Goal: Transaction & Acquisition: Purchase product/service

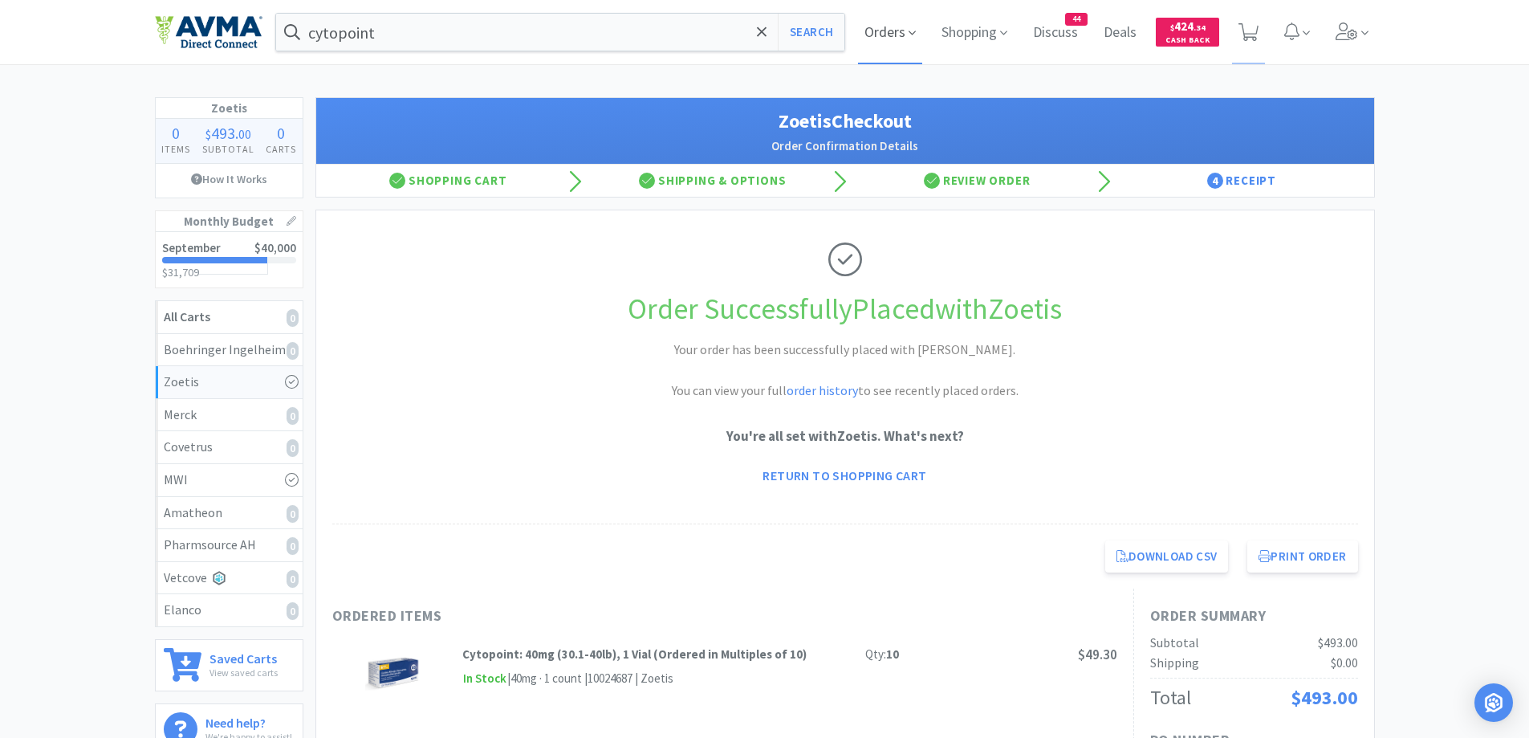
click at [884, 33] on span "Orders" at bounding box center [890, 32] width 64 height 64
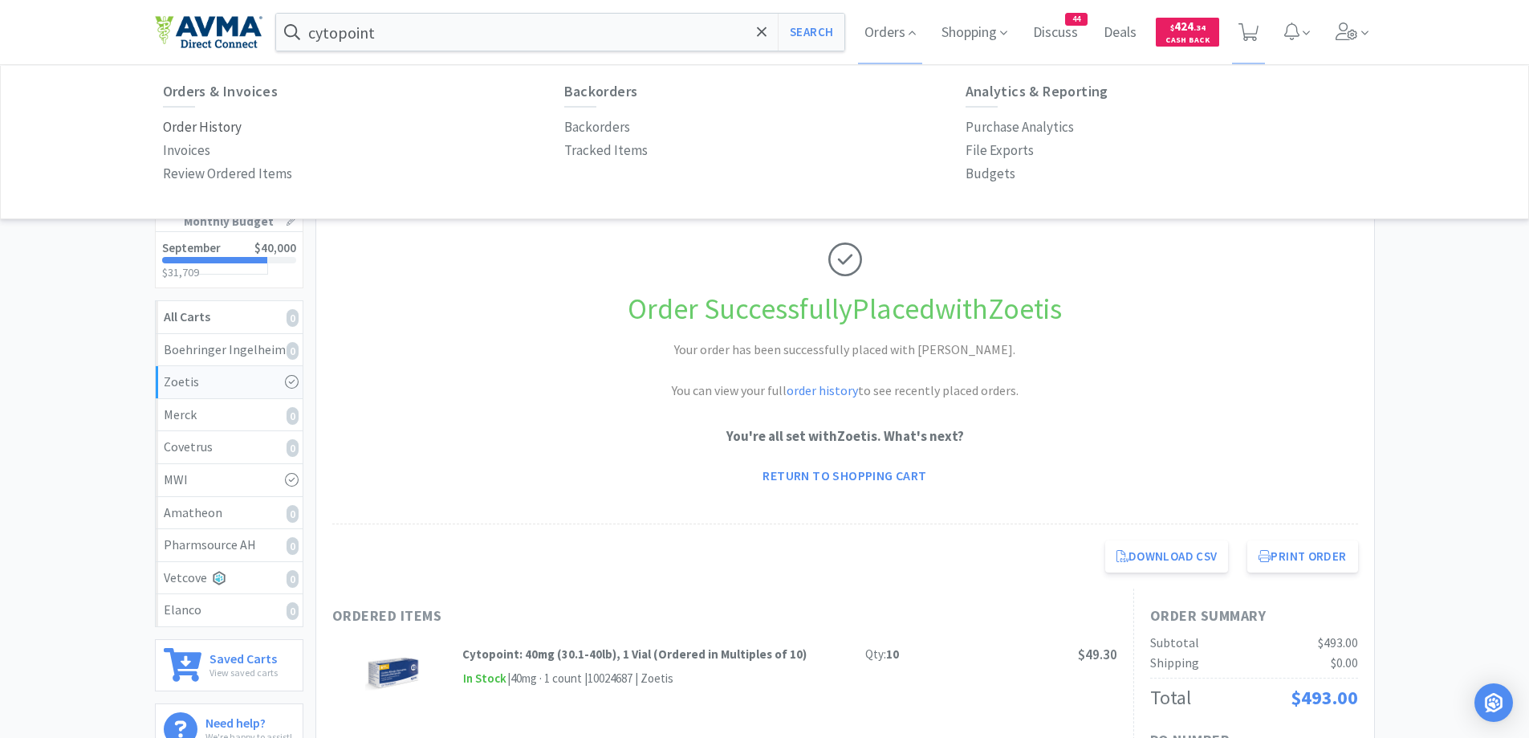
click at [203, 129] on p "Order History" at bounding box center [202, 127] width 79 height 22
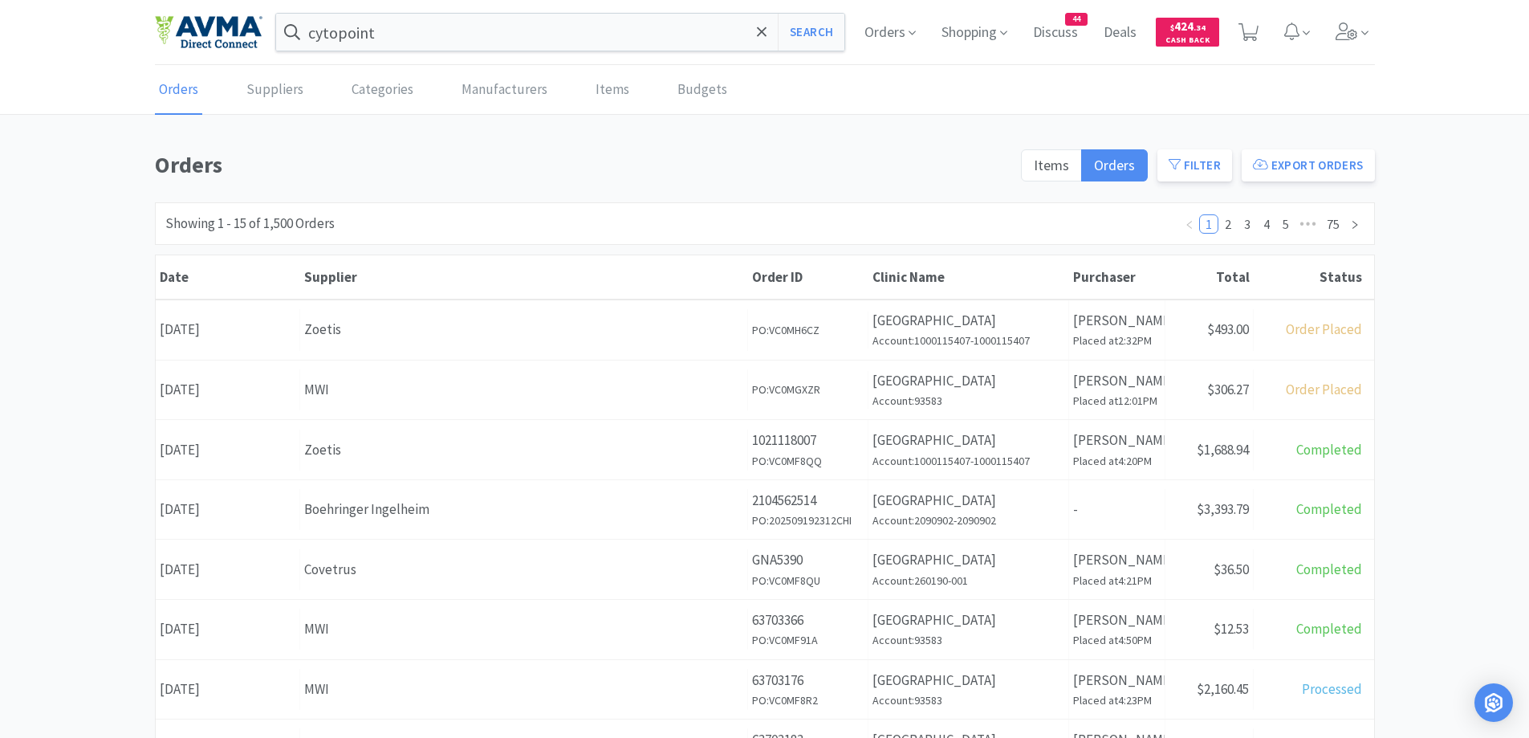
click at [1443, 302] on div "Orders Items Orders Filter Export Orders Filters Filter Suppliers All Suppliers…" at bounding box center [764, 701] width 1529 height 1108
click at [481, 97] on link "Manufacturers" at bounding box center [505, 90] width 94 height 49
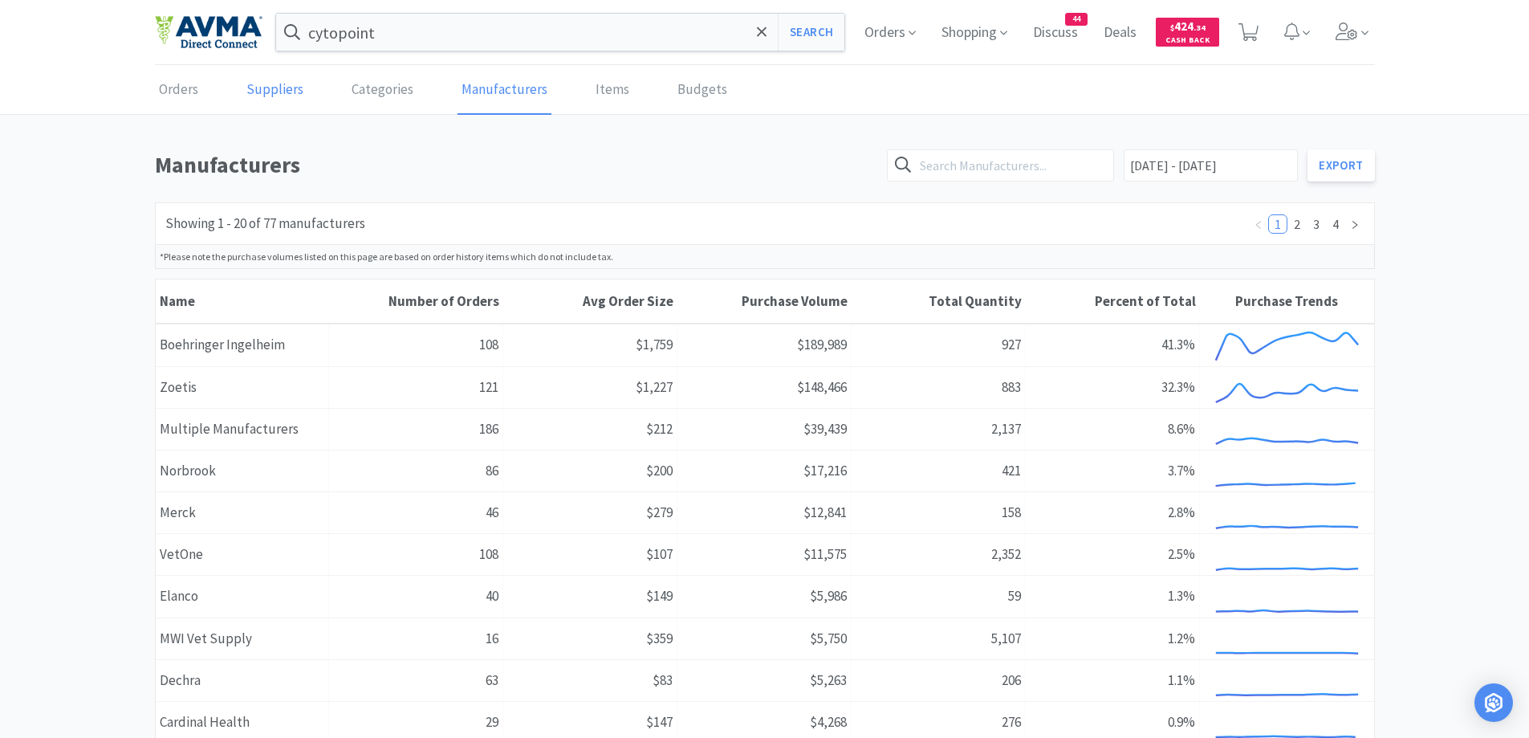
click at [275, 79] on link "Suppliers" at bounding box center [274, 90] width 65 height 49
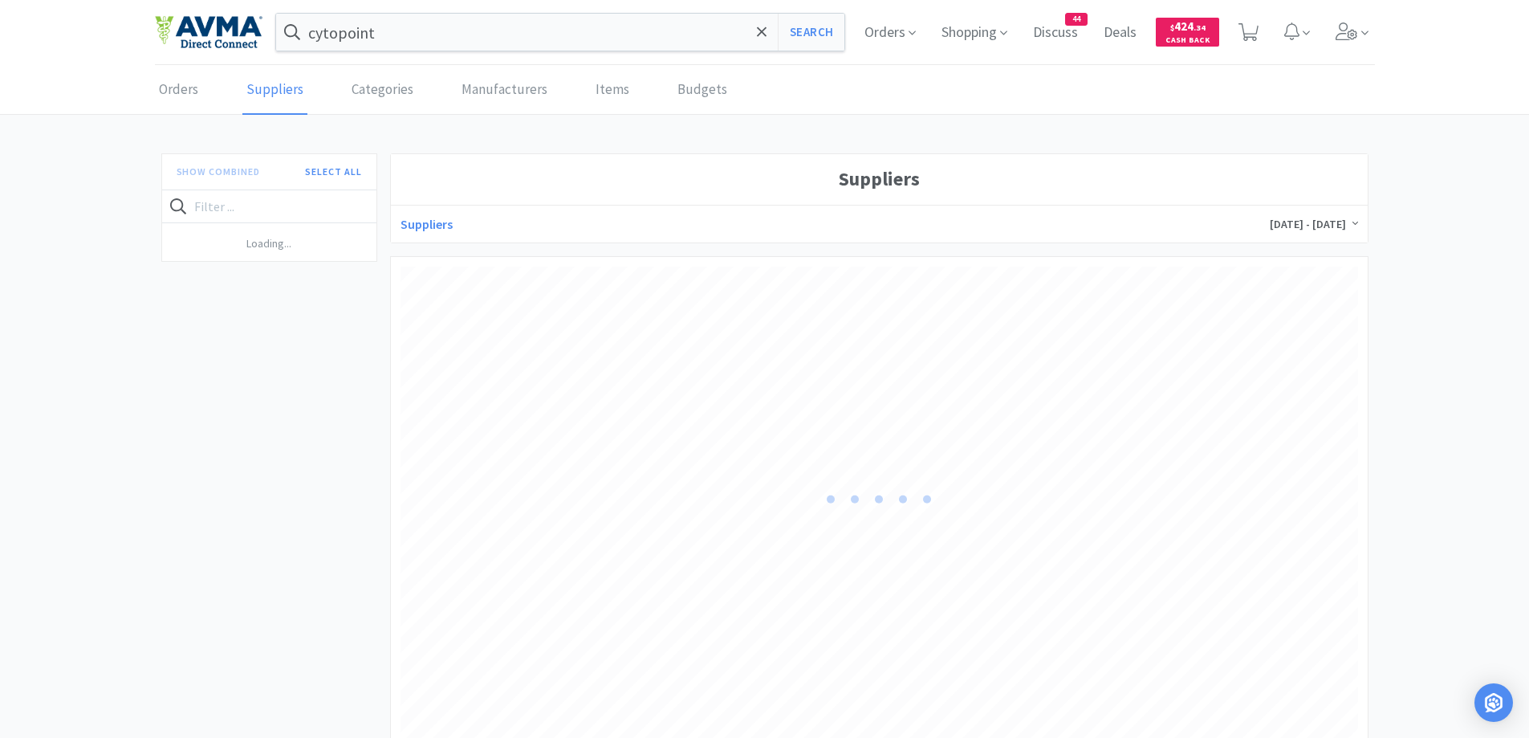
scroll to position [478, 958]
click at [330, 237] on h4 "Boehringer Ingelheim" at bounding box center [257, 241] width 177 height 21
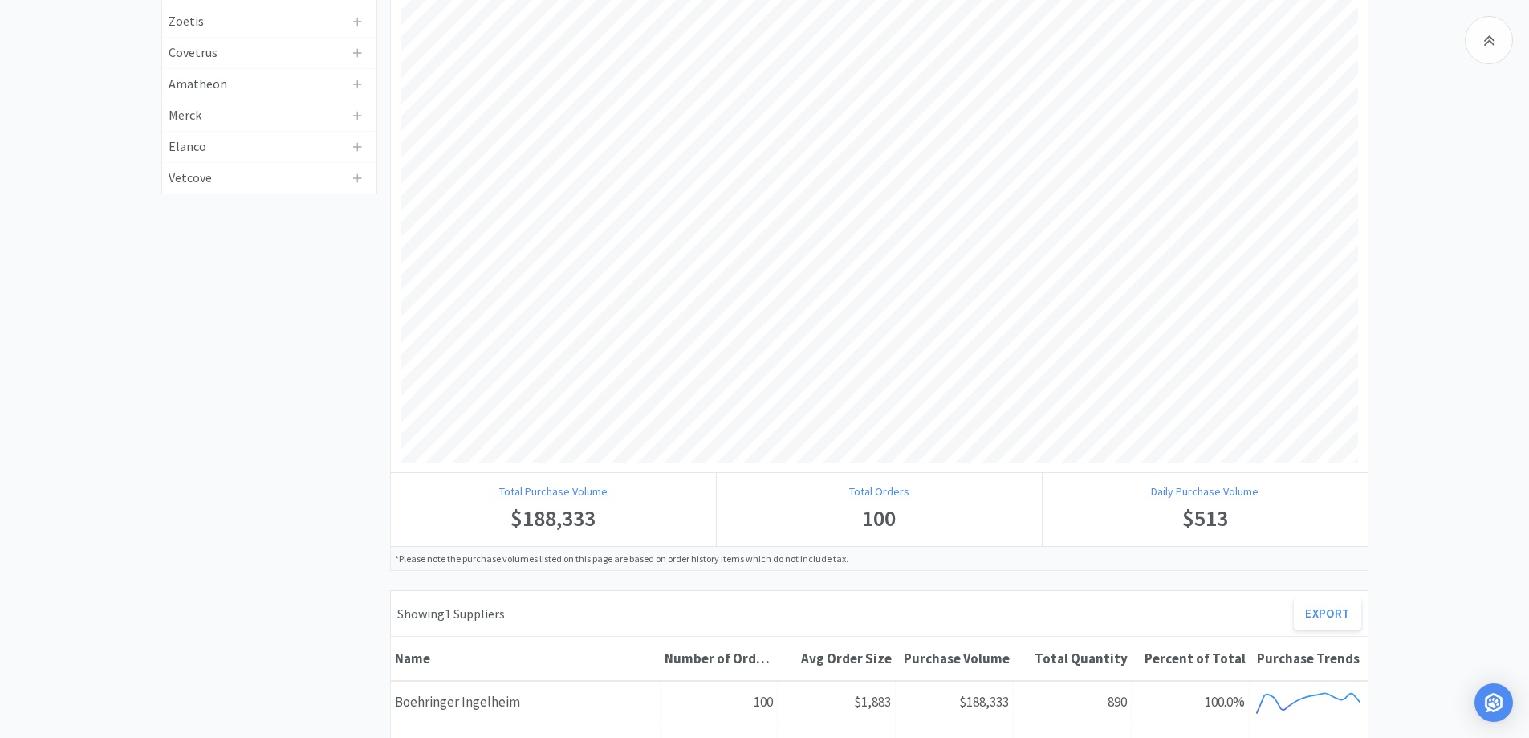
scroll to position [321, 0]
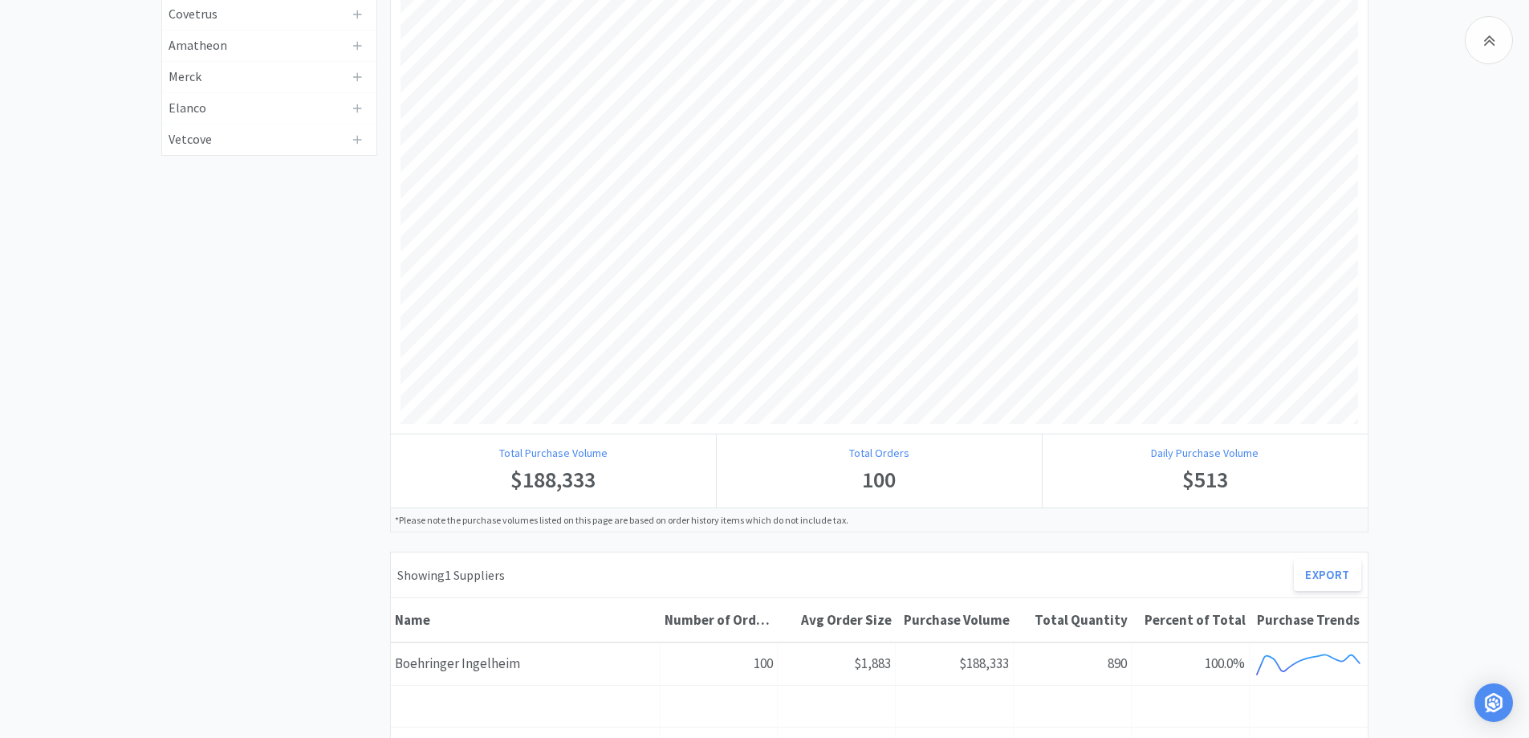
click at [301, 411] on div "Show Combined Clear All Boehringer Ingelheim MWI Zoetis Covetrus Amatheon Merck…" at bounding box center [269, 657] width 229 height 1662
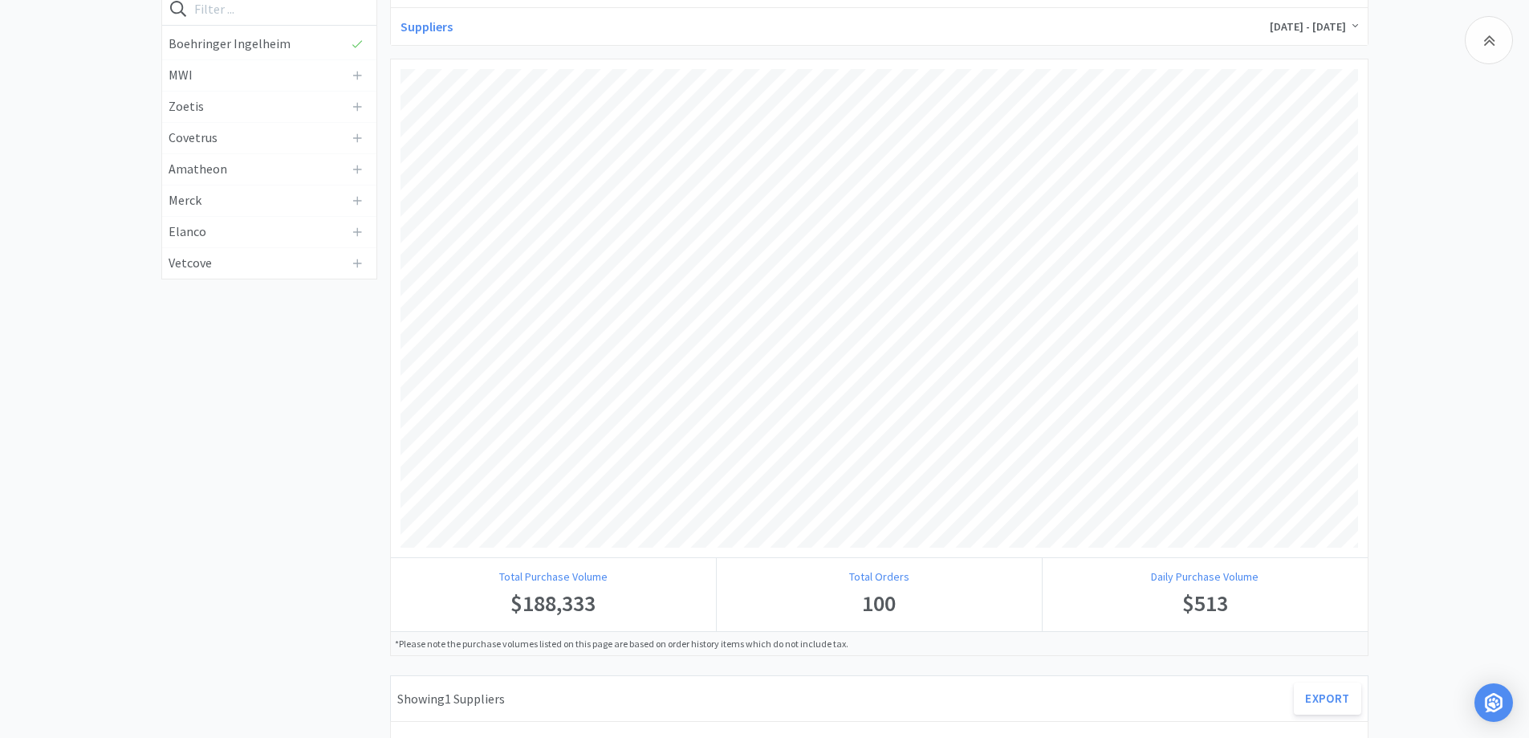
scroll to position [161, 0]
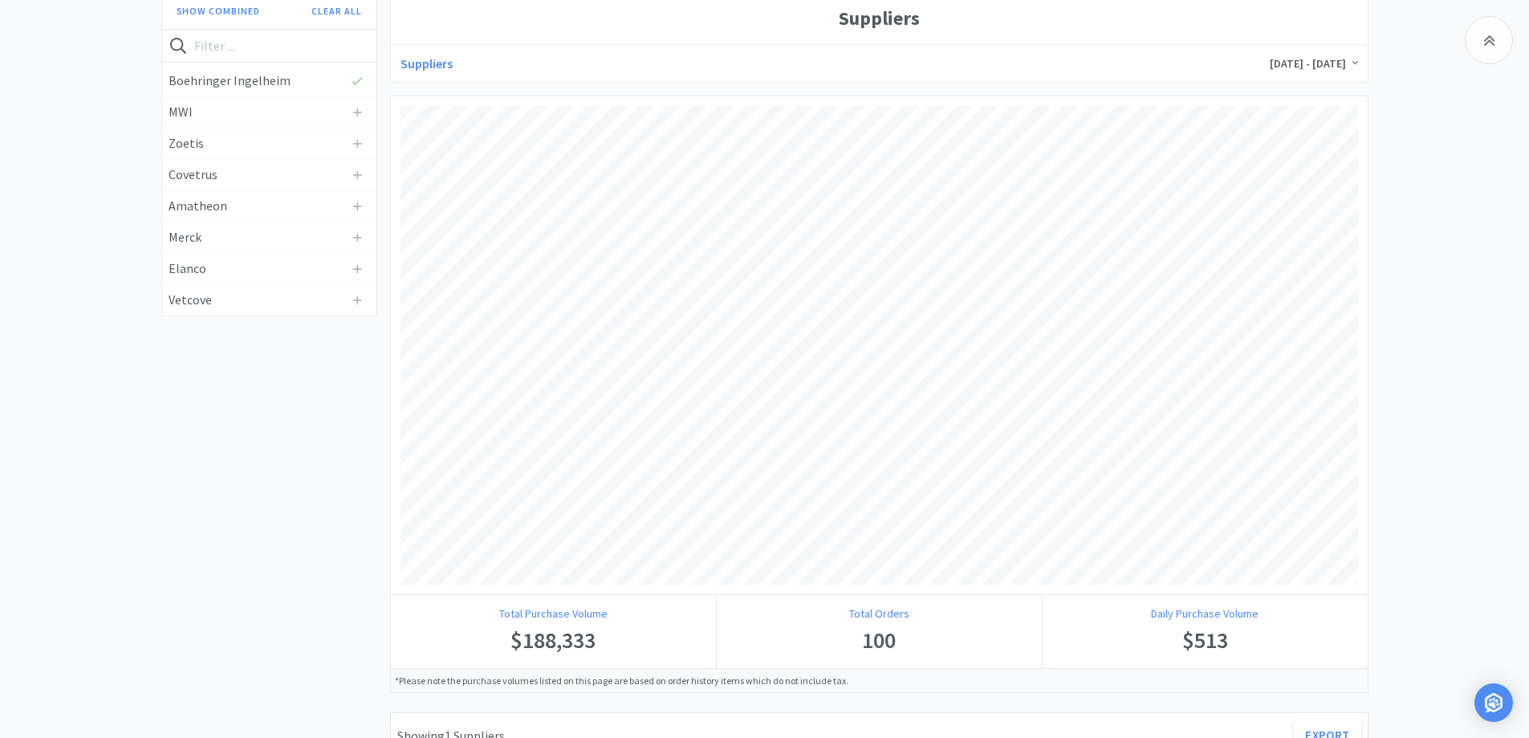
click at [340, 114] on h4 "MWI" at bounding box center [257, 112] width 177 height 21
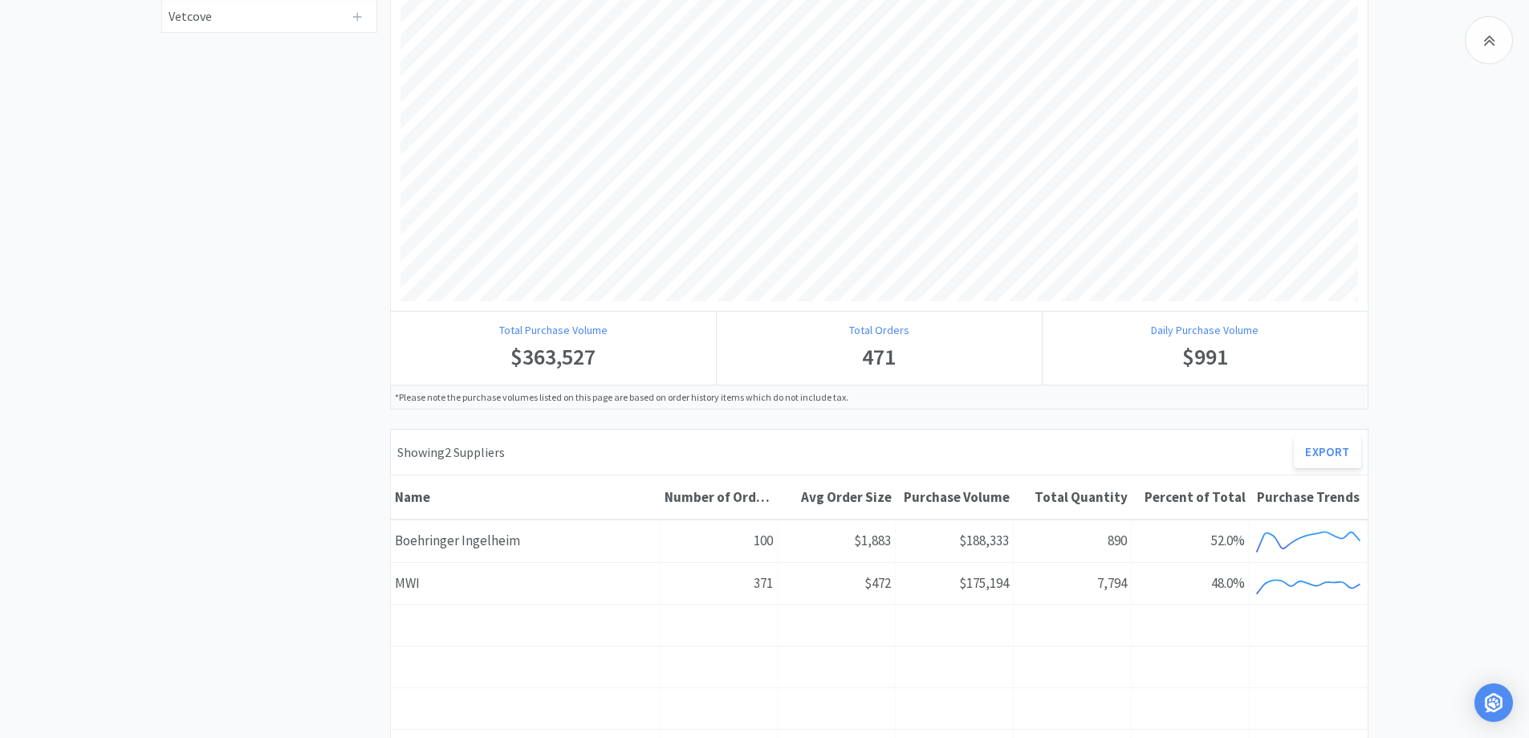
scroll to position [482, 0]
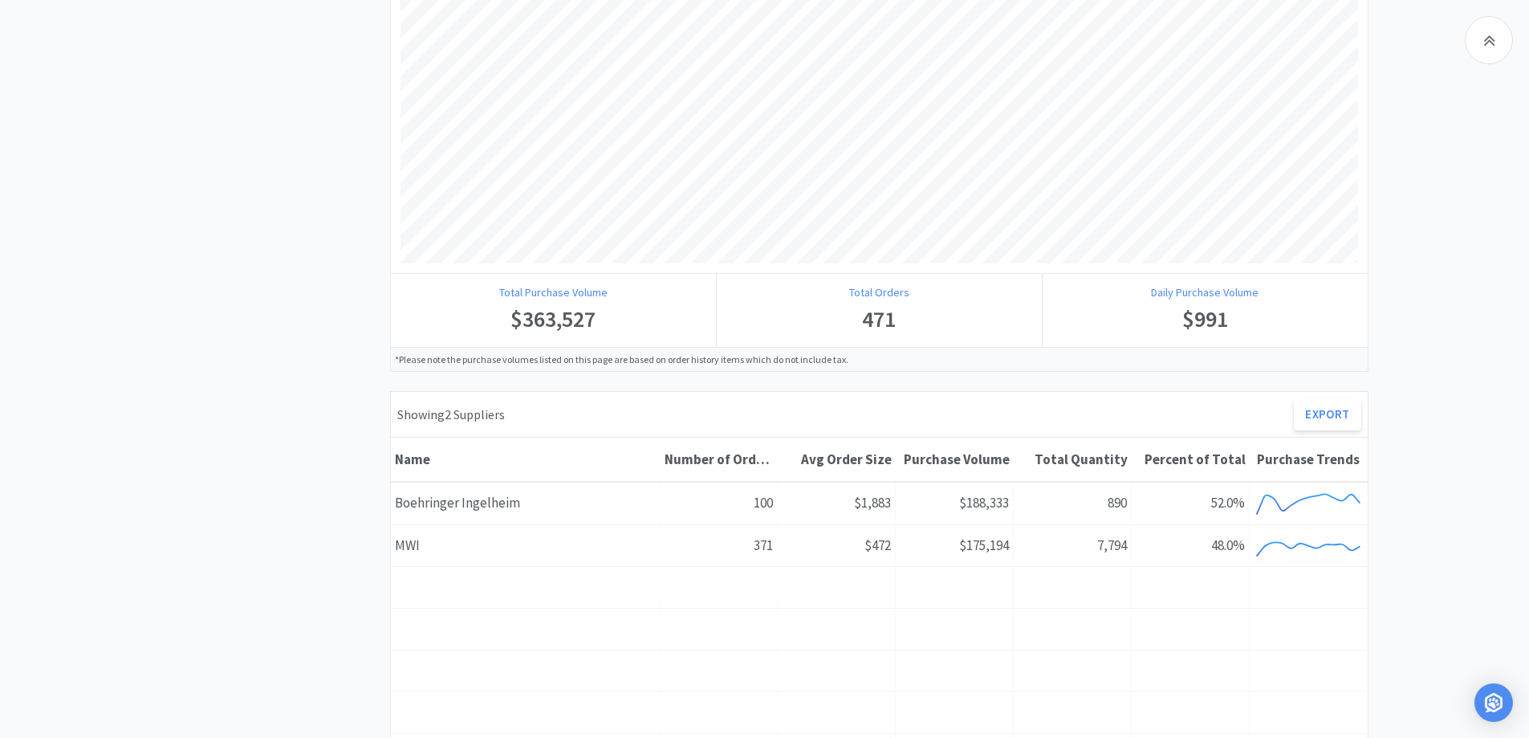
click at [1501, 334] on div "Show Combined Clear All Boehringer Ingelheim MWI Zoetis Covetrus Amatheon Merck…" at bounding box center [764, 496] width 1529 height 1662
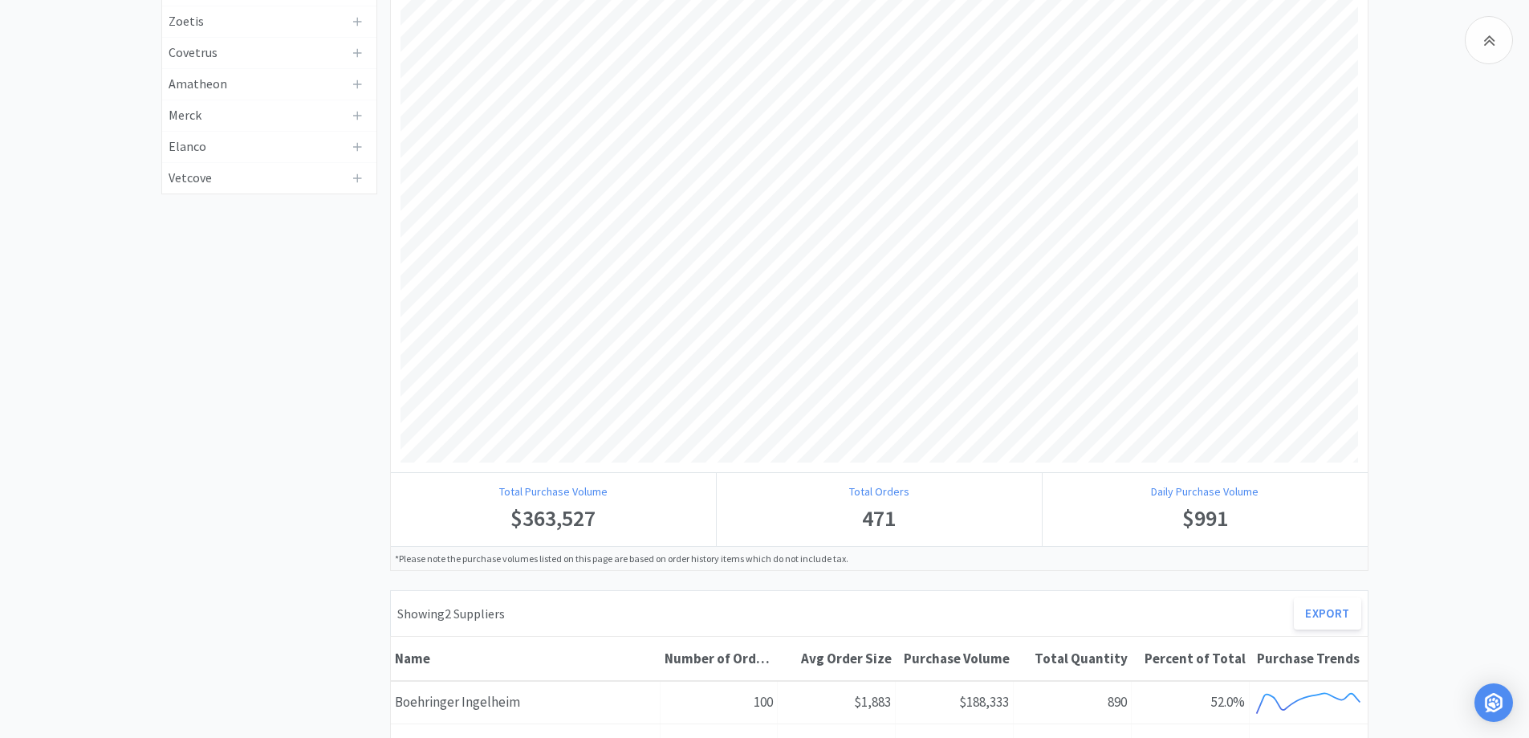
scroll to position [321, 0]
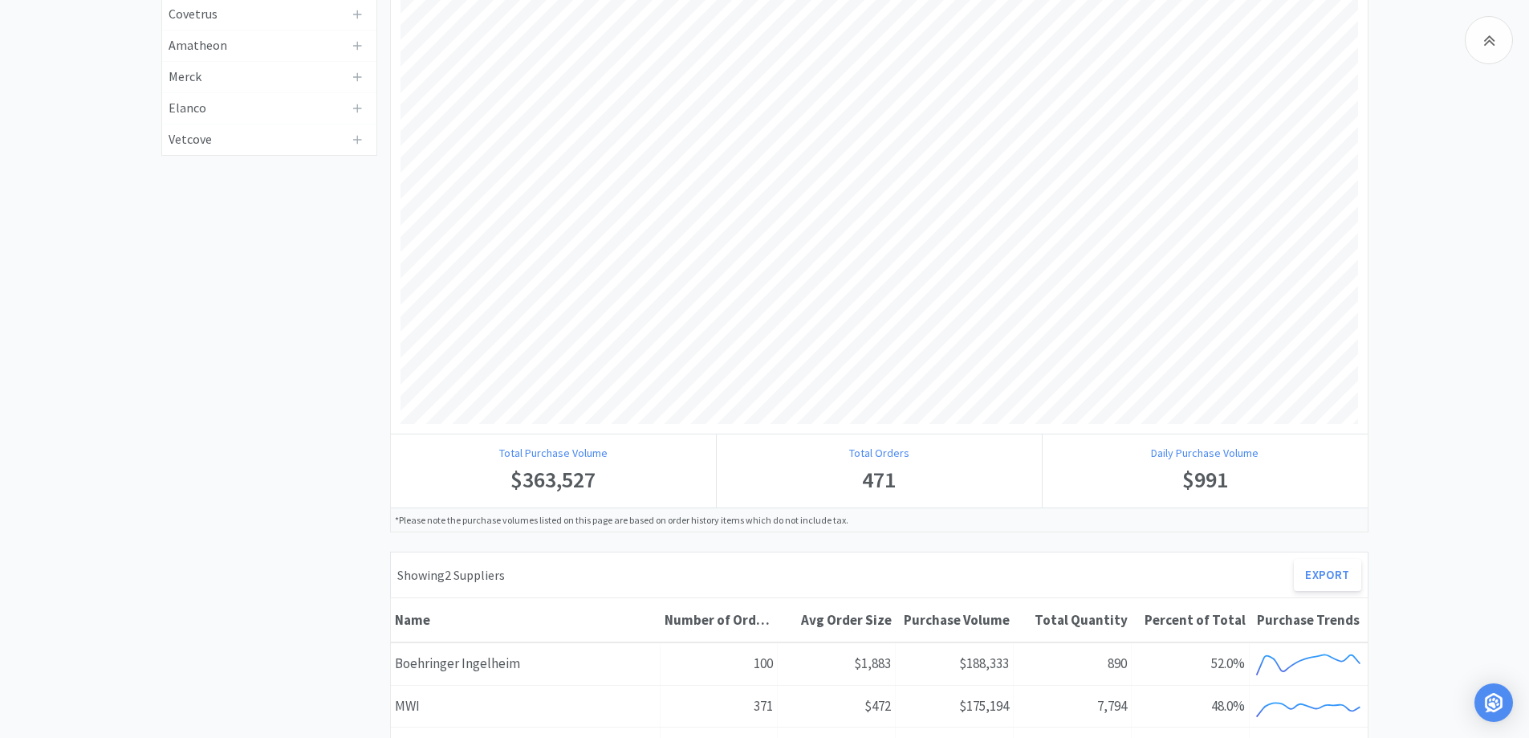
click at [1455, 328] on div "Show Combined Clear All Boehringer Ingelheim MWI Zoetis Covetrus Amatheon Merck…" at bounding box center [764, 657] width 1529 height 1662
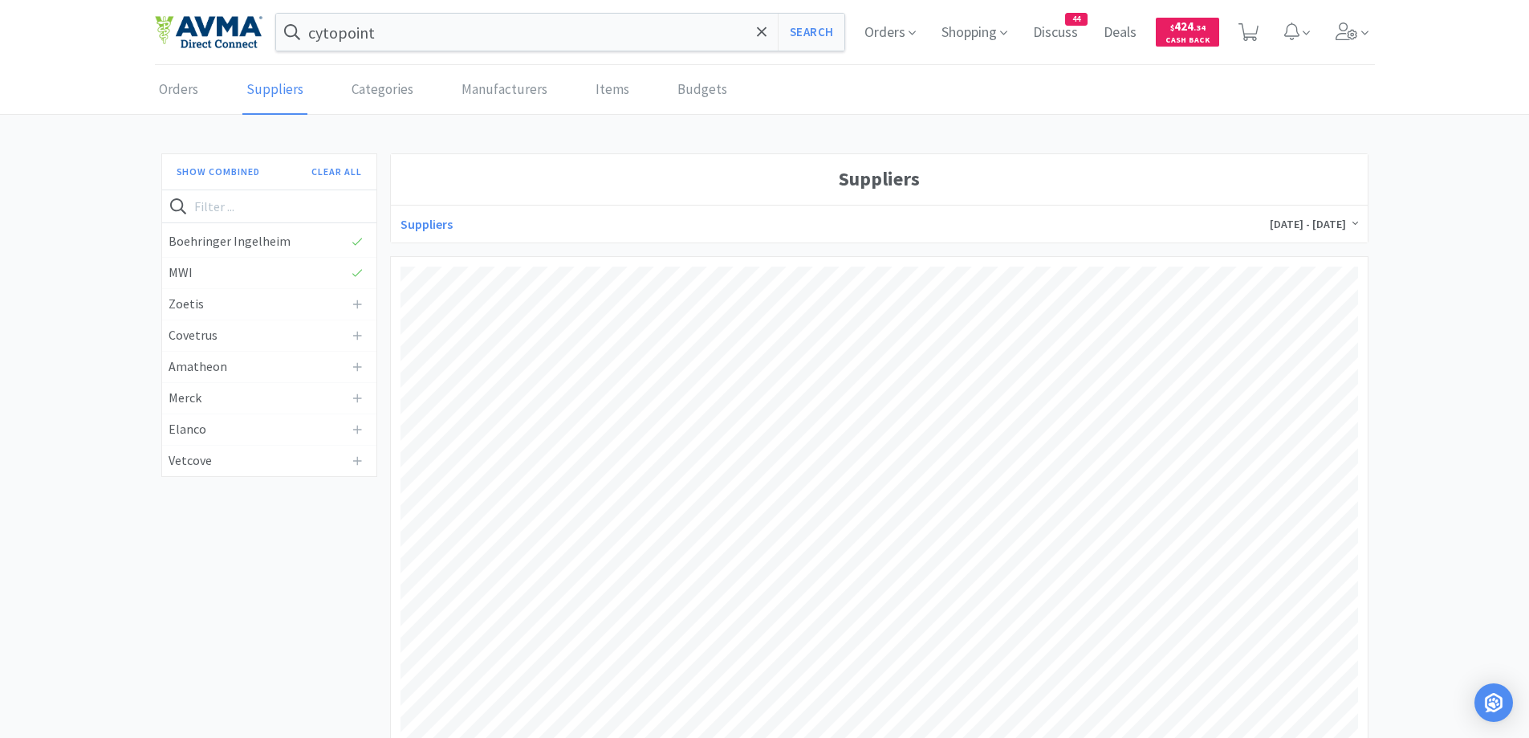
scroll to position [482, 0]
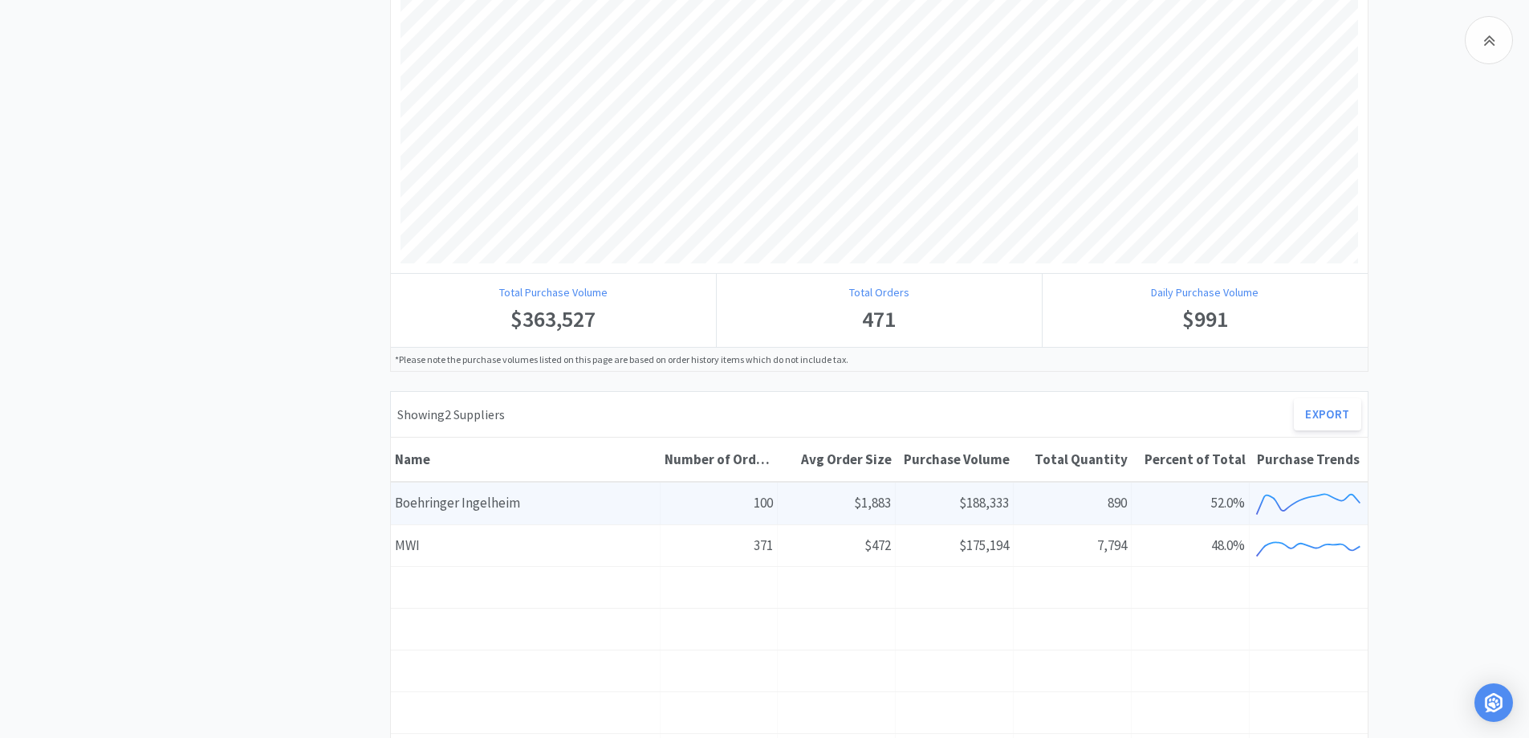
click at [687, 498] on div "Number of Orders 100" at bounding box center [720, 502] width 118 height 41
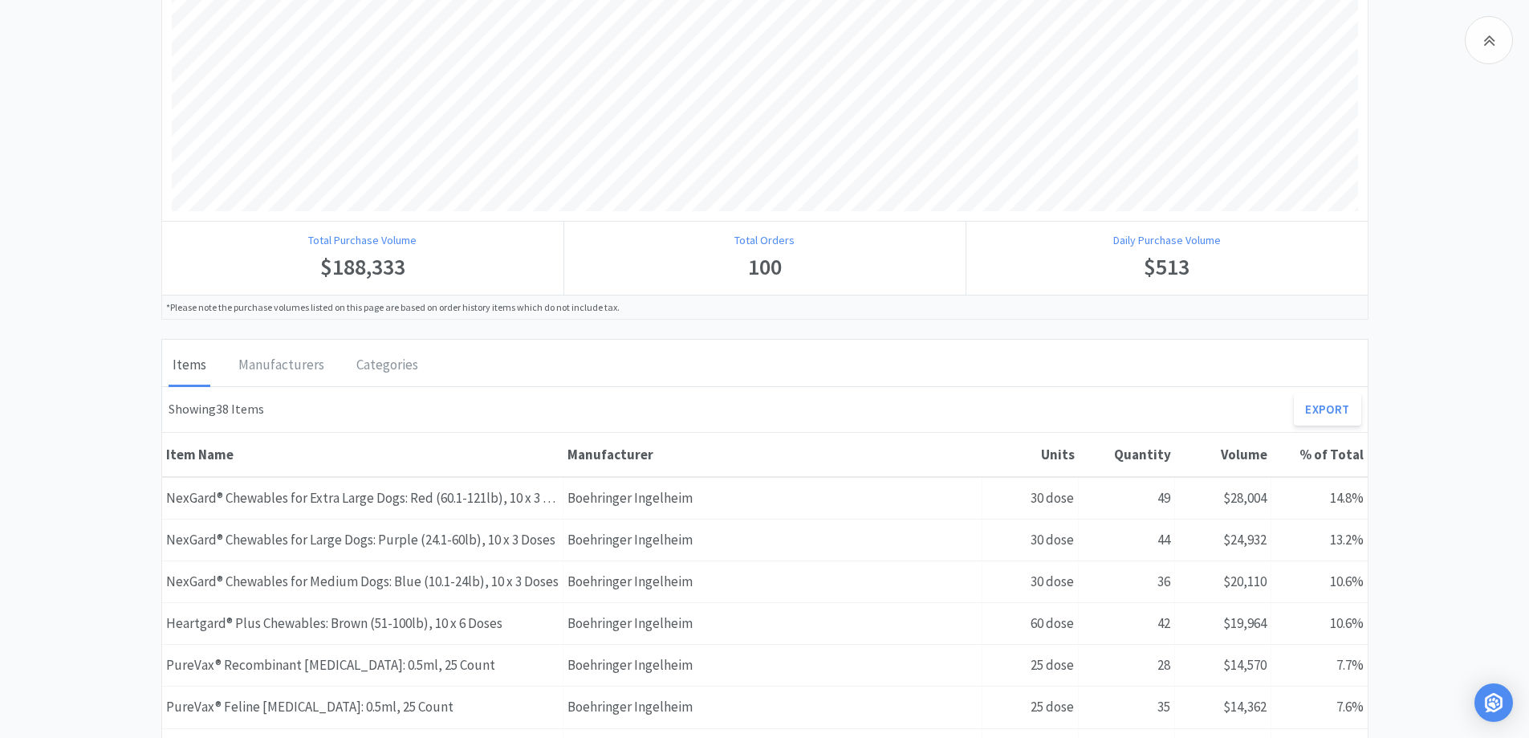
scroll to position [803, 0]
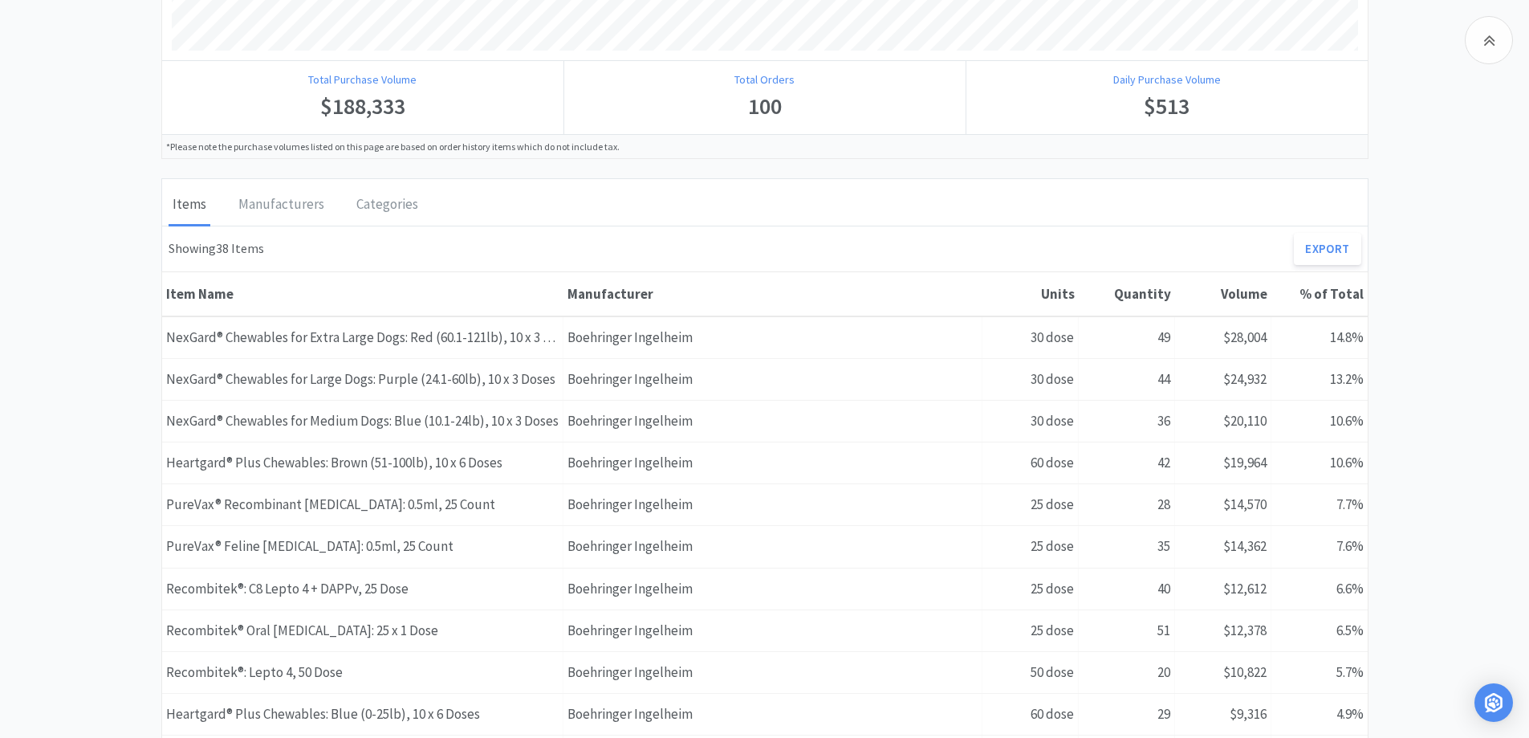
click at [1495, 310] on div "Boehringer Ingelheim Suppliers Boehringer [GEOGRAPHIC_DATA] [DATE] - [DATE] Tot…" at bounding box center [764, 287] width 1529 height 1886
click at [23, 361] on div "Boehringer Ingelheim Suppliers Boehringer [GEOGRAPHIC_DATA] [DATE] - [DATE] Tot…" at bounding box center [764, 287] width 1529 height 1886
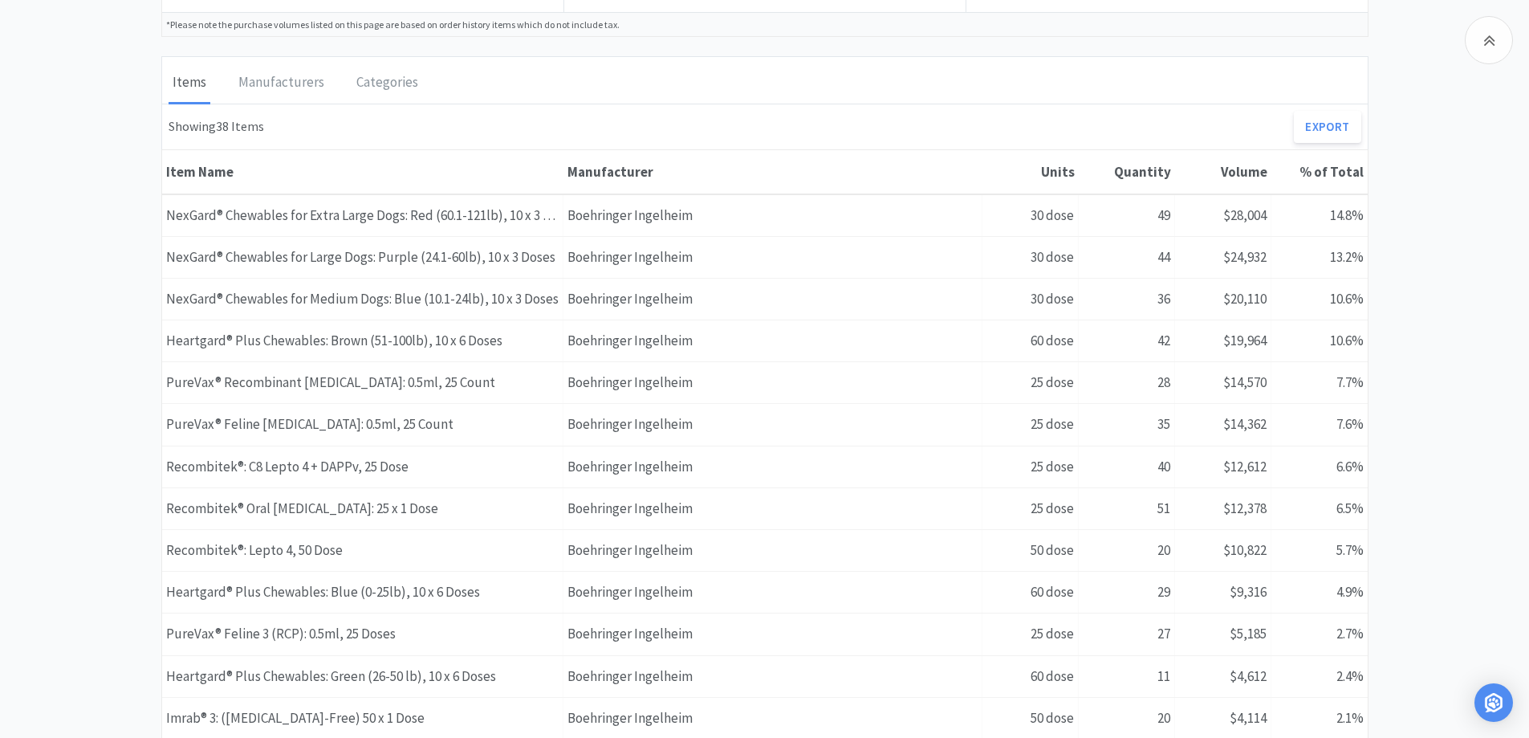
scroll to position [963, 0]
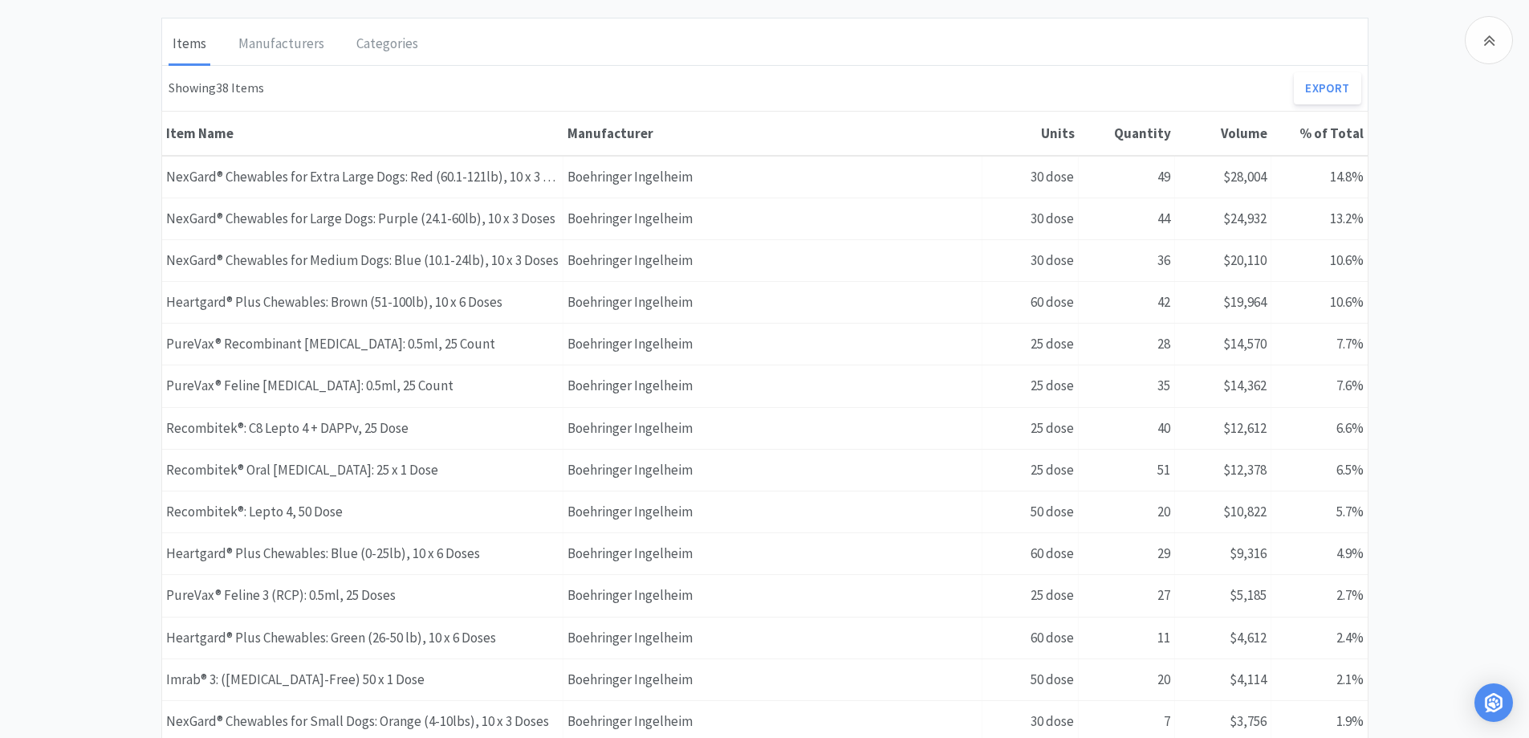
click at [1466, 389] on div "Boehringer Ingelheim Suppliers Boehringer [GEOGRAPHIC_DATA] [DATE] - [DATE] Tot…" at bounding box center [764, 127] width 1529 height 1886
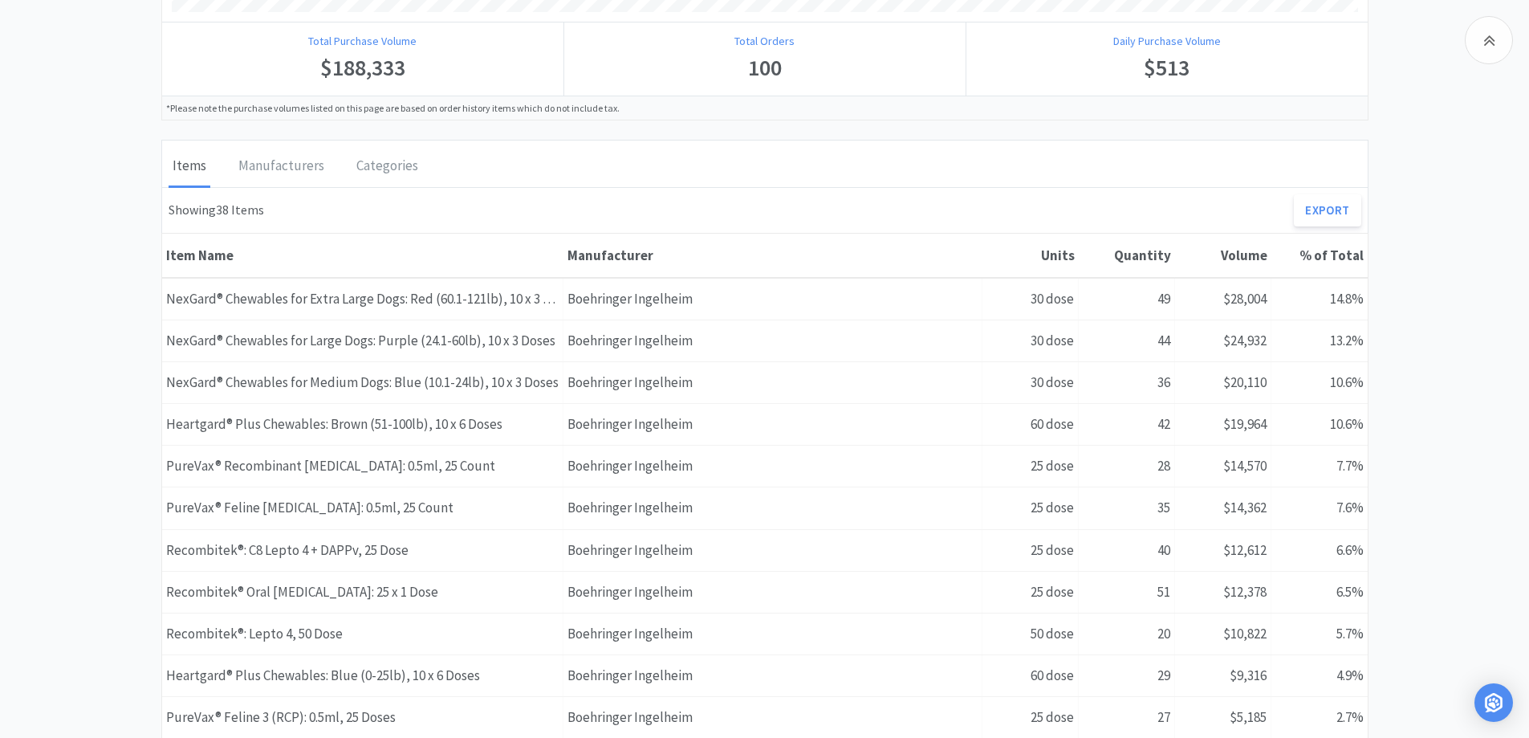
scroll to position [803, 0]
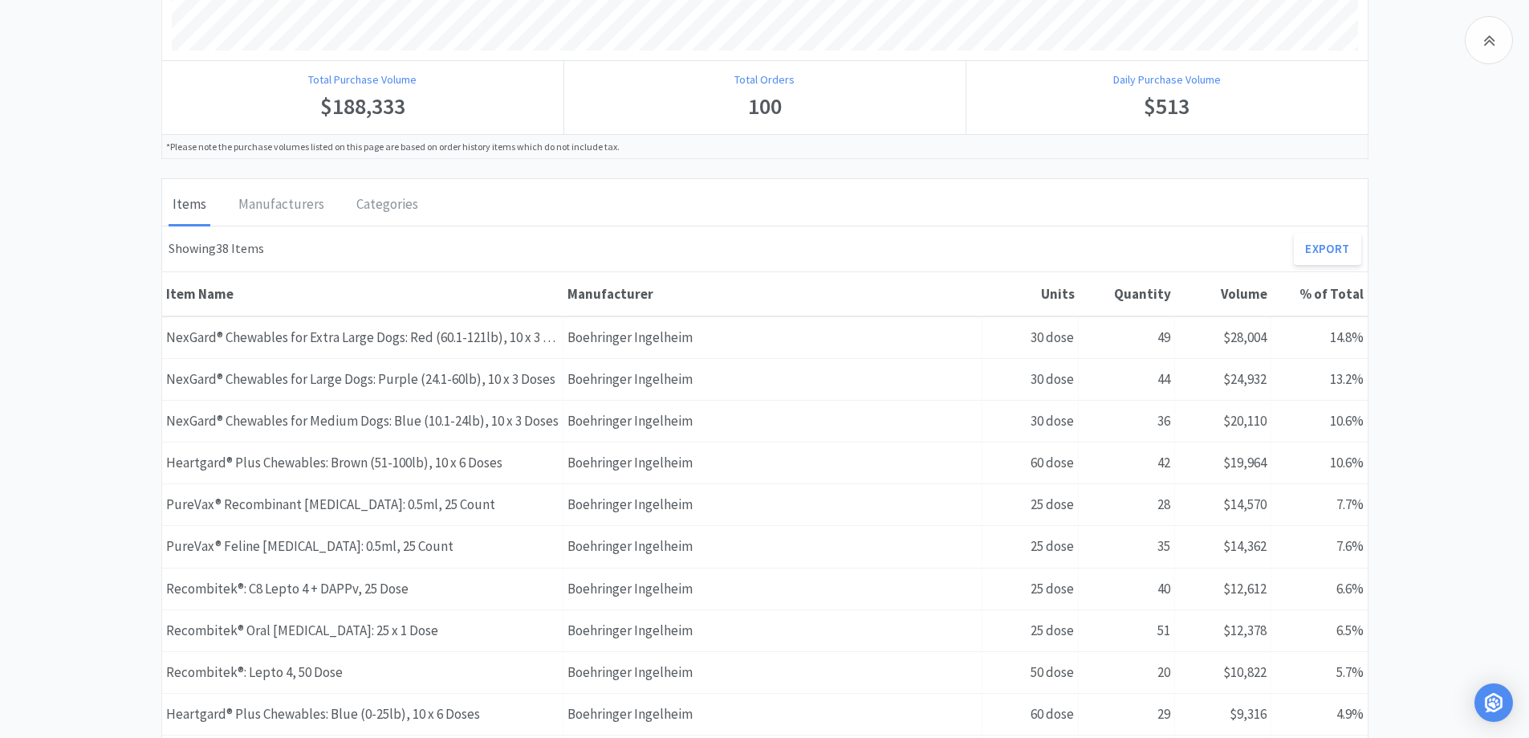
click at [1400, 330] on div "Boehringer Ingelheim Suppliers Boehringer [GEOGRAPHIC_DATA] [DATE] - [DATE] Tot…" at bounding box center [764, 287] width 1529 height 1886
click at [1461, 314] on div "Boehringer Ingelheim Suppliers Boehringer [GEOGRAPHIC_DATA] [DATE] - [DATE] Tot…" at bounding box center [764, 287] width 1529 height 1886
drag, startPoint x: 1461, startPoint y: 314, endPoint x: 1470, endPoint y: 319, distance: 10.1
click at [1461, 313] on div "Boehringer Ingelheim Suppliers Boehringer [GEOGRAPHIC_DATA] [DATE] - [DATE] Tot…" at bounding box center [764, 287] width 1529 height 1886
click at [1480, 262] on div "Boehringer Ingelheim Suppliers Boehringer [GEOGRAPHIC_DATA] [DATE] - [DATE] Tot…" at bounding box center [764, 287] width 1529 height 1886
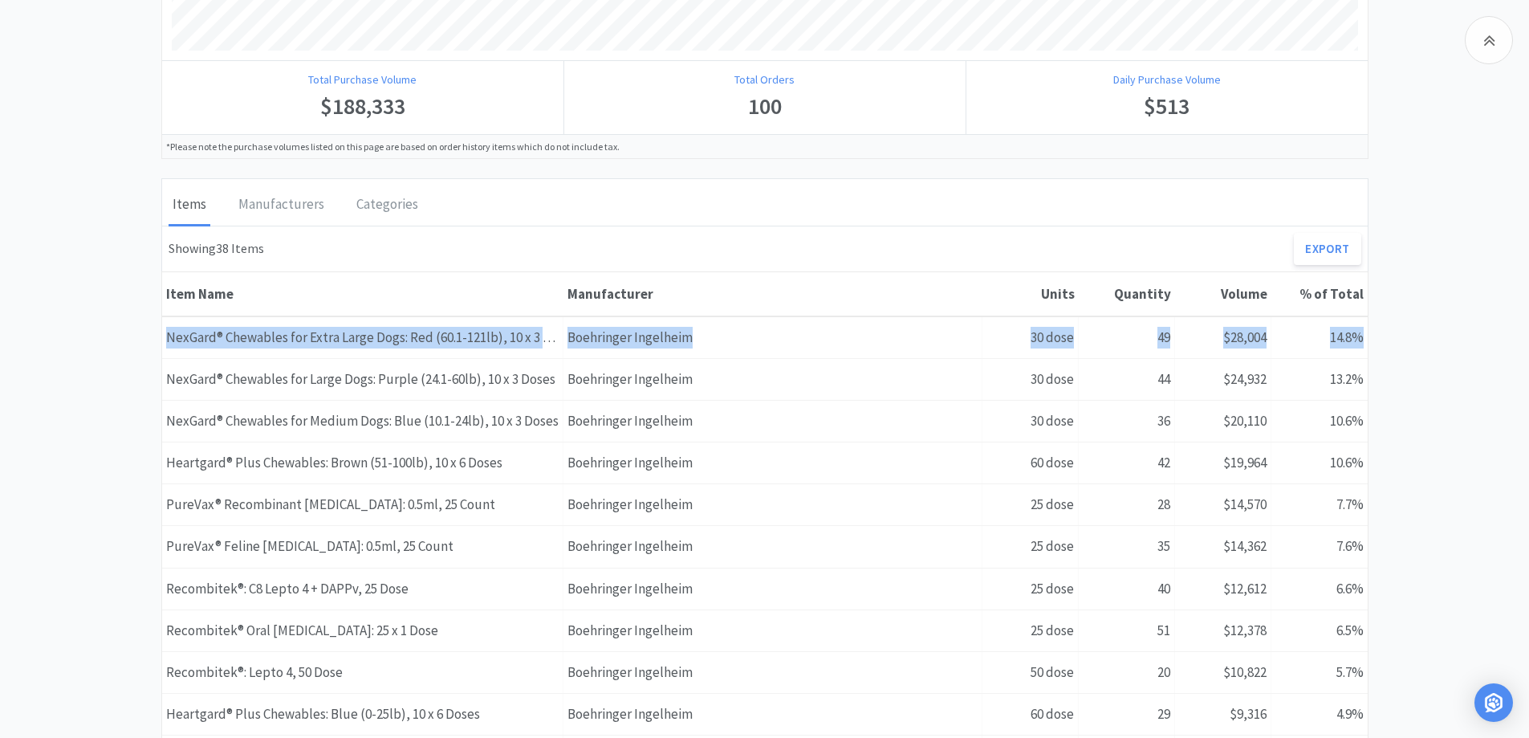
drag, startPoint x: 1529, startPoint y: 309, endPoint x: 1537, endPoint y: 340, distance: 32.3
drag, startPoint x: 1505, startPoint y: 322, endPoint x: 1516, endPoint y: 326, distance: 11.2
click at [1505, 321] on div "Boehringer Ingelheim Suppliers Boehringer [GEOGRAPHIC_DATA] [DATE] - [DATE] Tot…" at bounding box center [764, 287] width 1529 height 1886
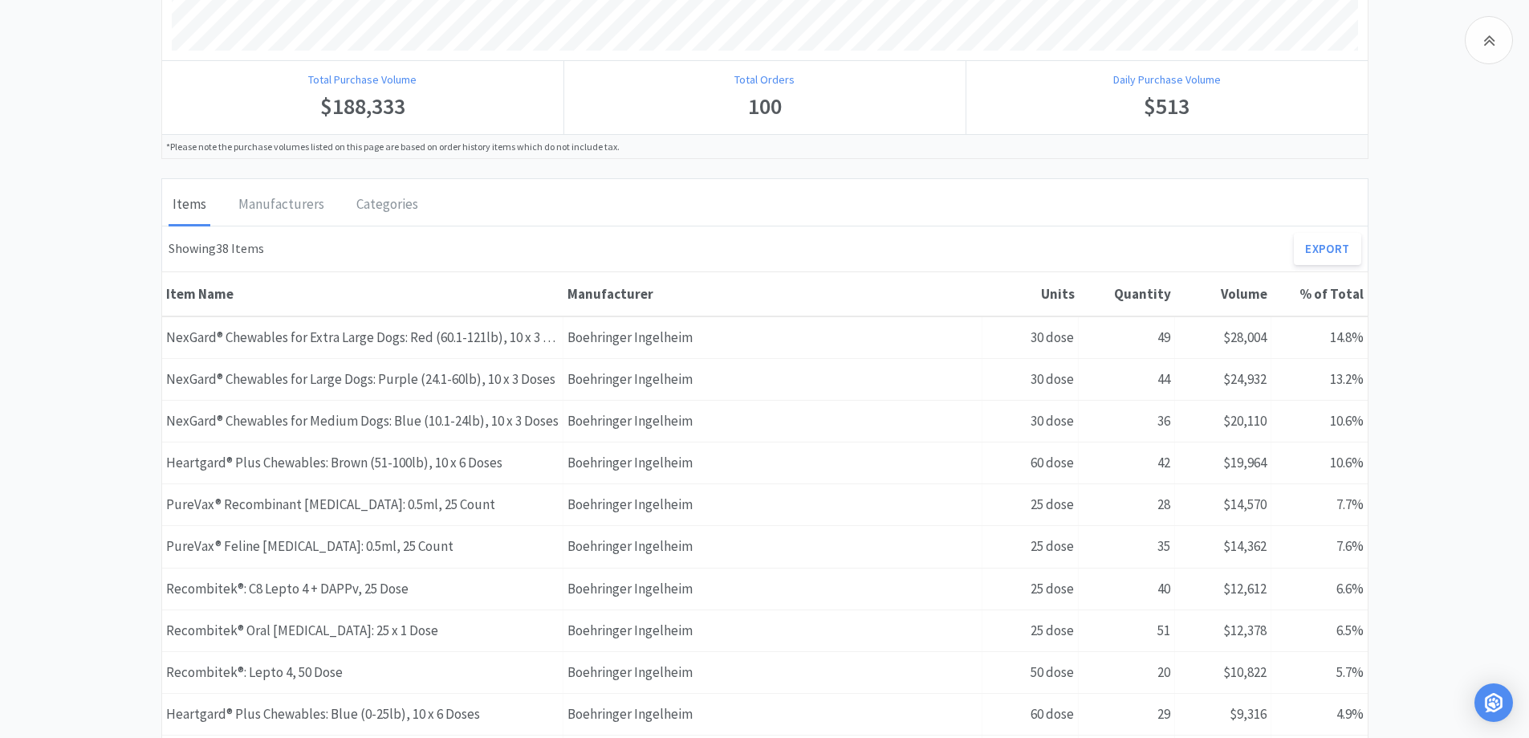
click at [1453, 313] on div "Boehringer Ingelheim Suppliers Boehringer [GEOGRAPHIC_DATA] [DATE] - [DATE] Tot…" at bounding box center [764, 287] width 1529 height 1886
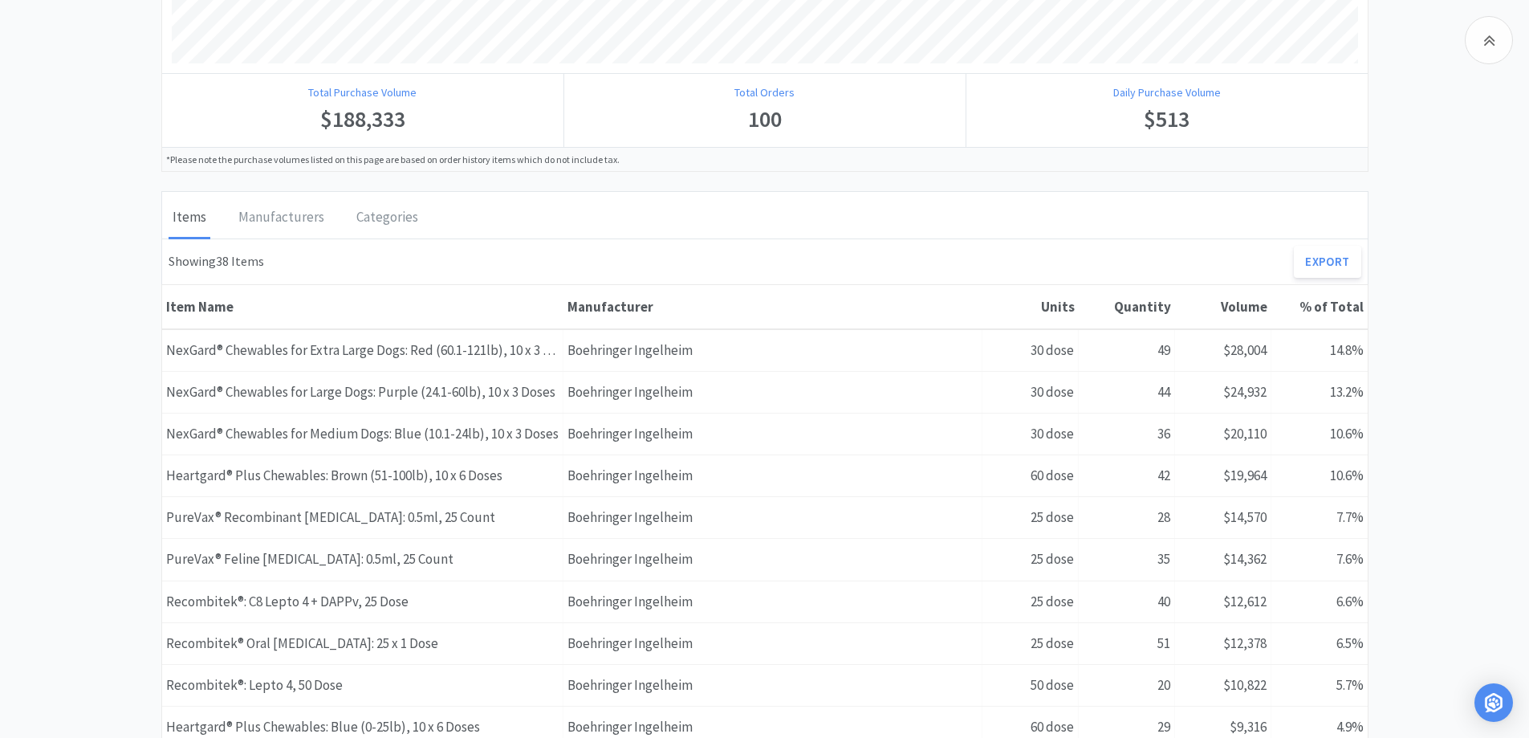
scroll to position [760, 0]
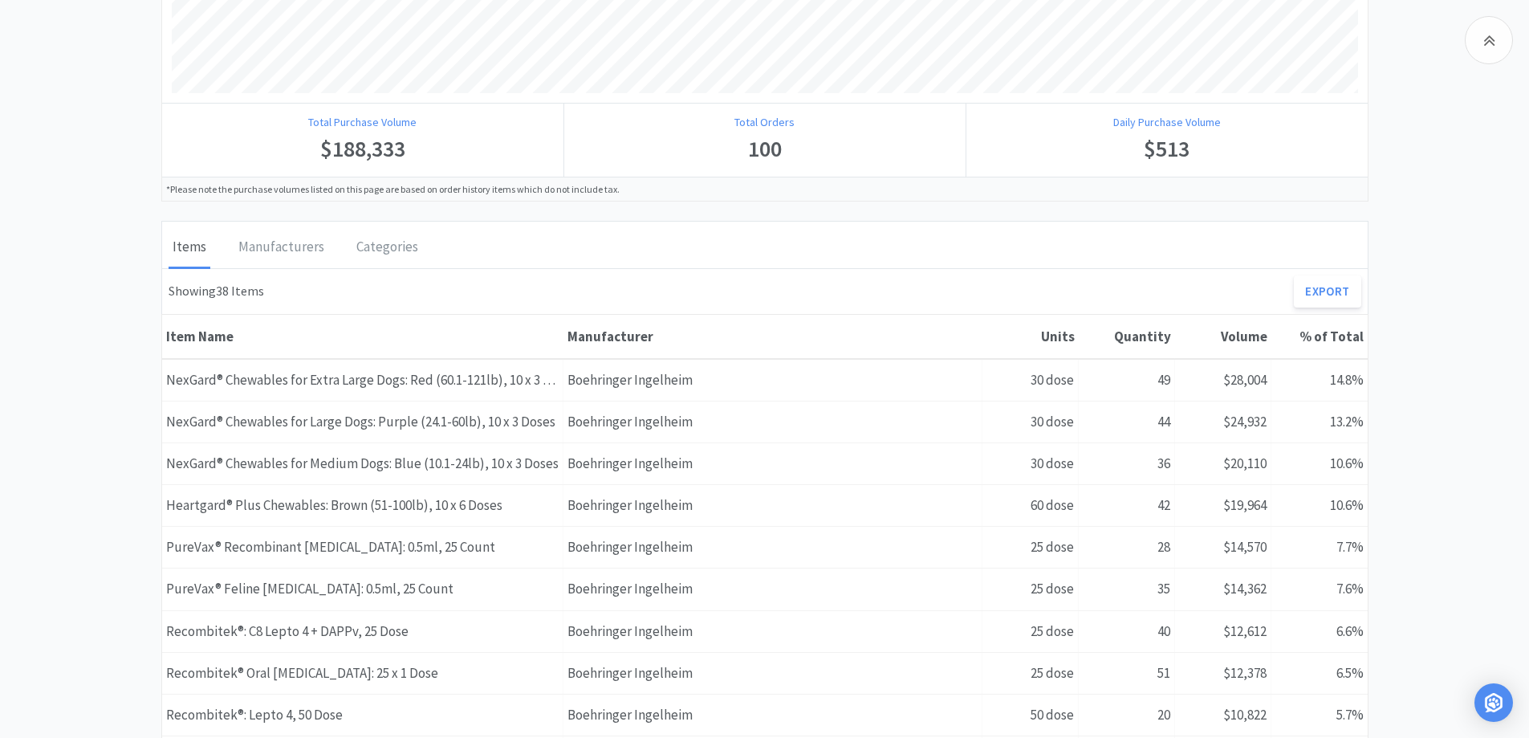
click at [1485, 291] on div "Boehringer Ingelheim Suppliers Boehringer [GEOGRAPHIC_DATA] [DATE] - [DATE] Tot…" at bounding box center [764, 330] width 1529 height 1886
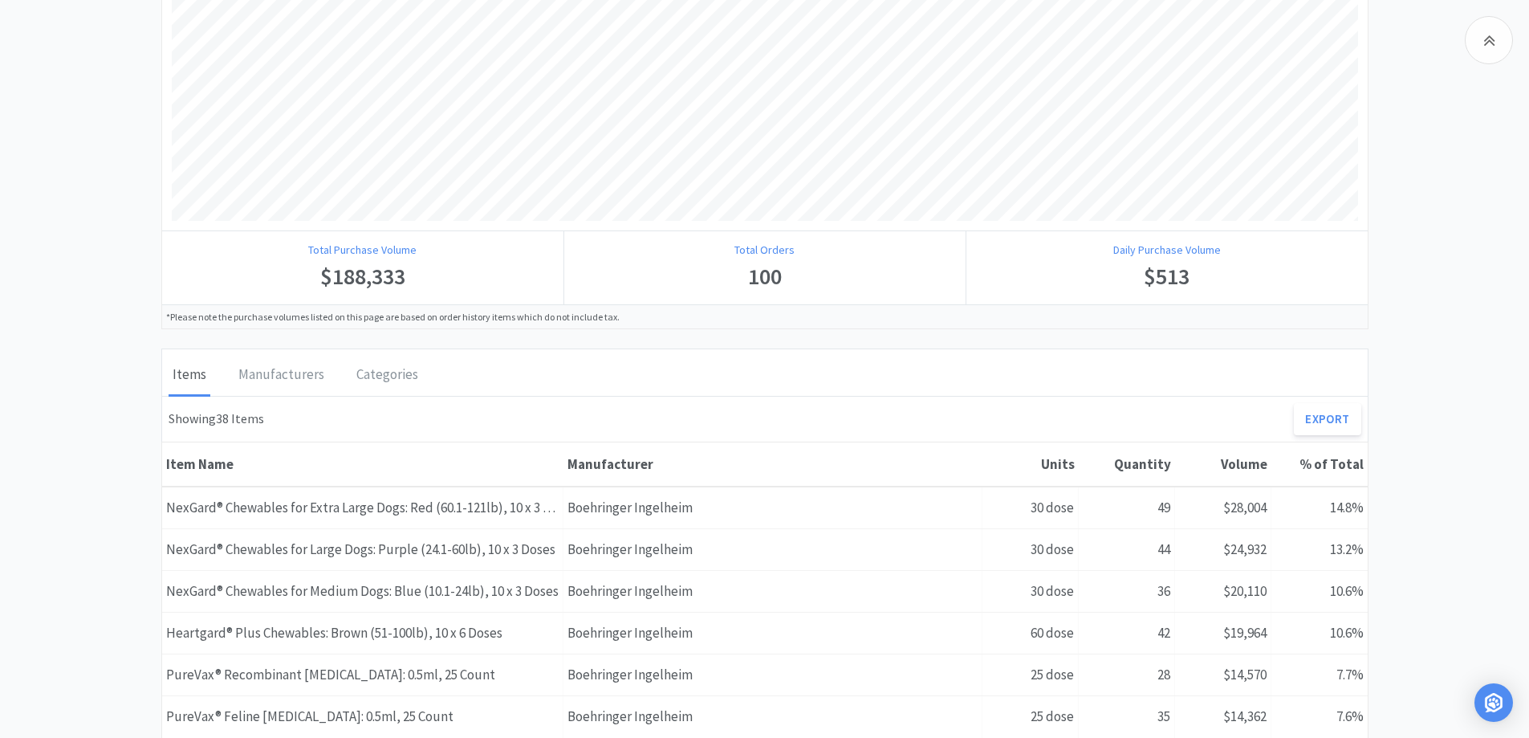
scroll to position [600, 0]
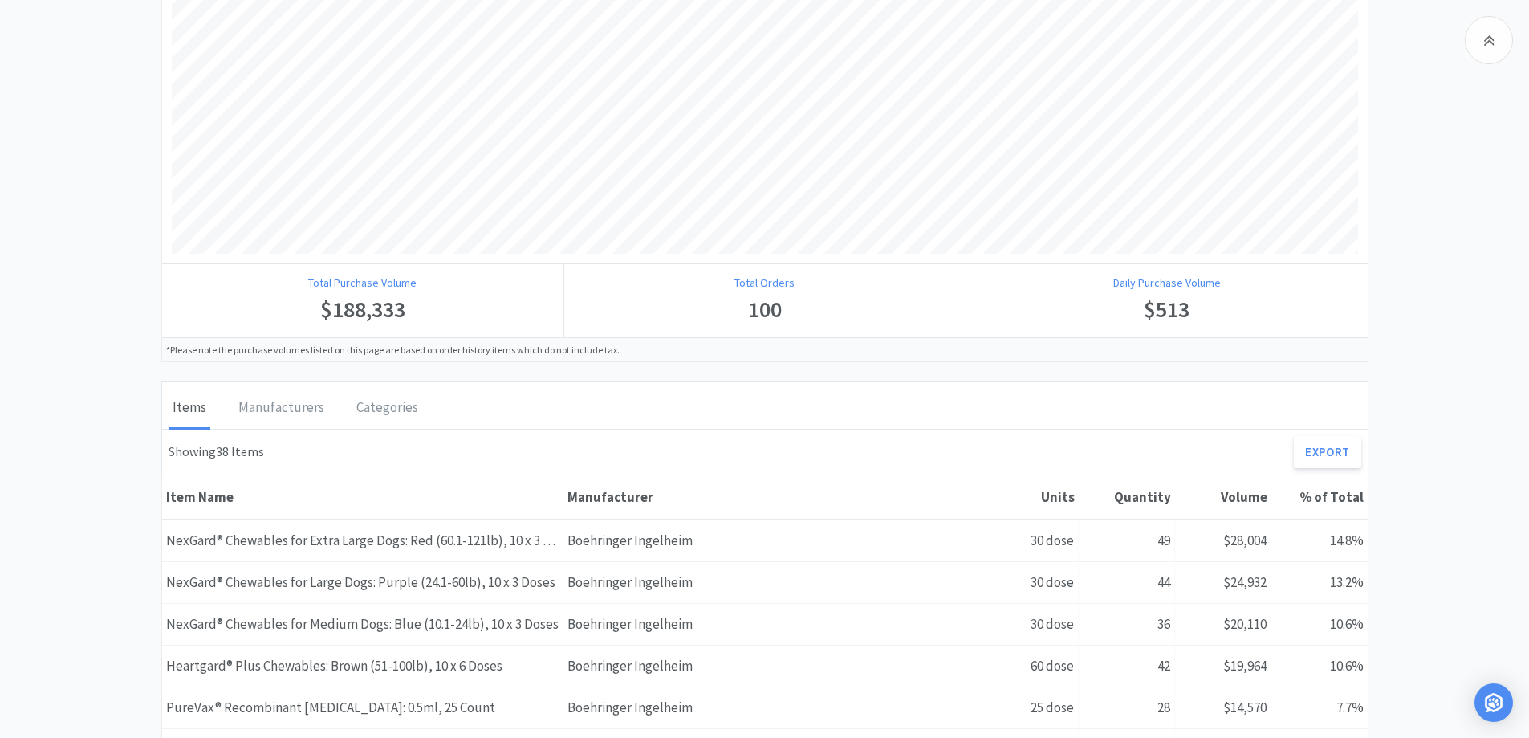
click at [128, 340] on div "Boehringer Ingelheim Suppliers Boehringer [GEOGRAPHIC_DATA] [DATE] - [DATE] Tot…" at bounding box center [764, 490] width 1529 height 1886
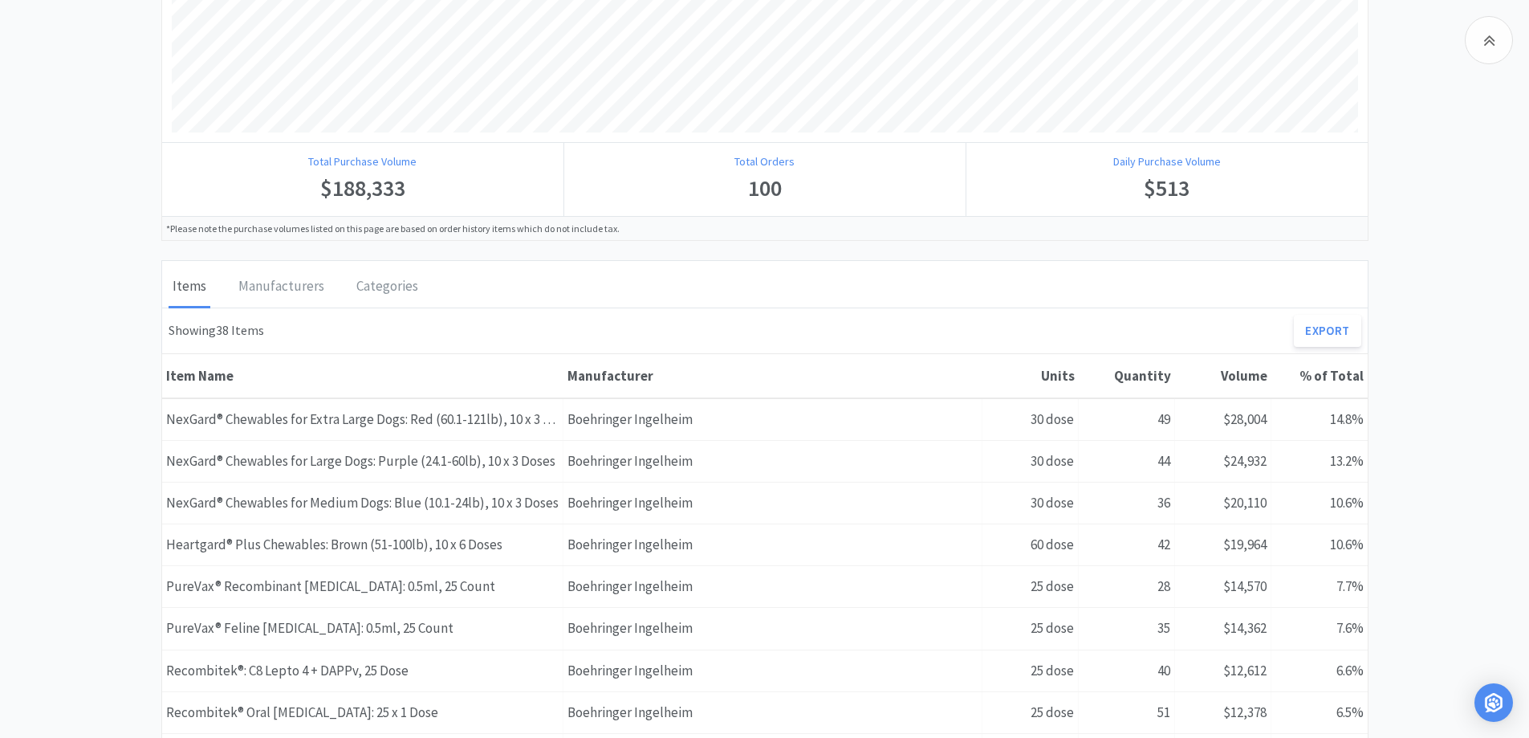
scroll to position [760, 0]
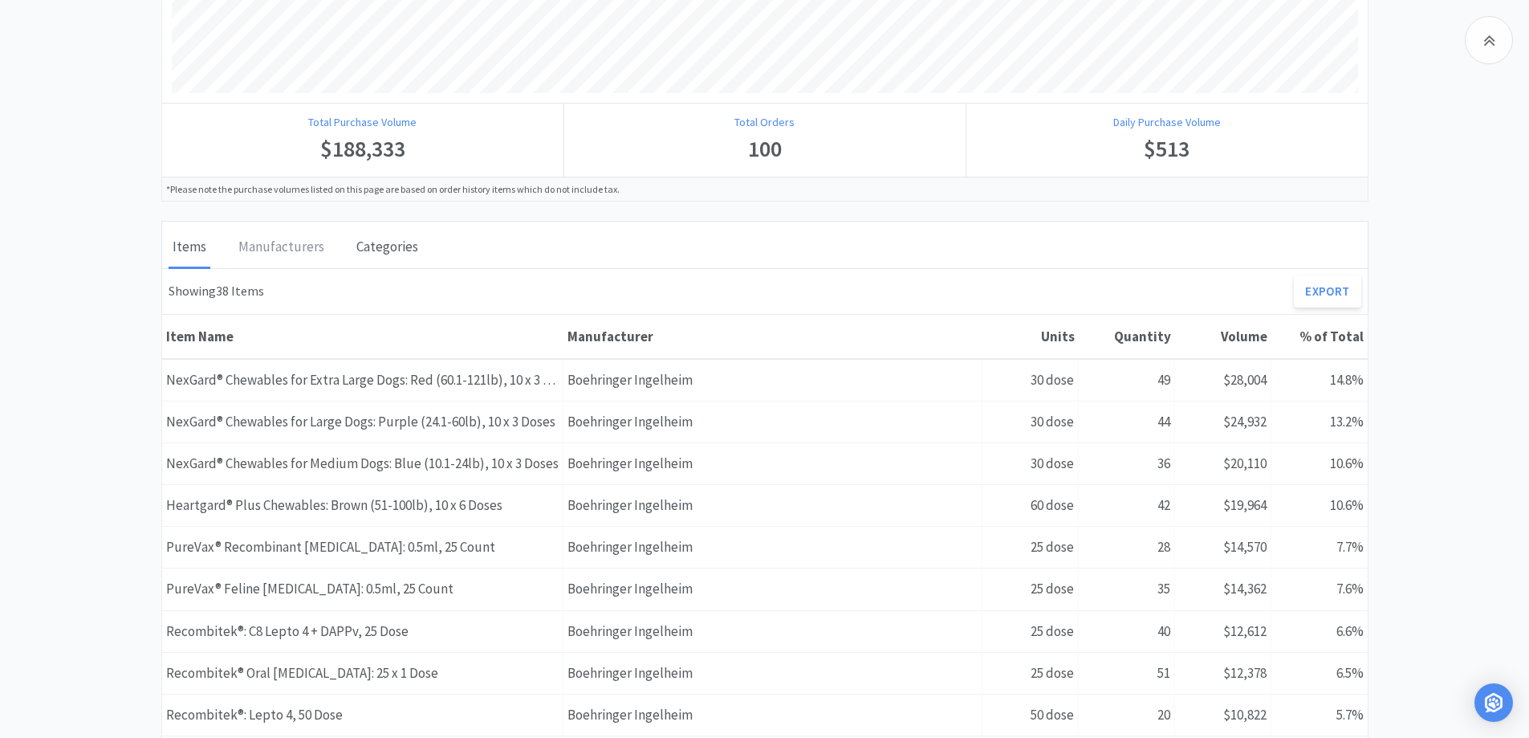
click at [403, 242] on div "Categories" at bounding box center [387, 248] width 70 height 40
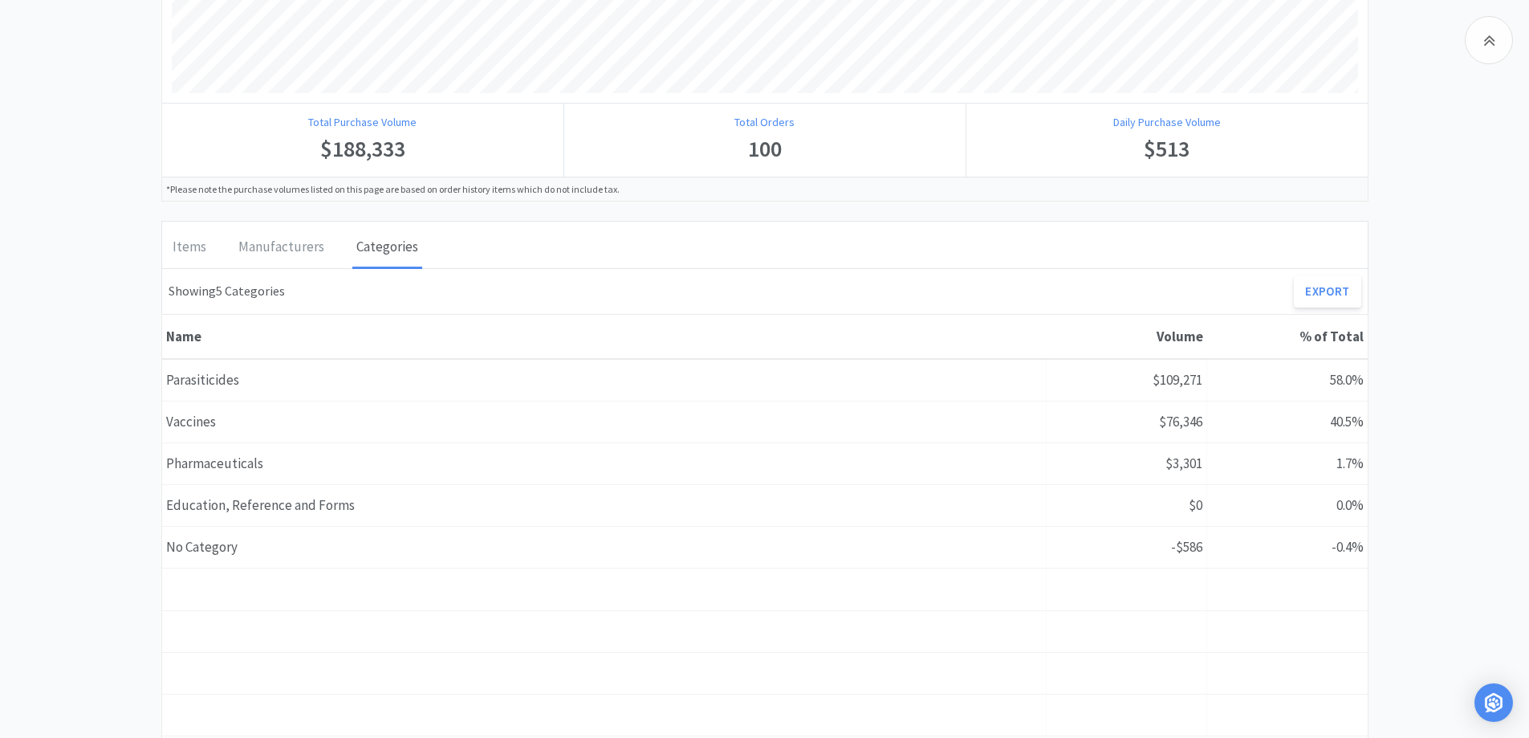
click at [123, 242] on div "Boehringer Ingelheim Suppliers Boehringer [GEOGRAPHIC_DATA] [DATE] - [DATE] Tot…" at bounding box center [764, 292] width 1529 height 1810
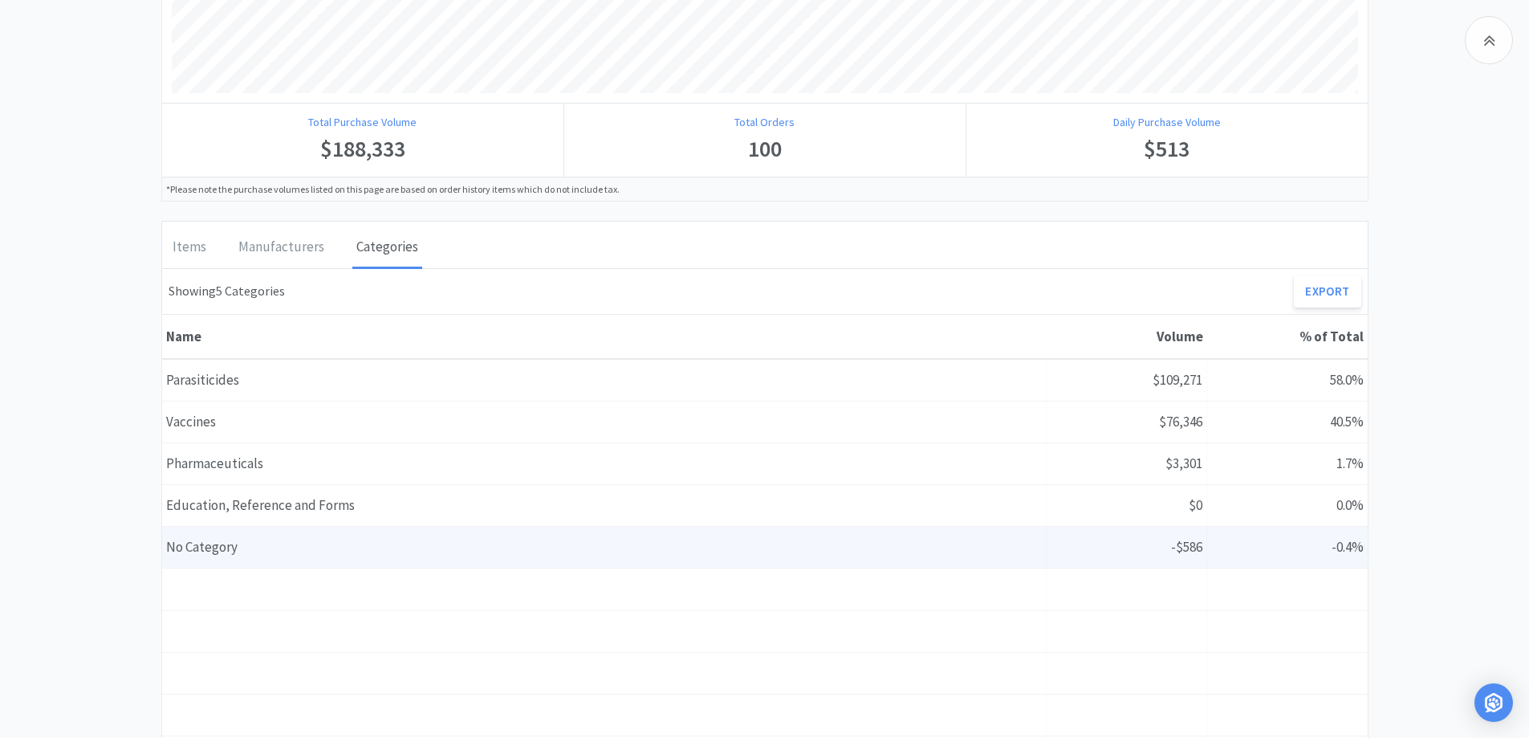
click at [389, 556] on div "Name No Category" at bounding box center [604, 547] width 885 height 41
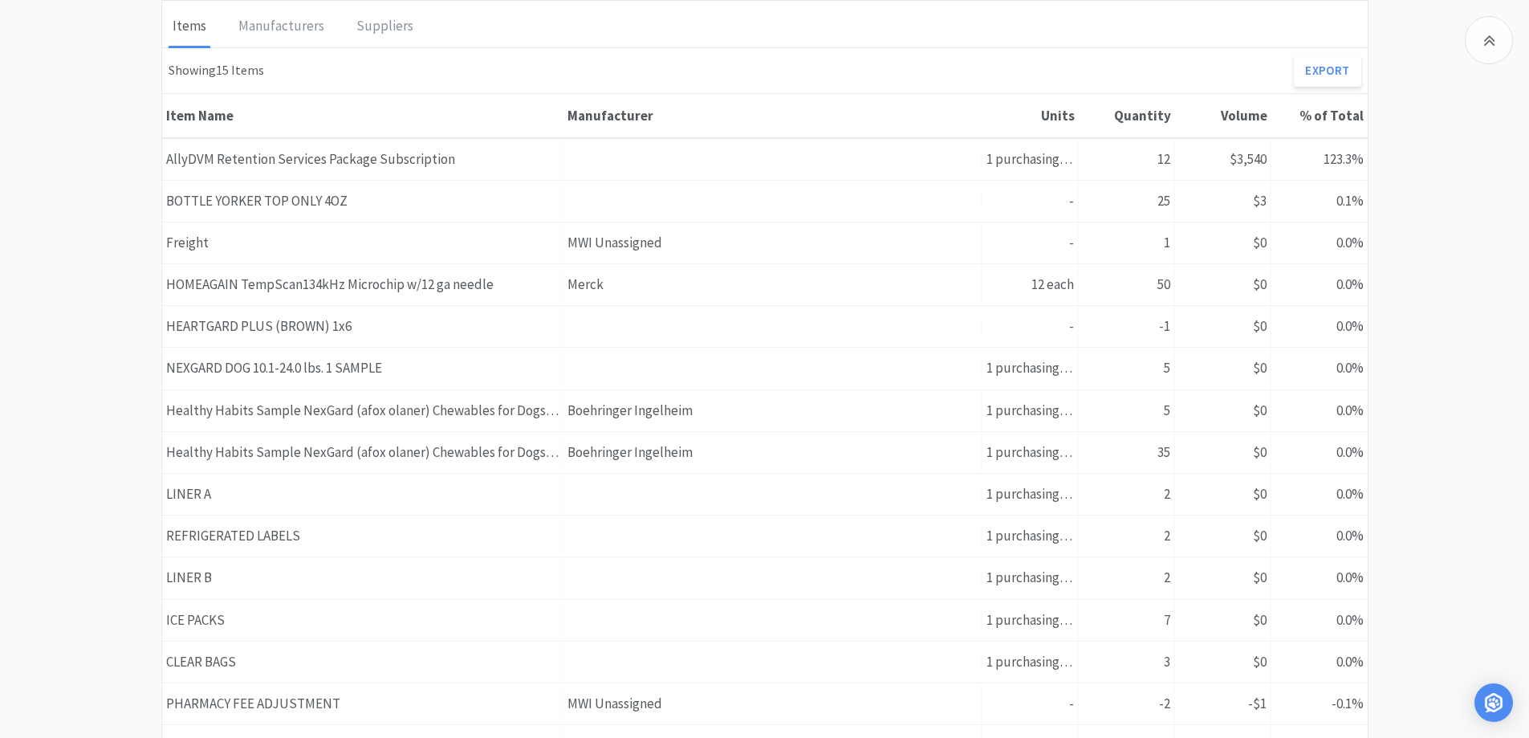
scroll to position [947, 0]
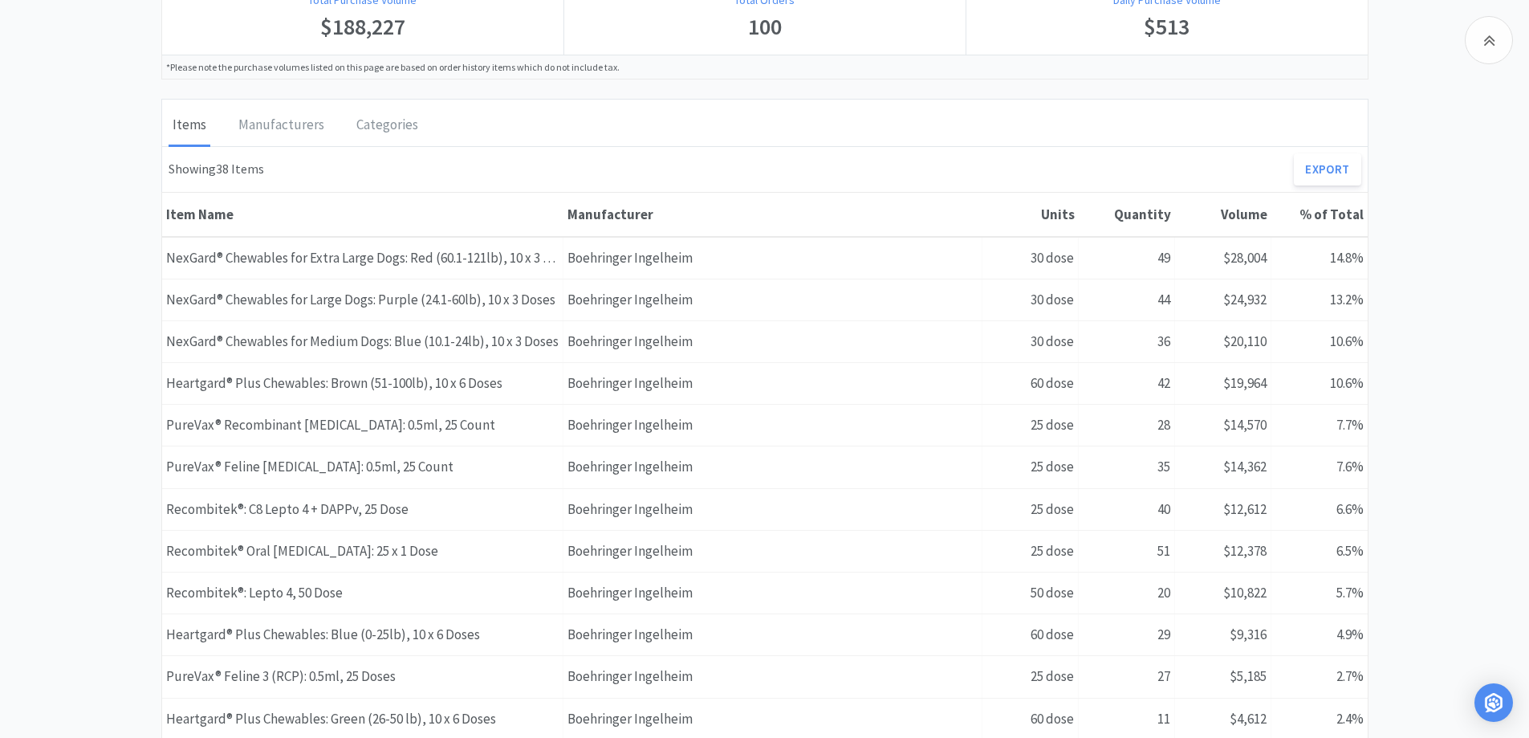
scroll to position [921, 0]
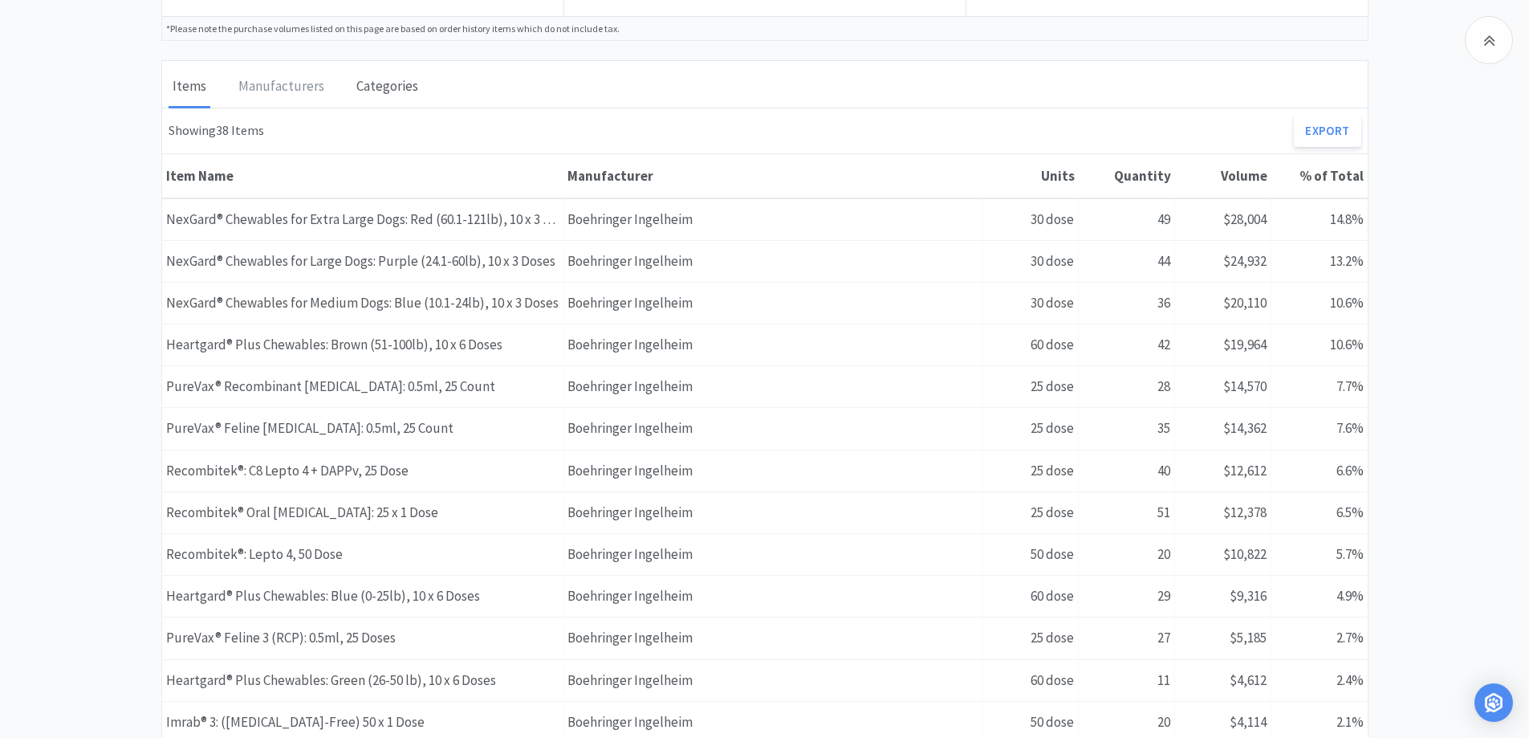
click at [392, 79] on div "Categories" at bounding box center [387, 87] width 70 height 40
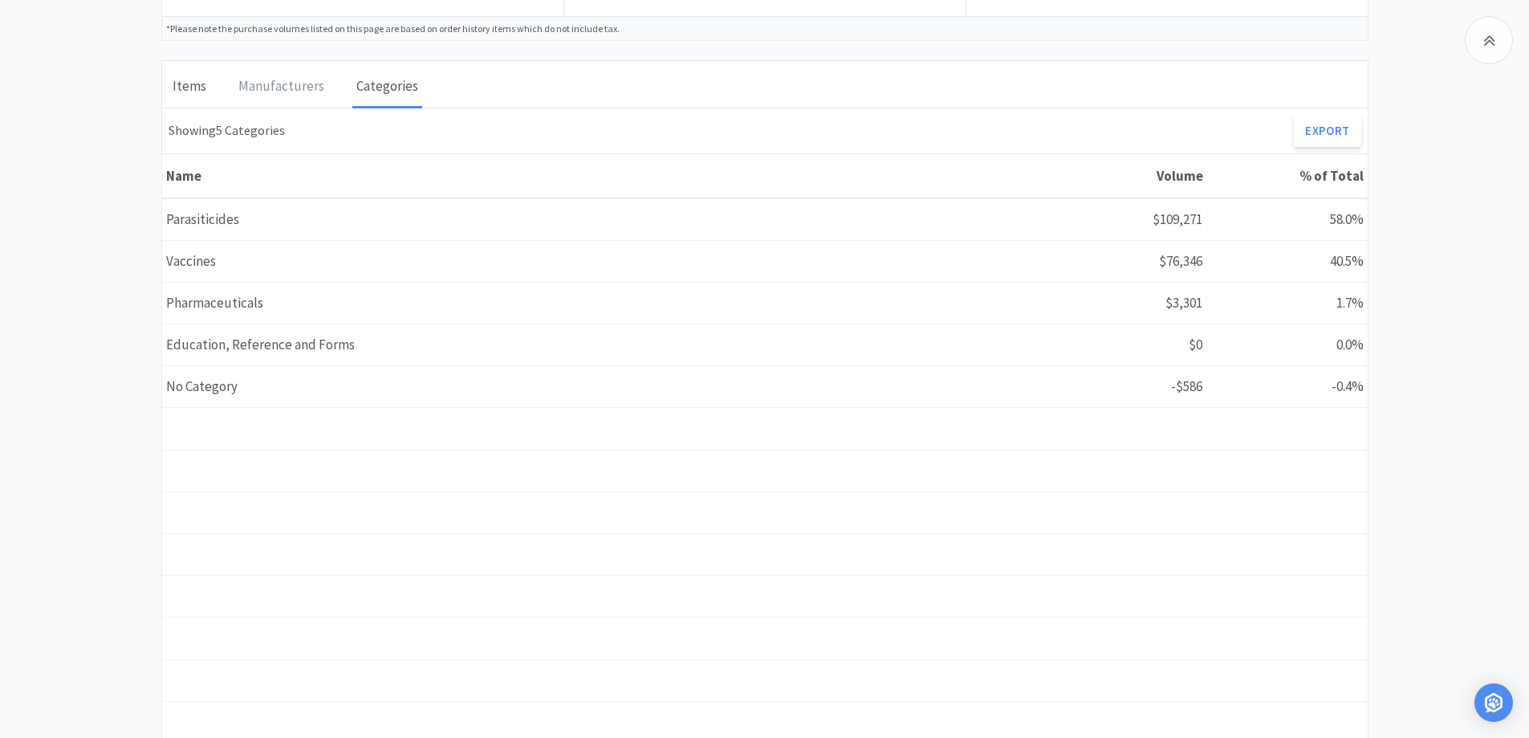
click at [205, 86] on div "Items" at bounding box center [190, 87] width 42 height 40
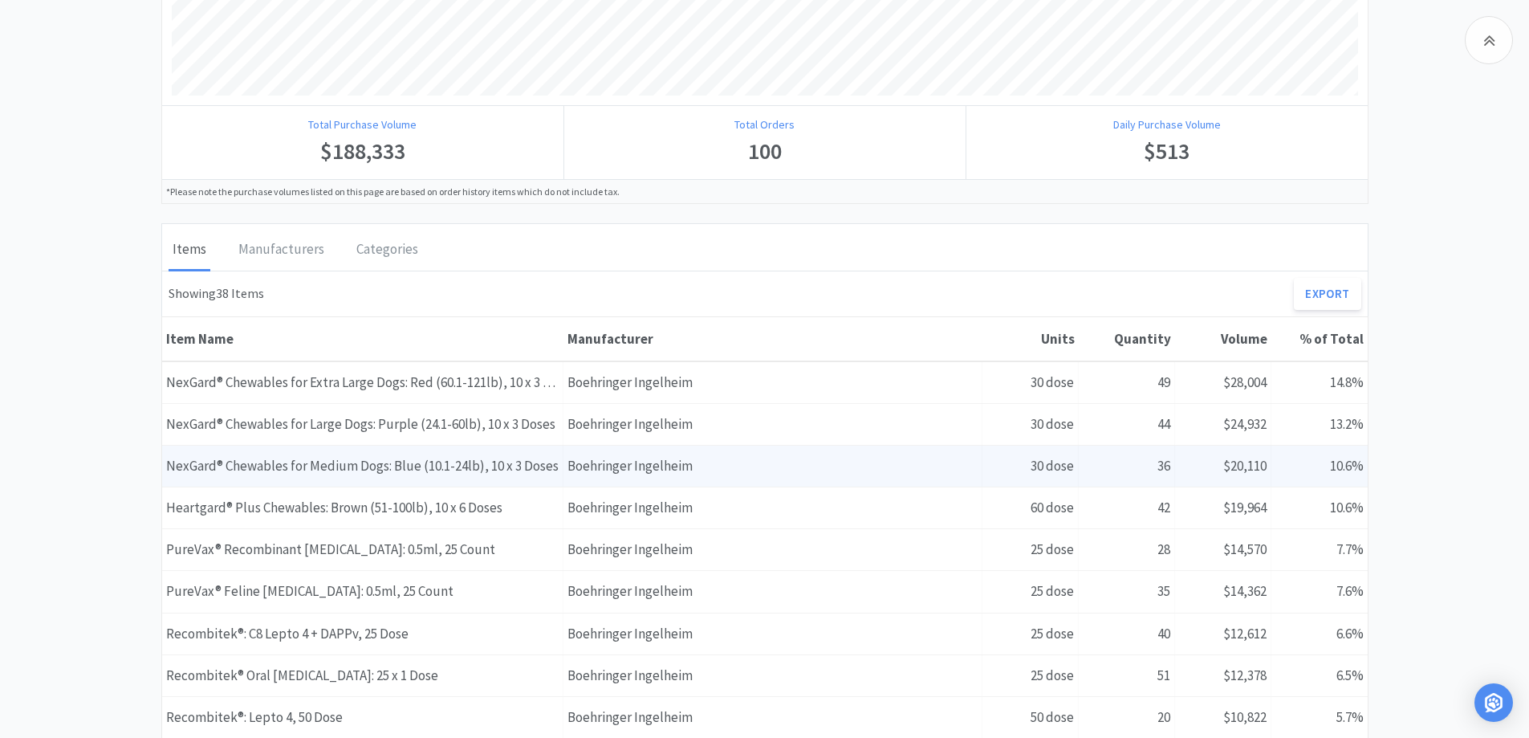
scroll to position [600, 0]
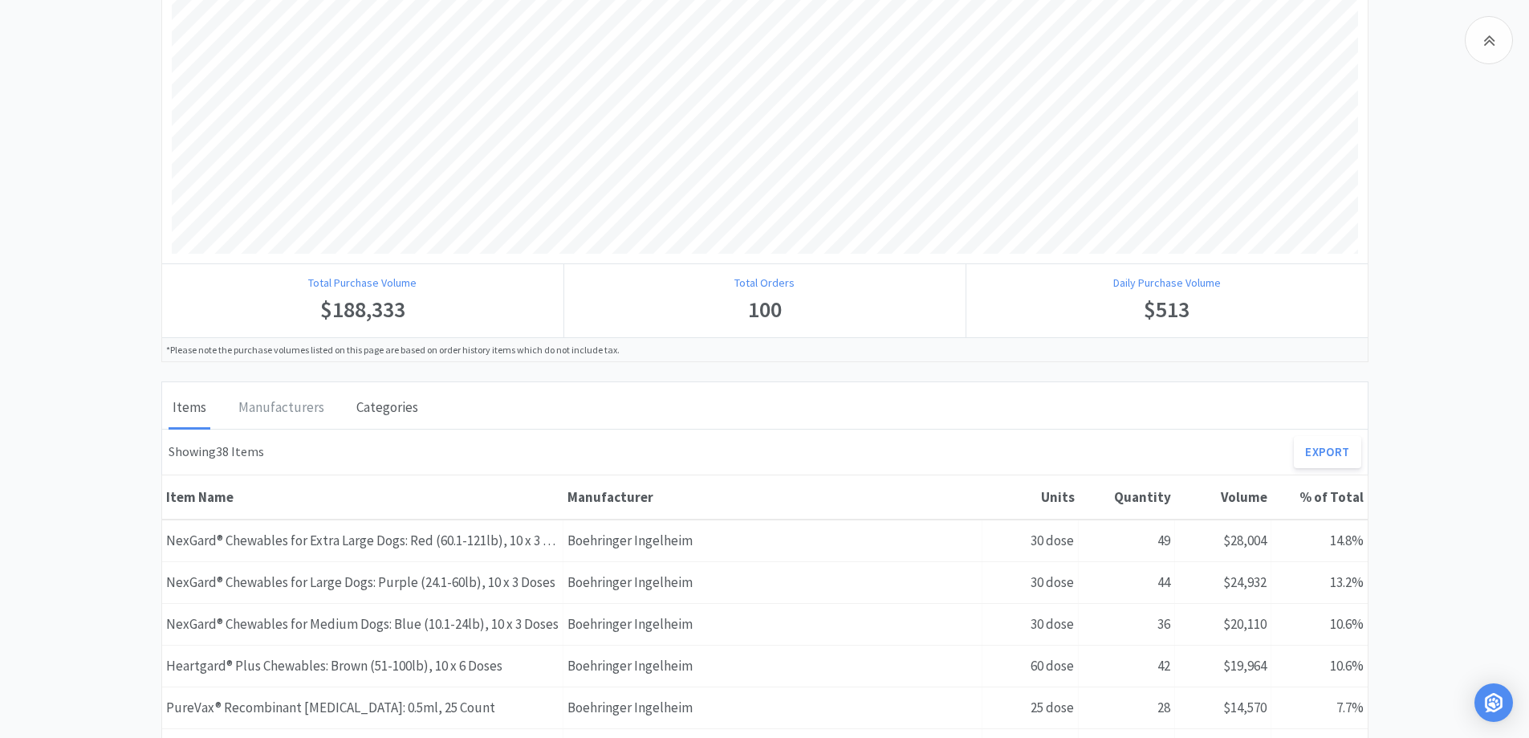
click at [383, 403] on div "Categories" at bounding box center [387, 409] width 70 height 40
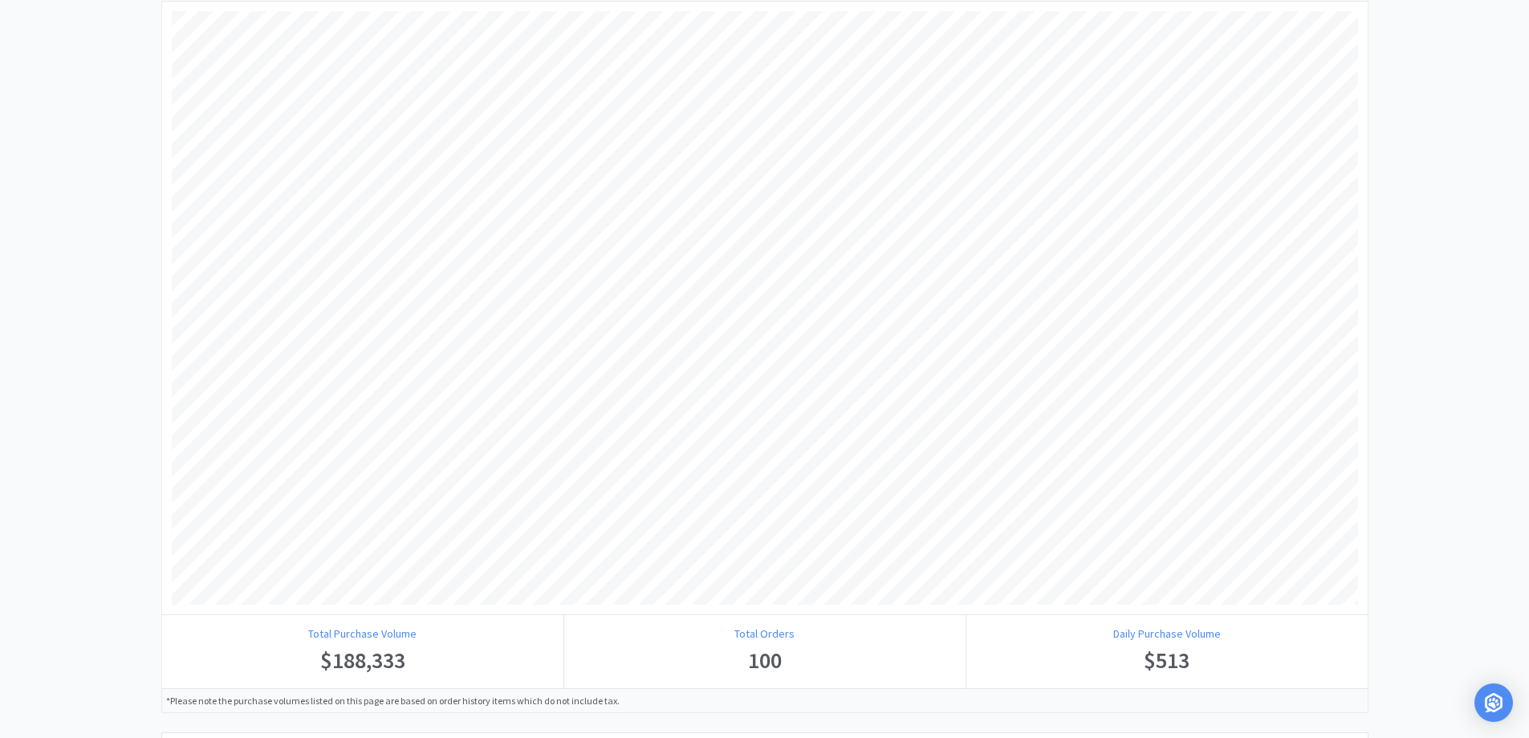
scroll to position [0, 0]
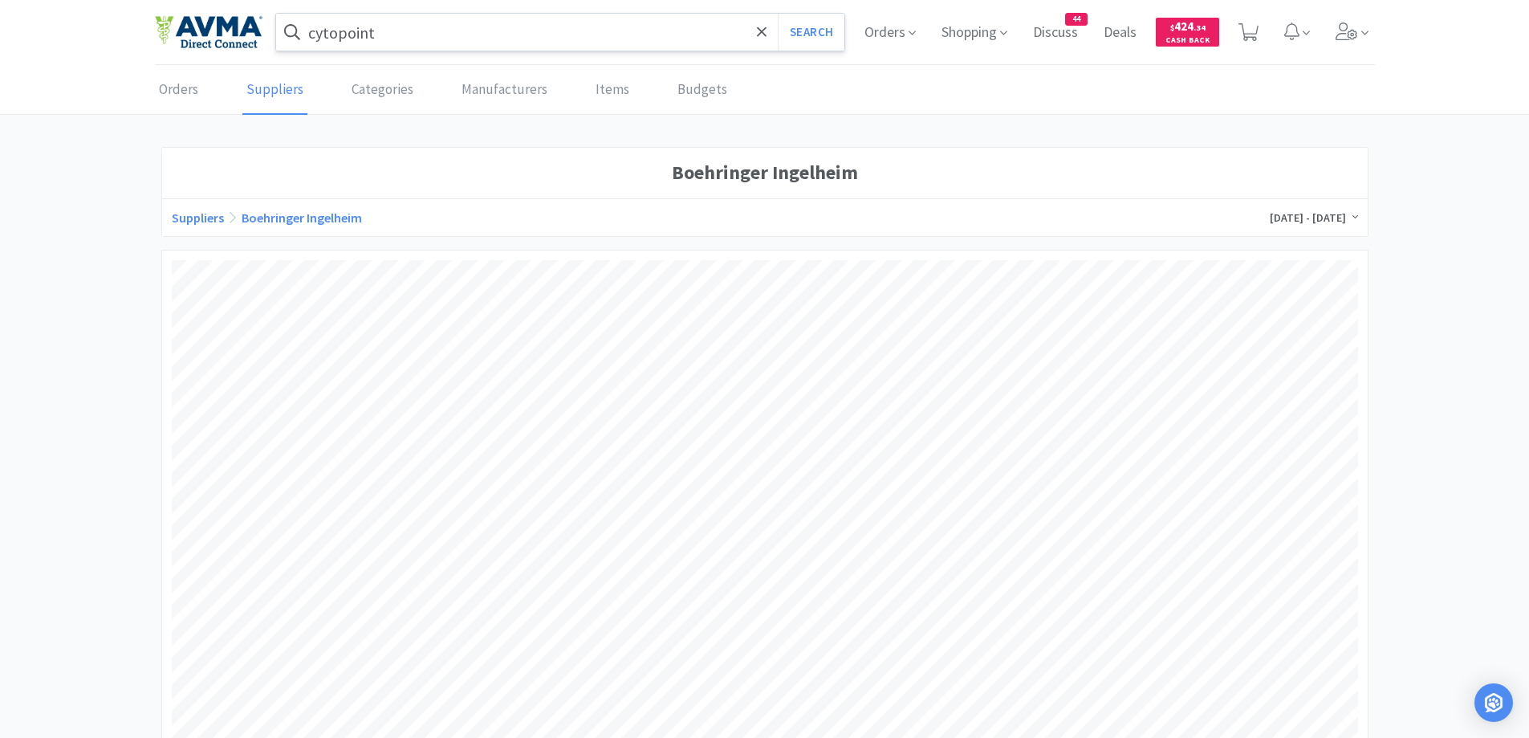
click at [429, 18] on input "cytopoint" at bounding box center [560, 32] width 569 height 37
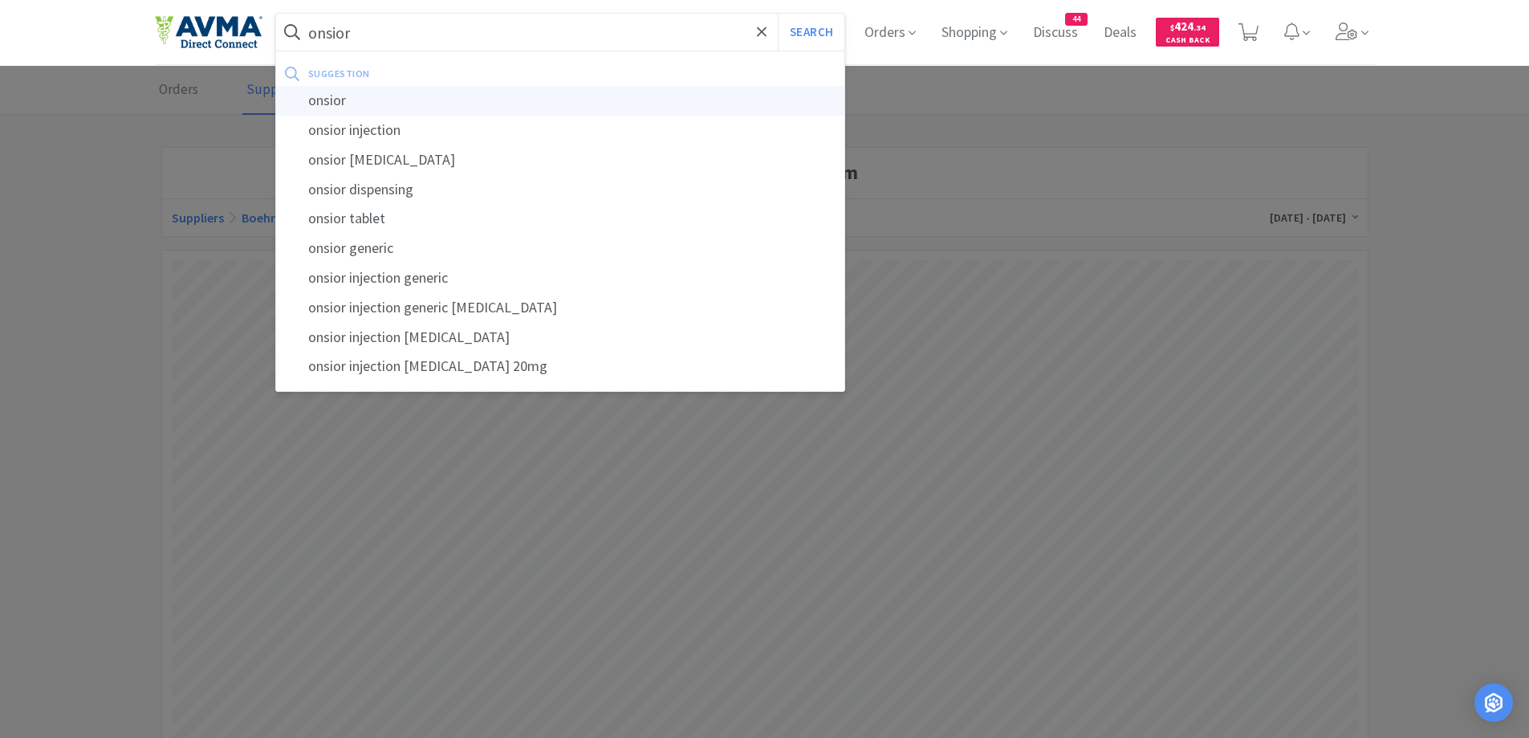
click at [330, 100] on div "onsior" at bounding box center [560, 101] width 569 height 30
type input "onsior"
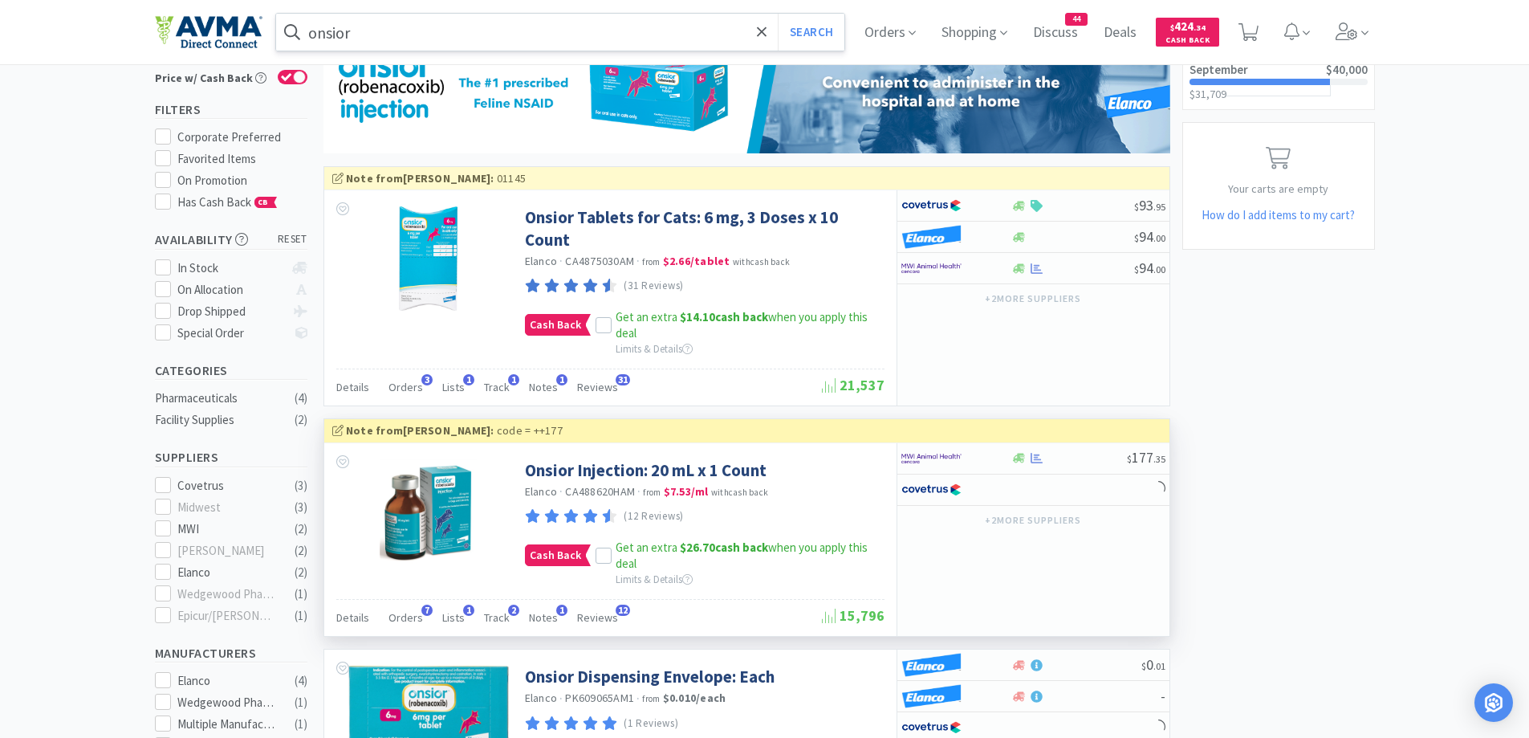
scroll to position [161, 0]
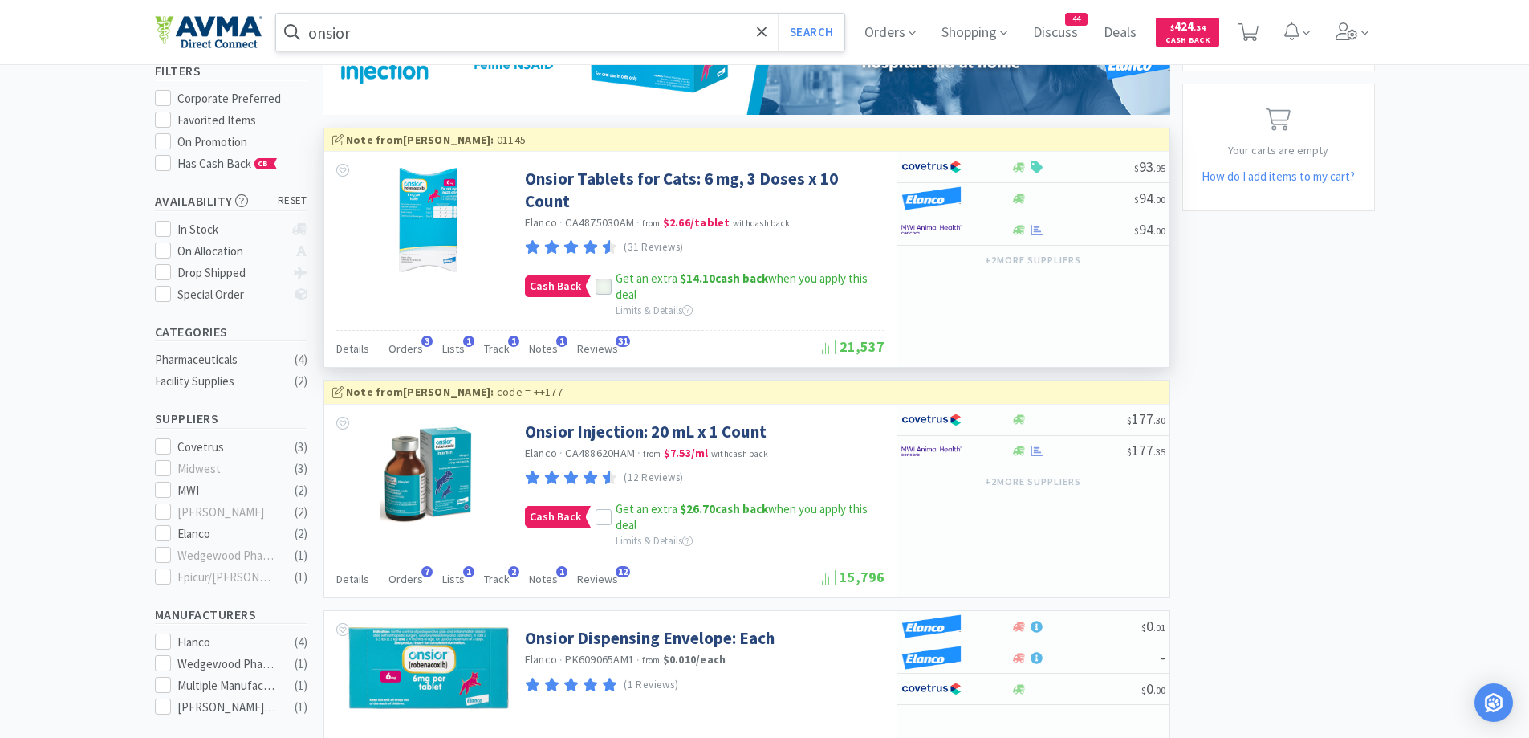
click at [600, 290] on icon at bounding box center [603, 287] width 10 height 8
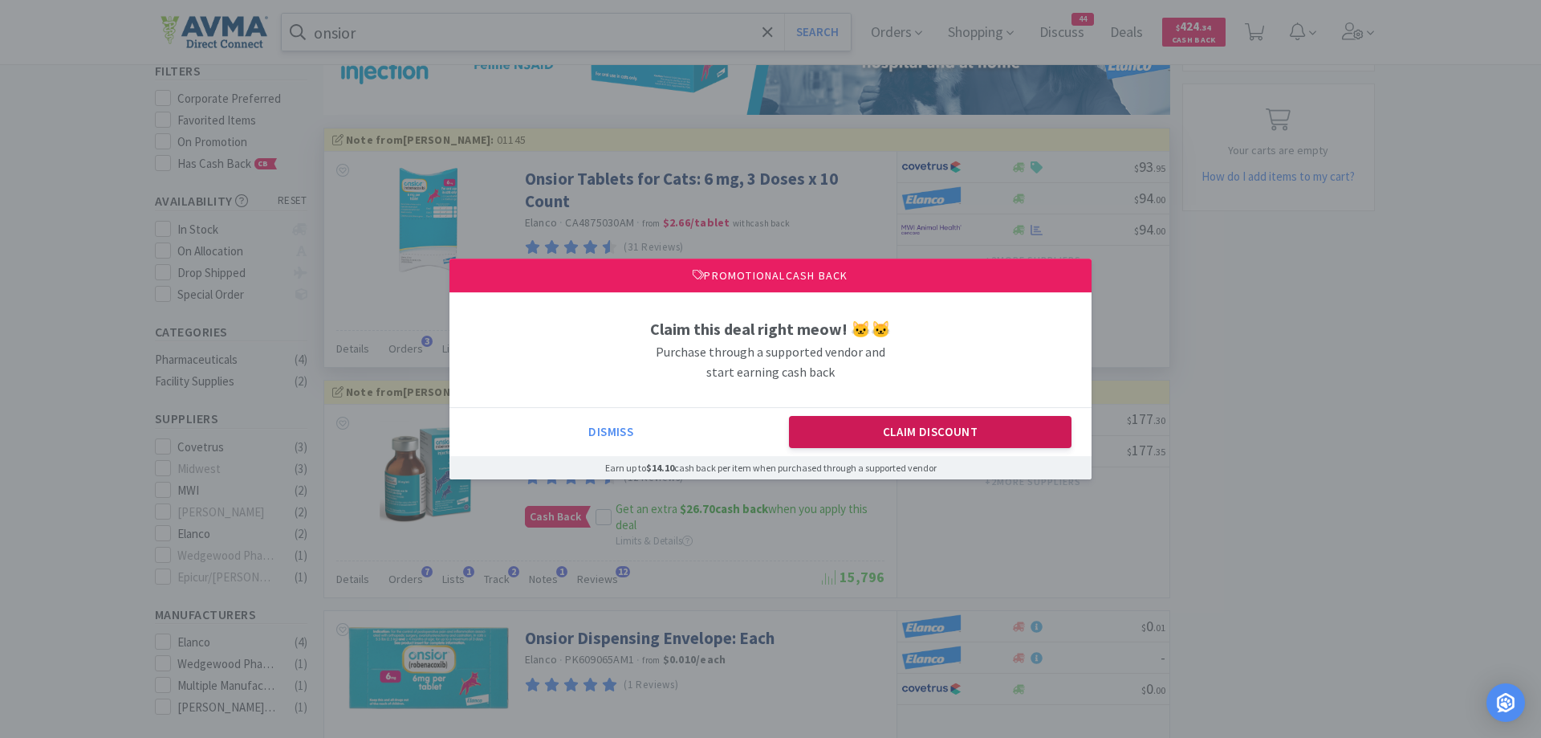
click at [911, 442] on button "Claim Discount" at bounding box center [930, 432] width 283 height 32
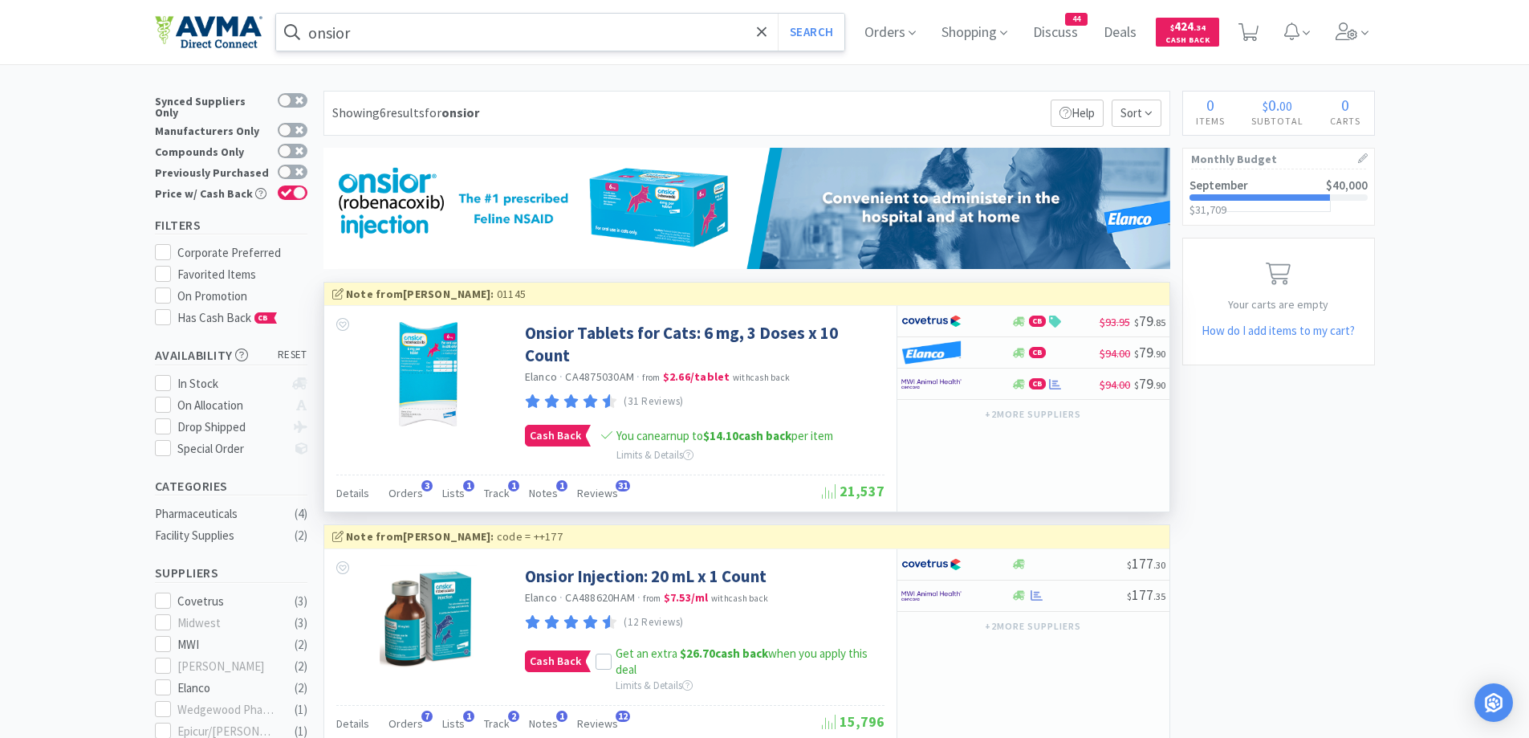
scroll to position [0, 0]
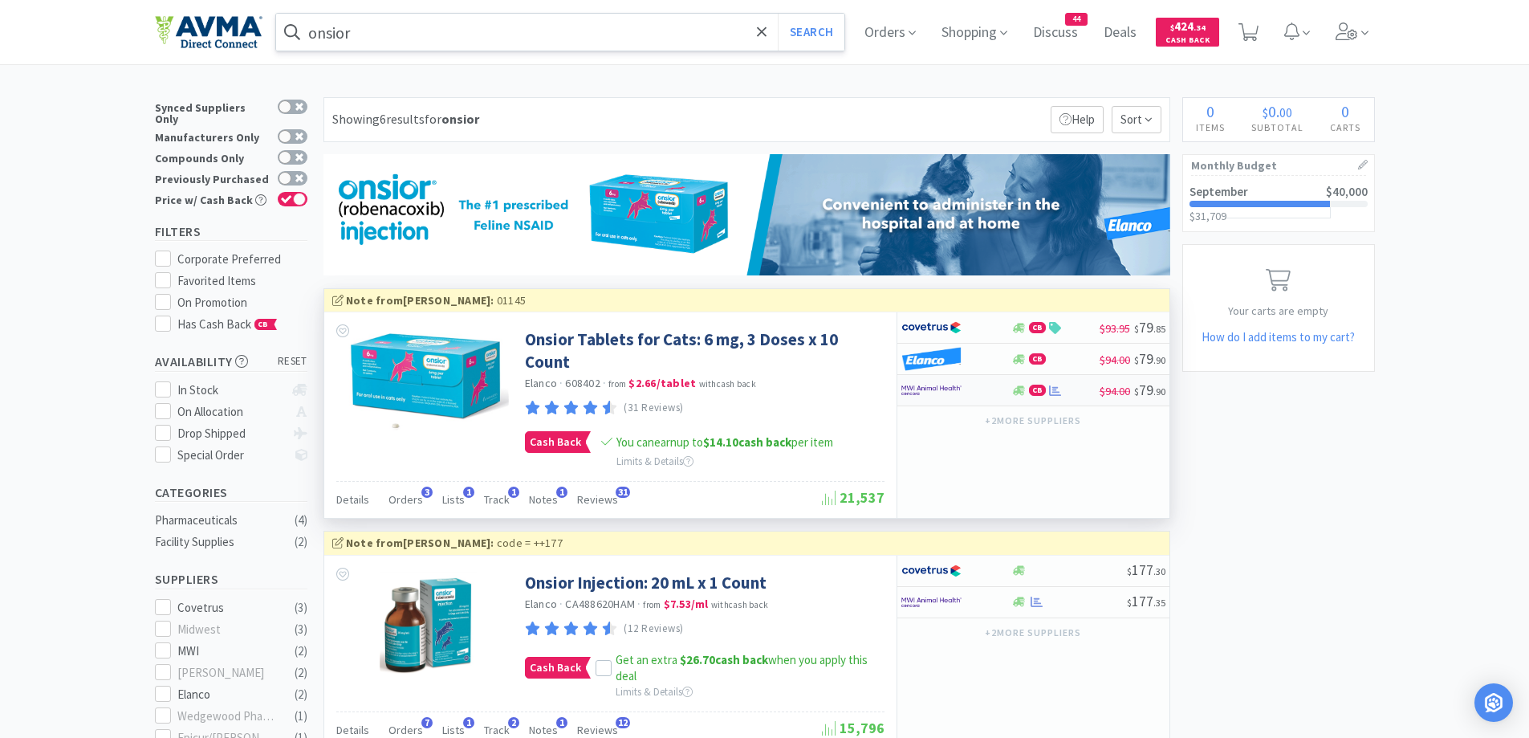
click at [976, 396] on div at bounding box center [946, 390] width 88 height 27
select select "1"
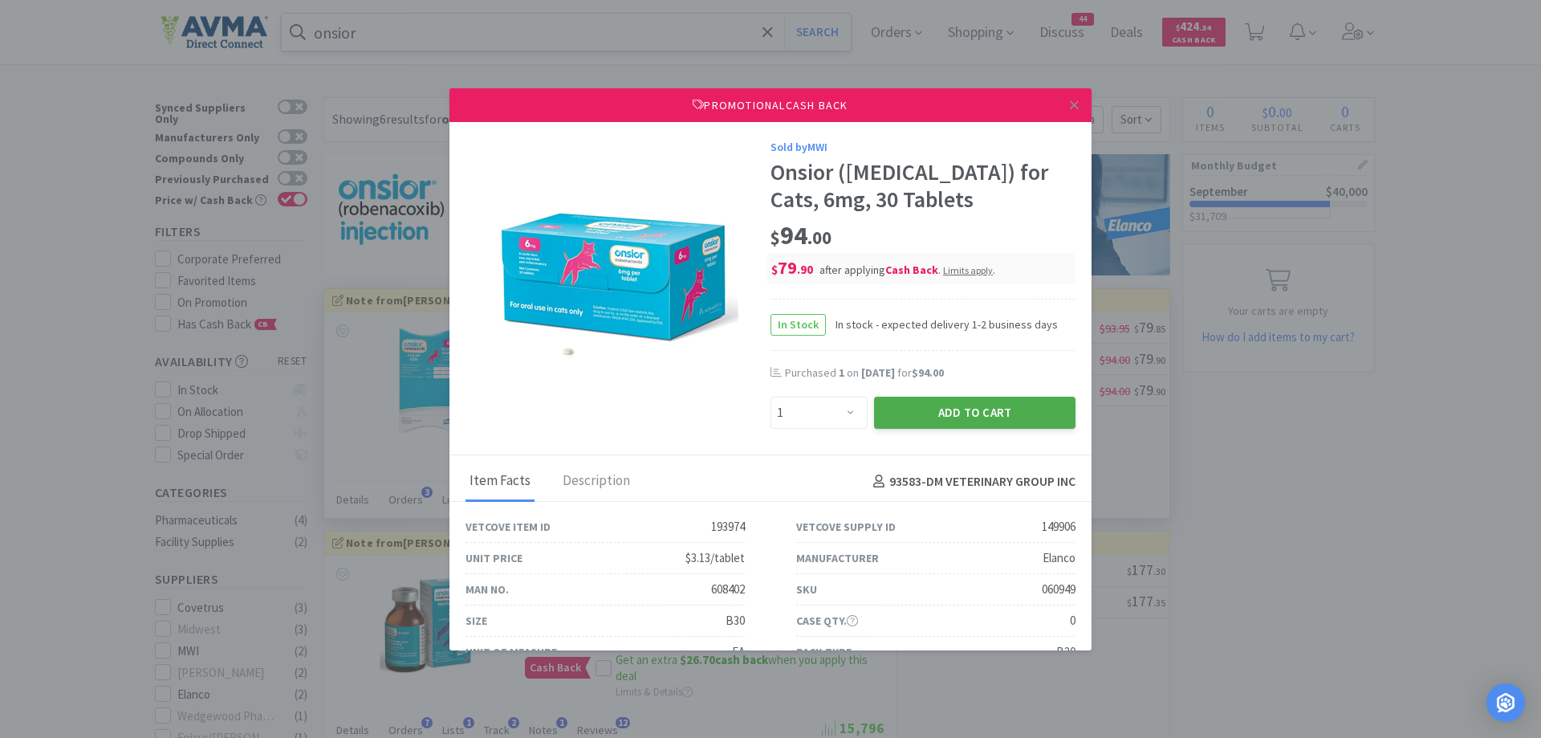
click at [988, 409] on button "Add to Cart" at bounding box center [975, 413] width 202 height 32
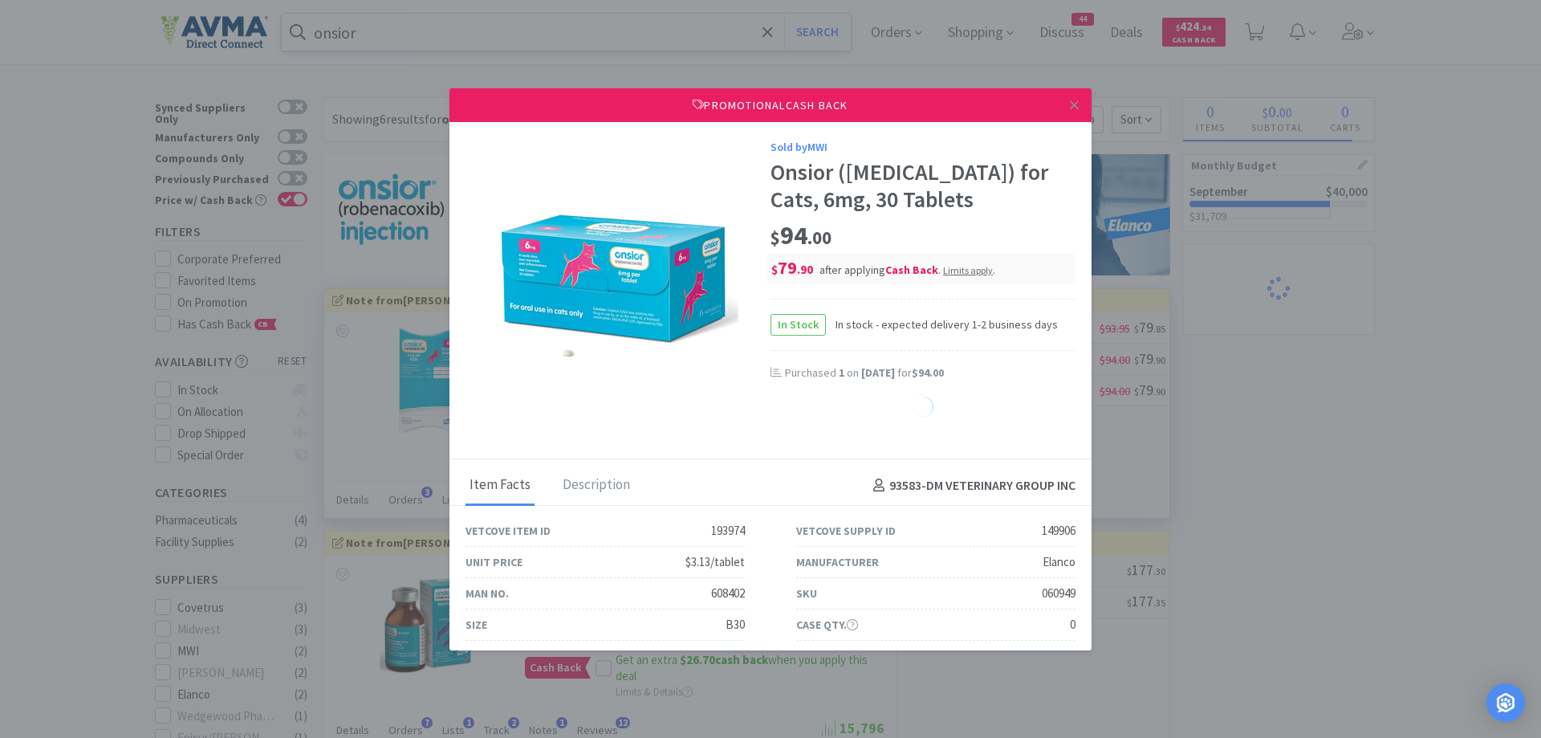
select select "1"
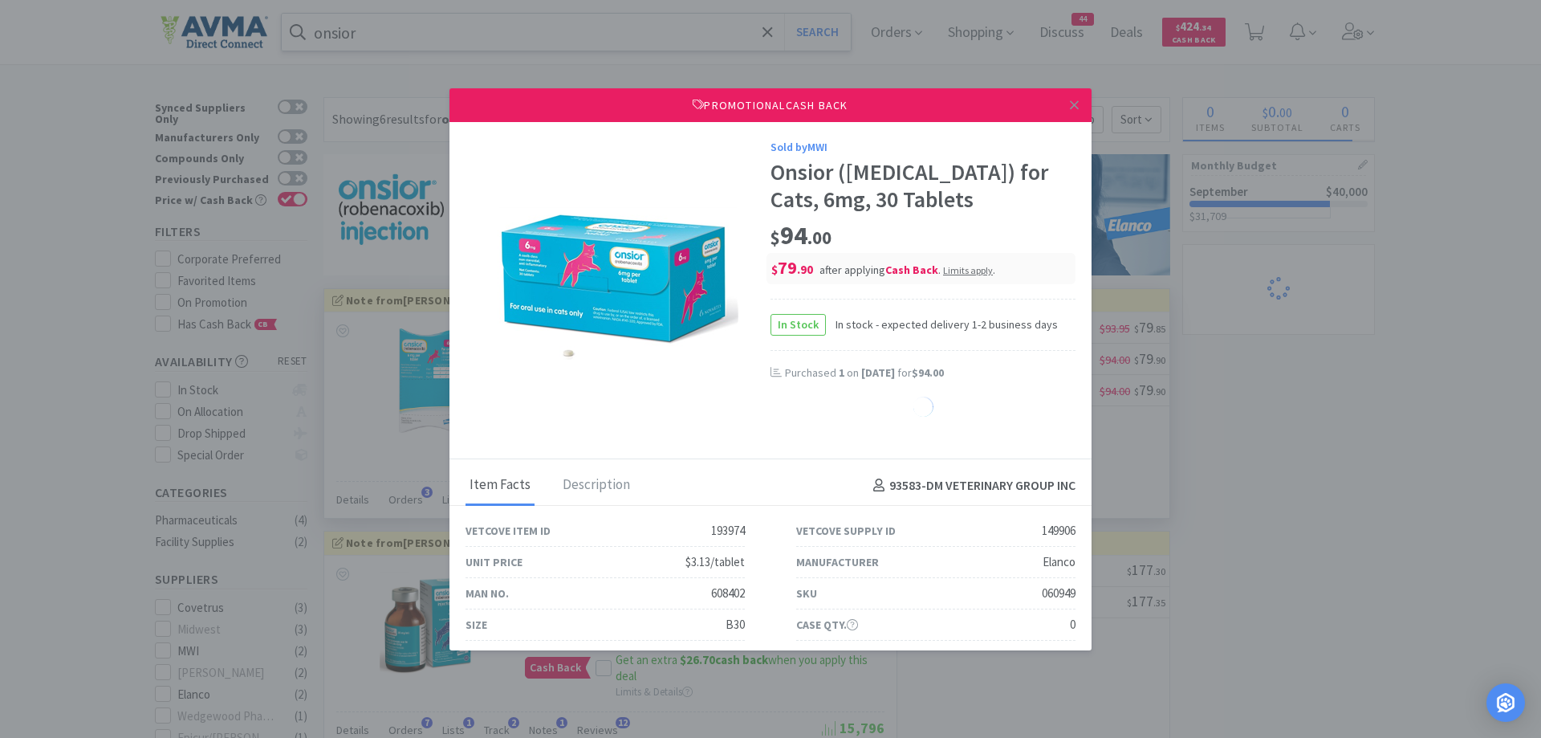
select select "1"
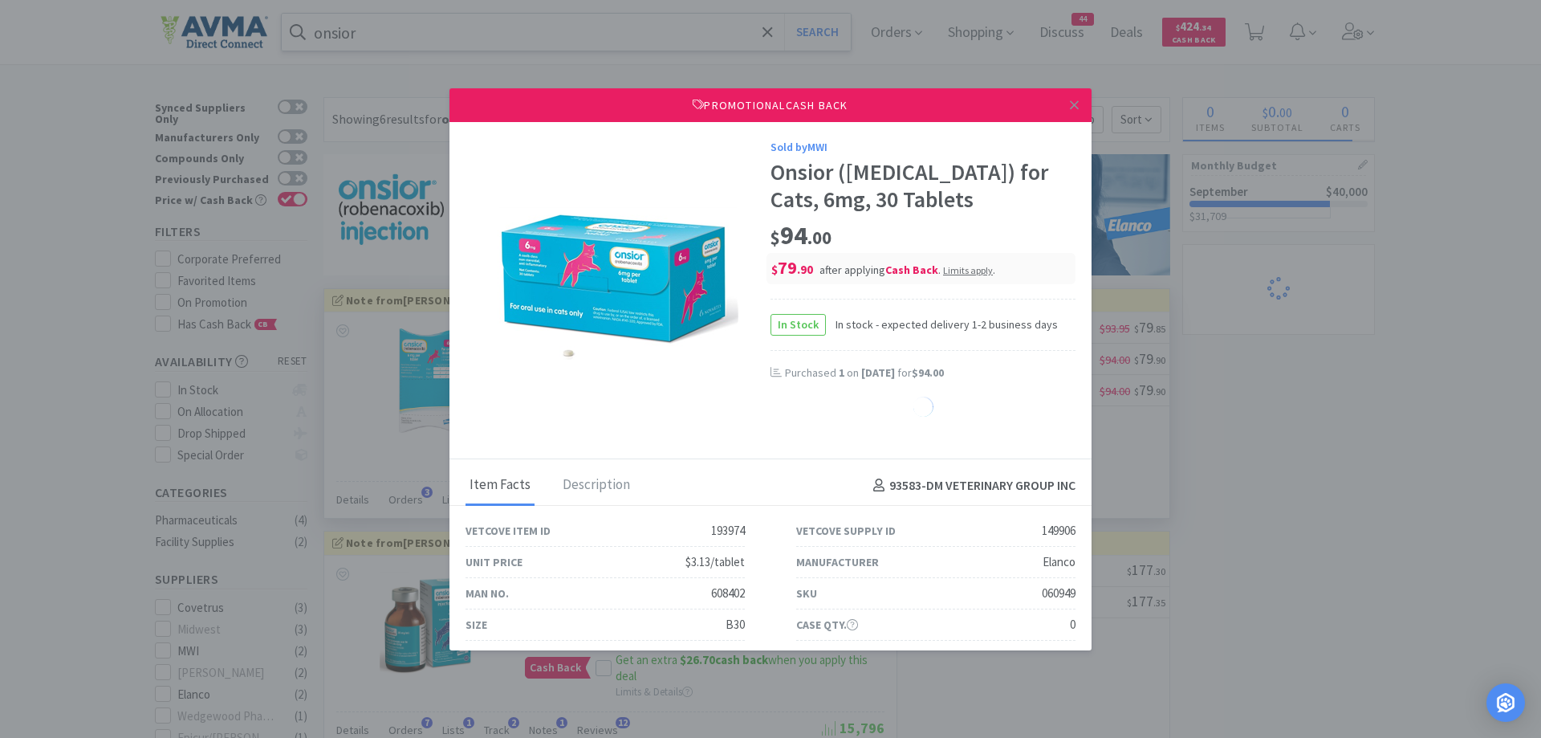
select select "1"
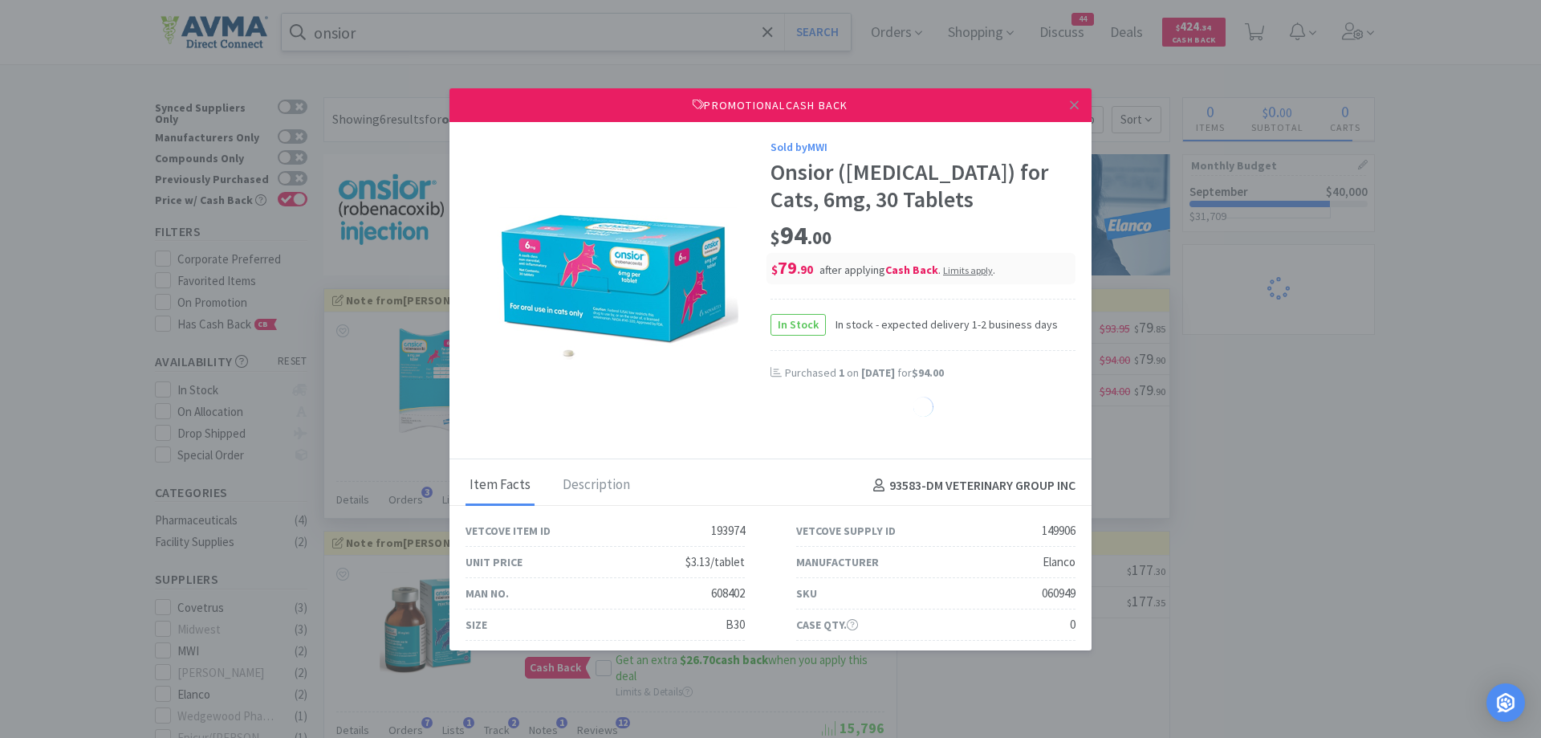
select select "1"
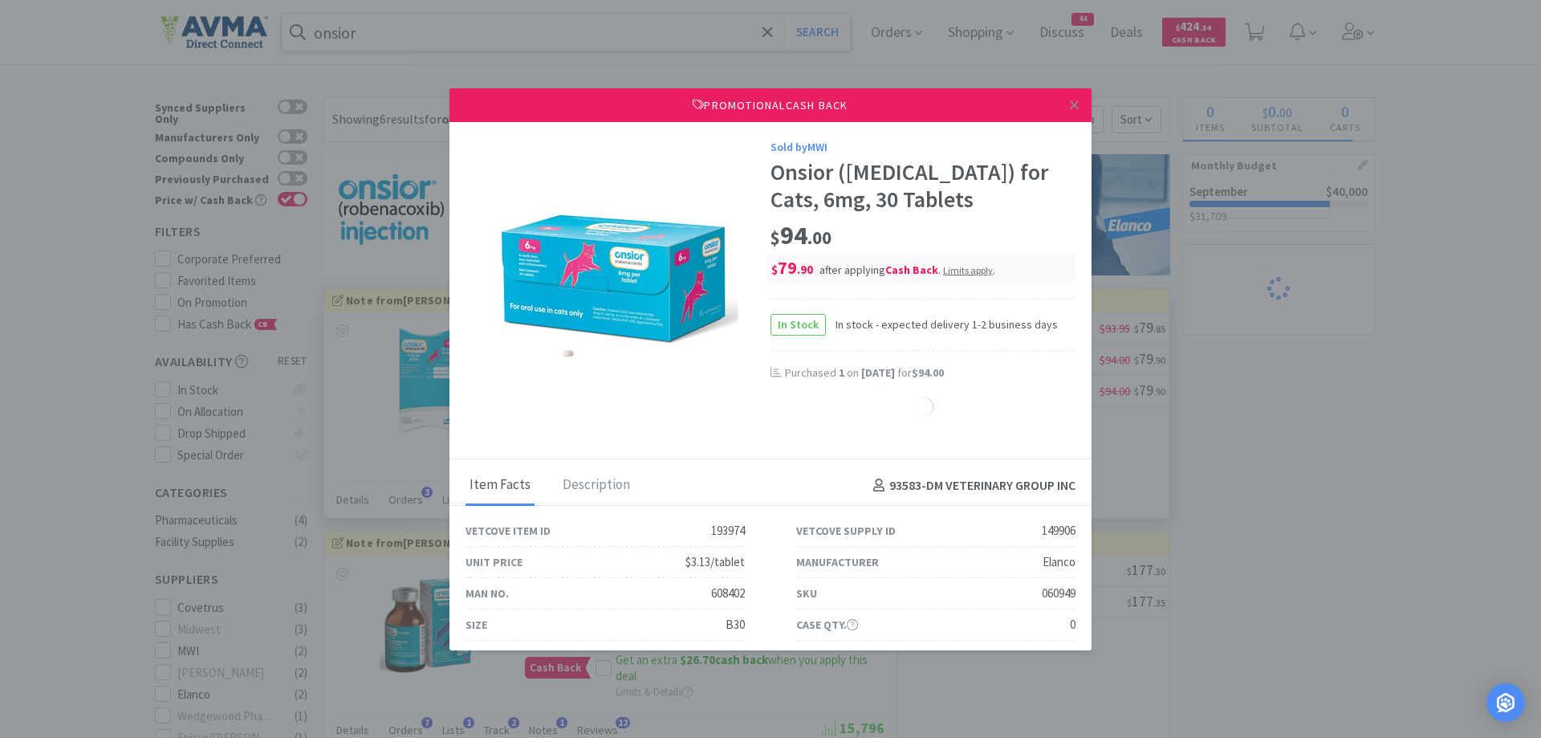
select select "1"
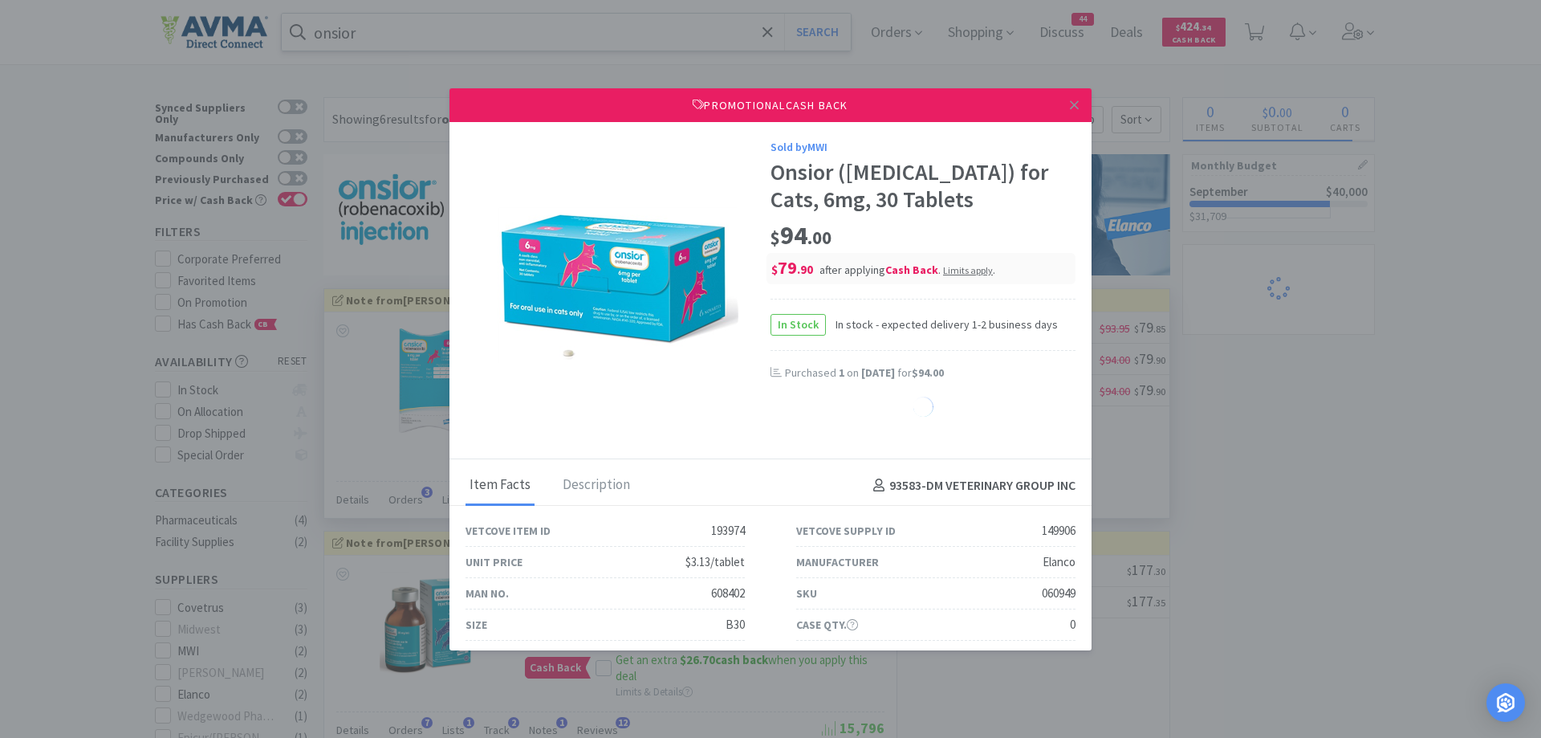
select select "1"
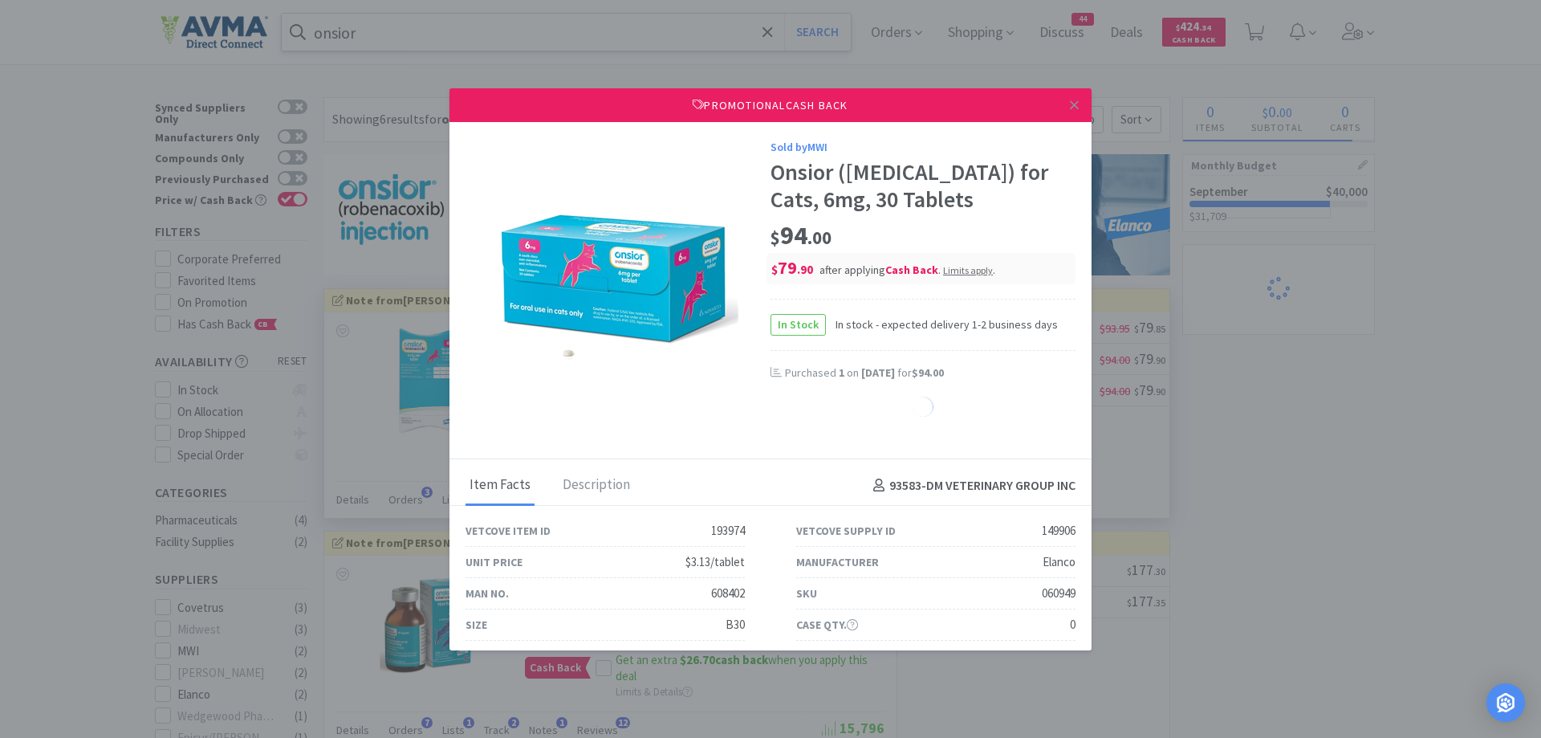
select select "1"
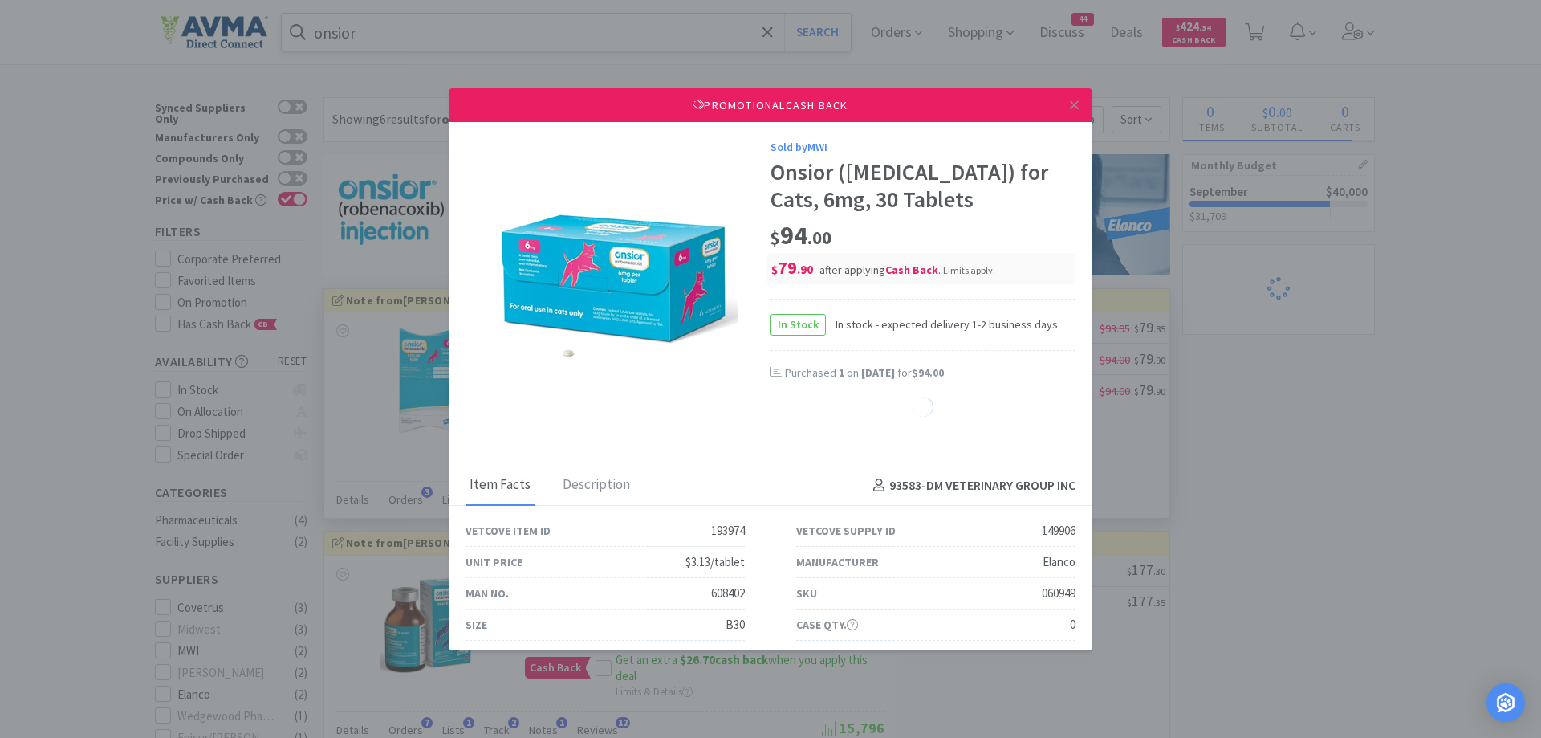
select select "1"
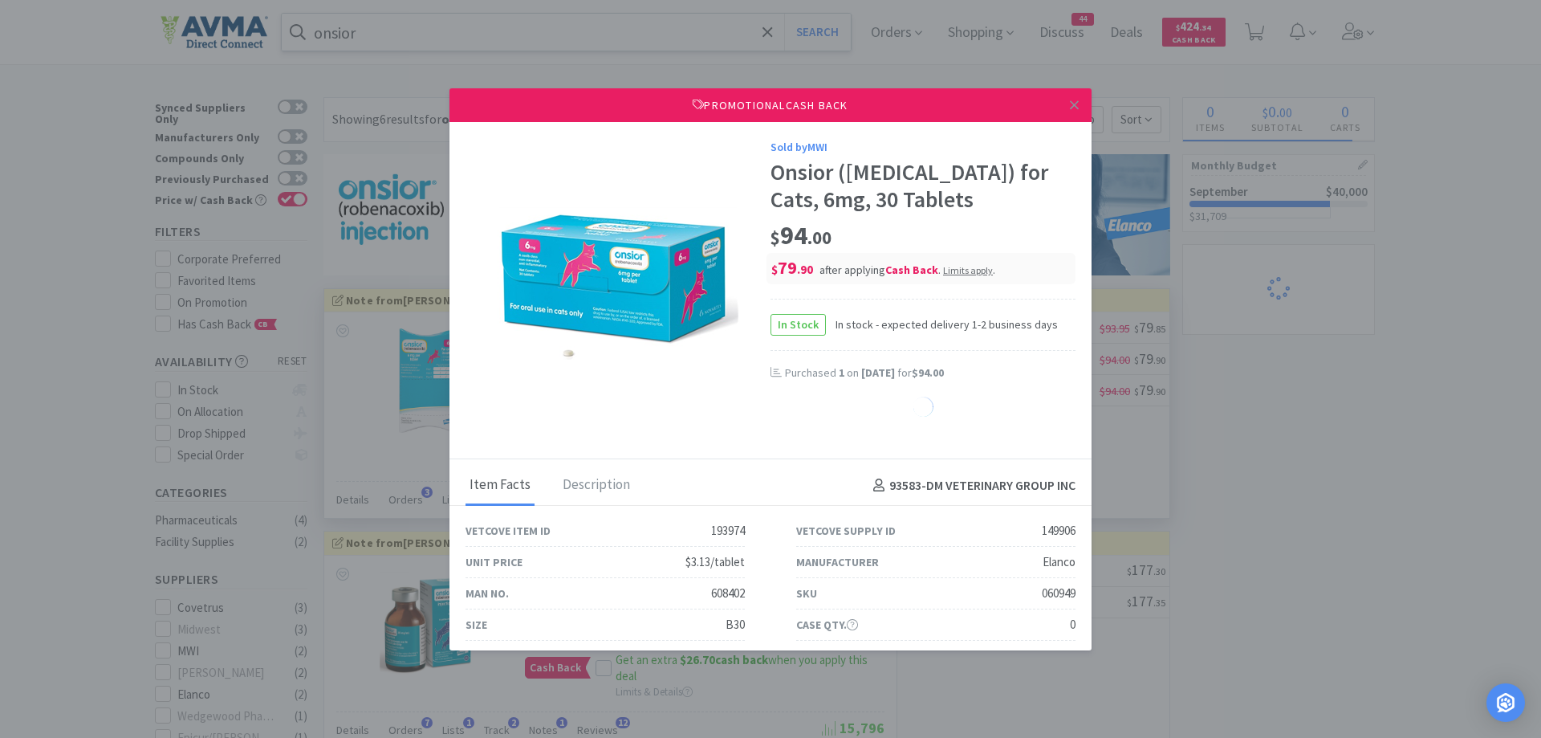
select select "1"
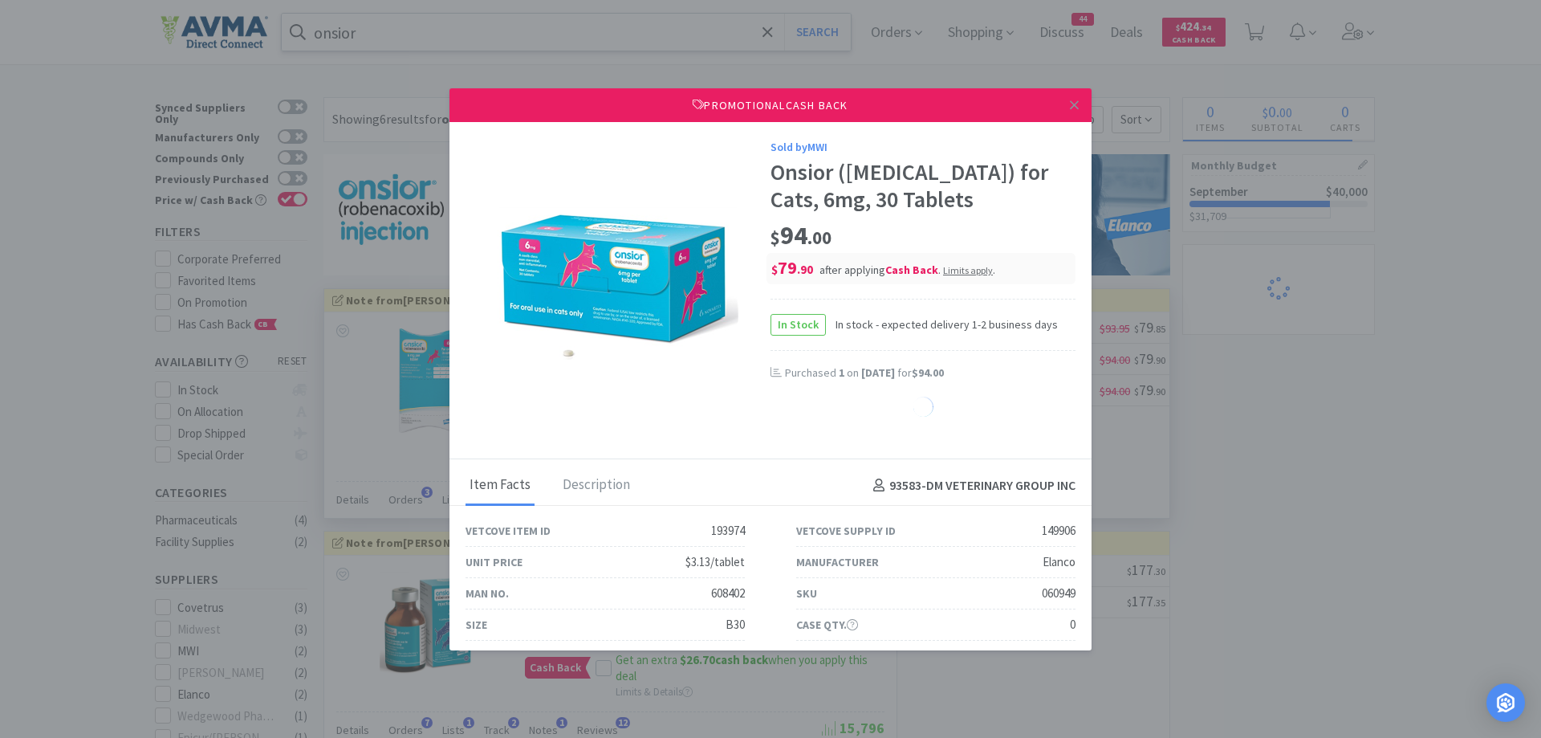
select select "1"
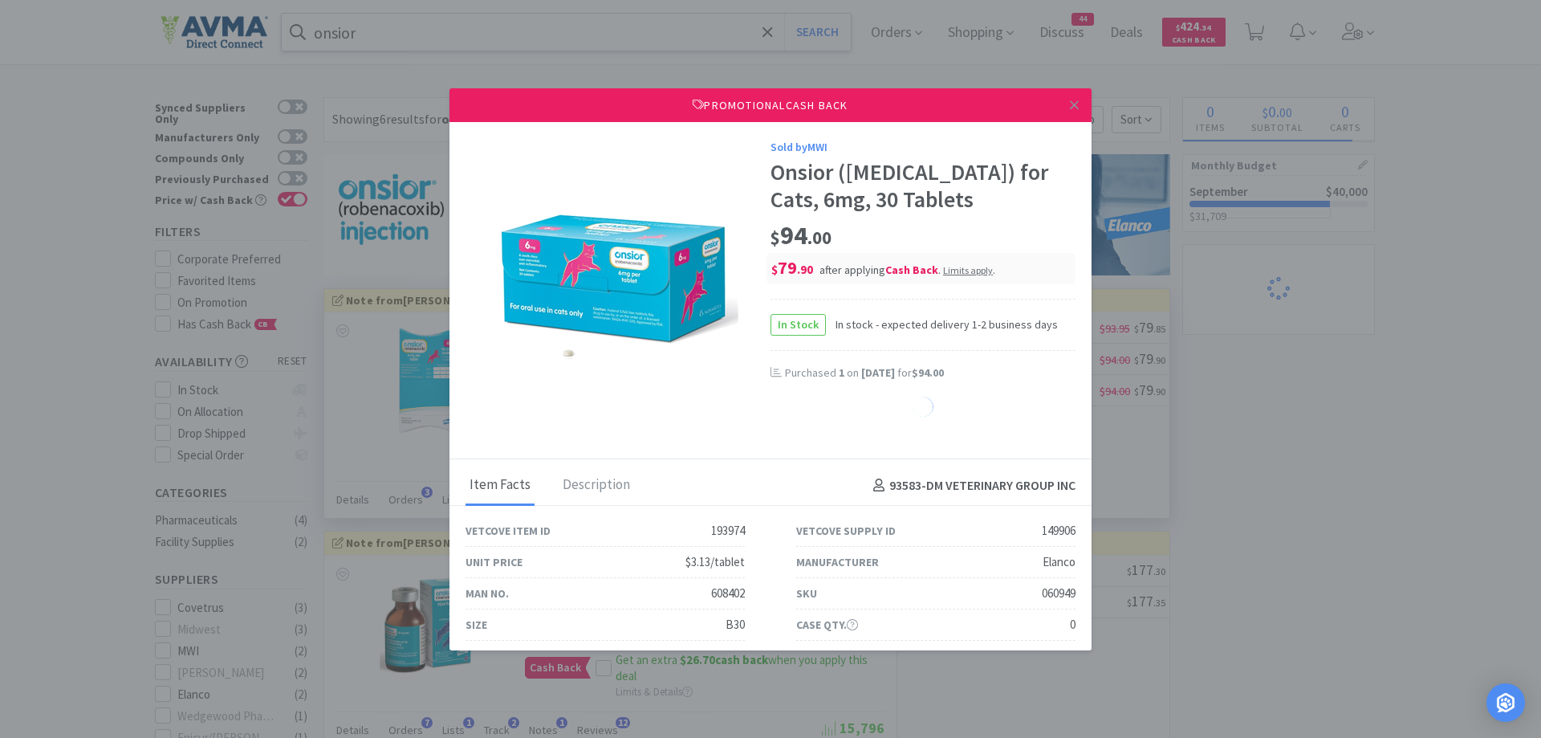
select select "1"
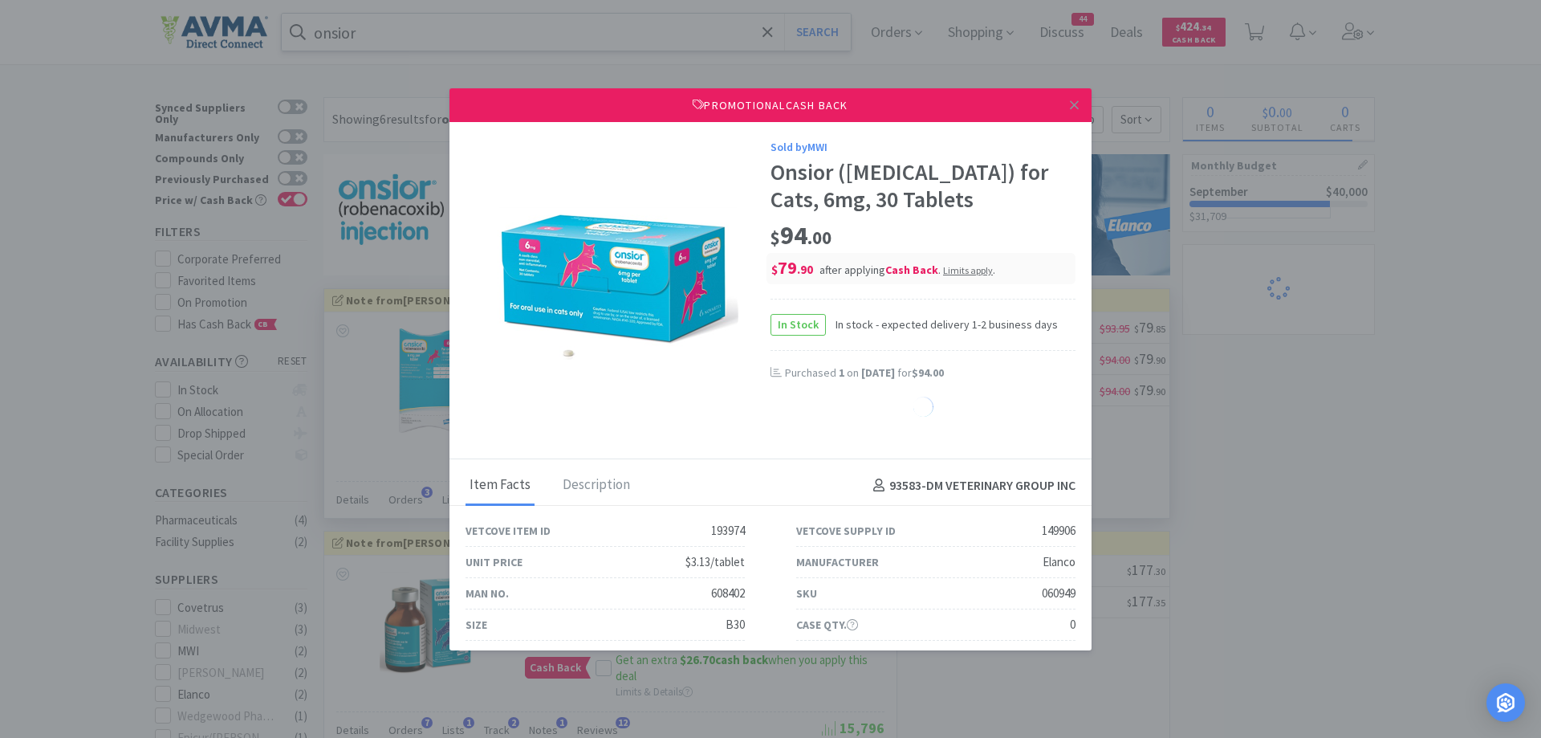
select select "1"
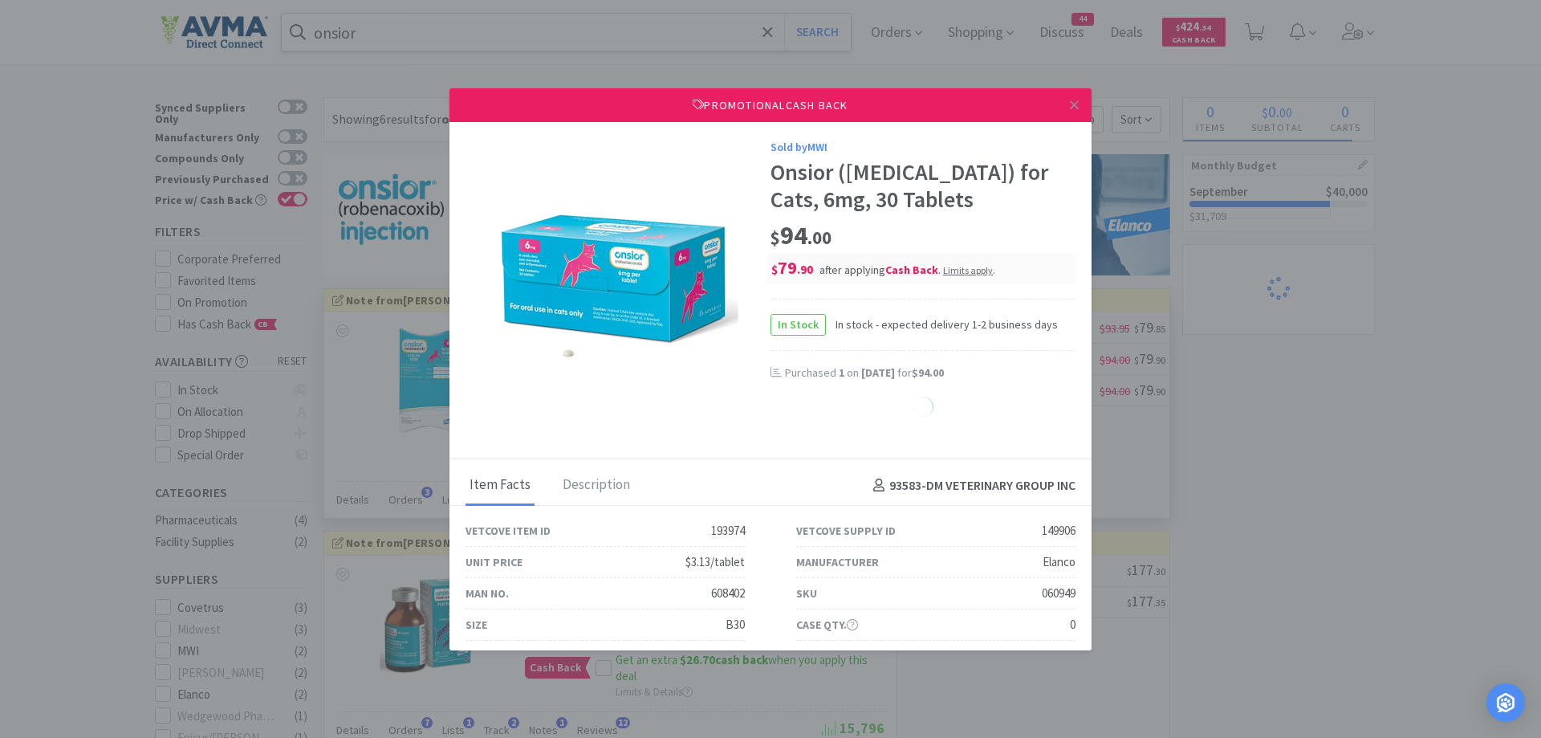
select select "1"
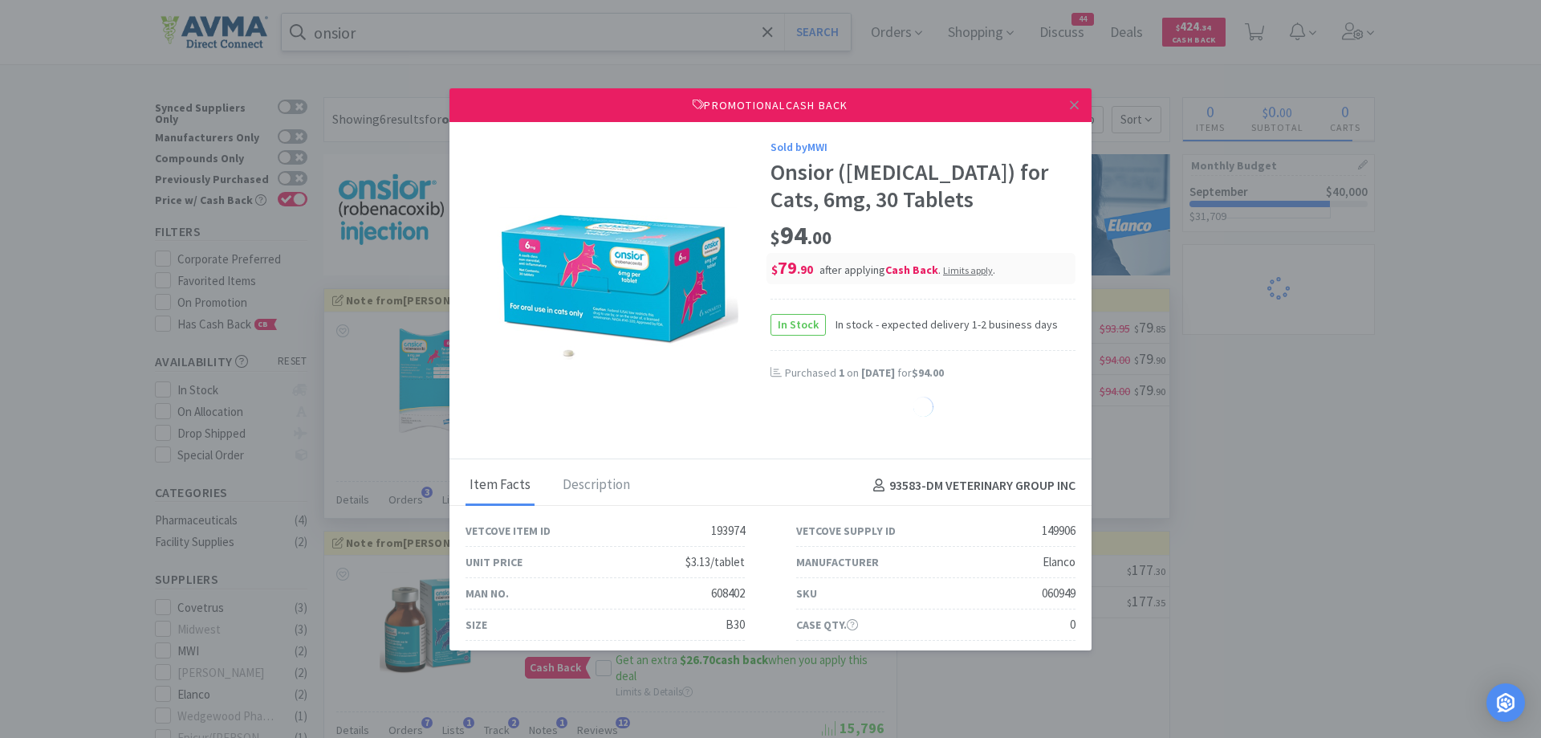
select select "1"
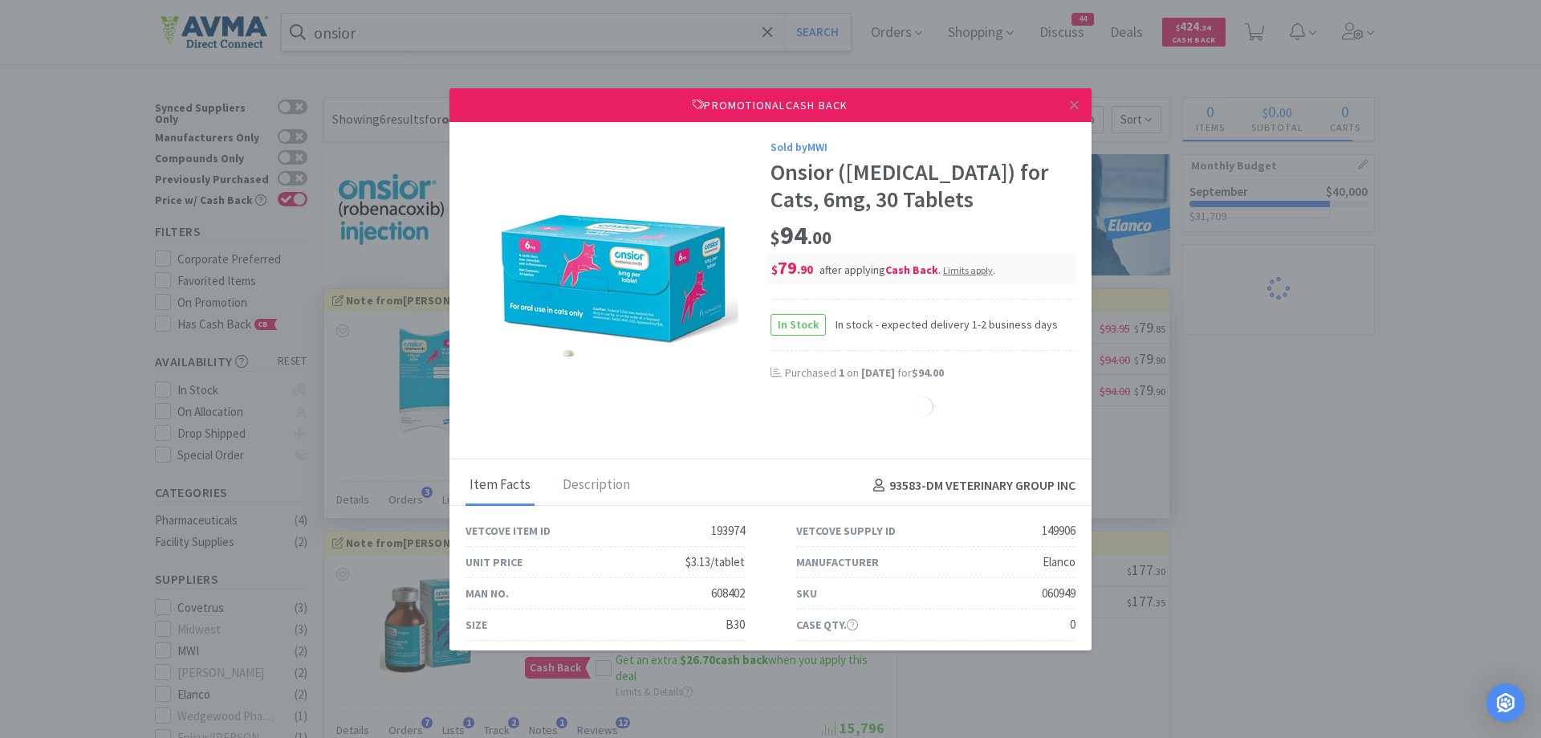
select select "1"
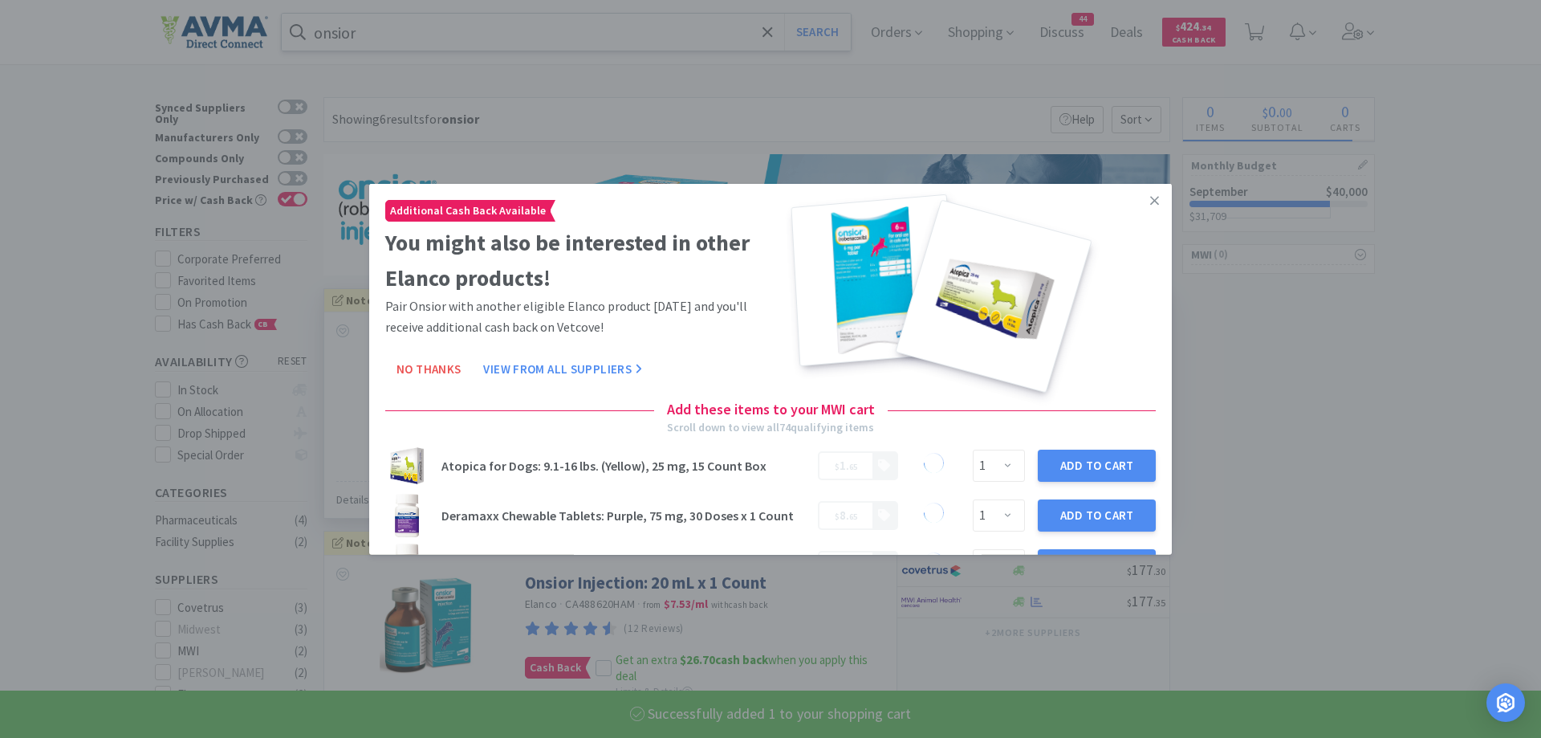
select select "1"
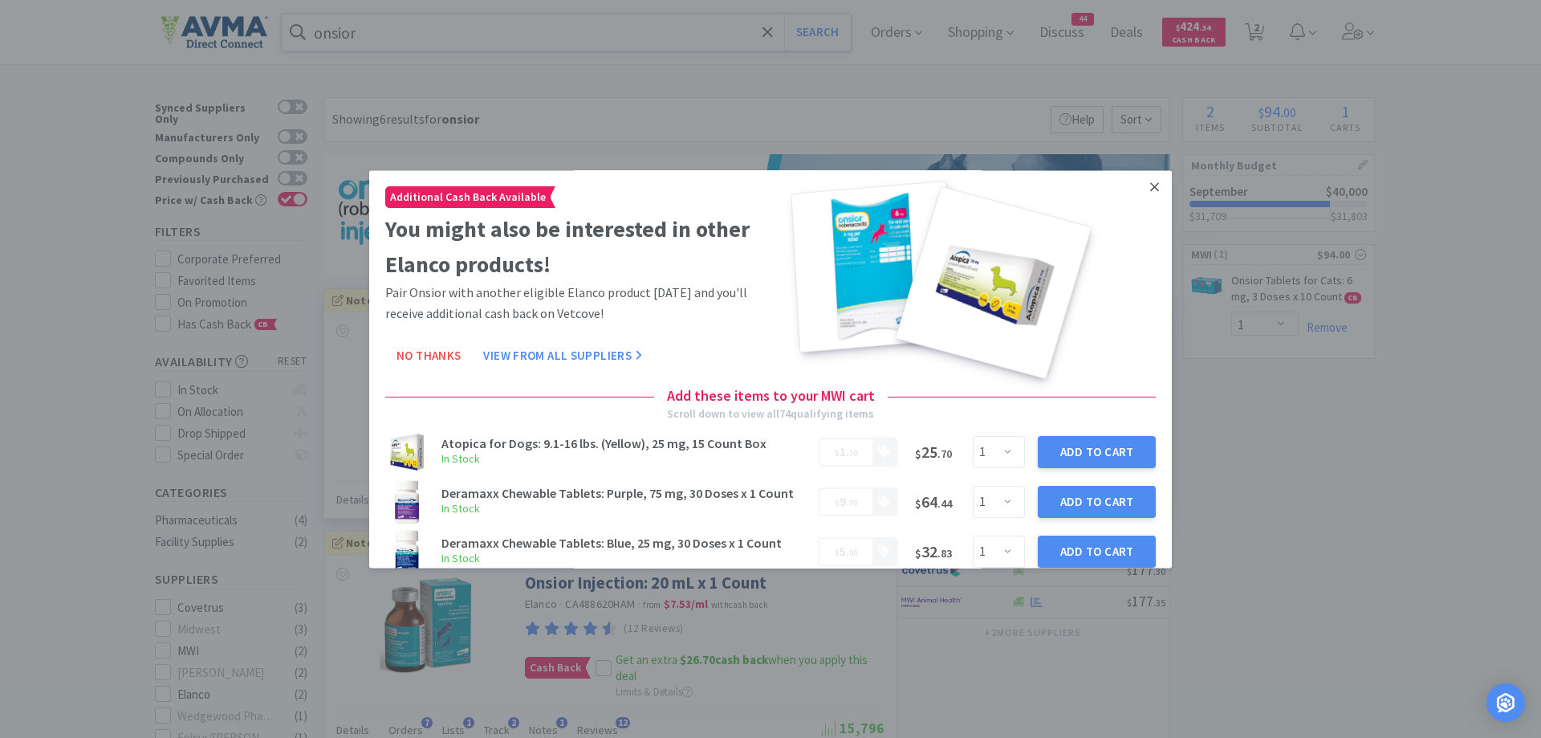
click at [1150, 180] on icon at bounding box center [1154, 187] width 9 height 14
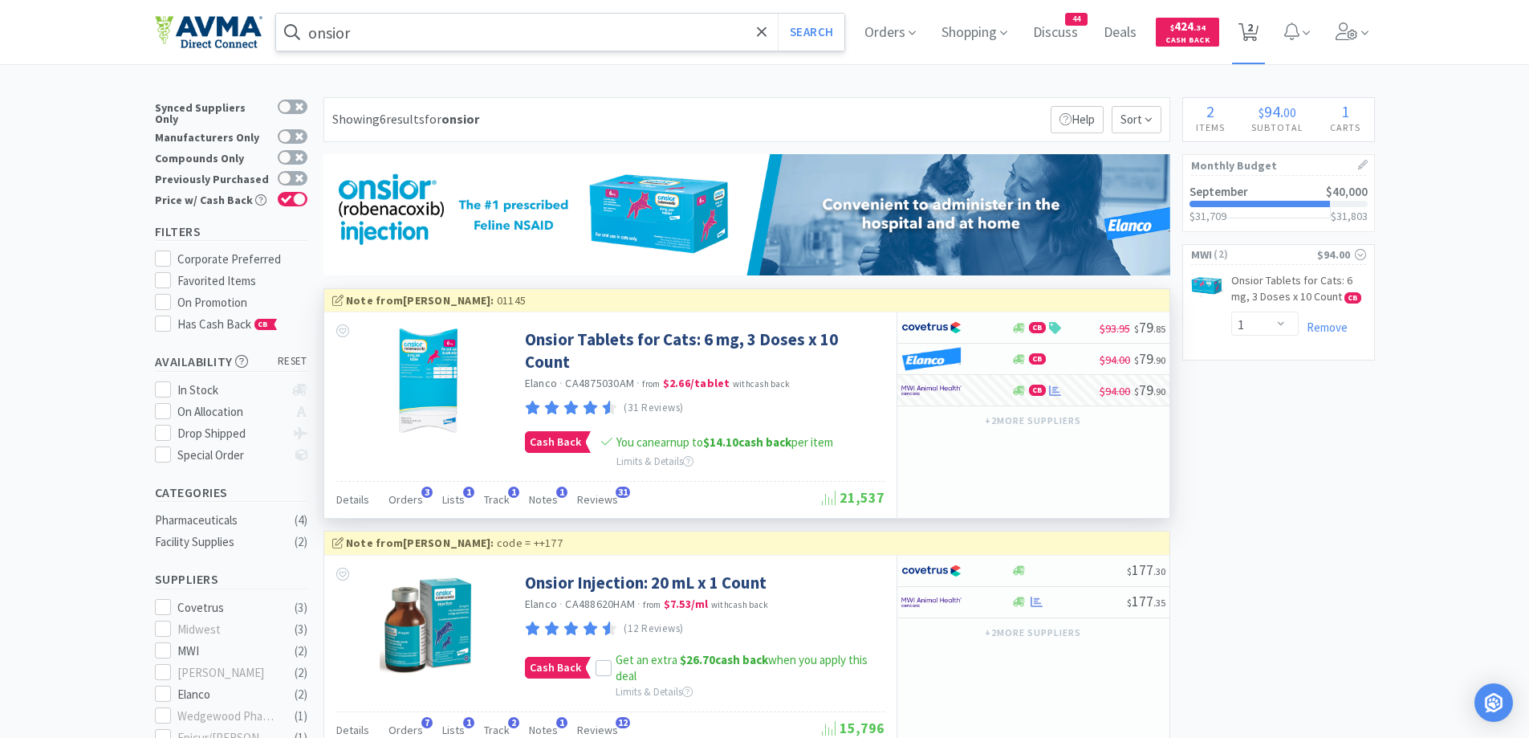
click at [1243, 29] on span "2" at bounding box center [1248, 32] width 33 height 64
select select "1"
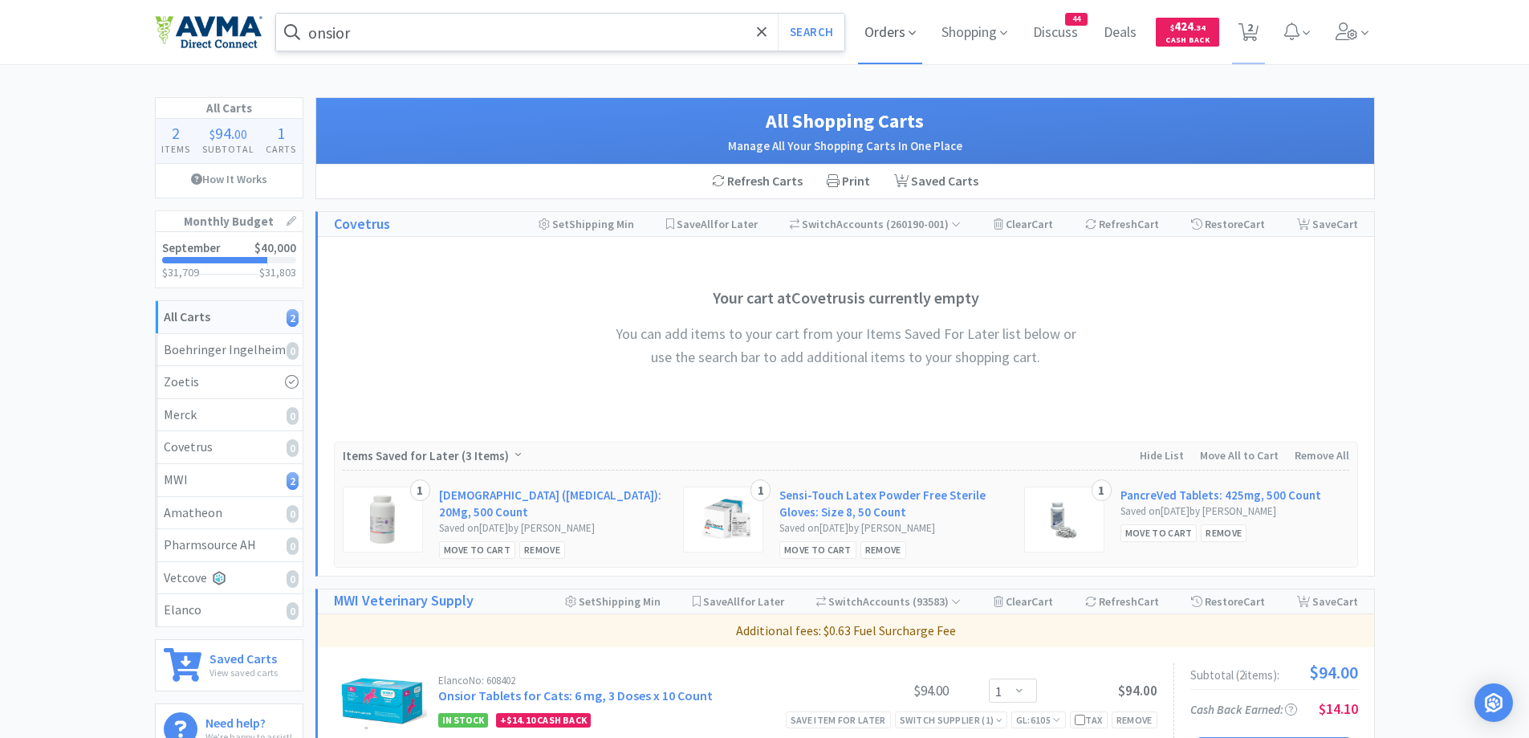
click at [910, 25] on span at bounding box center [912, 33] width 7 height 18
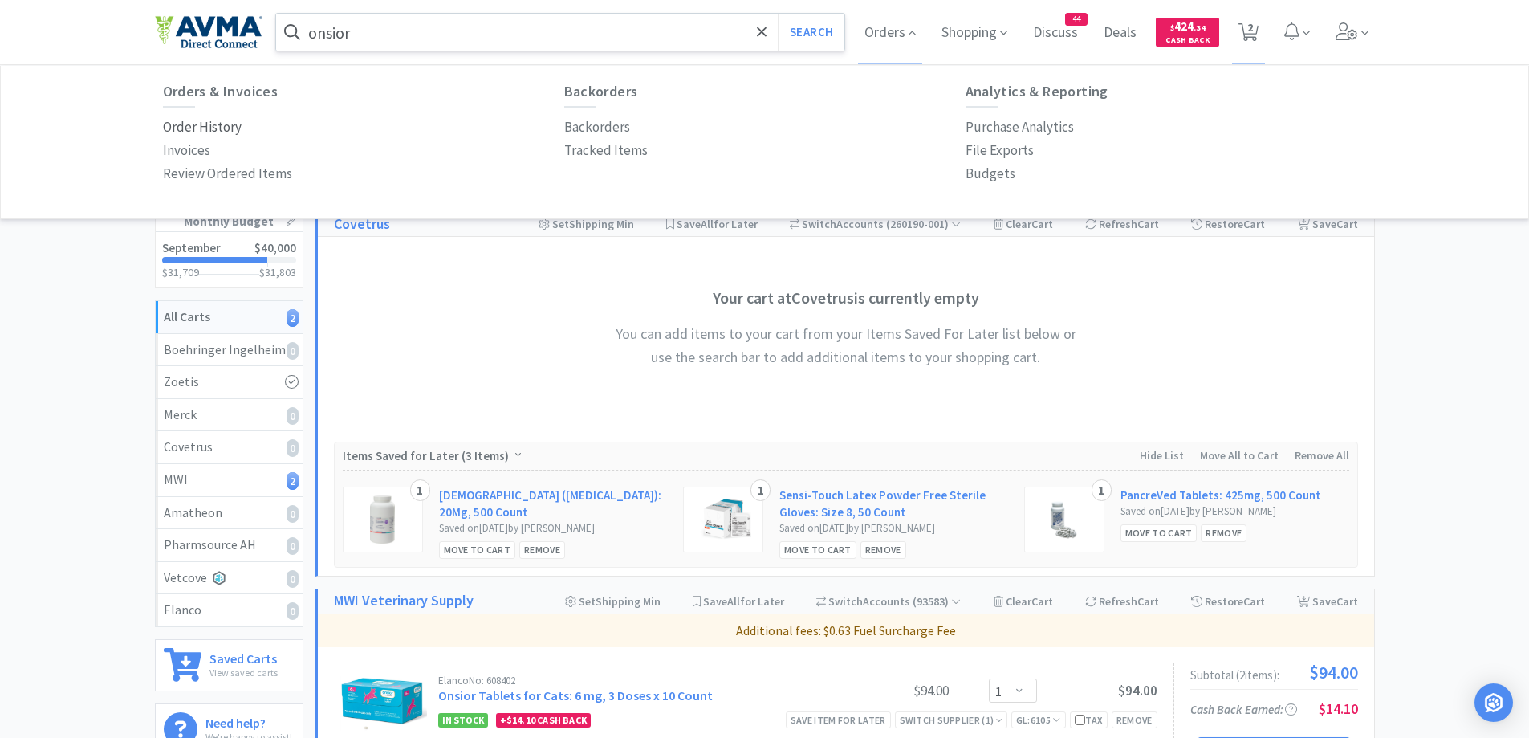
click at [212, 128] on p "Order History" at bounding box center [202, 127] width 79 height 22
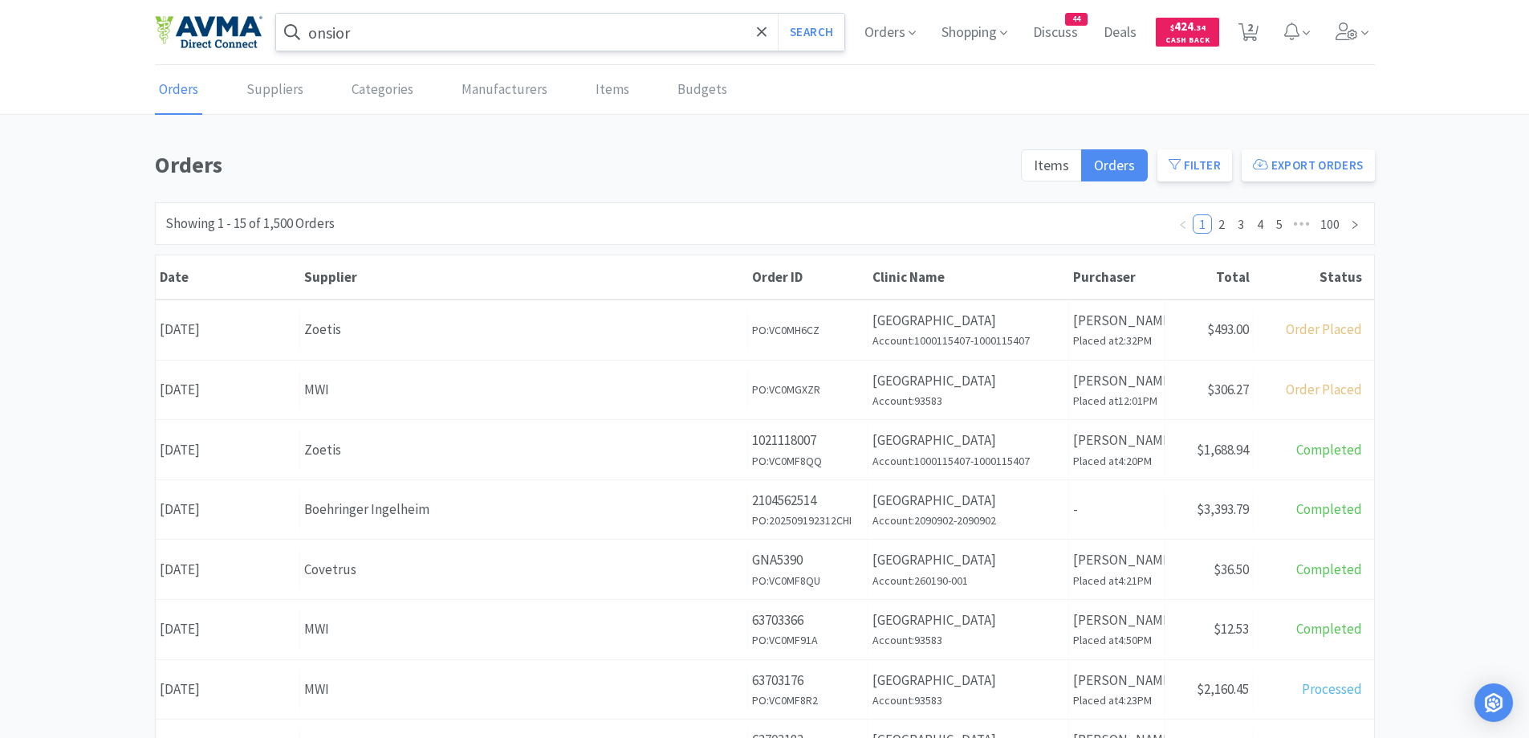
click at [394, 445] on div "Zoetis" at bounding box center [523, 450] width 439 height 22
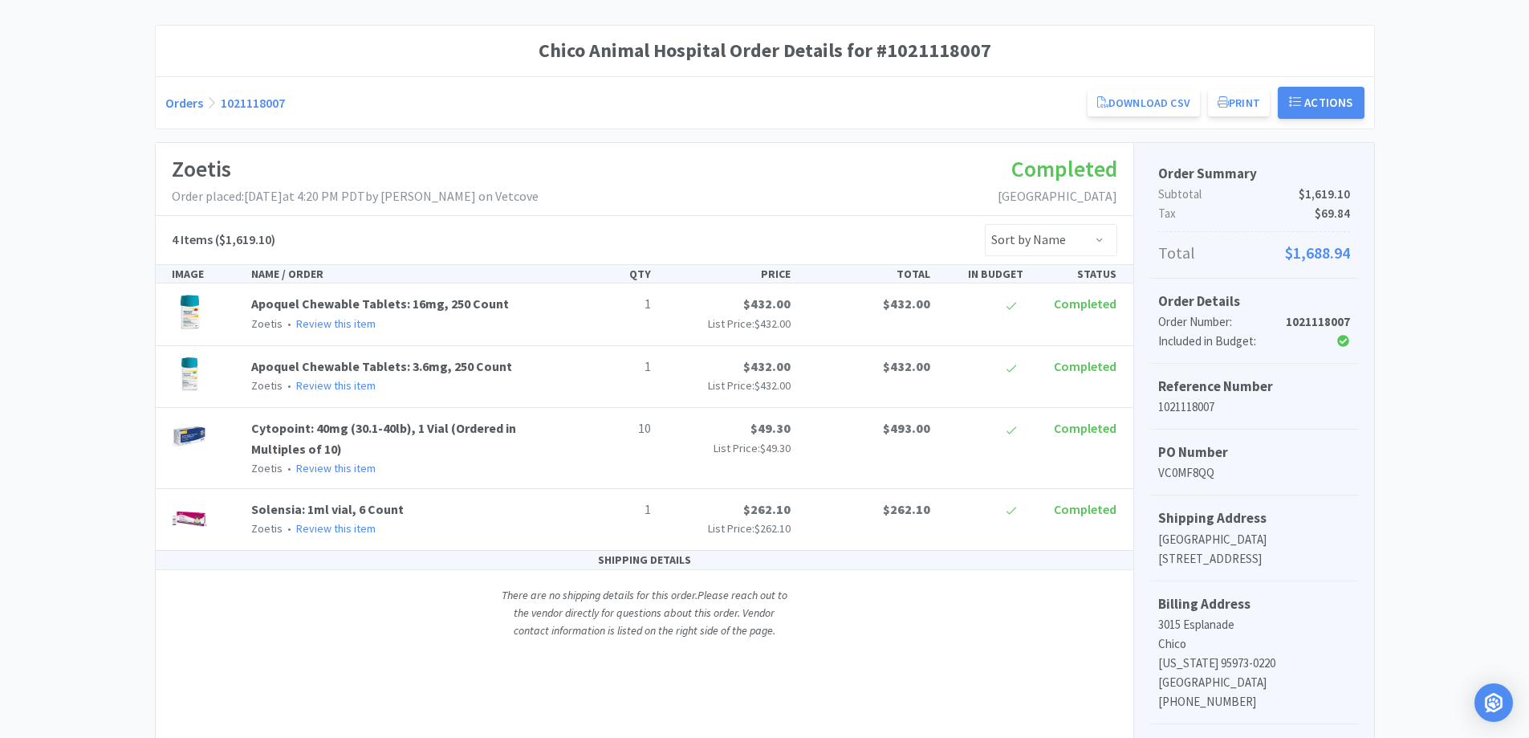
scroll to position [161, 0]
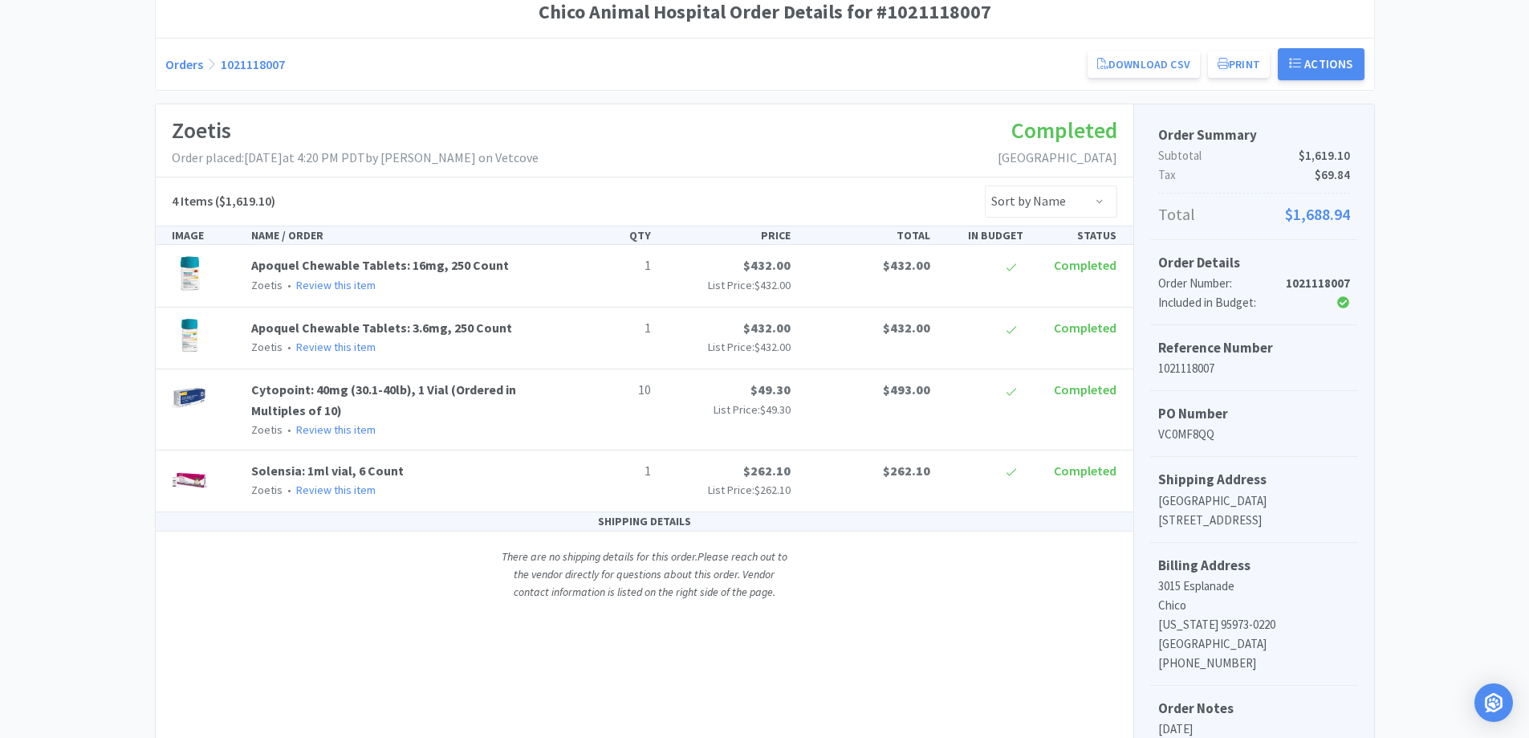
click at [86, 226] on div "Chico Animal Hospital Order Details for #1021118007 Orders 1021118007 Download …" at bounding box center [764, 466] width 1529 height 960
click at [69, 291] on div "Chico Animal Hospital Order Details for #1021118007 Orders 1021118007 Download …" at bounding box center [764, 466] width 1529 height 960
click at [178, 63] on link "Orders" at bounding box center [184, 64] width 38 height 16
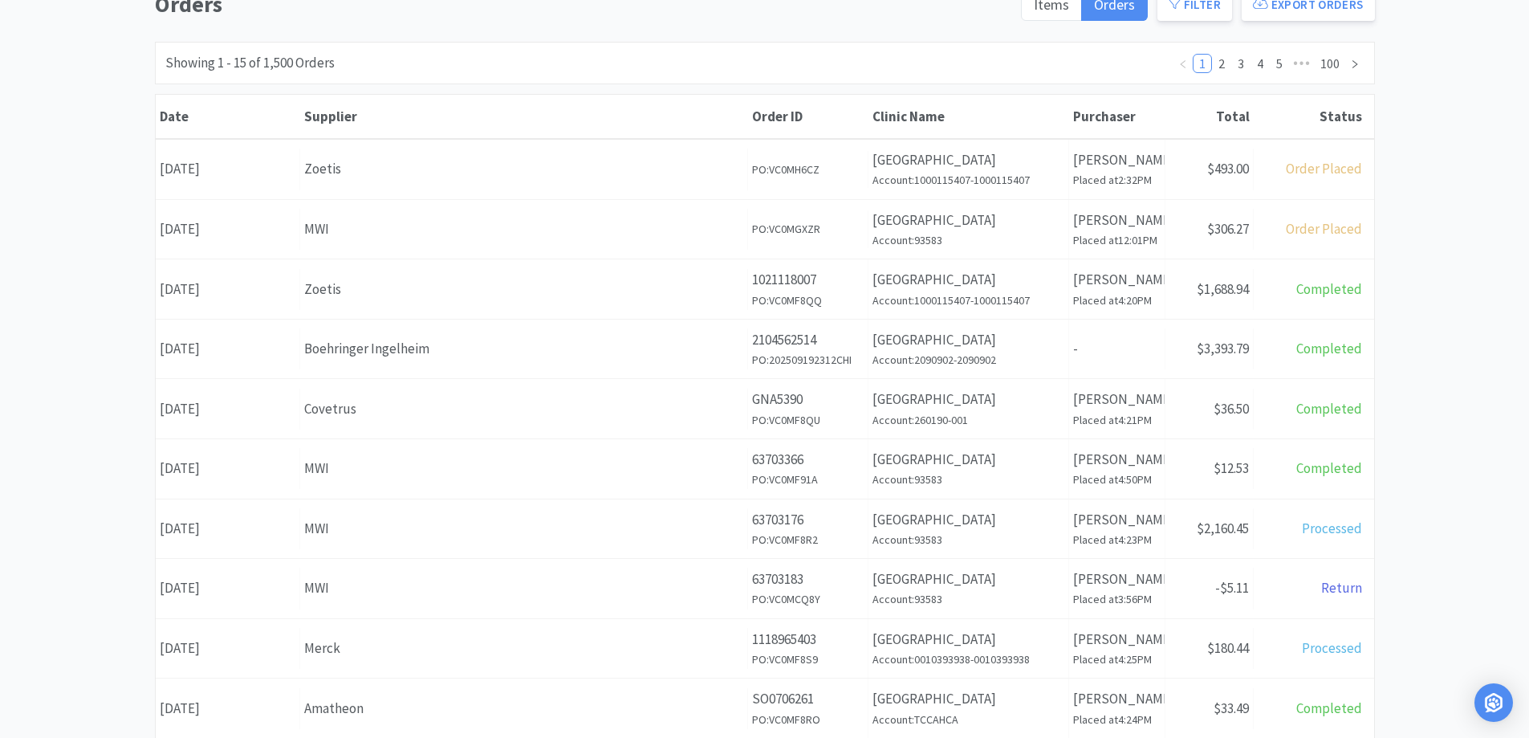
click at [59, 214] on div "Orders Items Orders Filter Export Orders Filters Filter Suppliers All Suppliers…" at bounding box center [764, 540] width 1529 height 1108
click at [108, 184] on div "Orders Items Orders Filter Export Orders Filters Filter Suppliers All Suppliers…" at bounding box center [764, 540] width 1529 height 1108
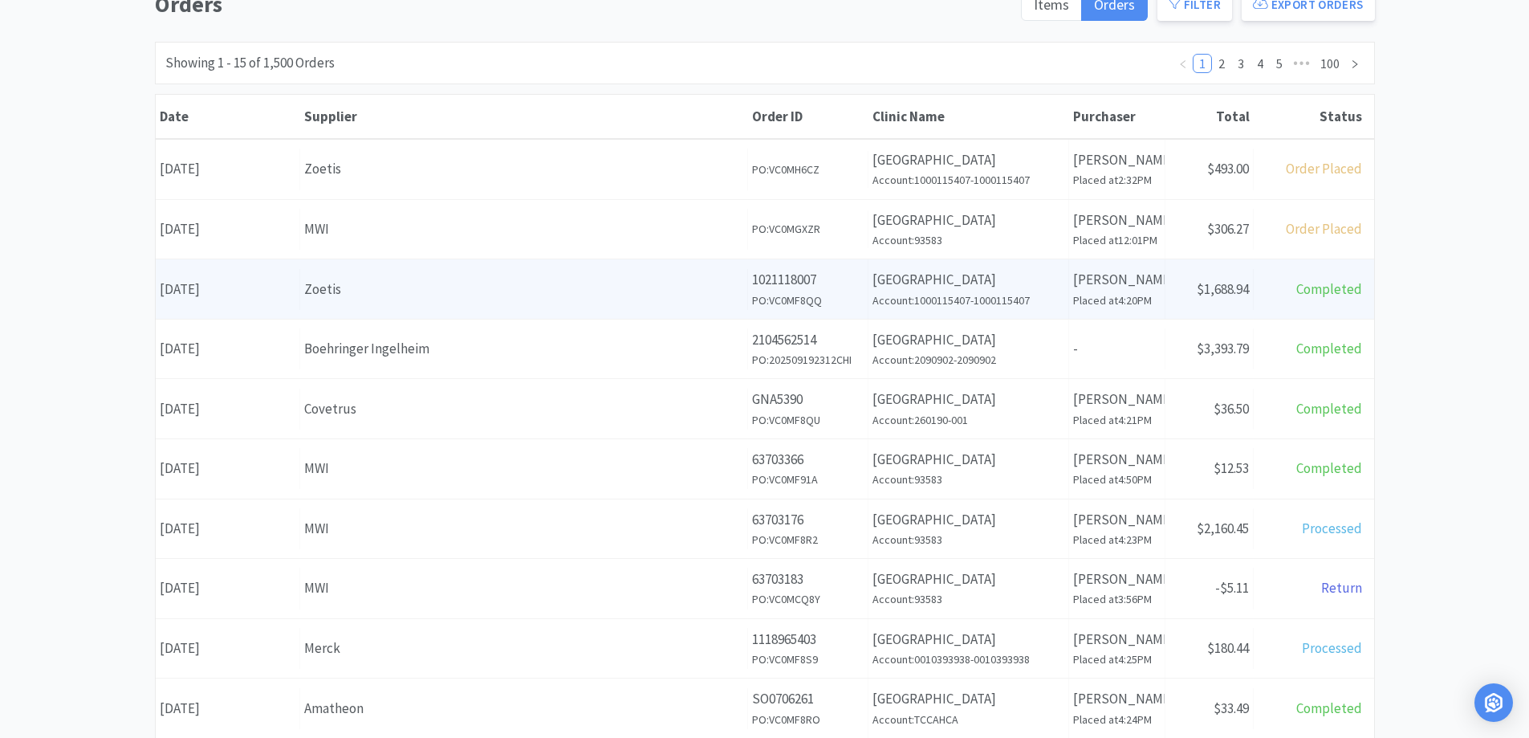
click at [1316, 275] on div "Total Completed" at bounding box center [1314, 289] width 120 height 41
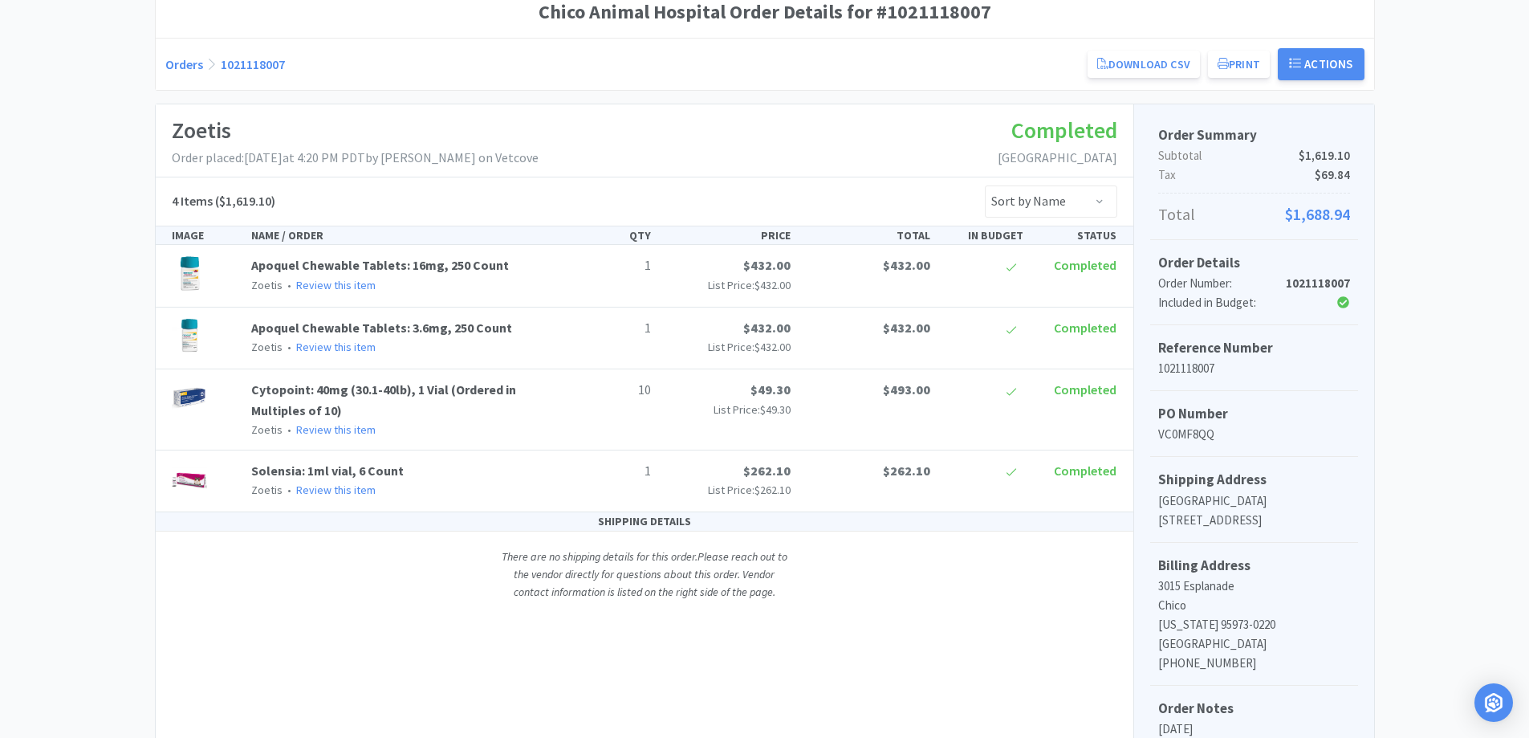
click at [179, 71] on link "Orders" at bounding box center [184, 64] width 38 height 16
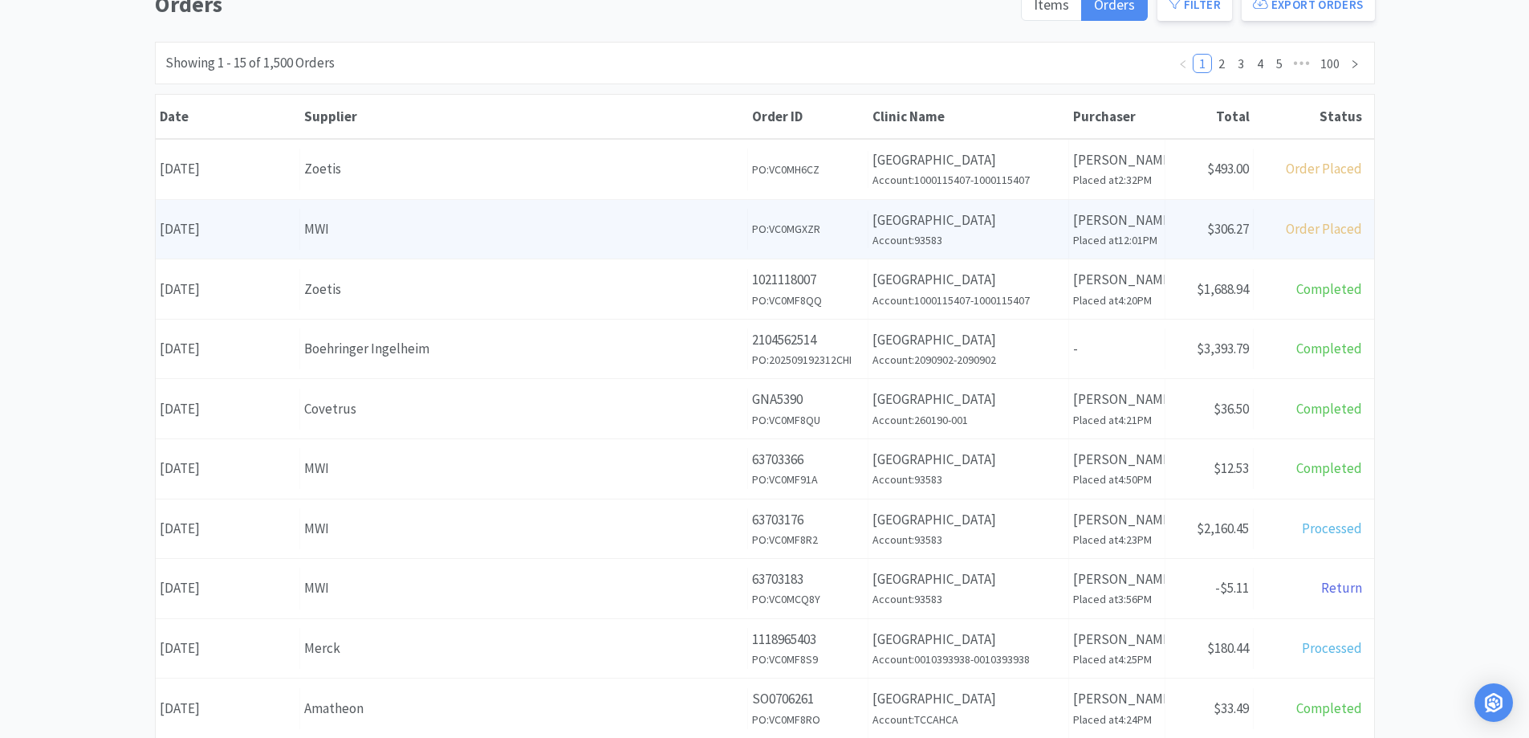
click at [229, 222] on div "Date [DATE]" at bounding box center [228, 229] width 145 height 41
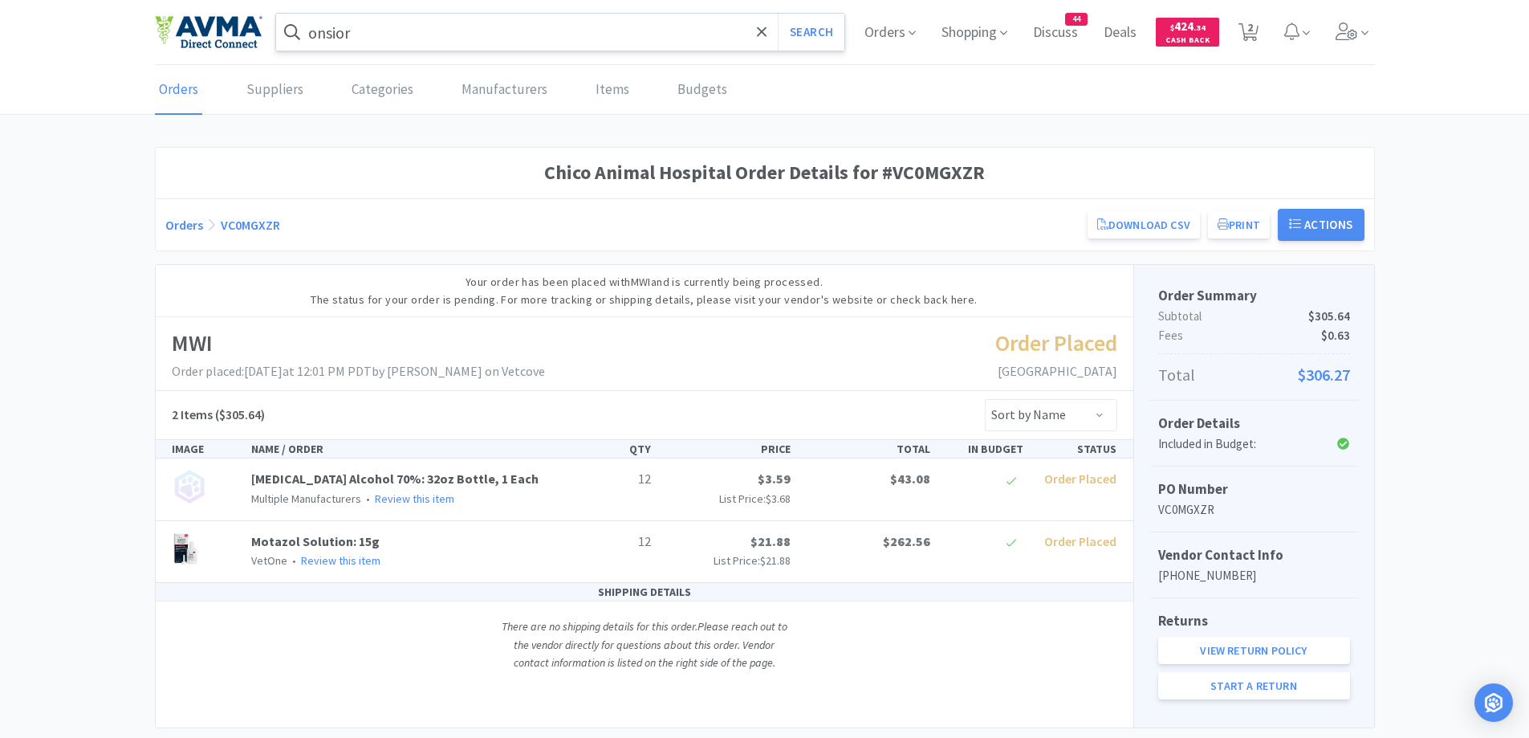
scroll to position [39, 0]
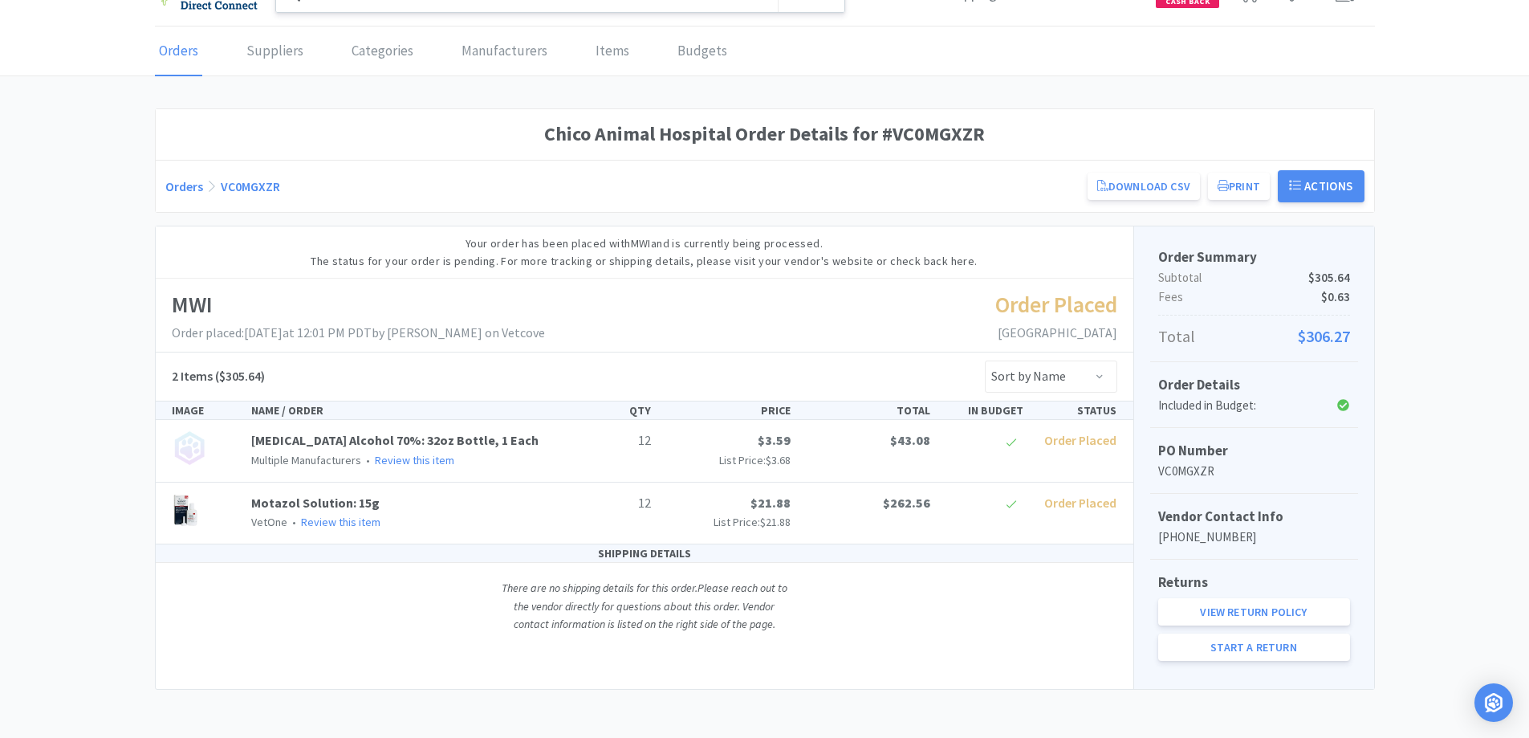
click at [178, 180] on link "Orders" at bounding box center [184, 186] width 38 height 16
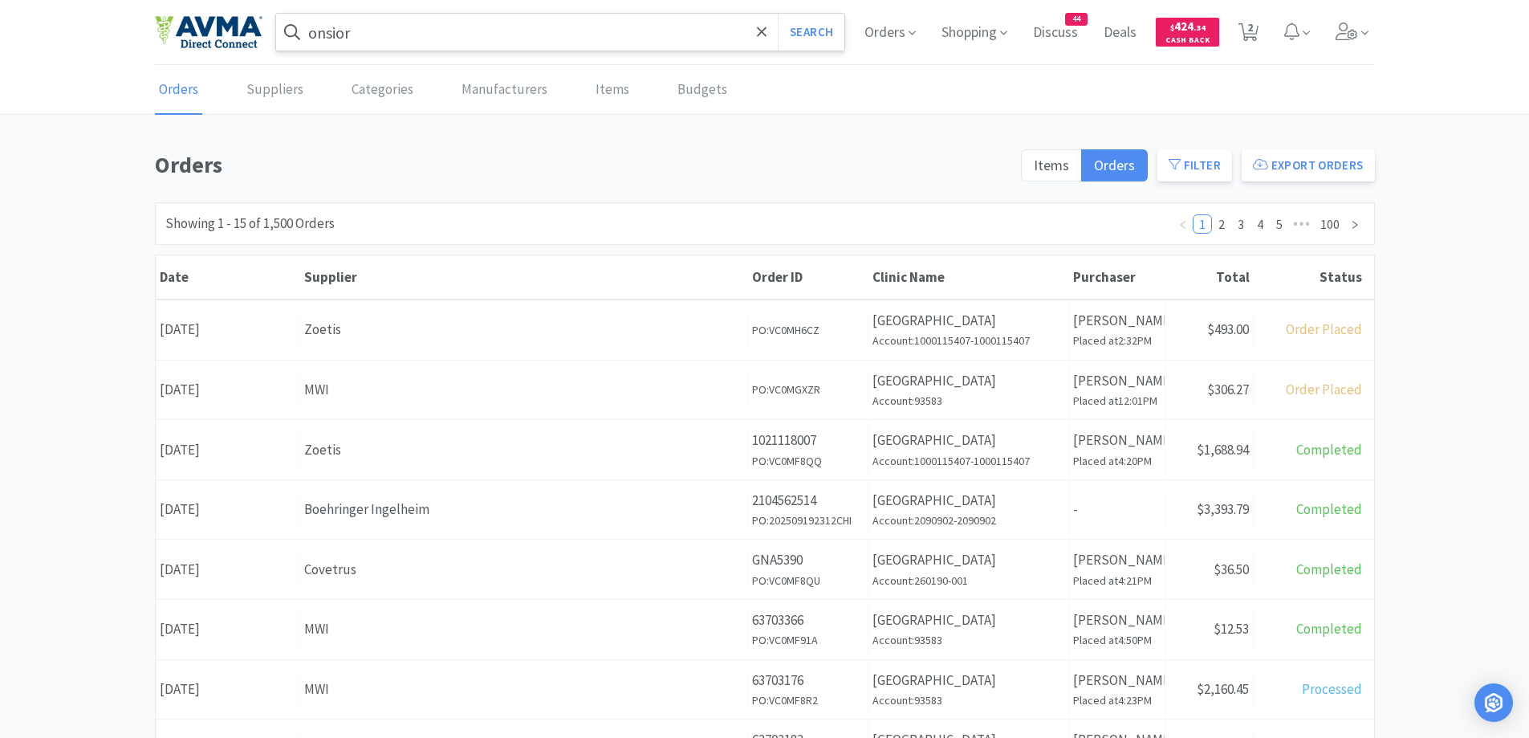
click at [405, 31] on input "onsior" at bounding box center [560, 32] width 569 height 37
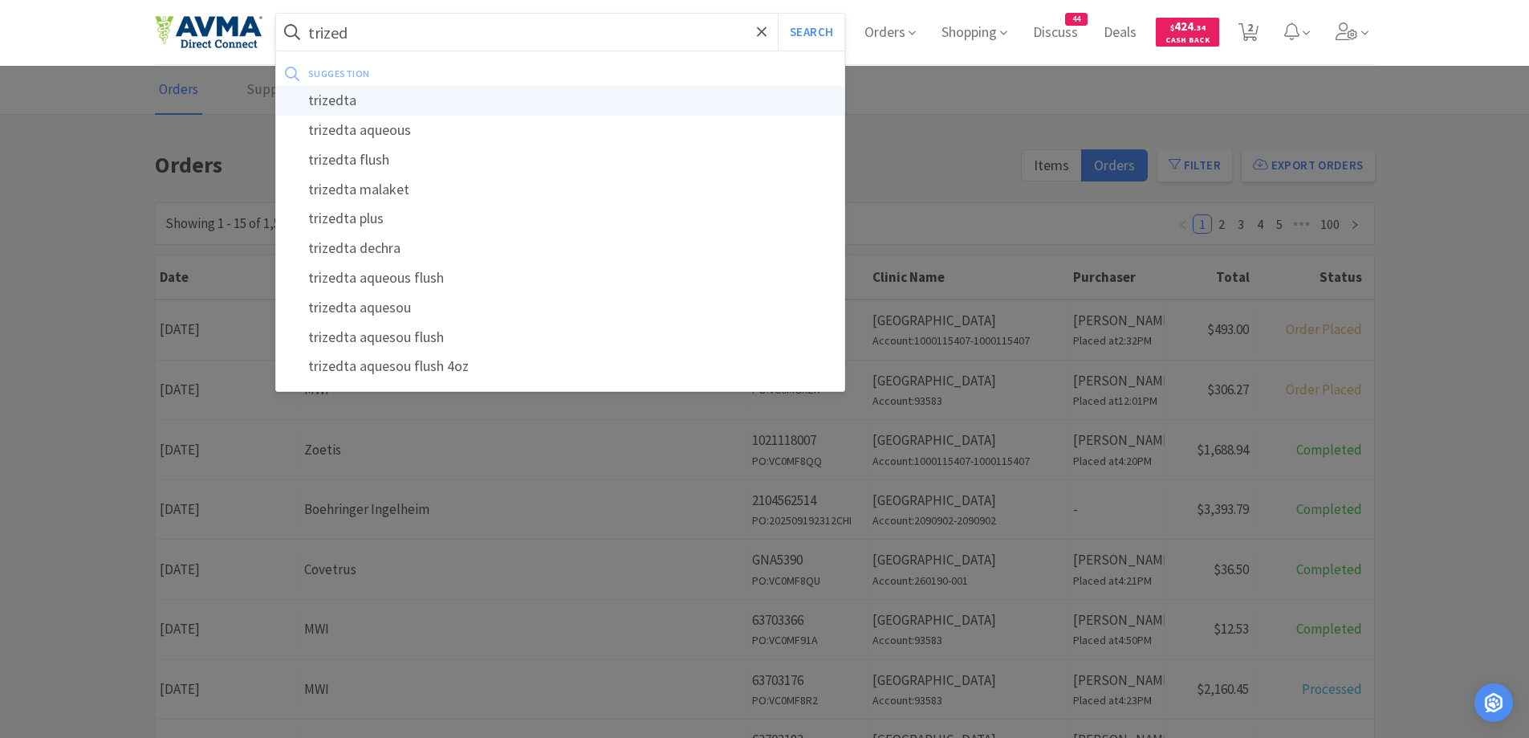
click at [343, 104] on div "trizedta" at bounding box center [560, 101] width 569 height 30
type input "trizedta"
select select "1"
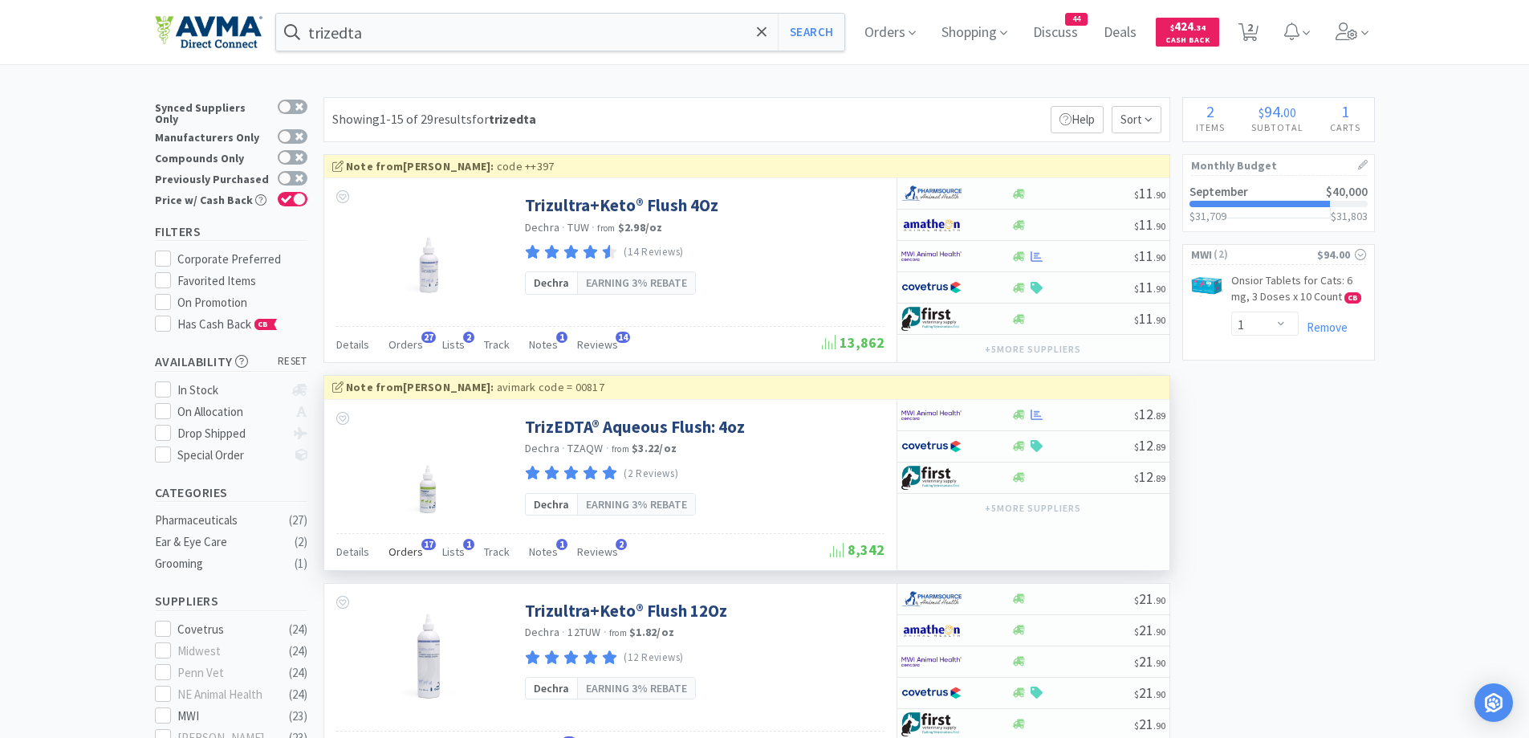
click at [397, 548] on span "Orders" at bounding box center [406, 551] width 35 height 14
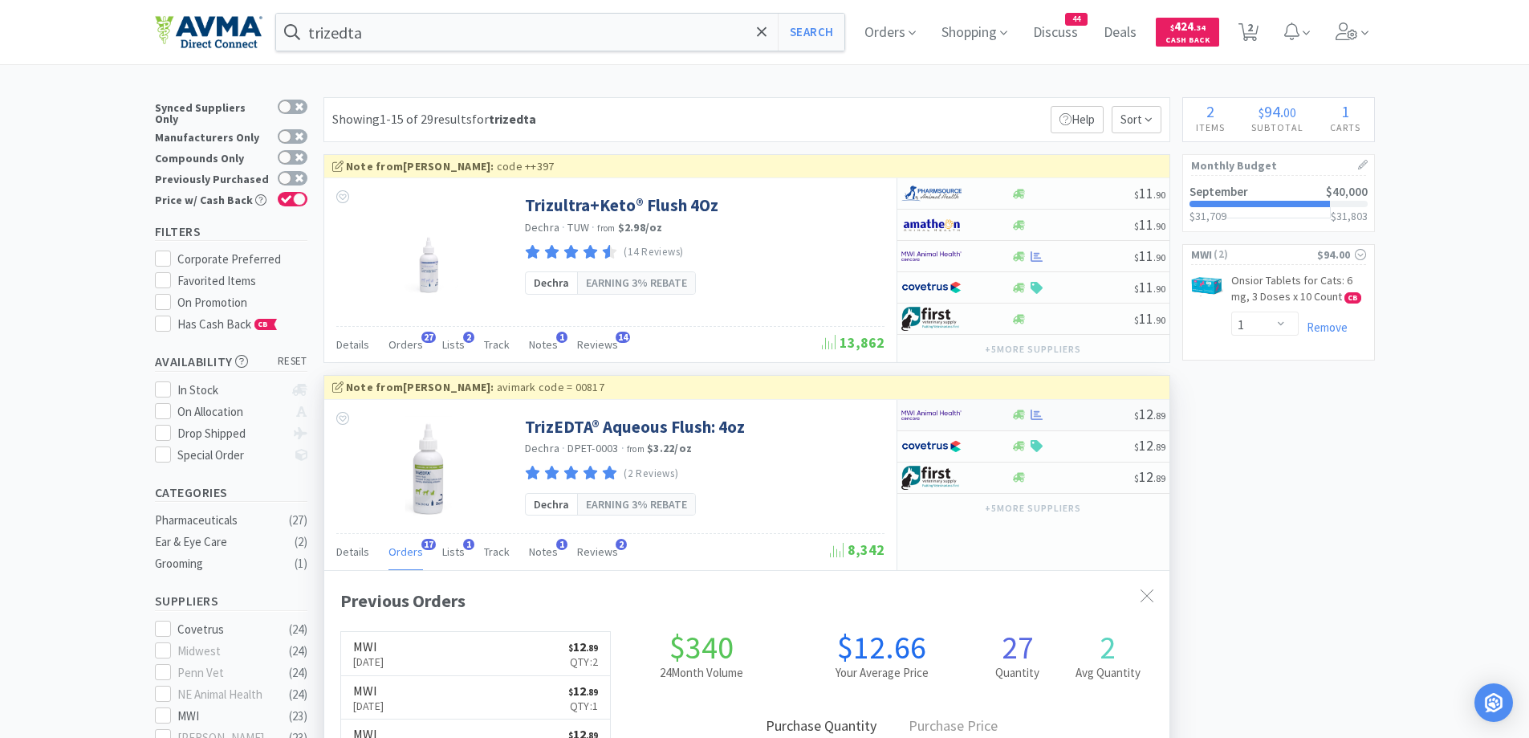
click at [974, 409] on div at bounding box center [946, 414] width 88 height 27
select select "1"
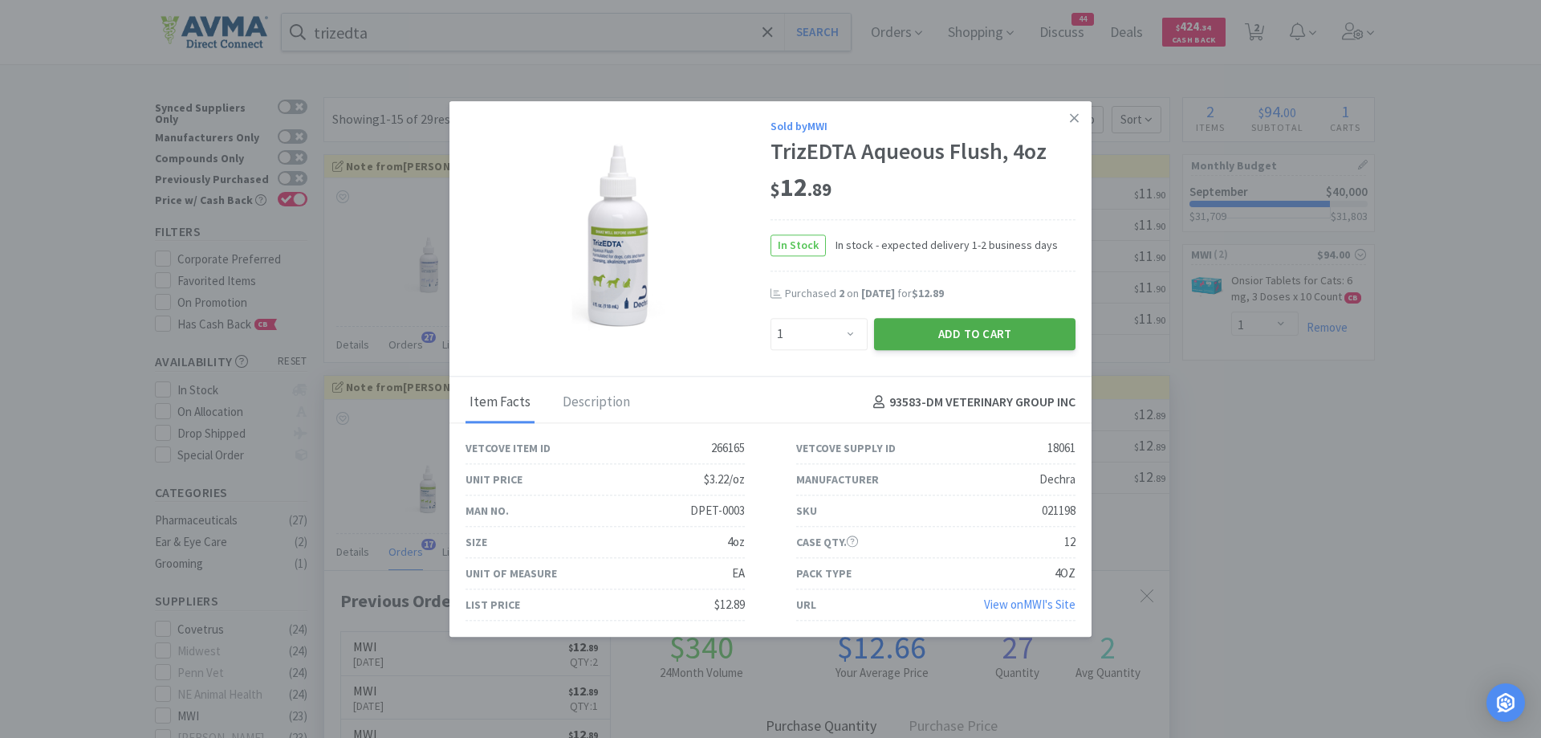
click at [944, 336] on button "Add to Cart" at bounding box center [975, 334] width 202 height 32
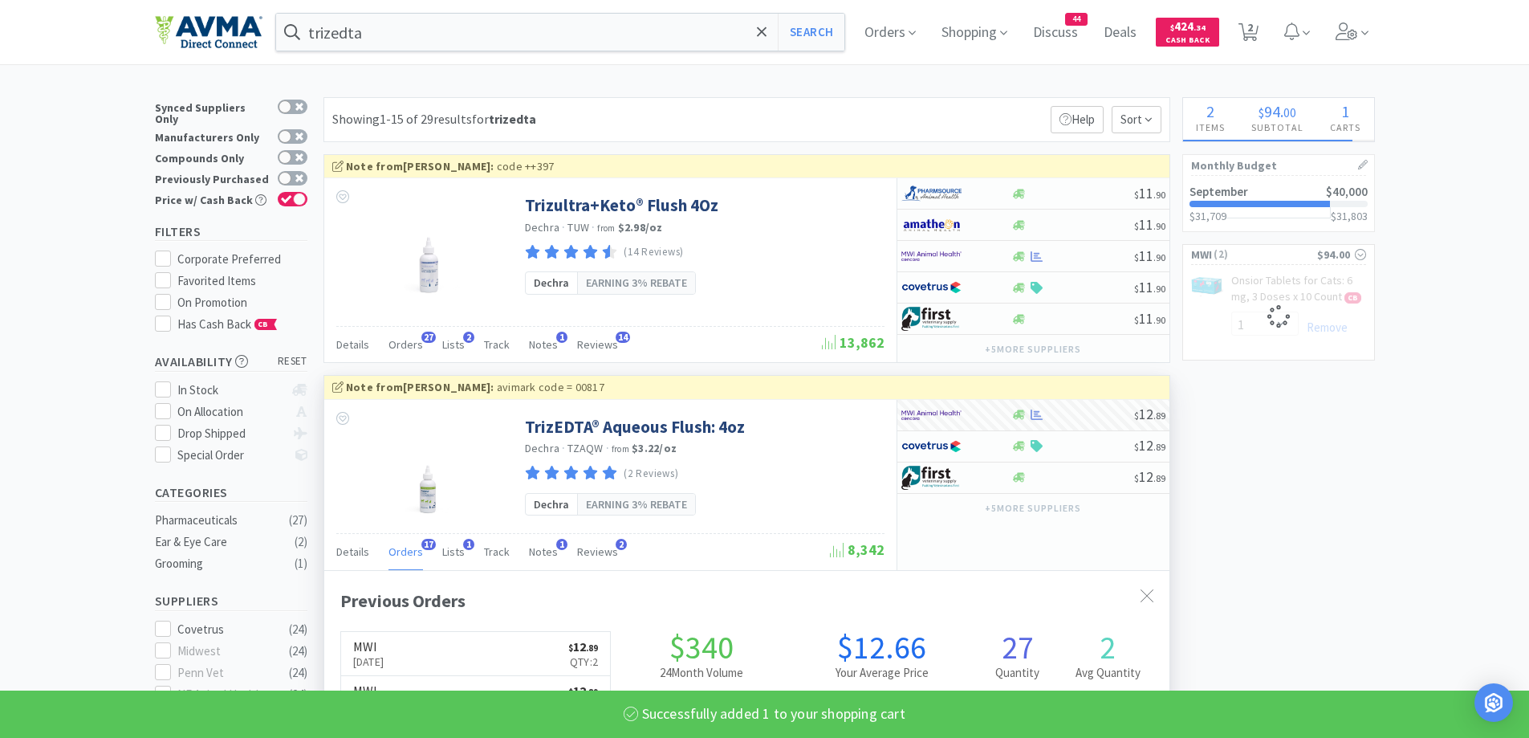
select select "1"
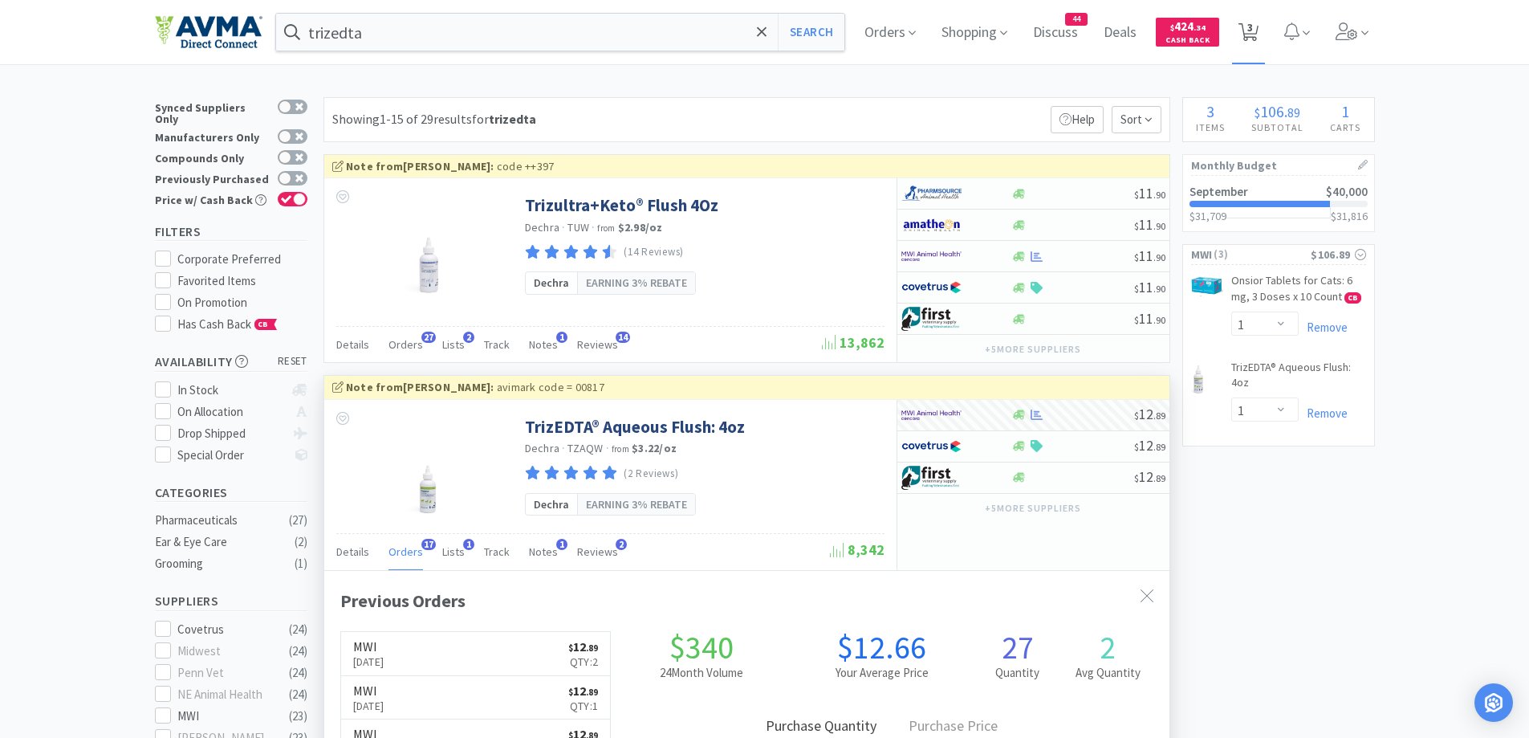
click at [1250, 40] on icon at bounding box center [1249, 32] width 20 height 18
select select "1"
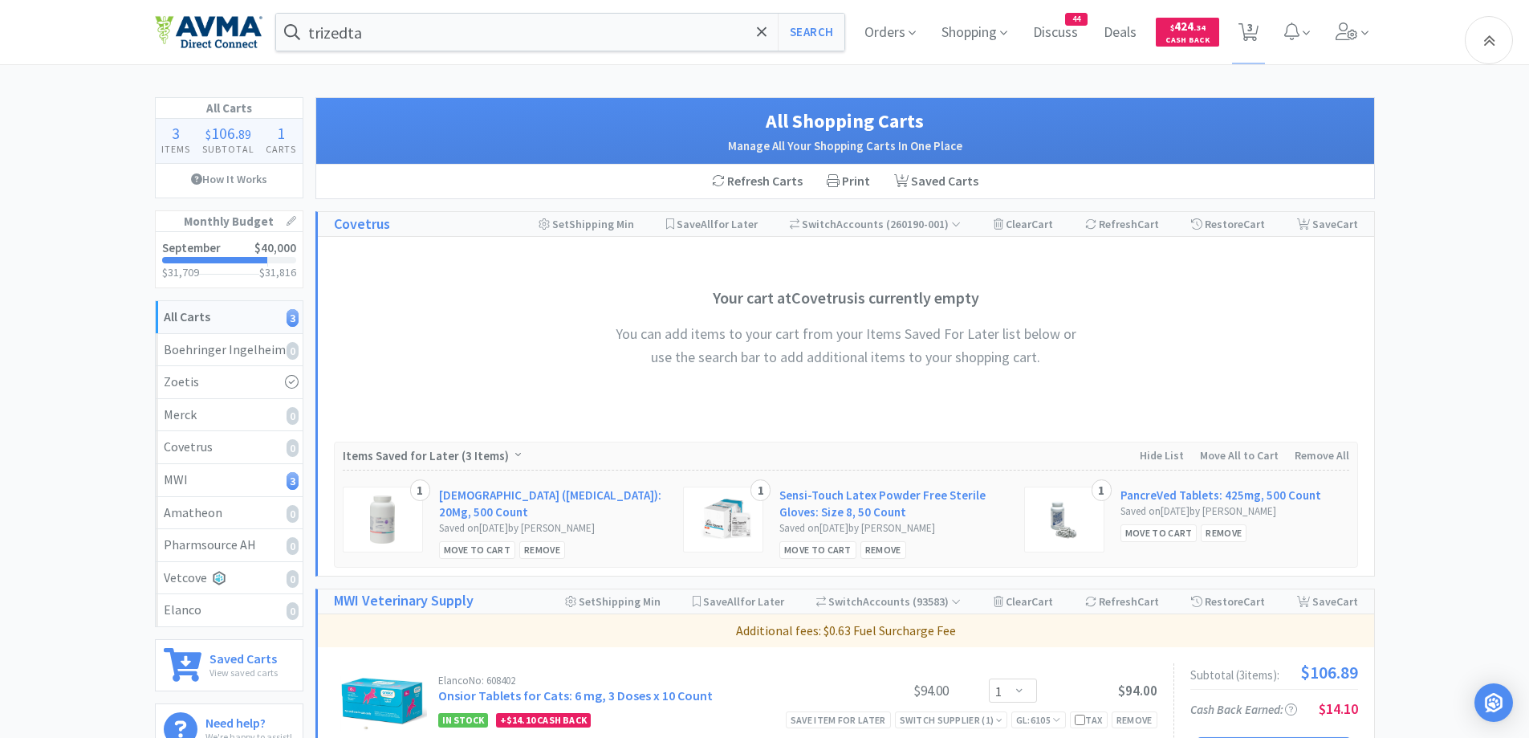
scroll to position [482, 0]
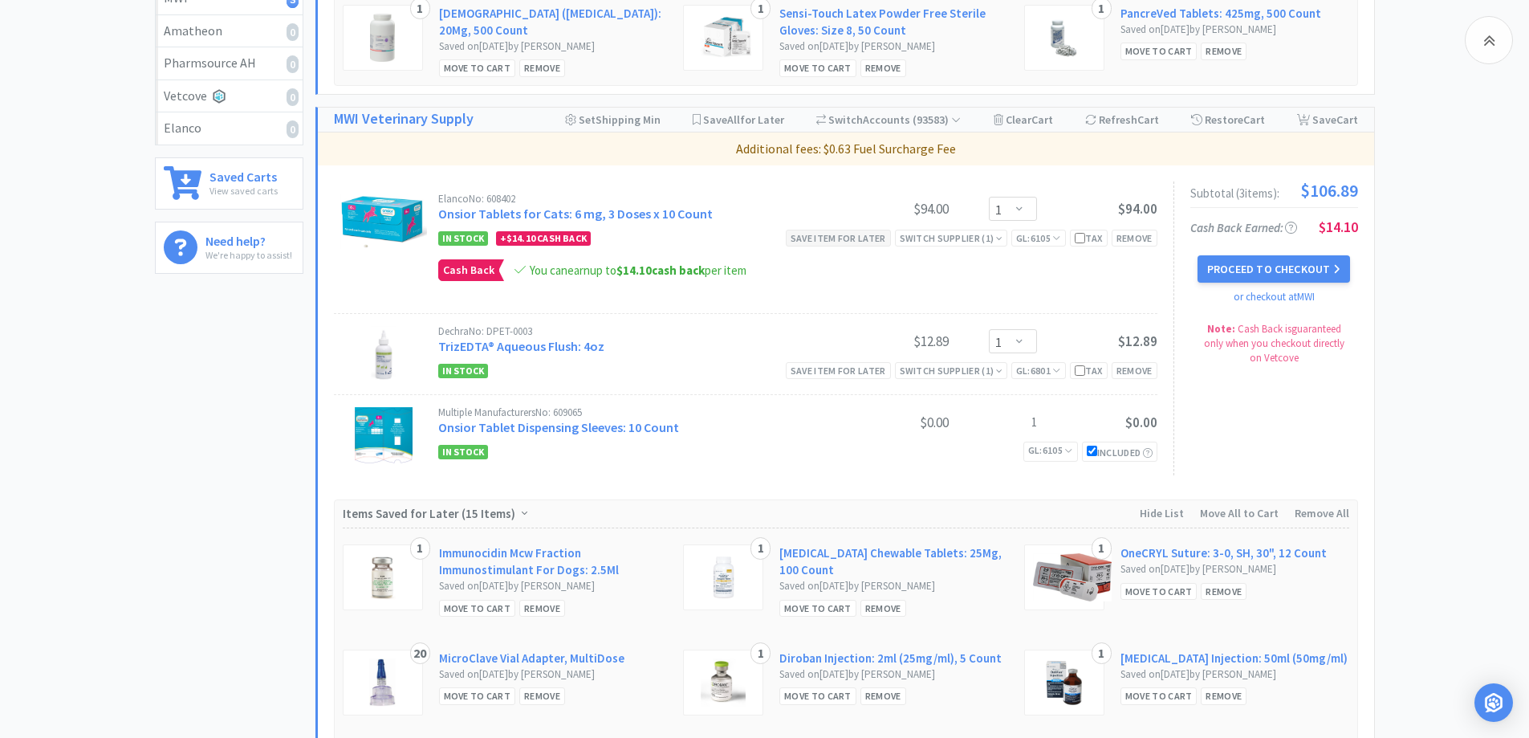
click at [844, 242] on div "Save item for later" at bounding box center [838, 238] width 105 height 17
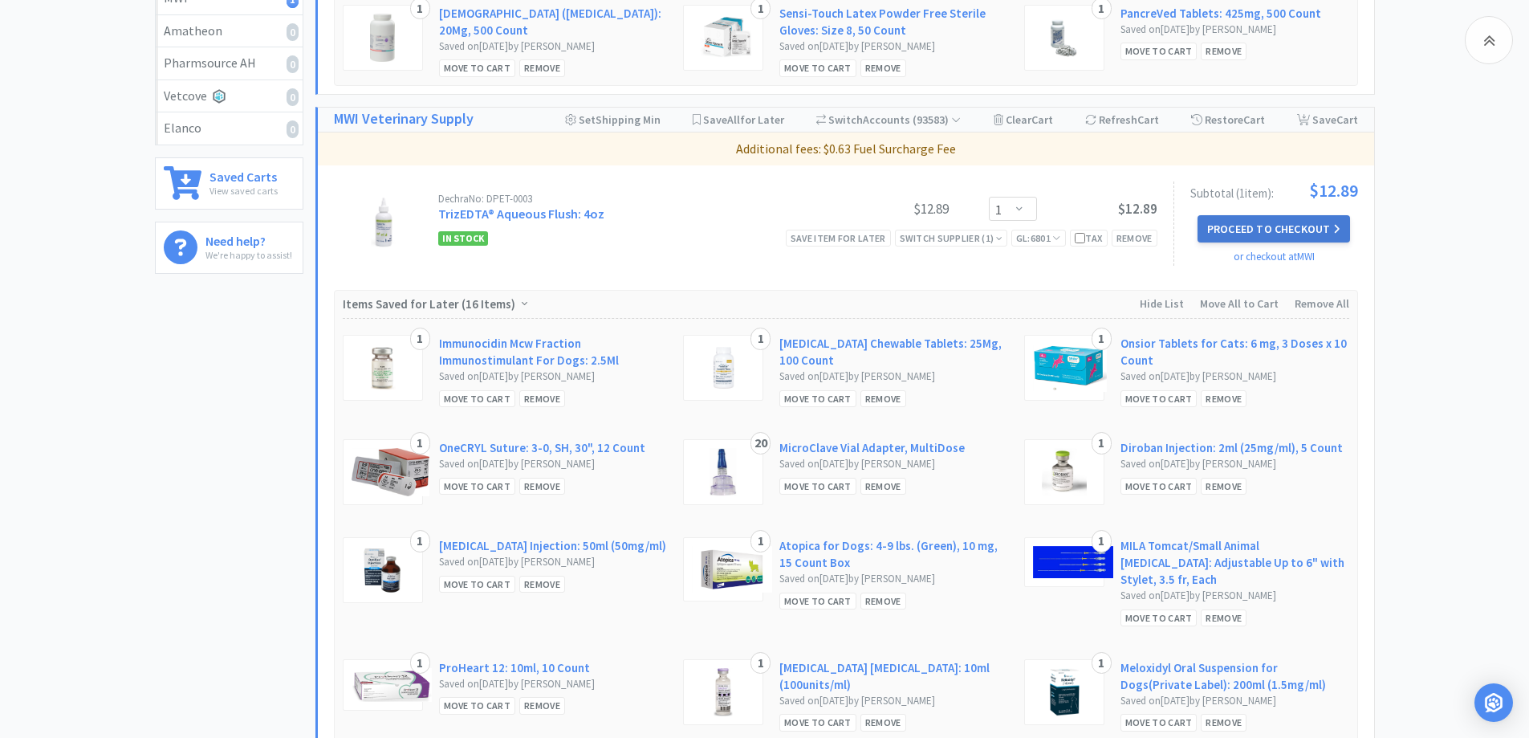
click at [1301, 222] on button "Proceed to Checkout" at bounding box center [1274, 228] width 153 height 27
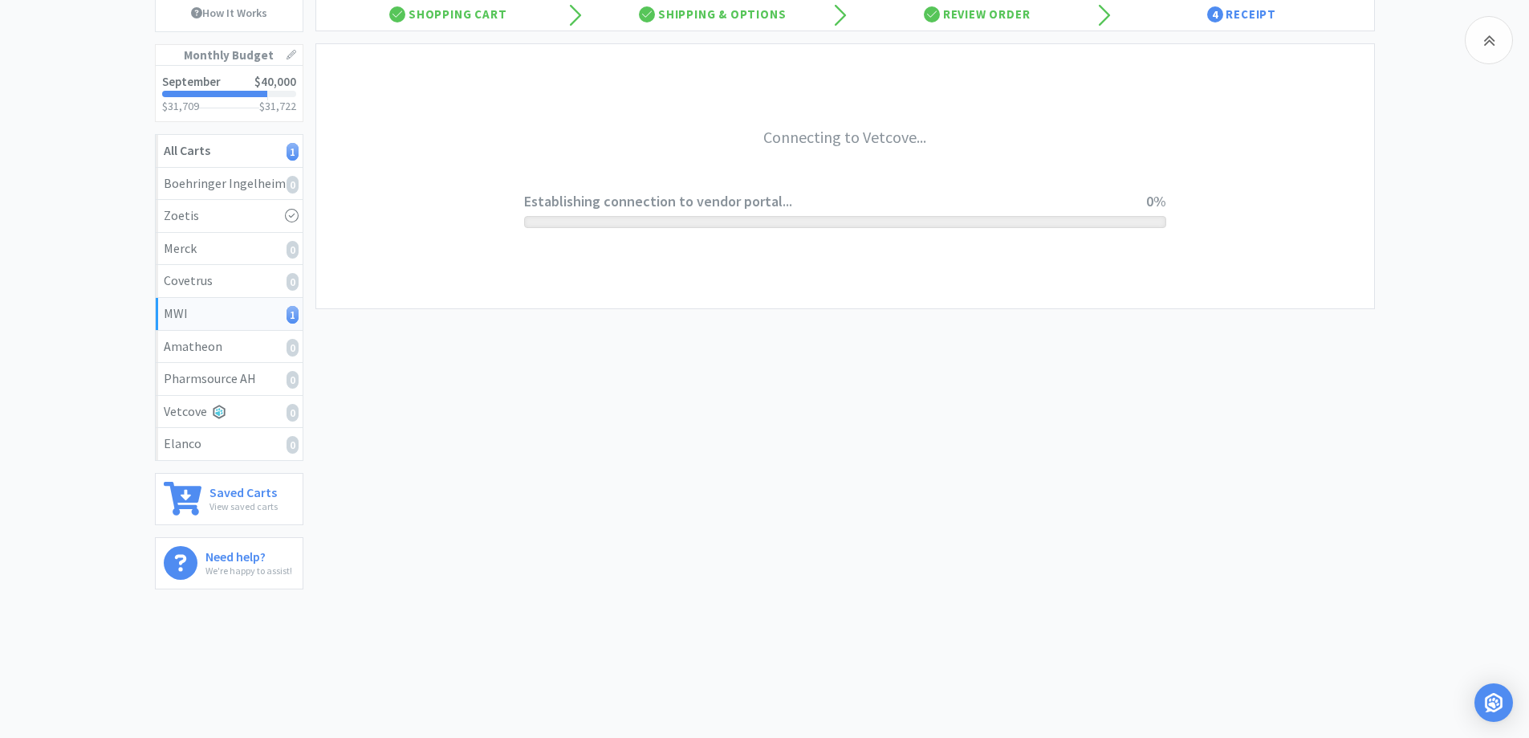
scroll to position [166, 0]
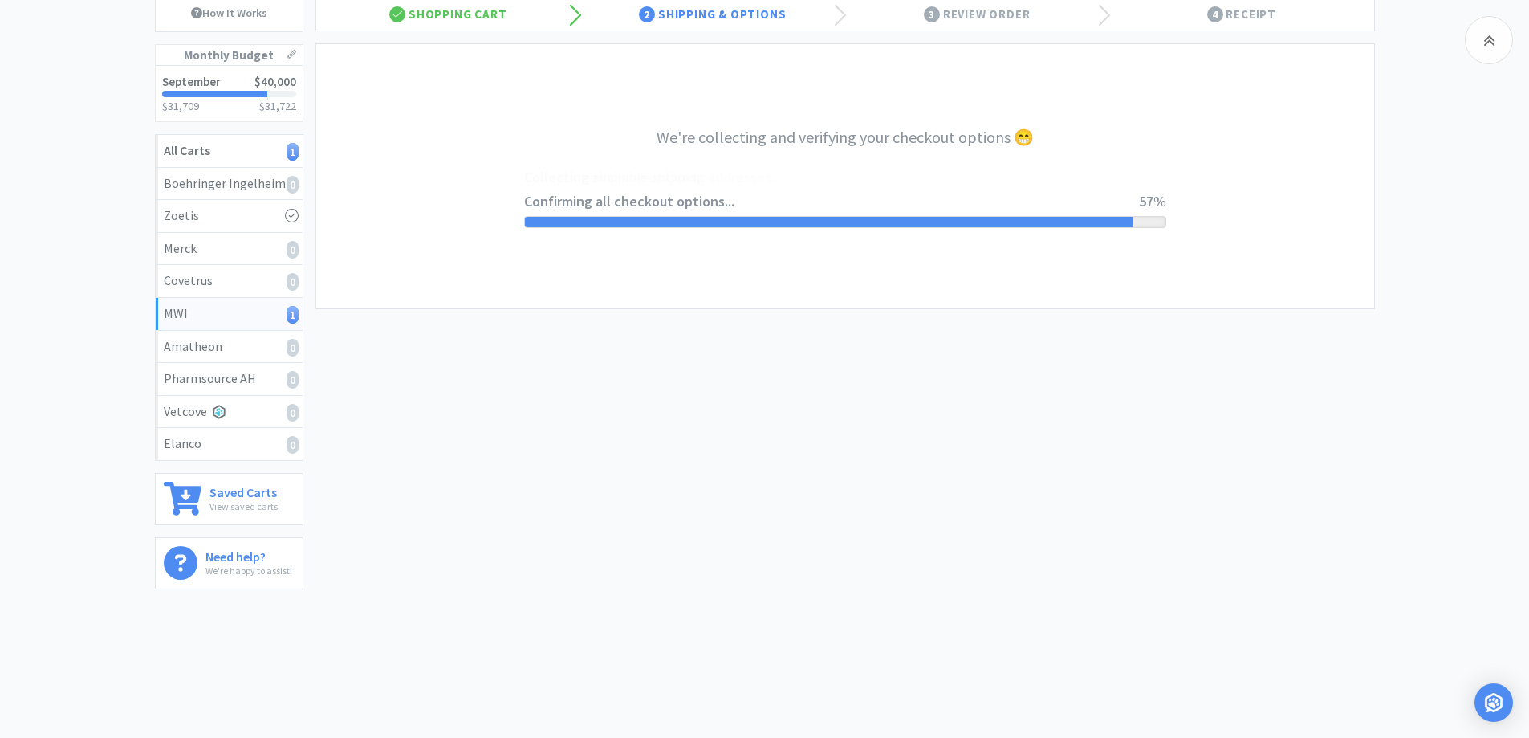
select select "CC_9421154621689816"
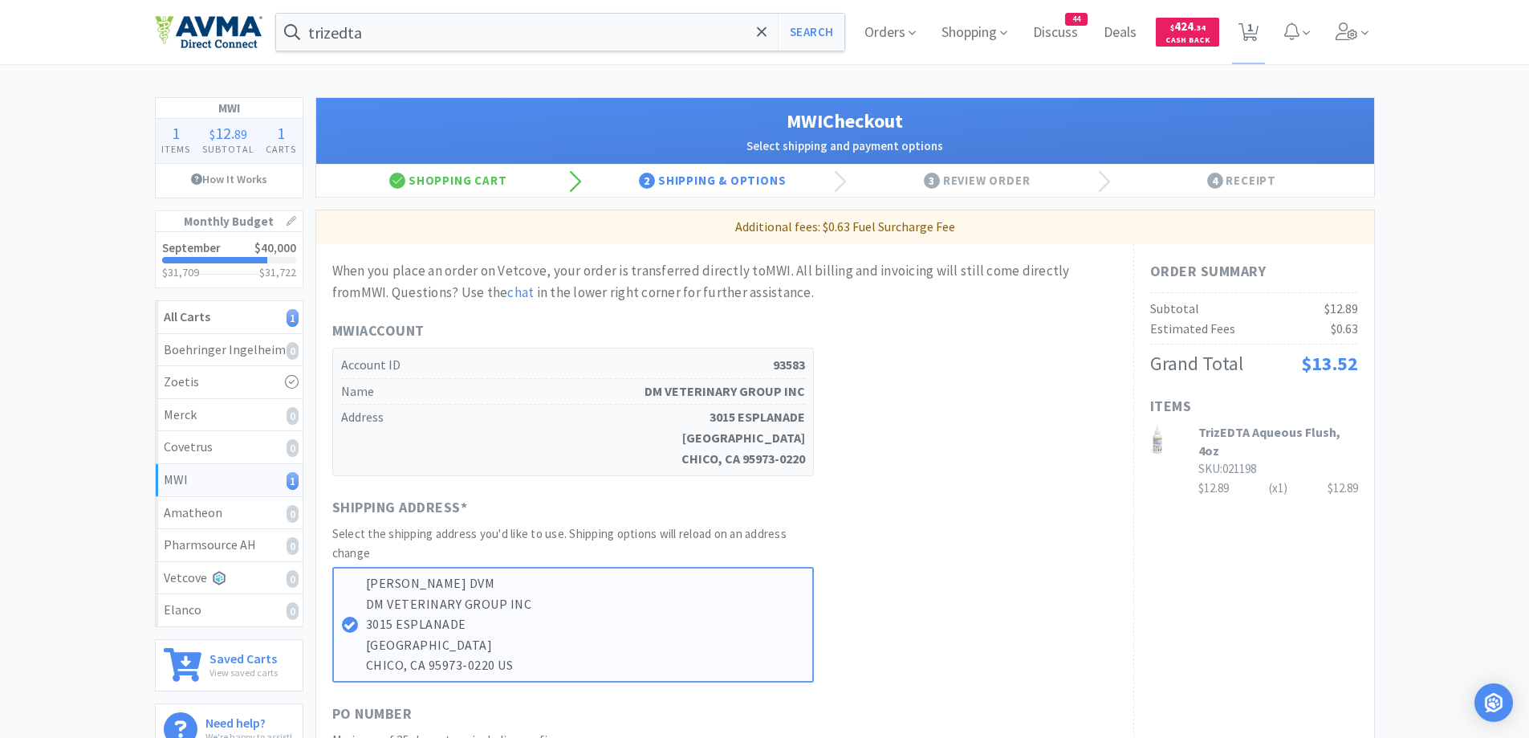
scroll to position [321, 0]
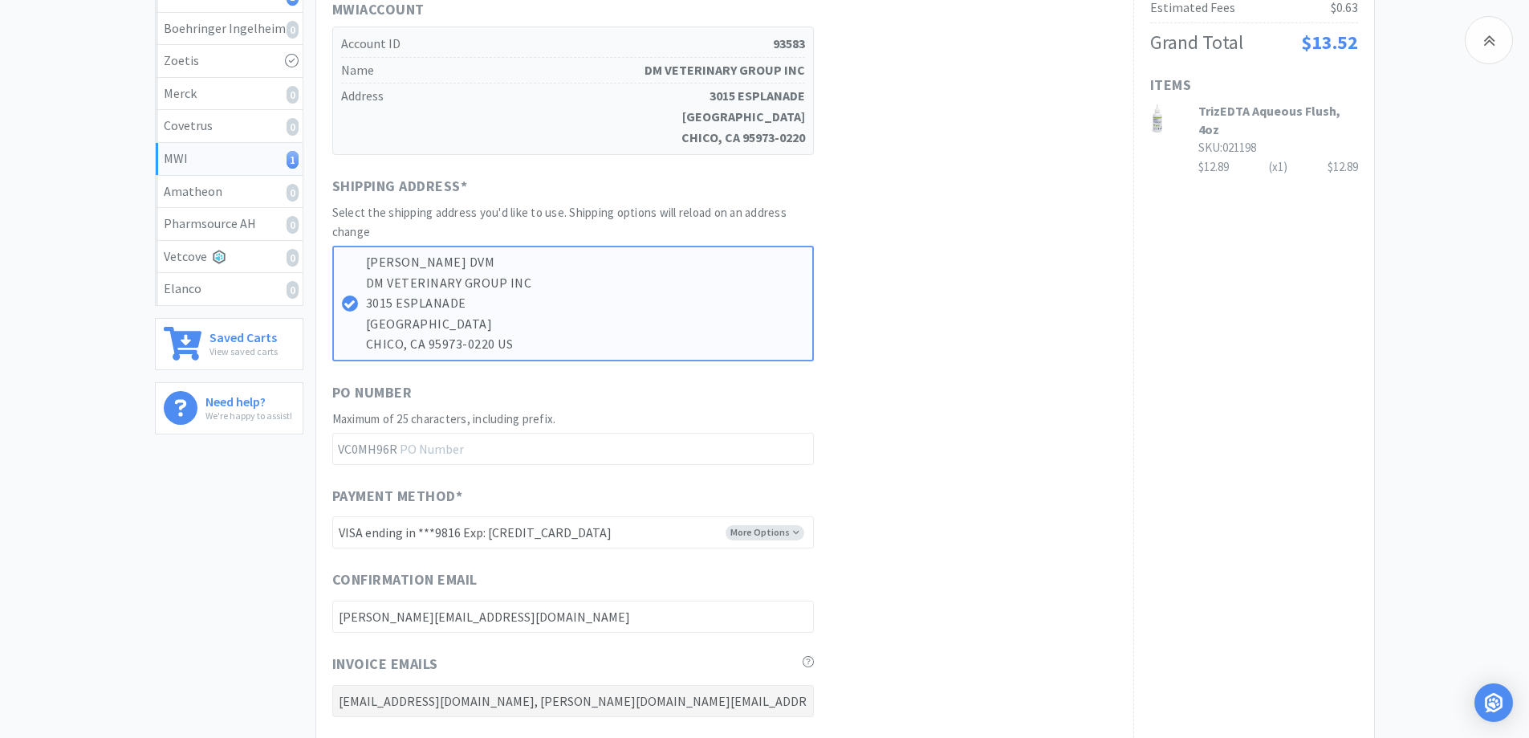
click at [1381, 329] on div "MWI 1 Items $ 12 . 89 Subtotal 1 Carts How It Works Monthly Budget September $4…" at bounding box center [764, 422] width 1529 height 1293
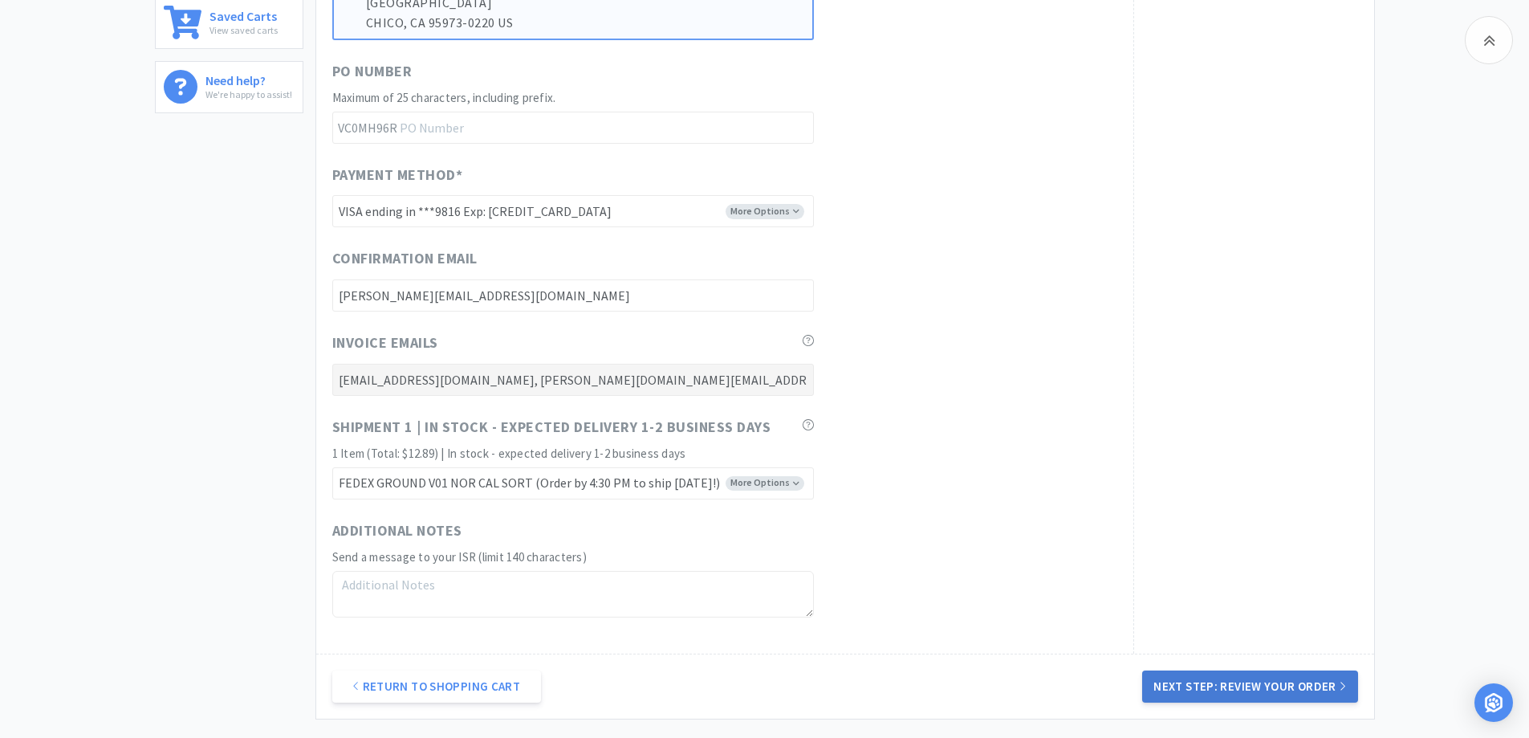
click at [1248, 682] on button "Next Step: Review Your Order" at bounding box center [1249, 686] width 215 height 32
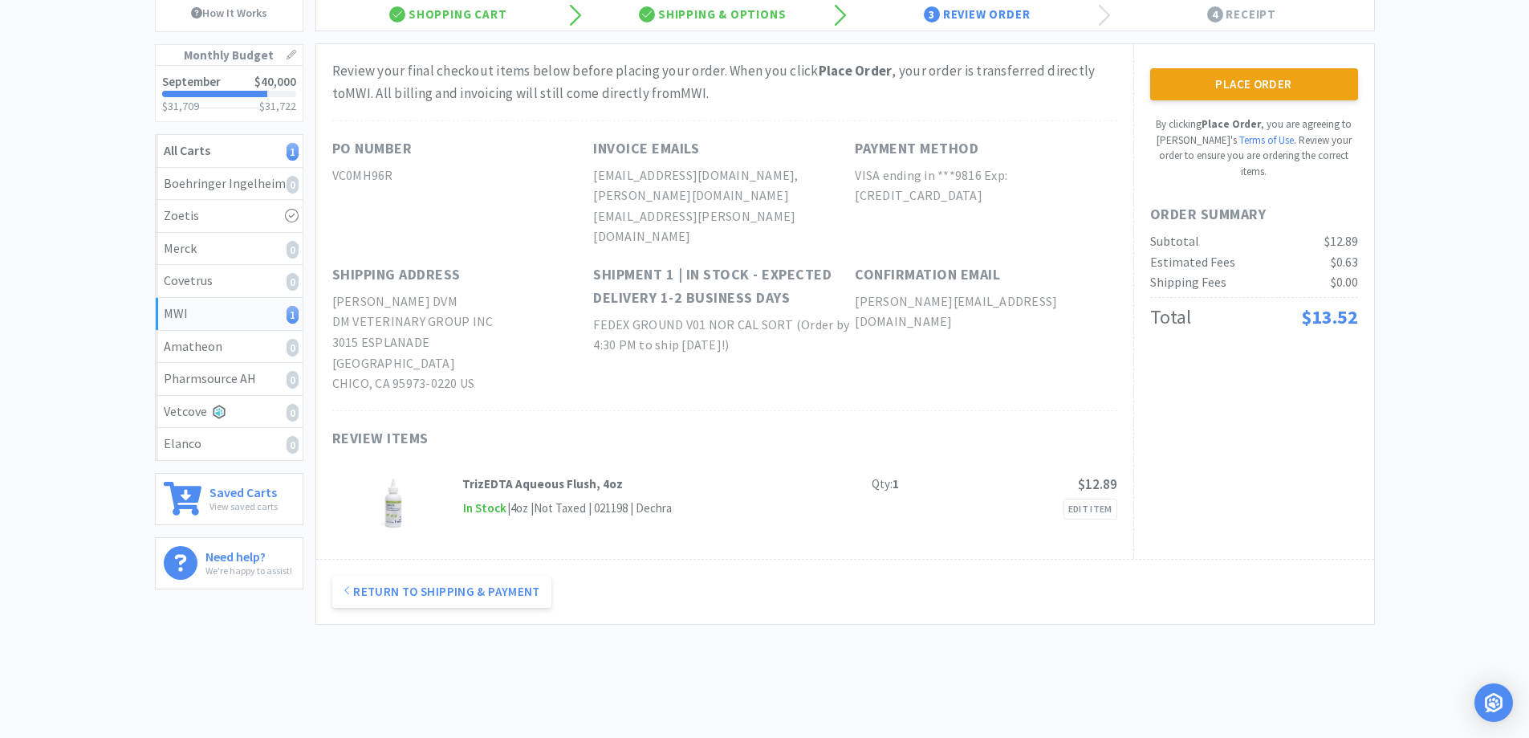
scroll to position [0, 0]
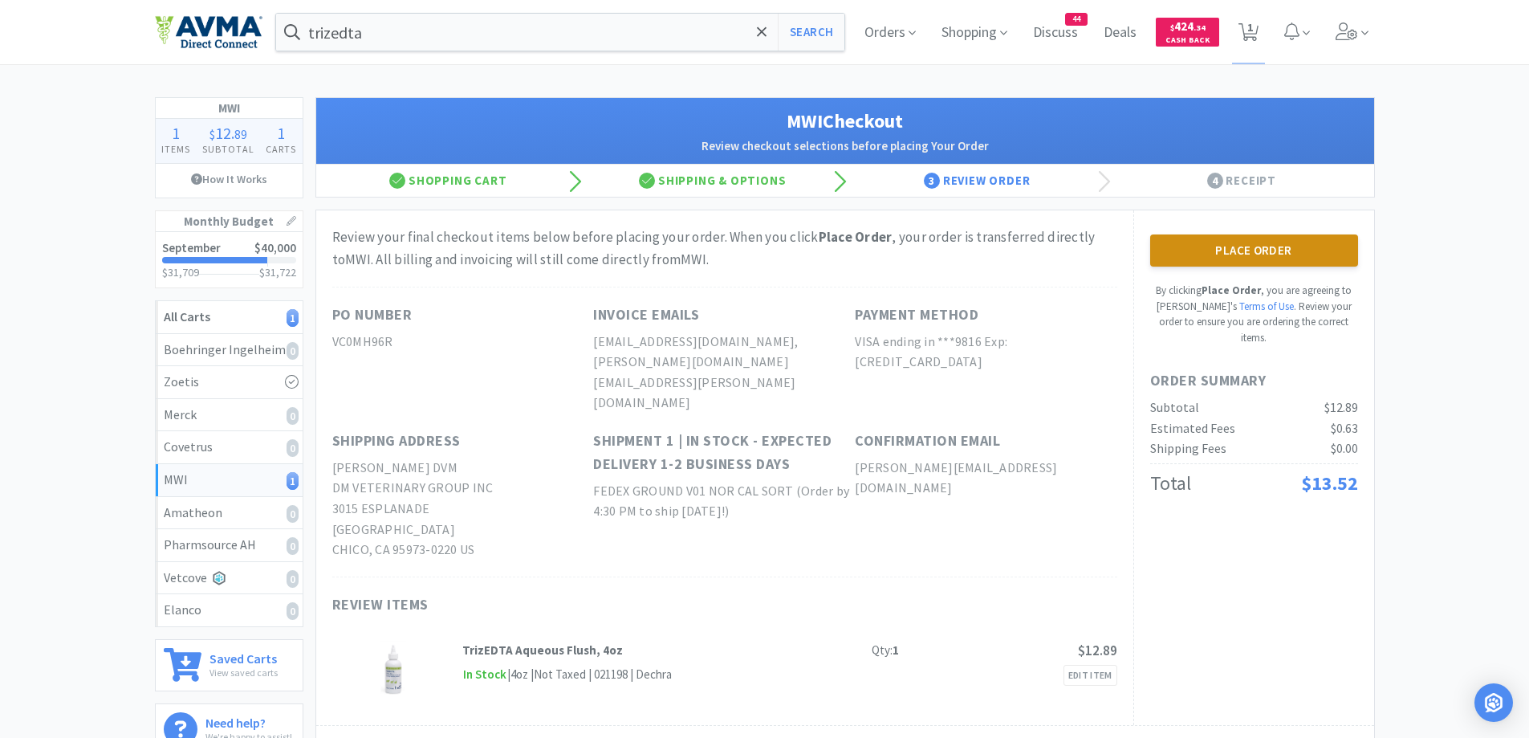
click at [1293, 252] on button "Place Order" at bounding box center [1254, 250] width 208 height 32
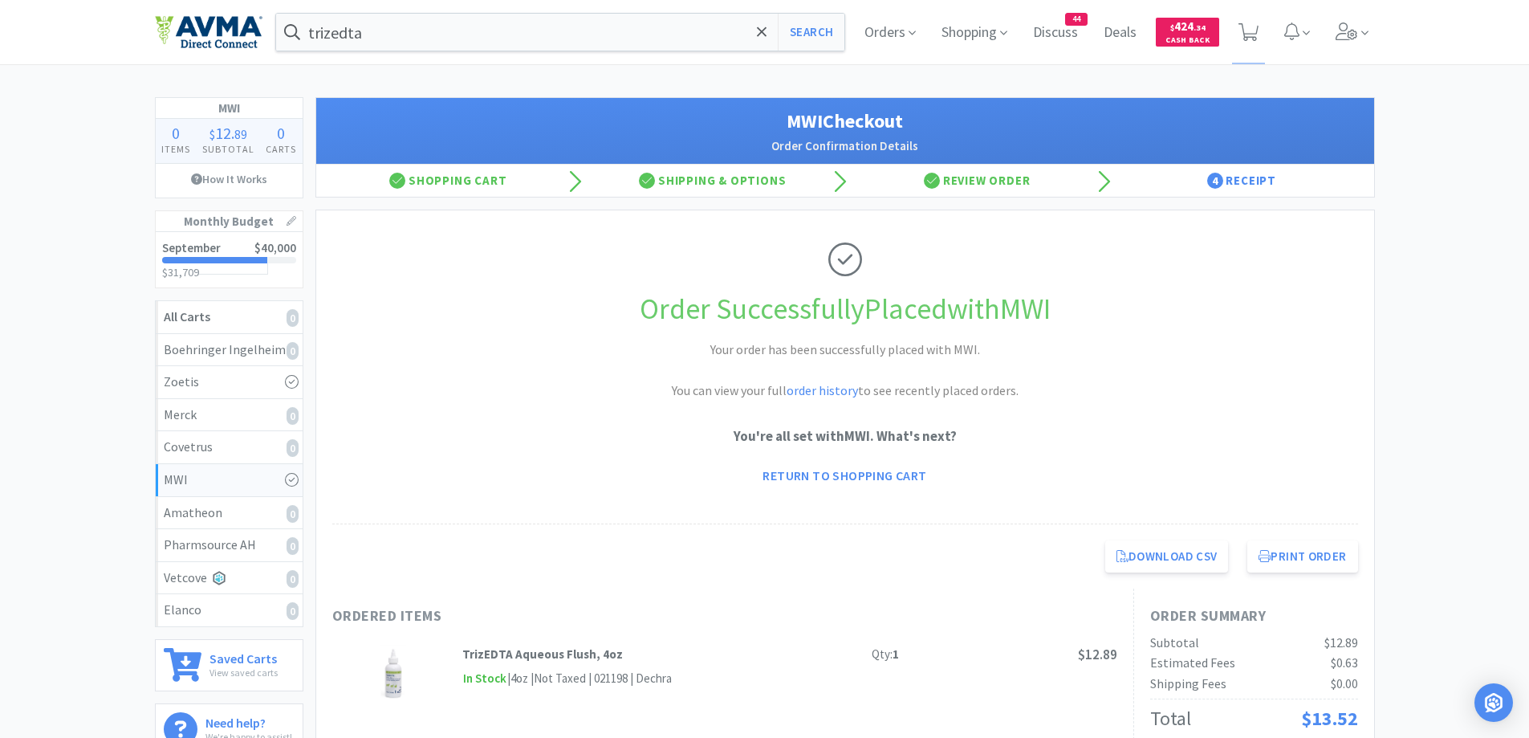
click at [906, 35] on span "Orders" at bounding box center [890, 32] width 64 height 64
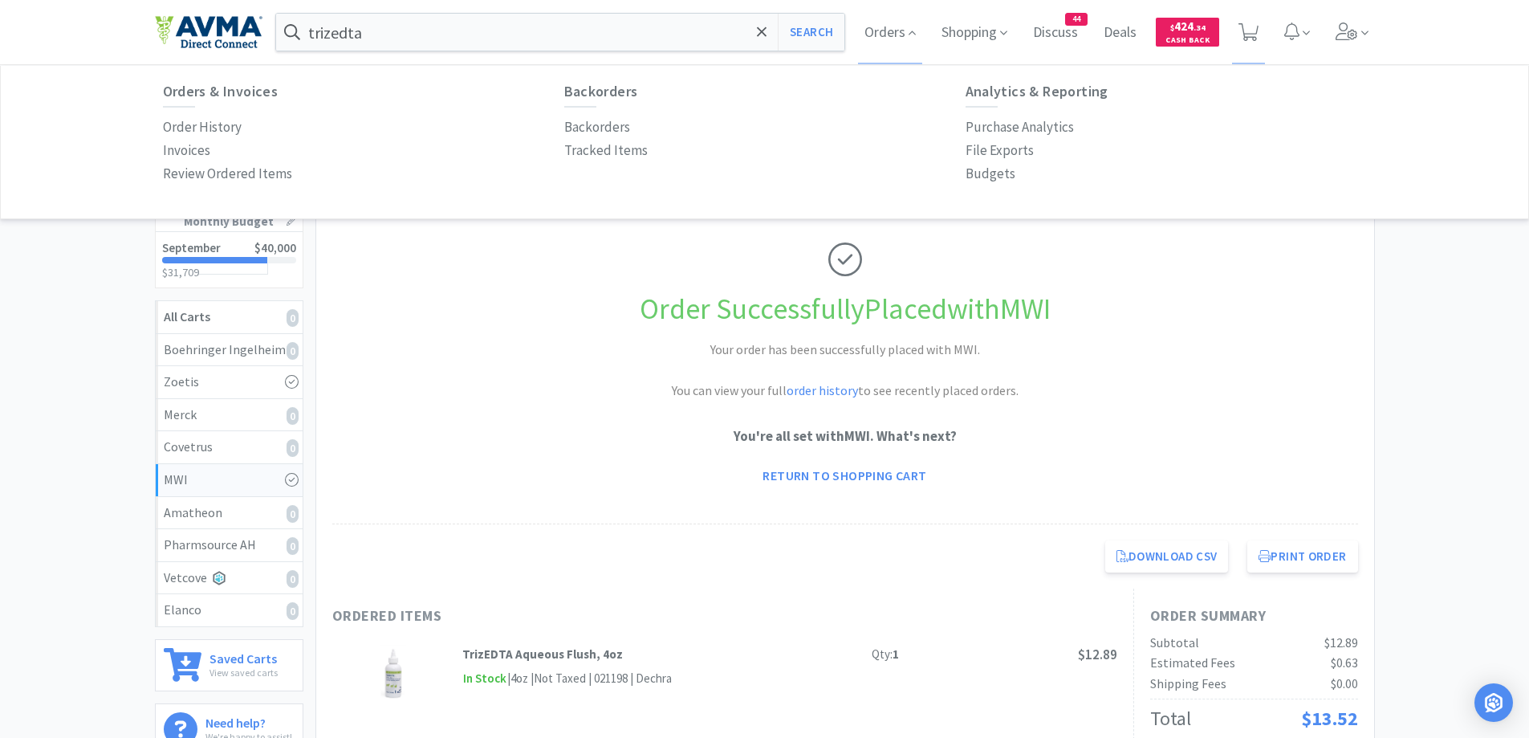
click at [159, 120] on div "Orders & Invoices Order History Invoices Review Ordered Items Backorders Backor…" at bounding box center [765, 134] width 1236 height 135
click at [168, 124] on p "Order History" at bounding box center [202, 127] width 79 height 22
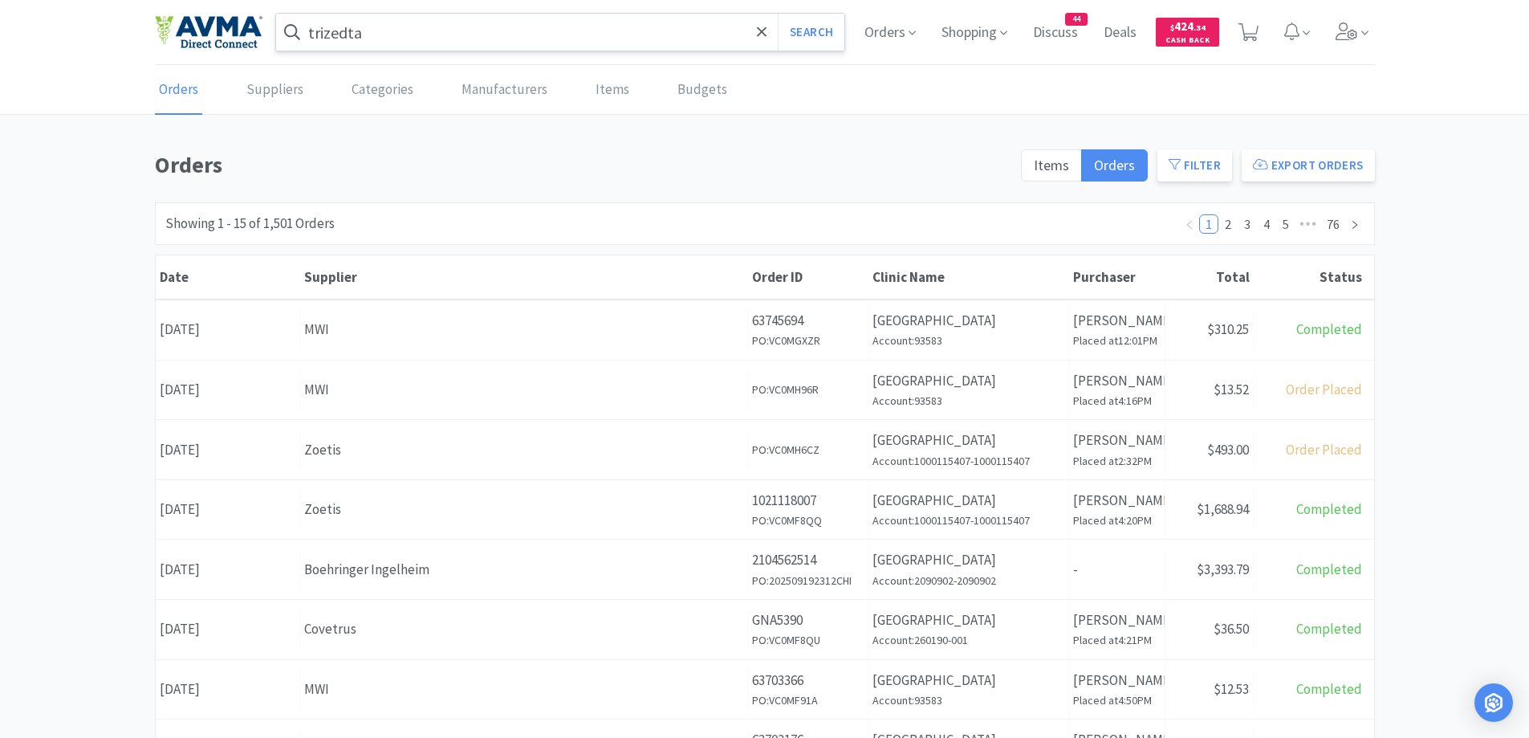
click at [478, 23] on input "trizedta" at bounding box center [560, 32] width 569 height 37
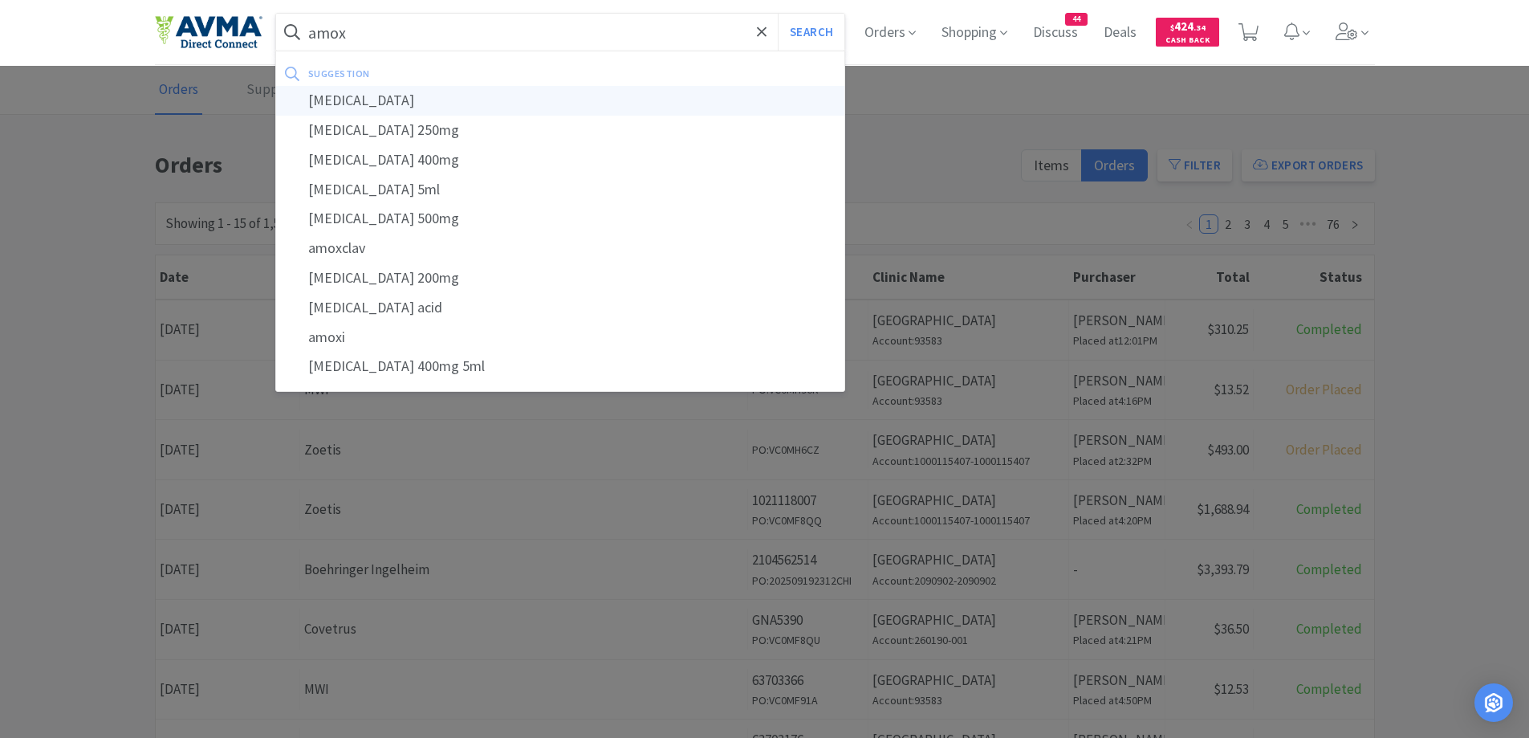
click at [347, 96] on div "[MEDICAL_DATA]" at bounding box center [560, 101] width 569 height 30
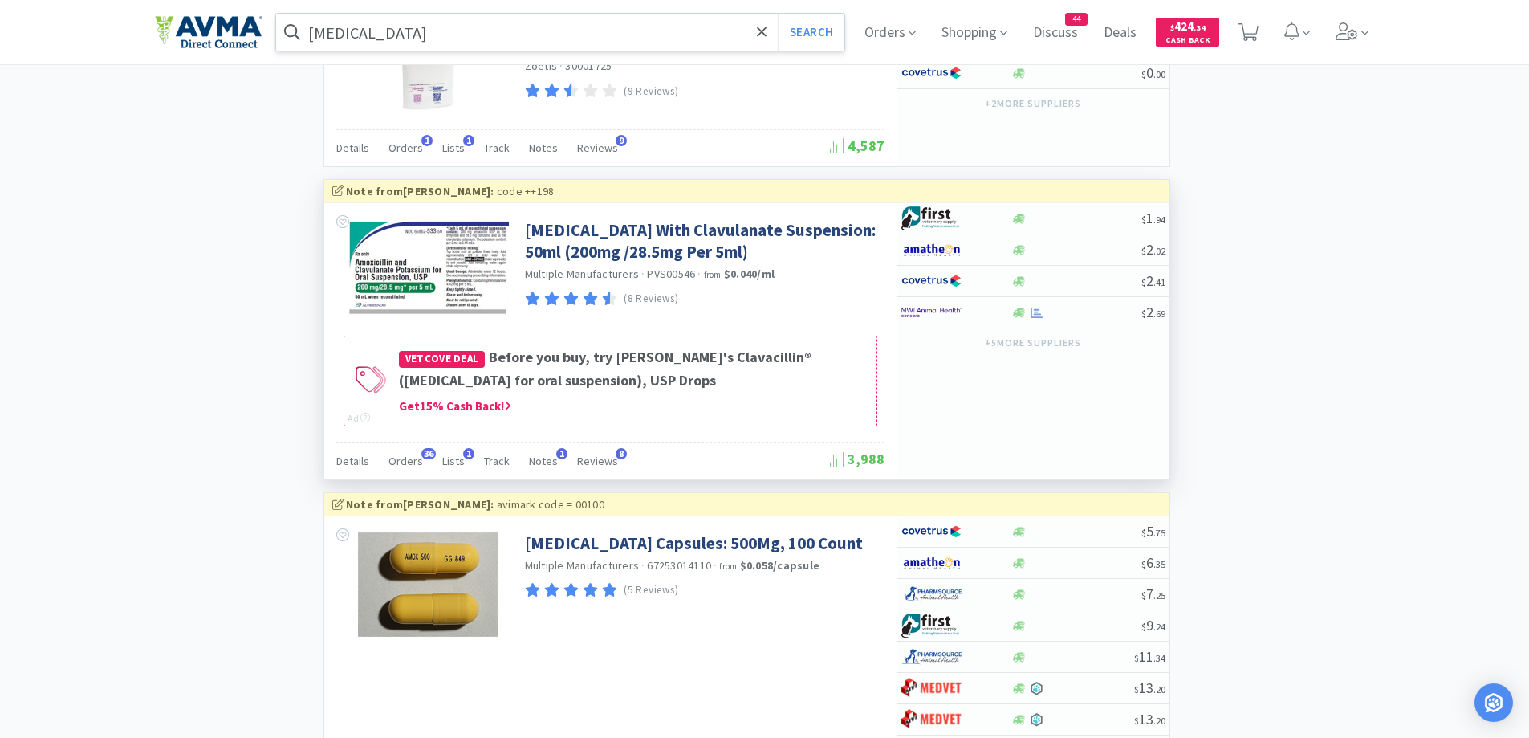
scroll to position [2092, 0]
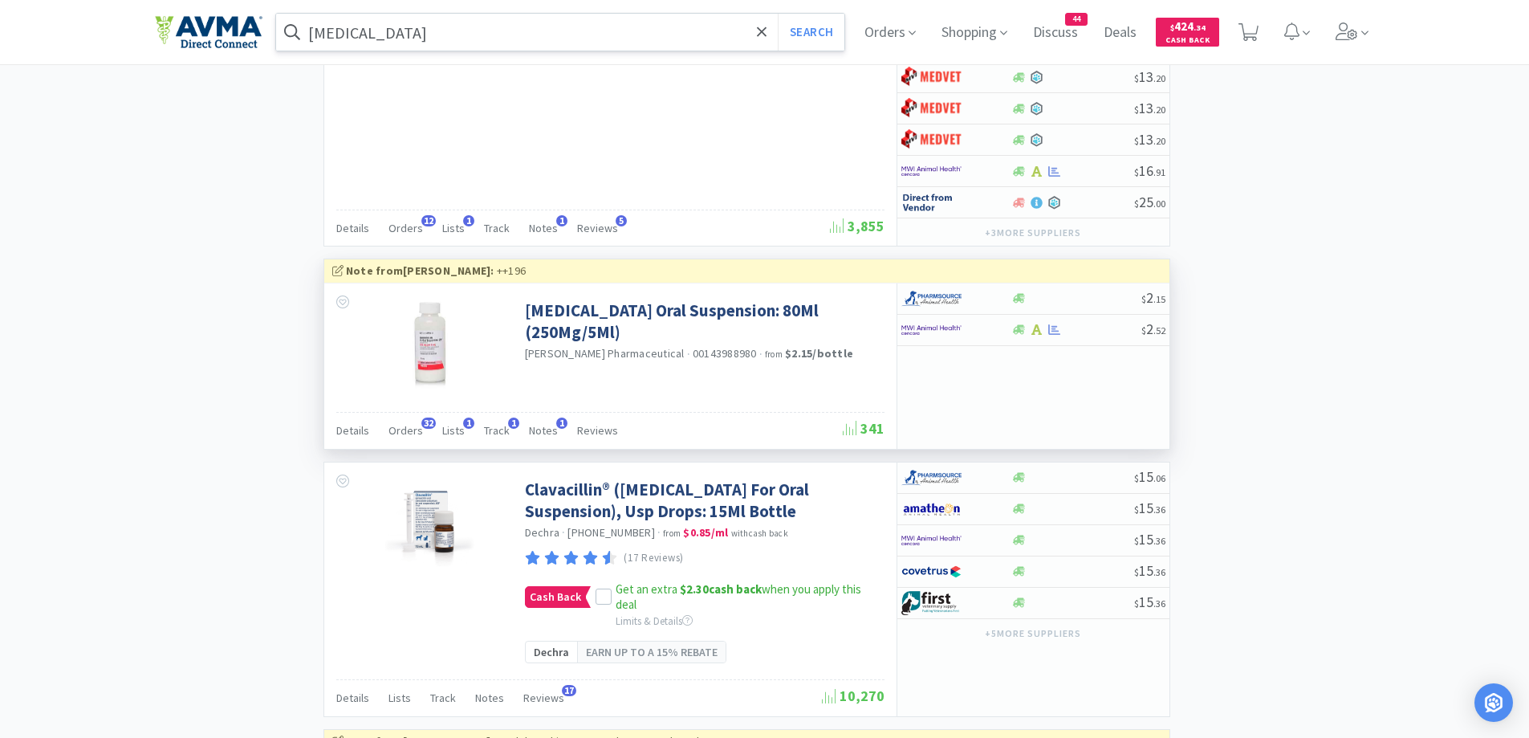
click at [429, 448] on div "Details Orders 32 Lists 1 Track 1 Notes 1 Reviews" at bounding box center [589, 432] width 507 height 31
click at [417, 438] on span "Orders" at bounding box center [406, 430] width 35 height 14
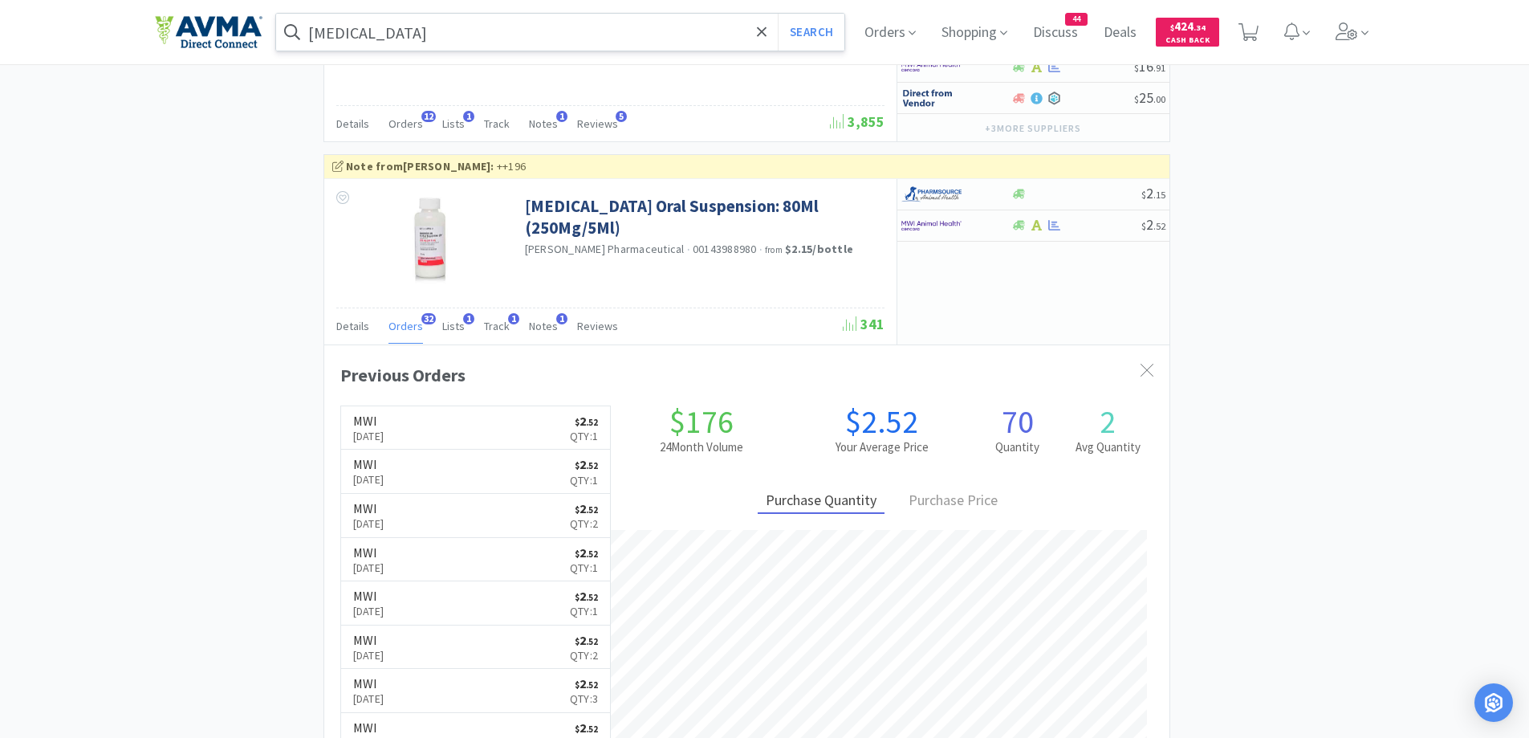
scroll to position [2253, 0]
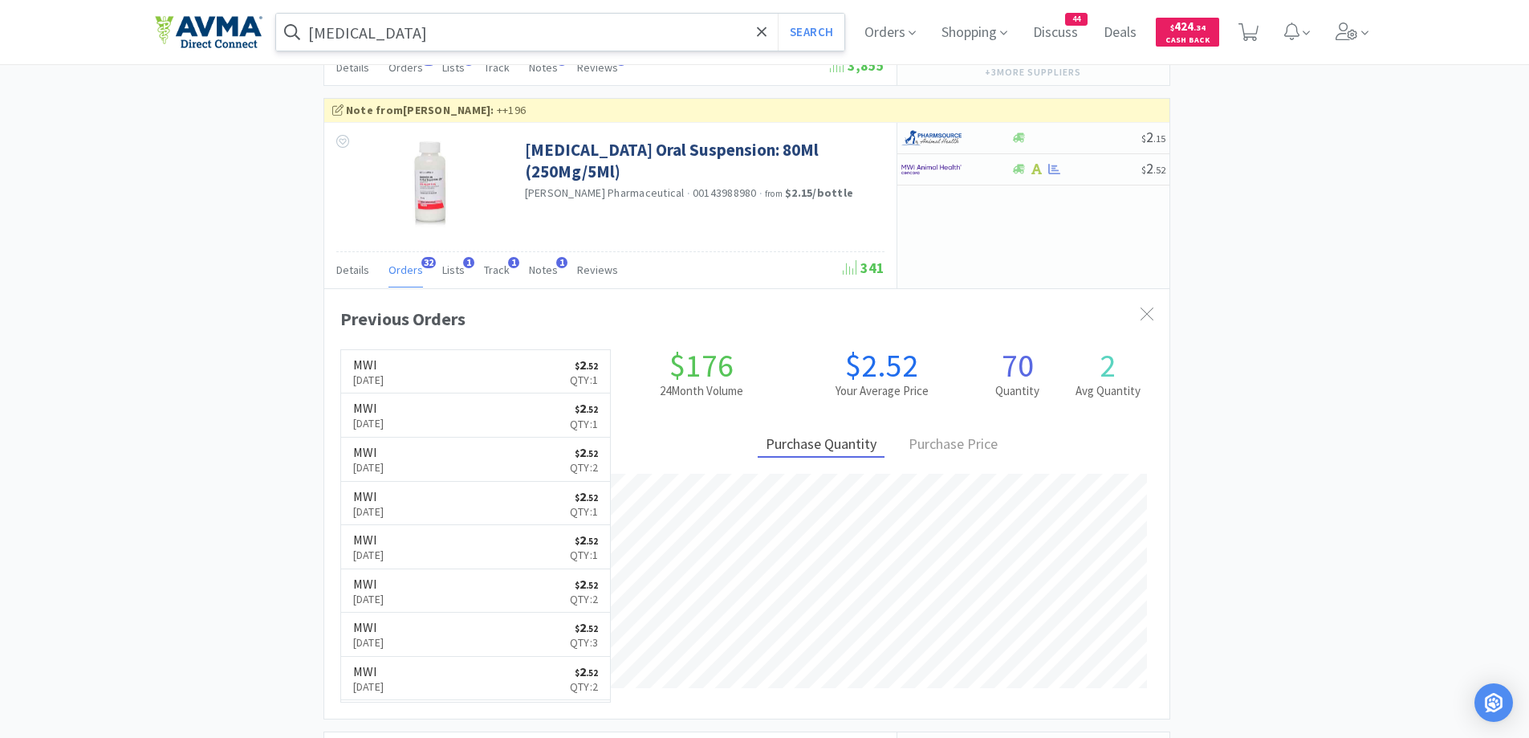
click at [460, 27] on input "[MEDICAL_DATA]" at bounding box center [560, 32] width 569 height 37
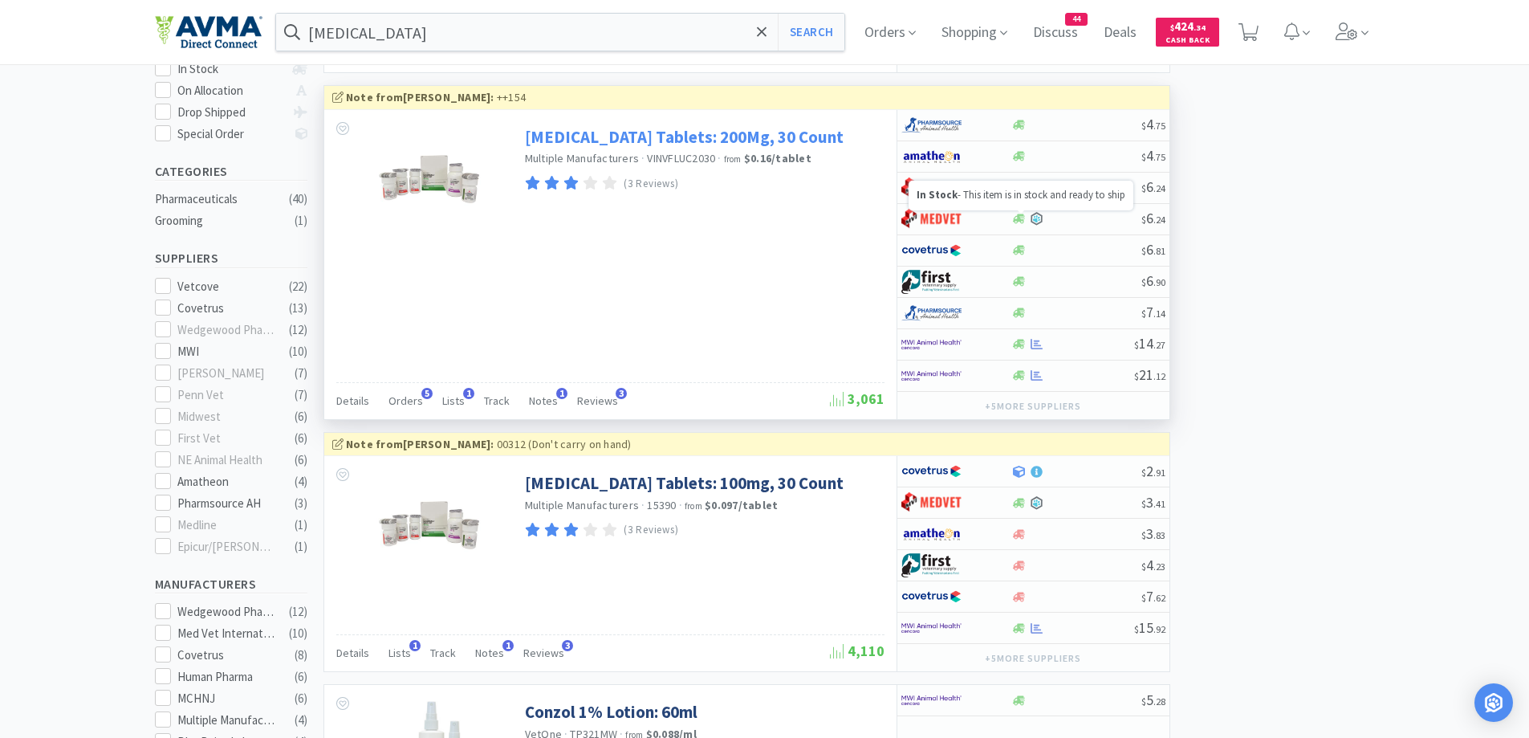
scroll to position [161, 0]
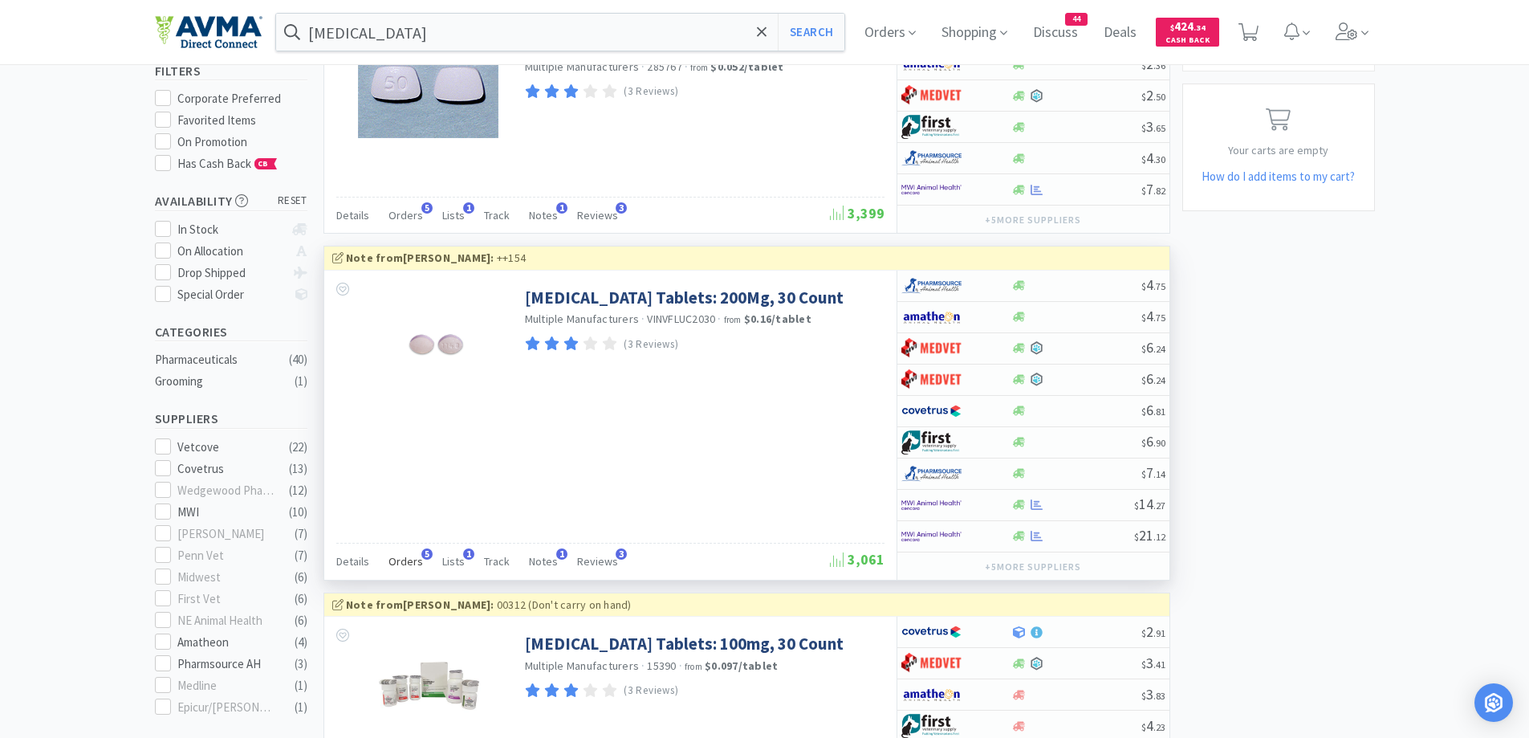
click at [400, 555] on span "Orders" at bounding box center [406, 561] width 35 height 14
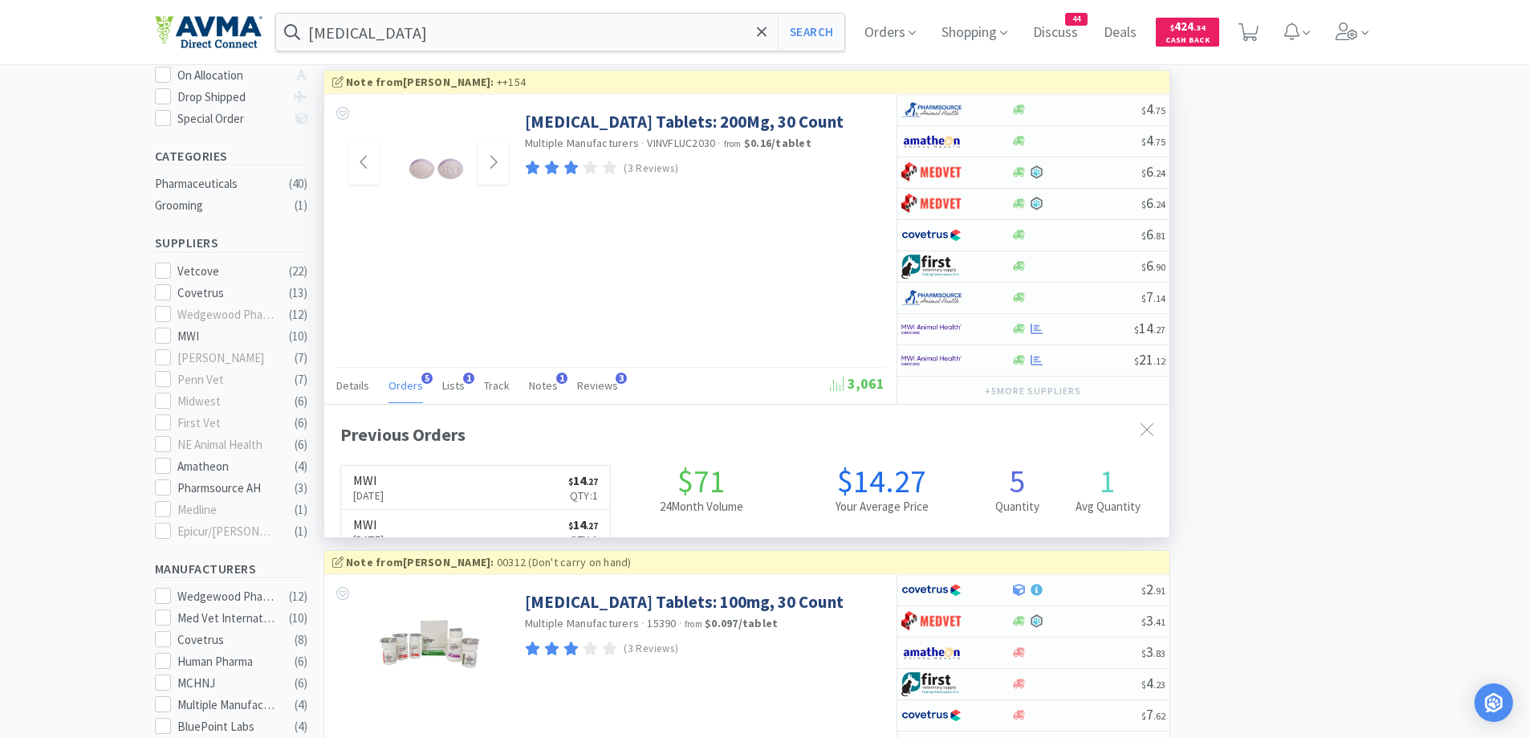
scroll to position [482, 0]
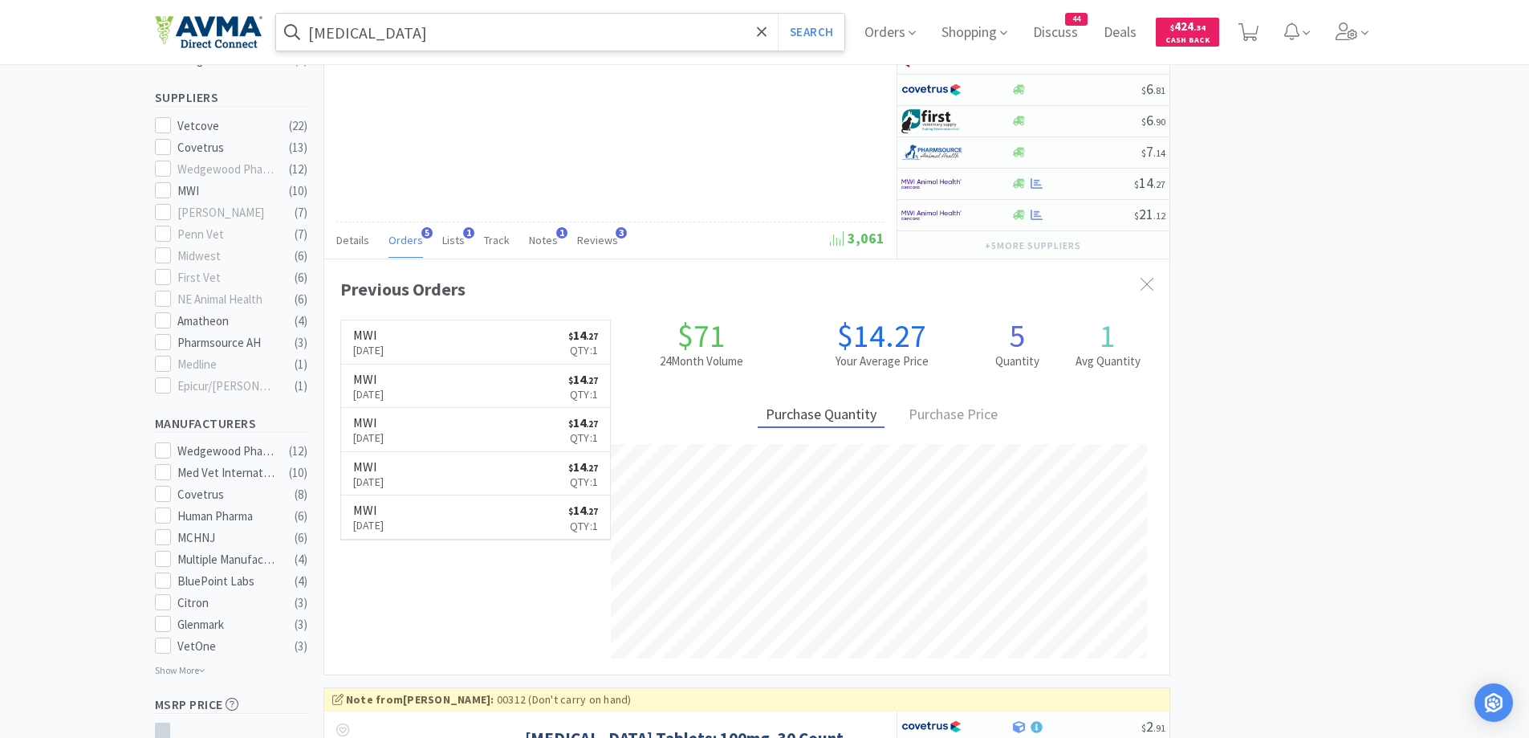
click at [402, 25] on input "[MEDICAL_DATA]" at bounding box center [560, 32] width 569 height 37
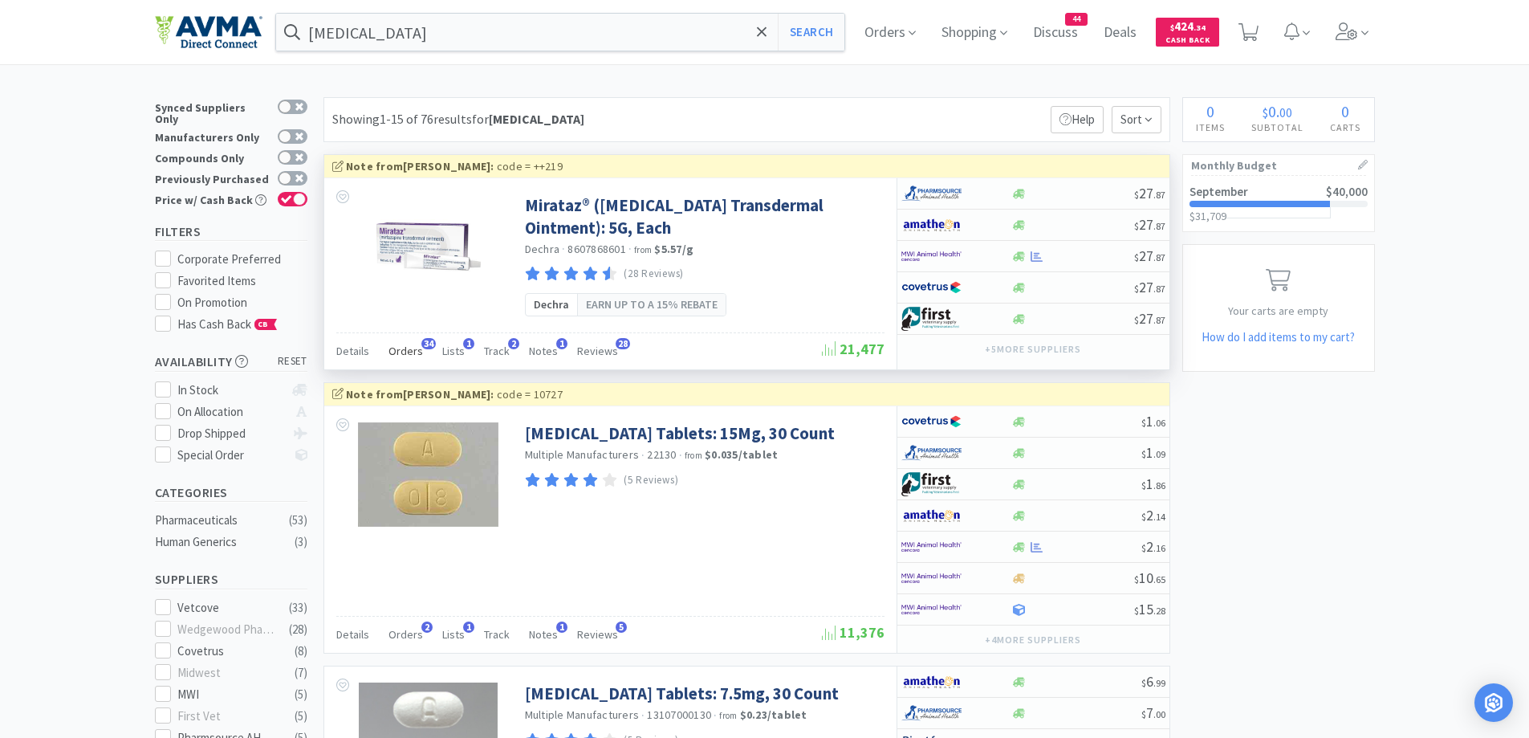
click at [414, 358] on div "Orders 34" at bounding box center [406, 353] width 35 height 31
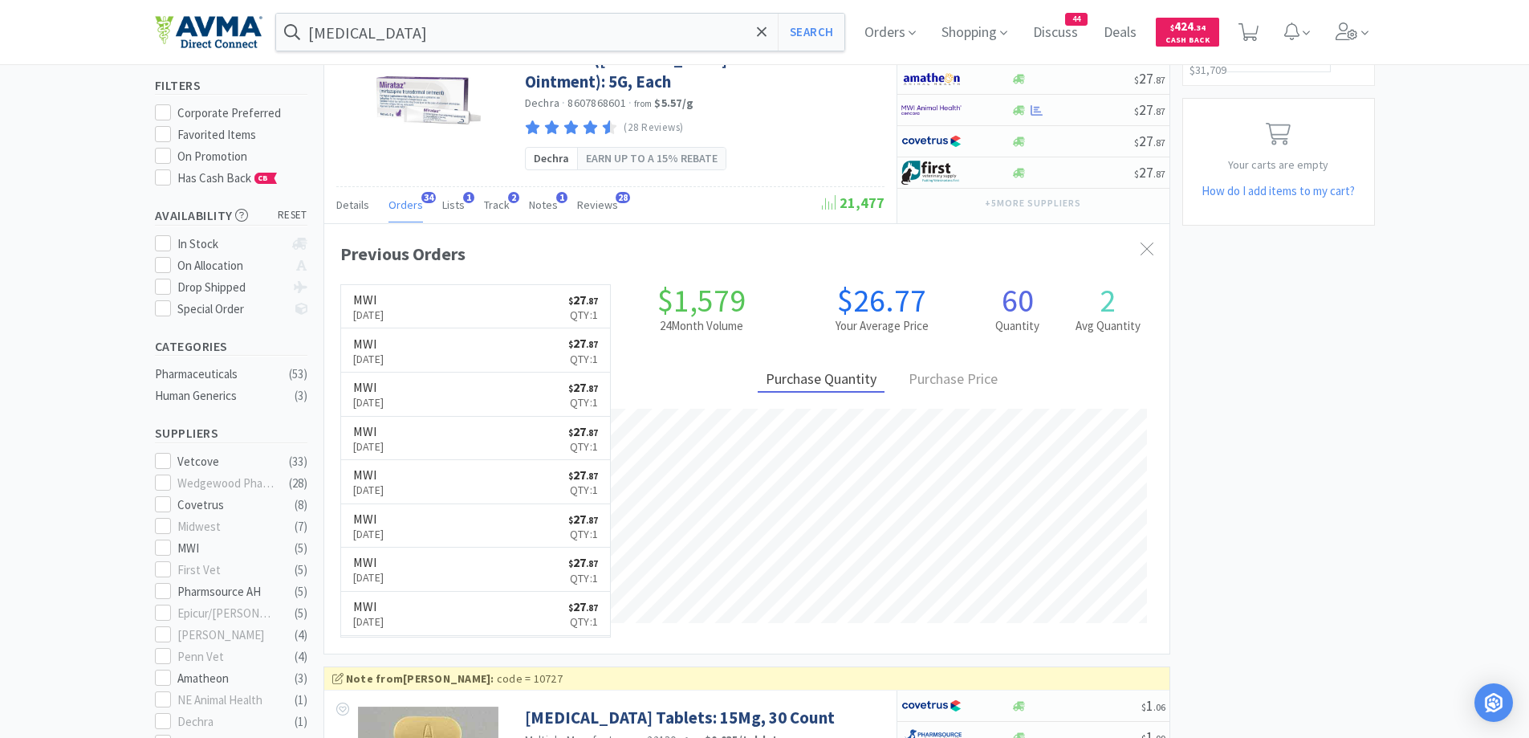
scroll to position [161, 0]
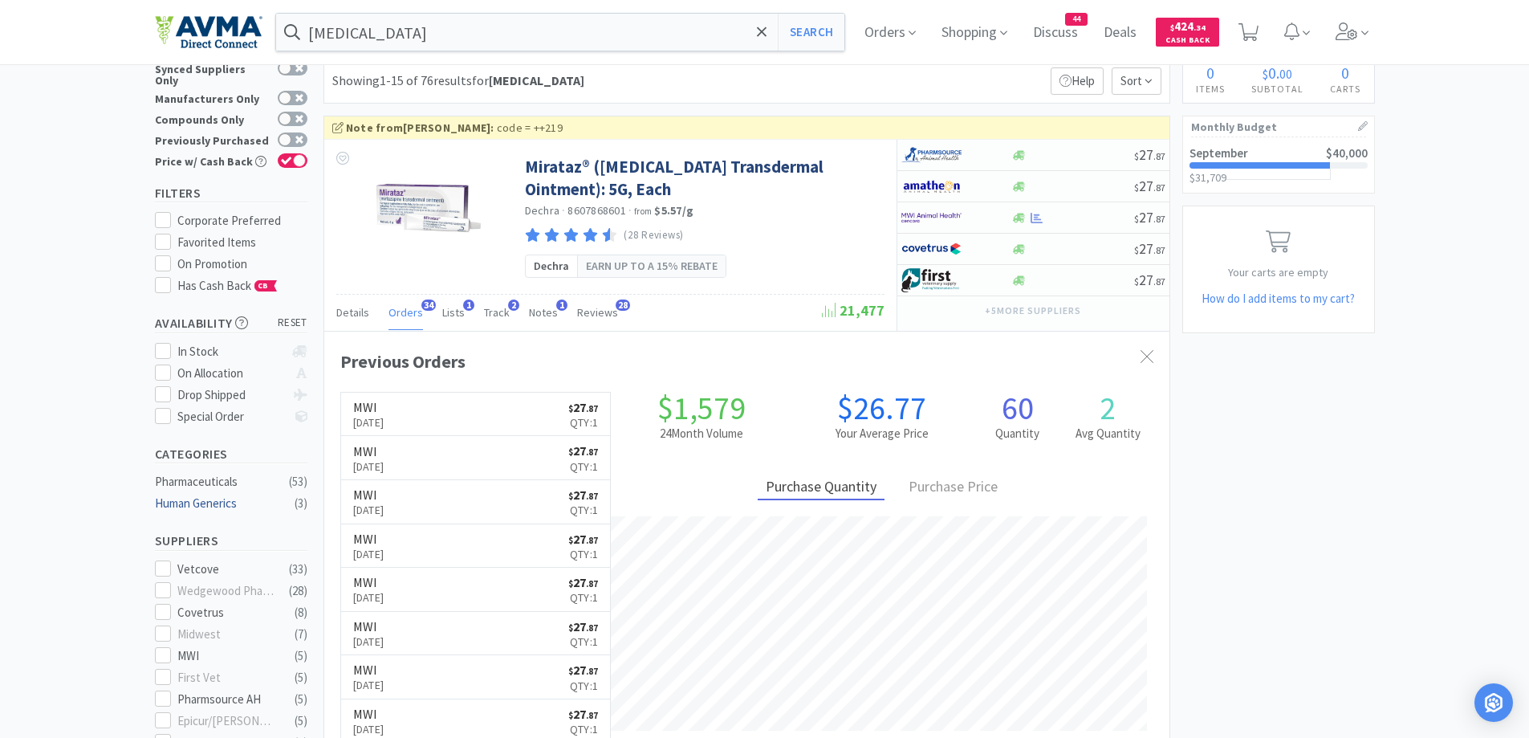
scroll to position [0, 0]
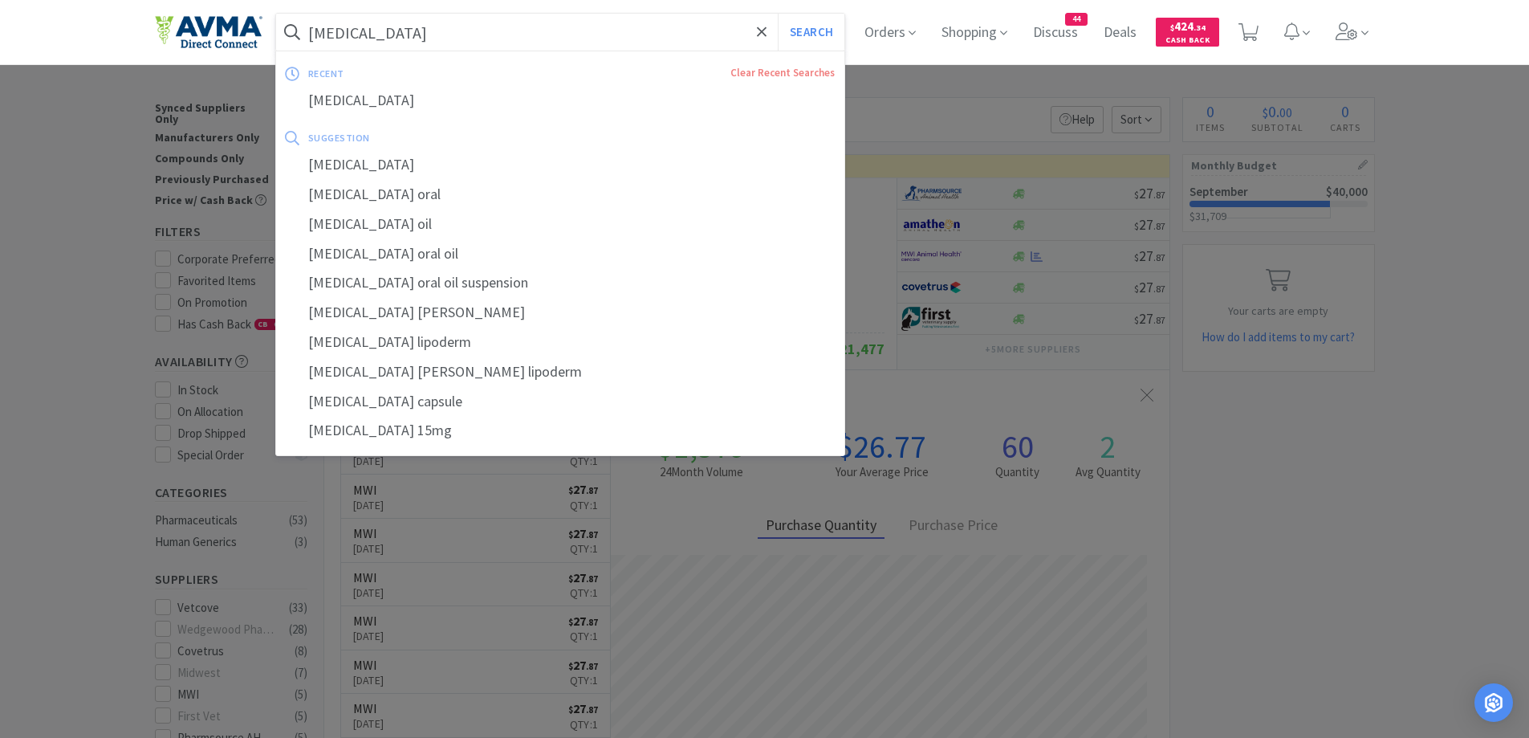
click at [482, 27] on input "[MEDICAL_DATA]" at bounding box center [560, 32] width 569 height 37
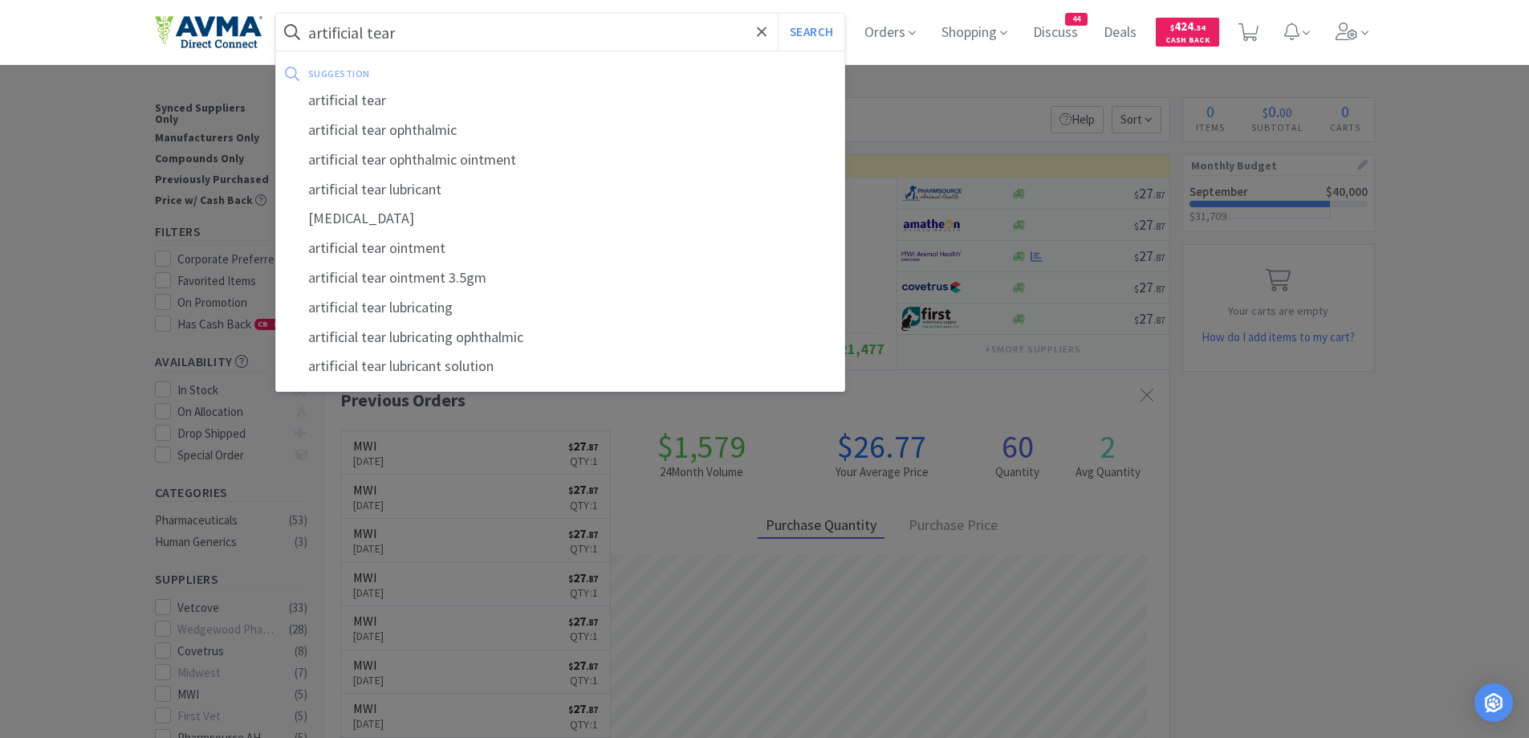
click at [778, 14] on button "Search" at bounding box center [811, 32] width 67 height 37
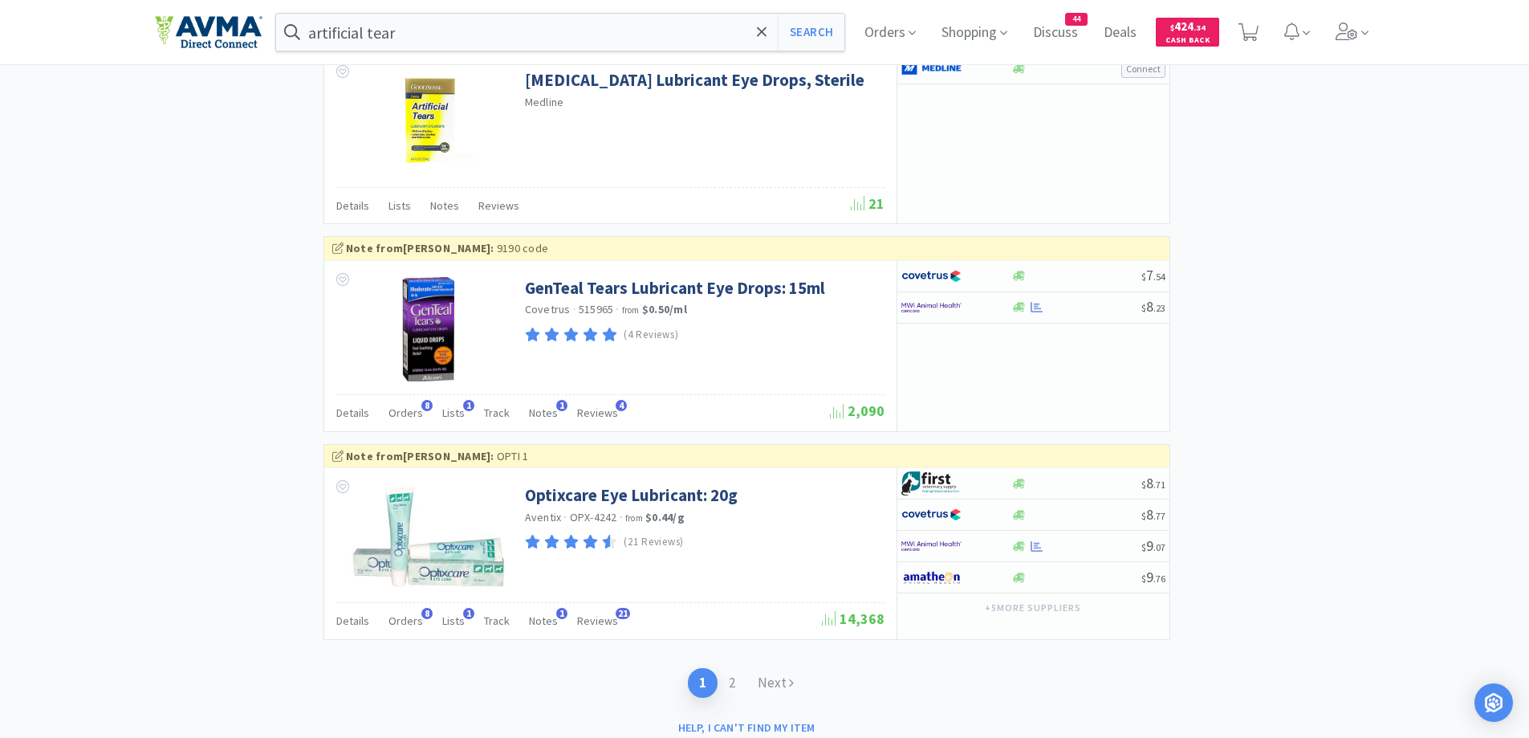
scroll to position [2677, 0]
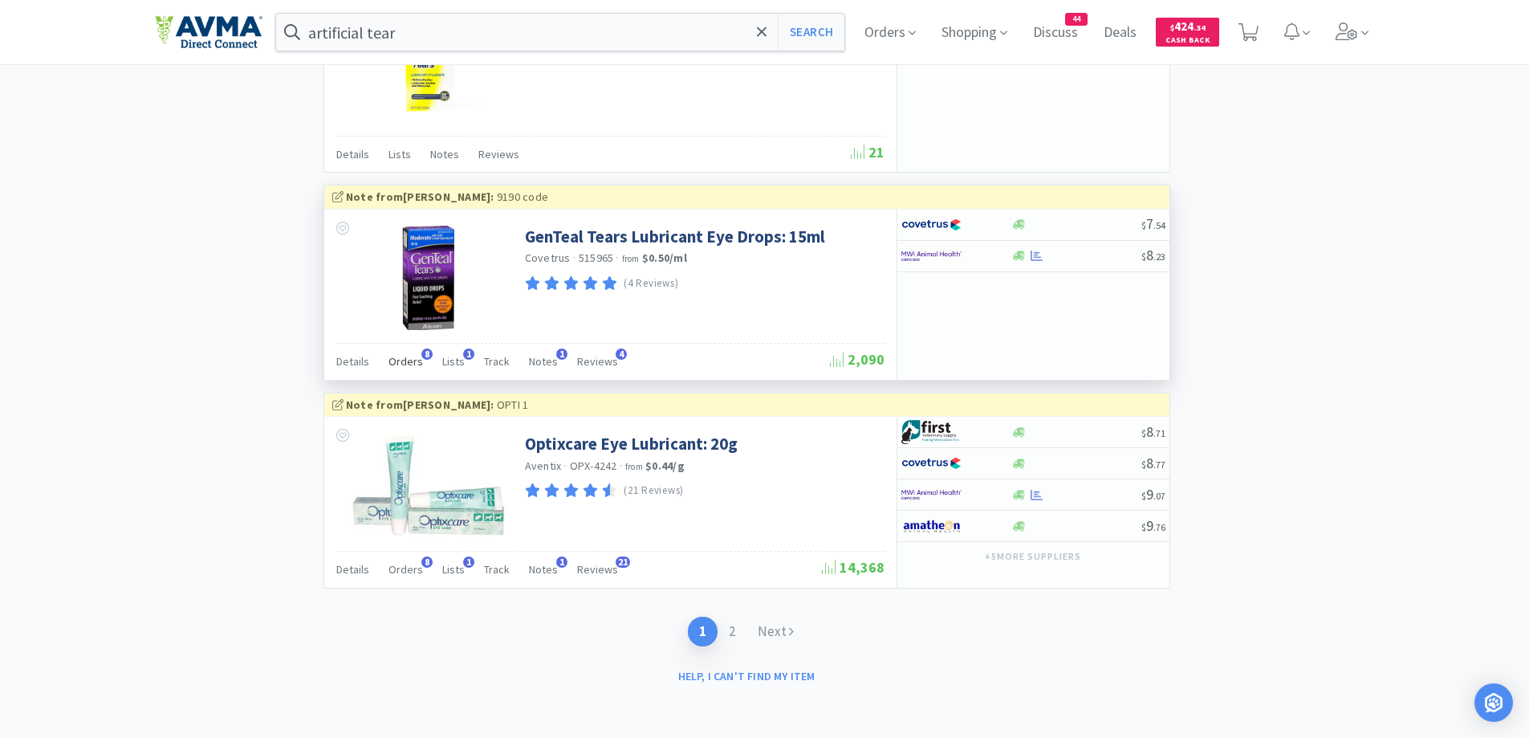
click at [397, 368] on span "Orders" at bounding box center [406, 361] width 35 height 14
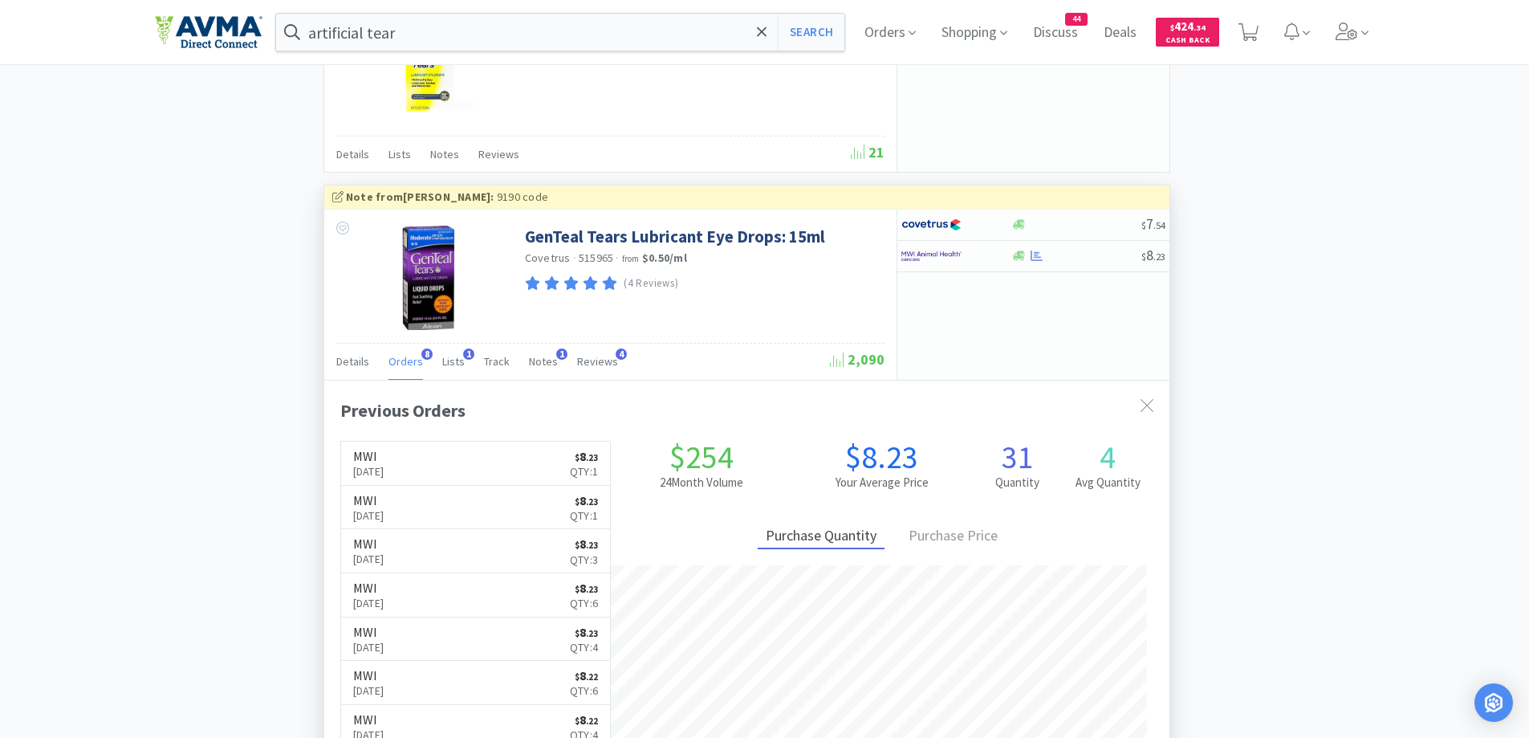
scroll to position [2838, 0]
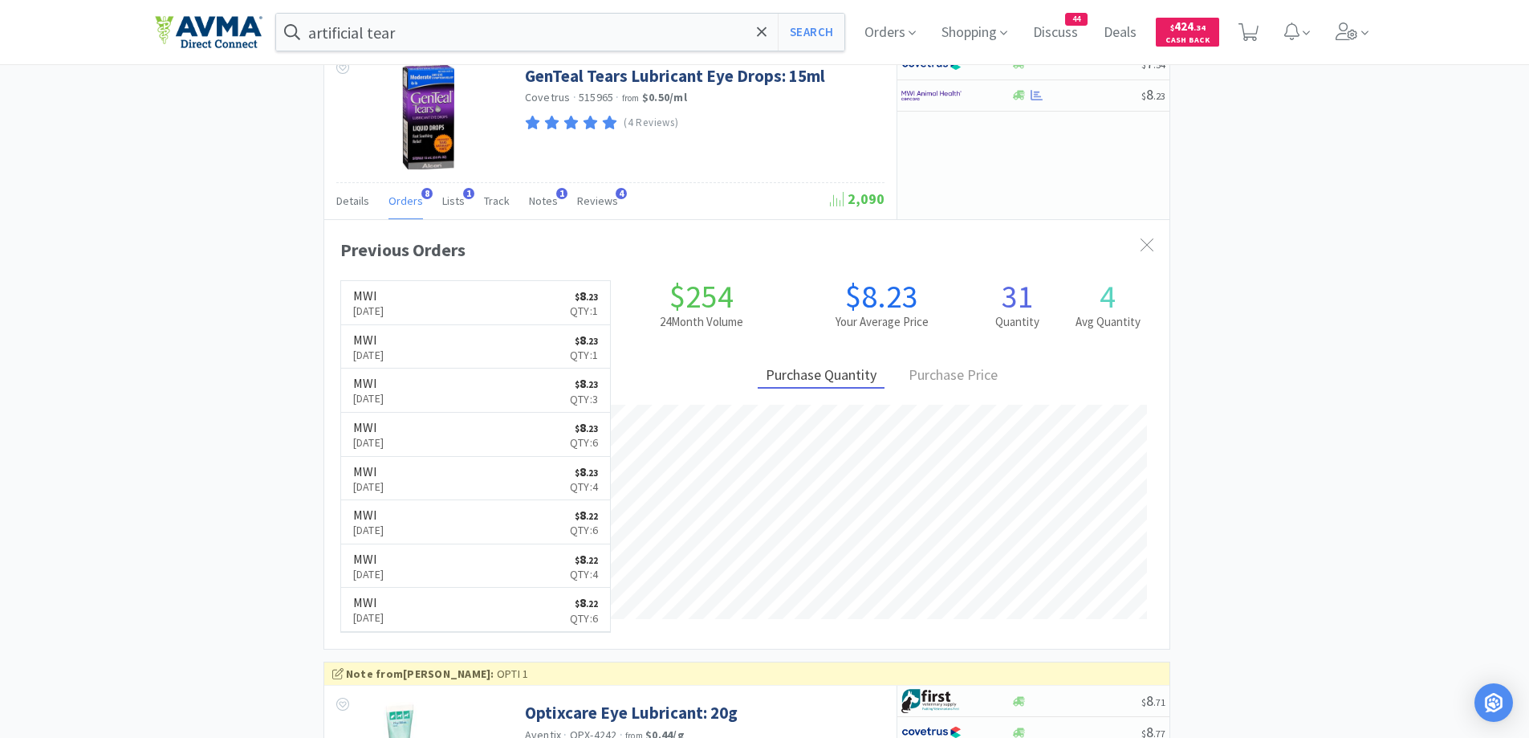
click at [500, 342] on link "MWI [DATE] $ 8 . 23 Qty: 1" at bounding box center [476, 347] width 270 height 44
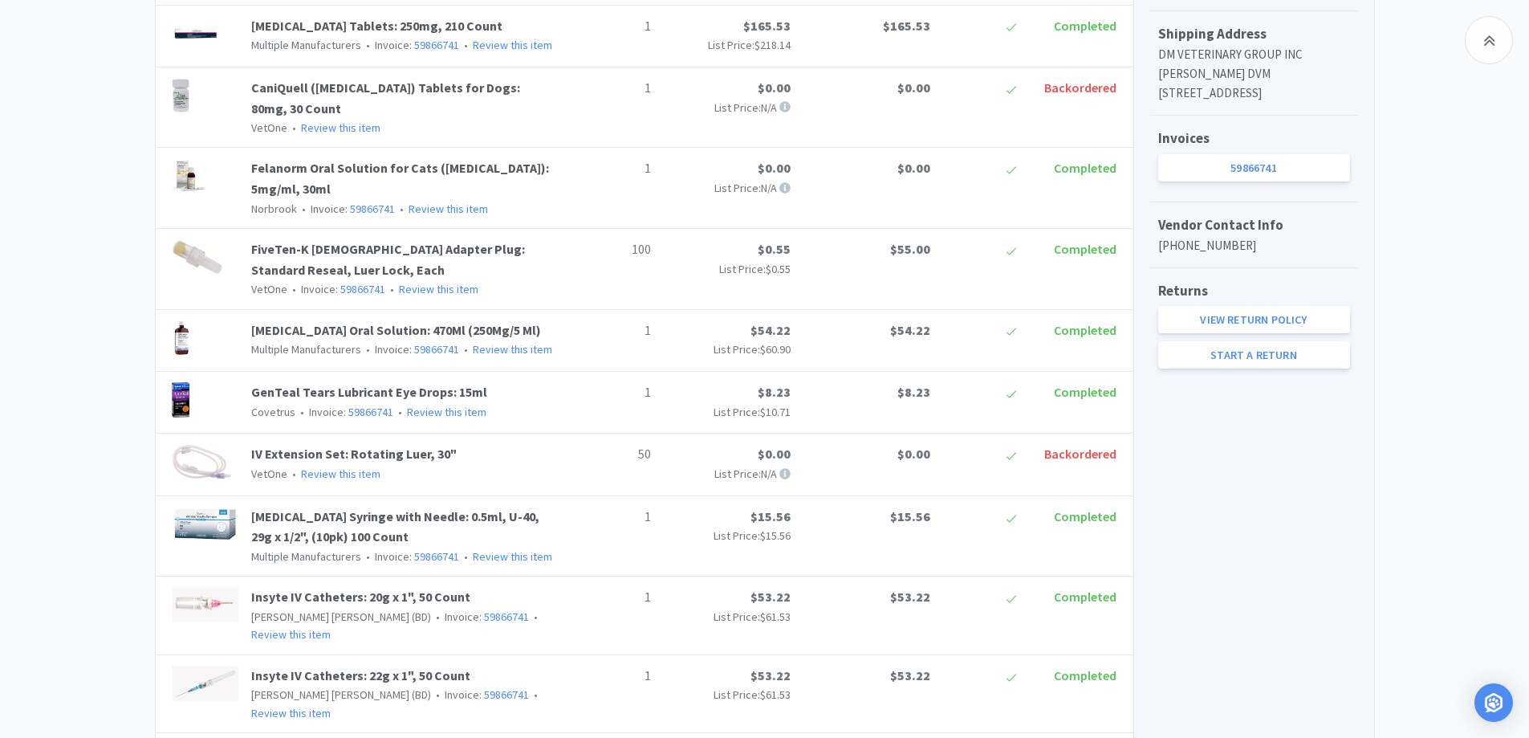
scroll to position [642, 0]
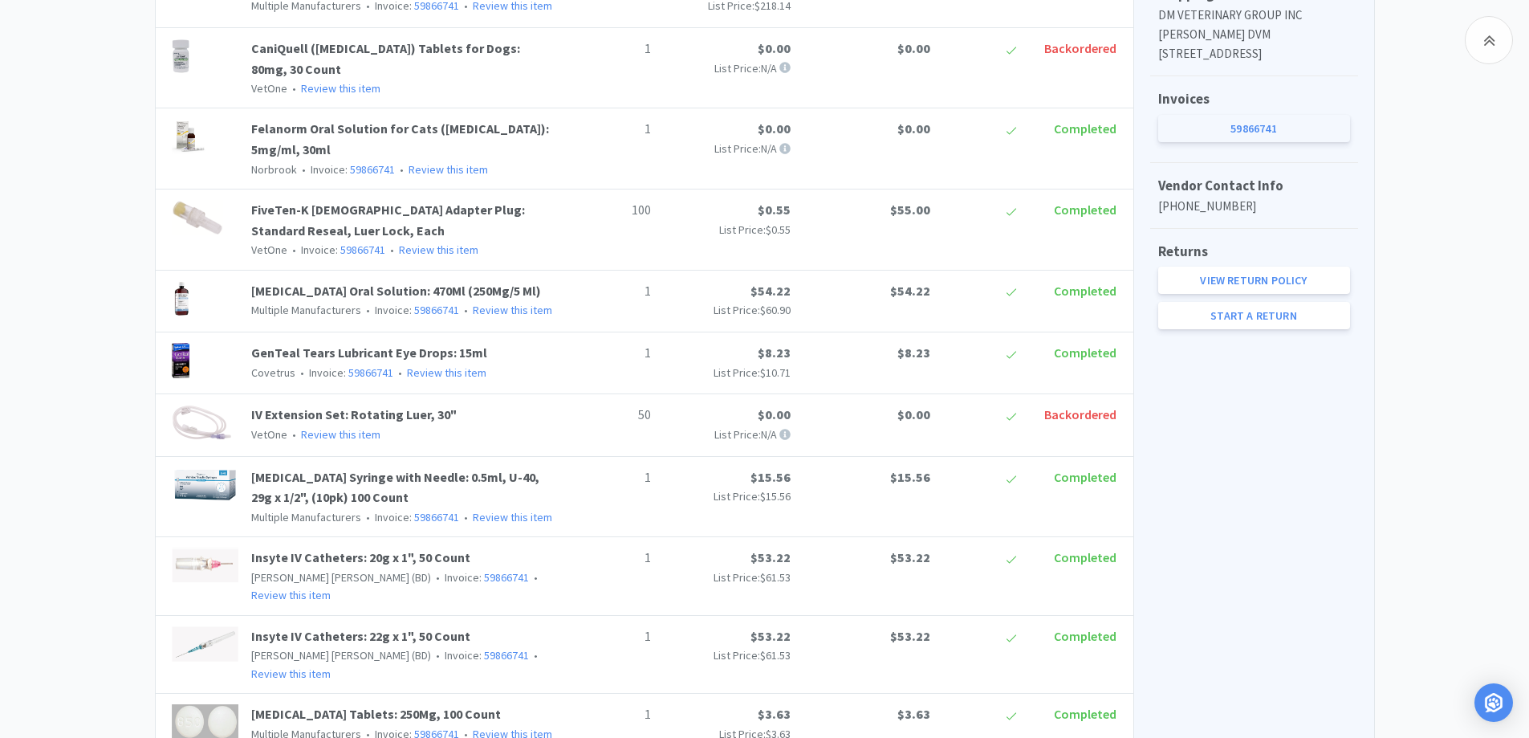
click at [1242, 142] on link "59866741" at bounding box center [1254, 128] width 192 height 27
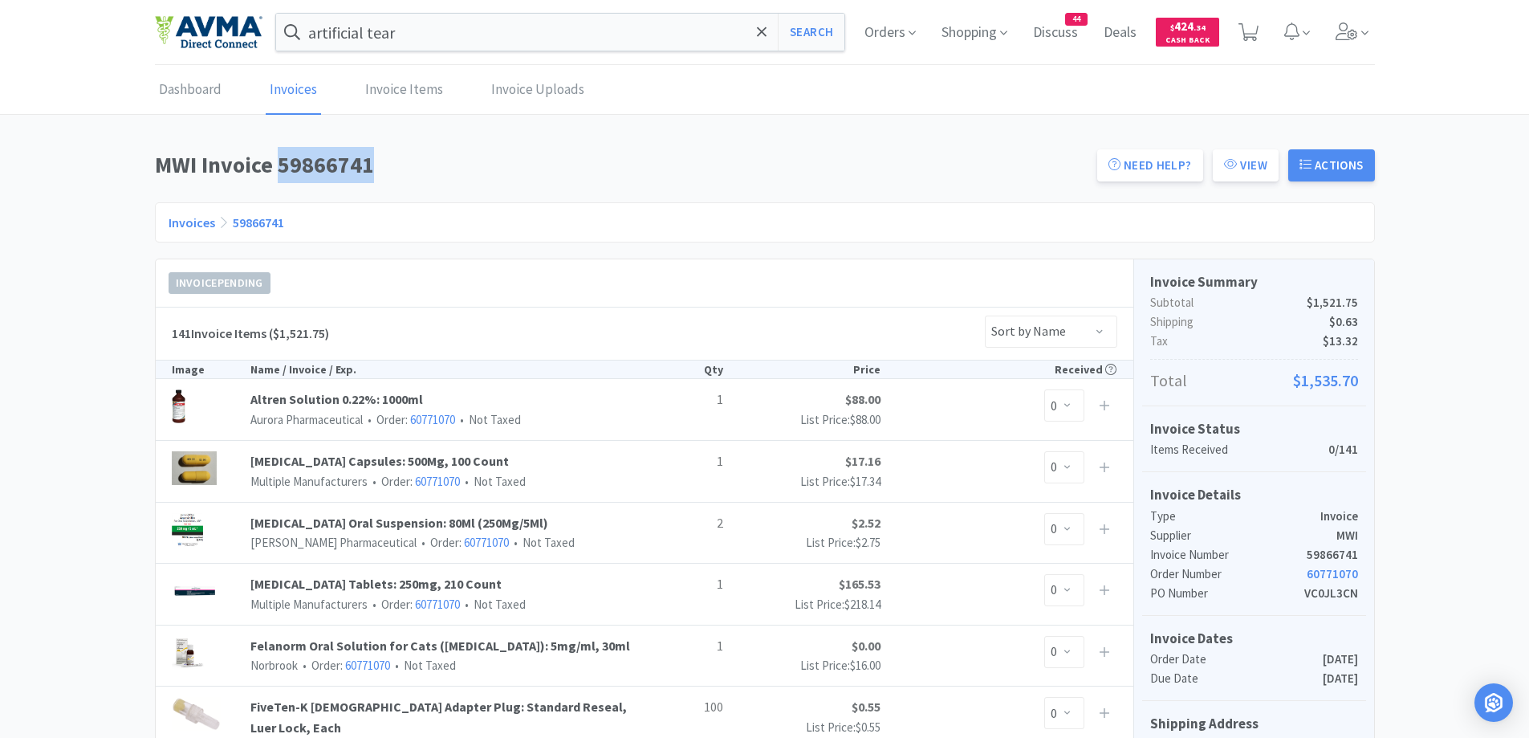
drag, startPoint x: 280, startPoint y: 164, endPoint x: 391, endPoint y: 187, distance: 113.2
click at [391, 187] on div "MWI Invoice 59866741 Need Help? View Actions" at bounding box center [765, 170] width 1220 height 46
copy h1 "59866741"
click at [504, 27] on input "artificial tear" at bounding box center [560, 32] width 569 height 37
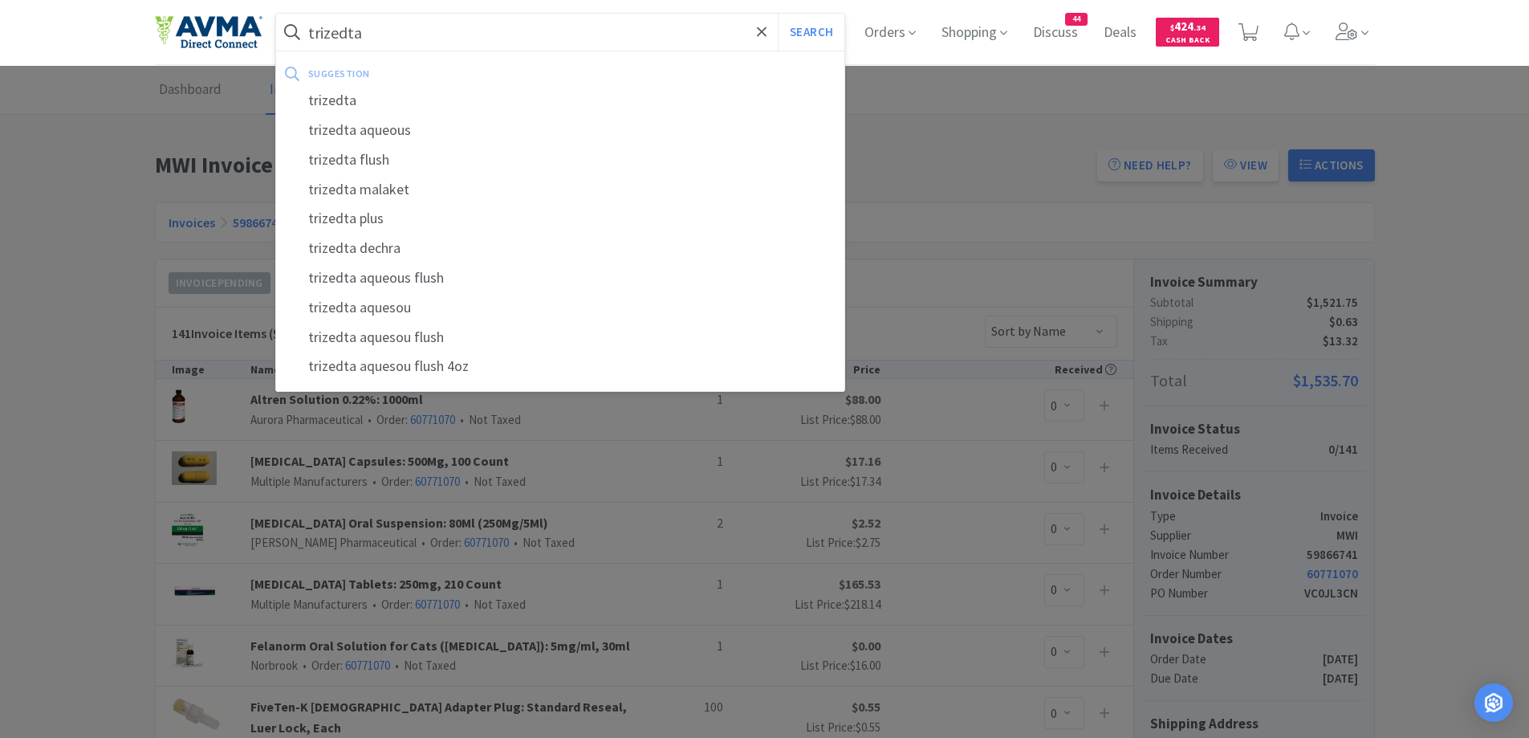
click at [778, 14] on button "Search" at bounding box center [811, 32] width 67 height 37
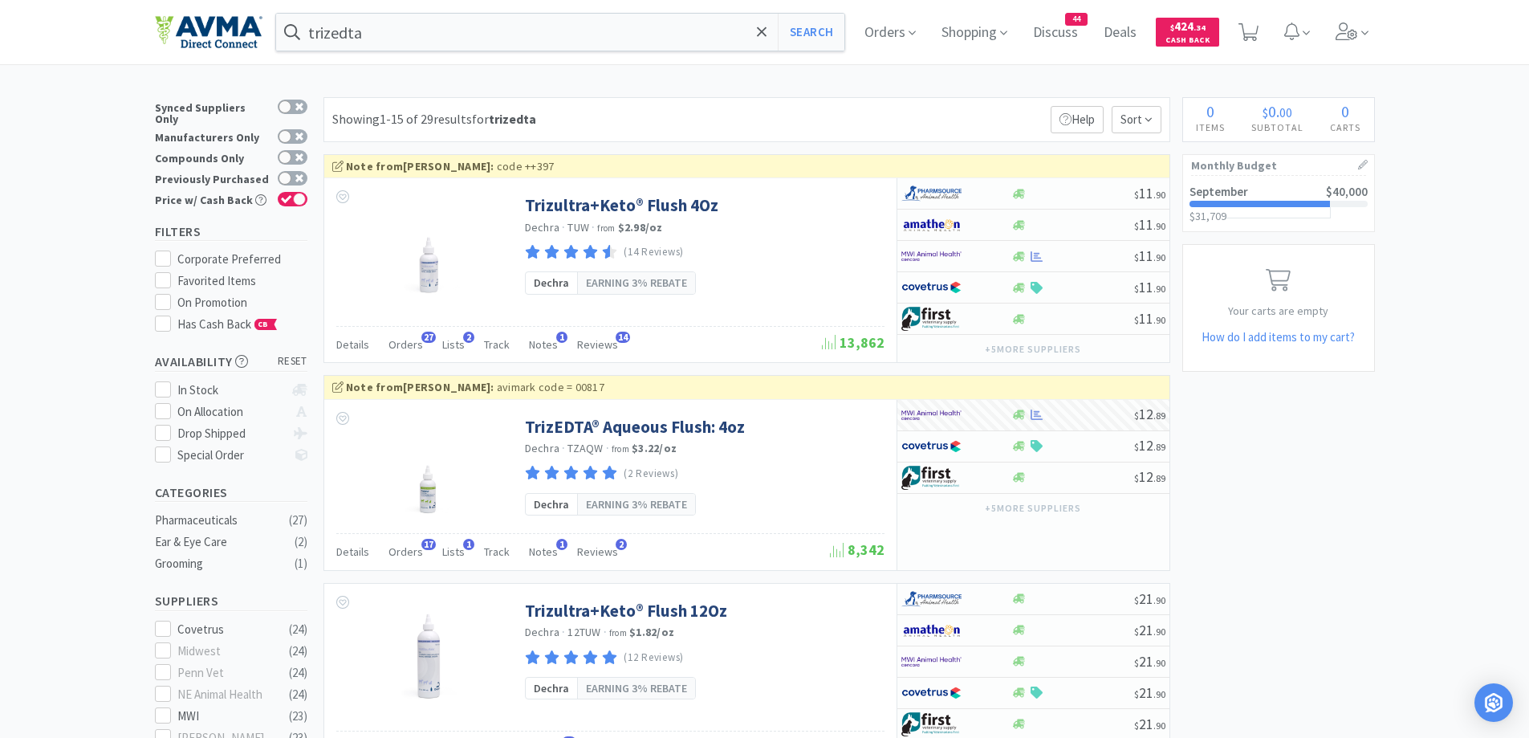
click at [417, 556] on span "Orders" at bounding box center [406, 551] width 35 height 14
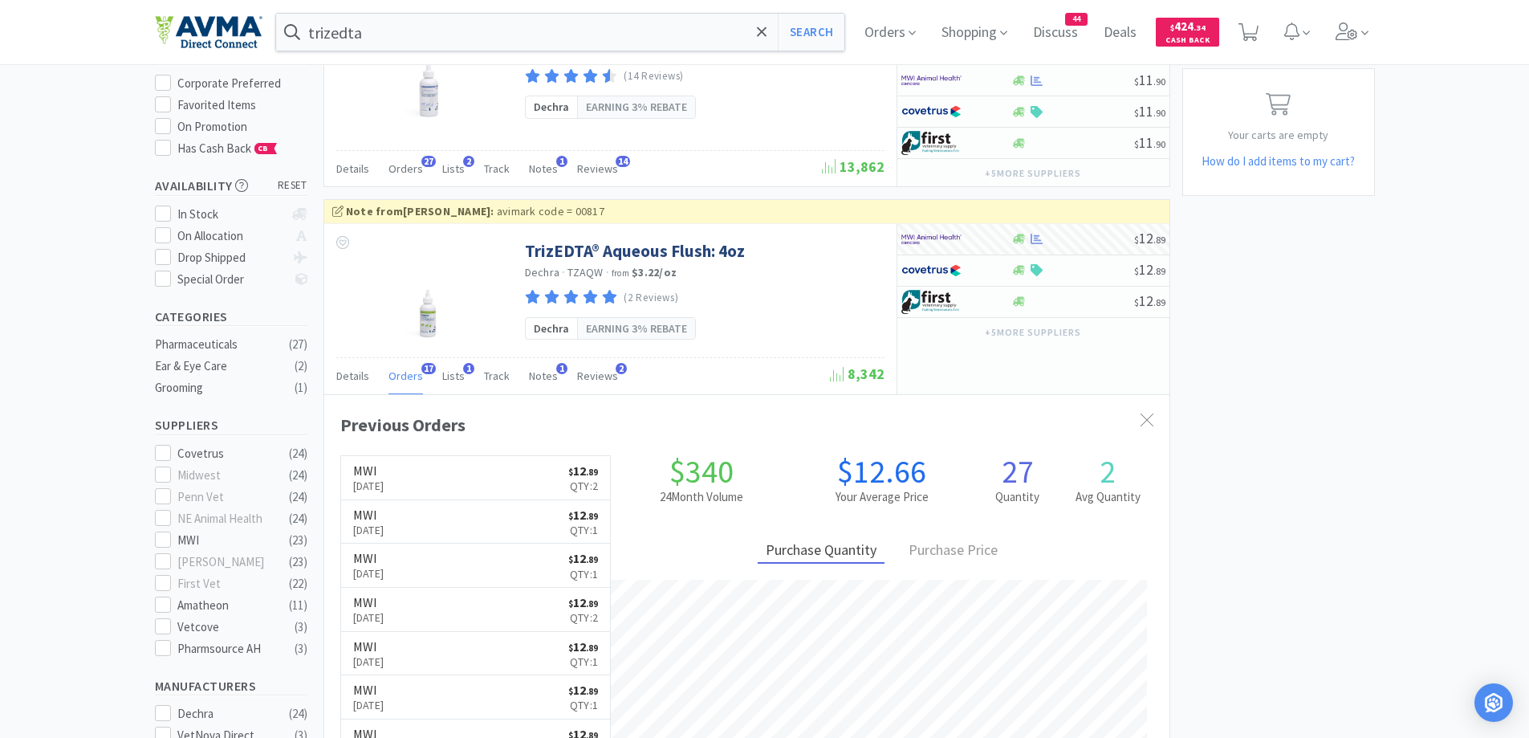
scroll to position [321, 0]
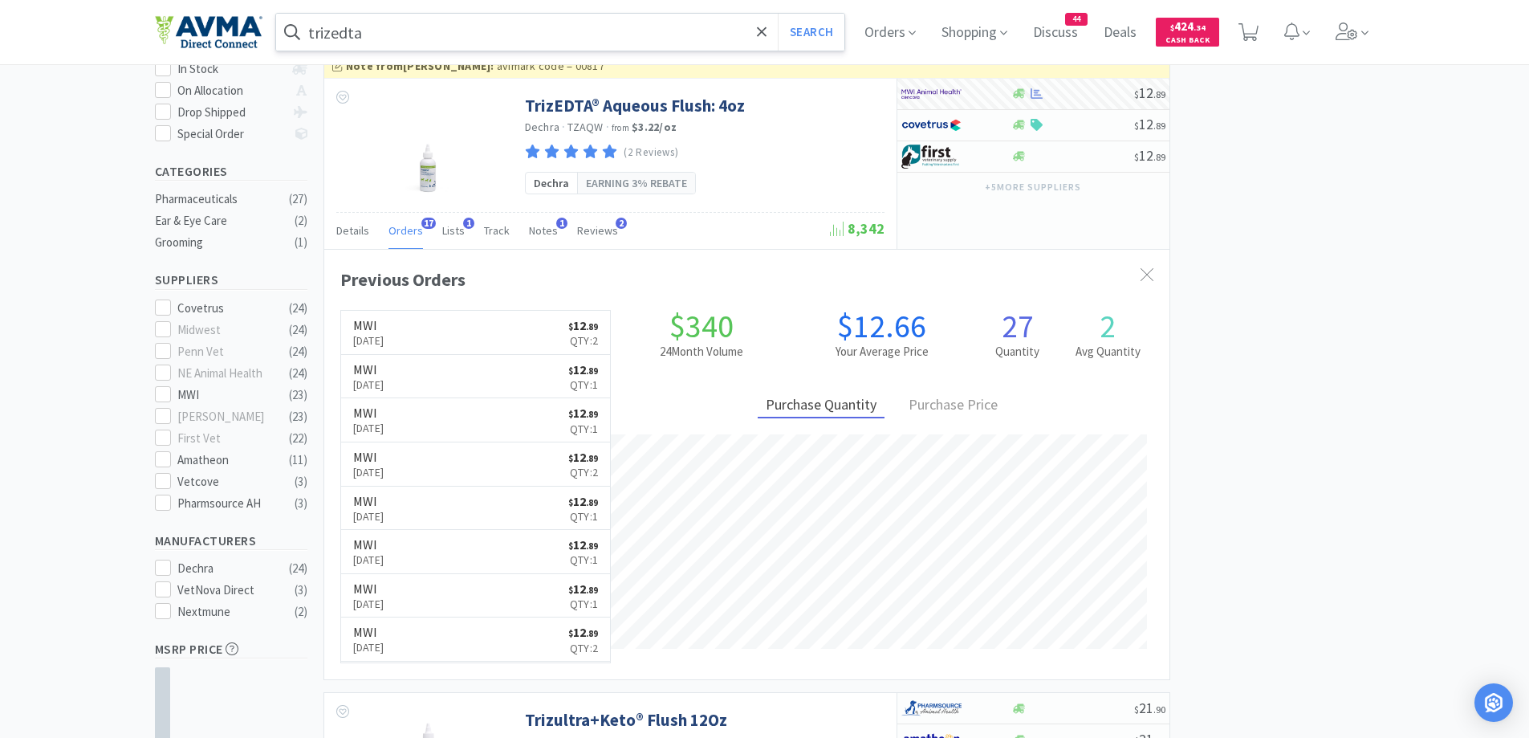
click at [594, 20] on input "trizedta" at bounding box center [560, 32] width 569 height 37
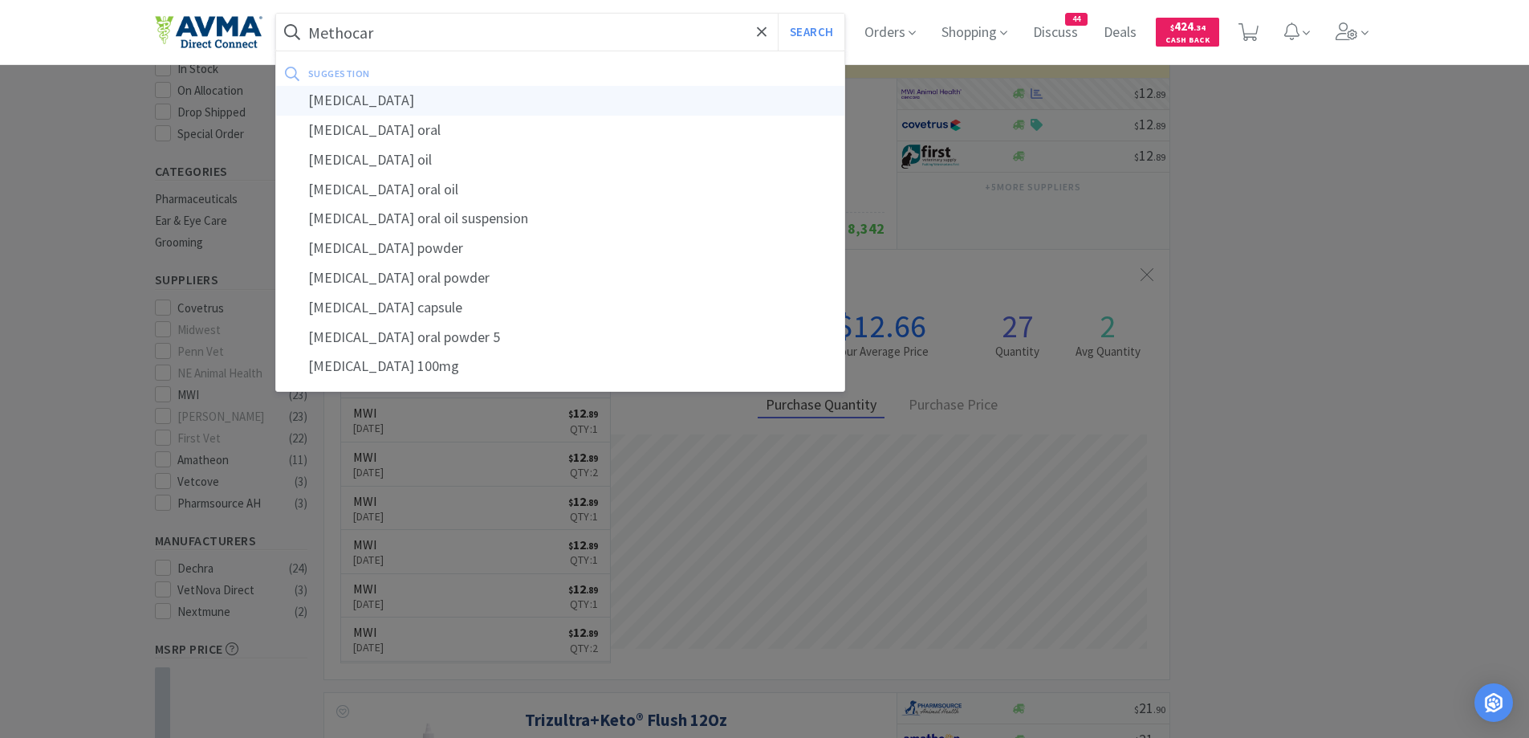
click at [389, 95] on div "[MEDICAL_DATA]" at bounding box center [560, 101] width 569 height 30
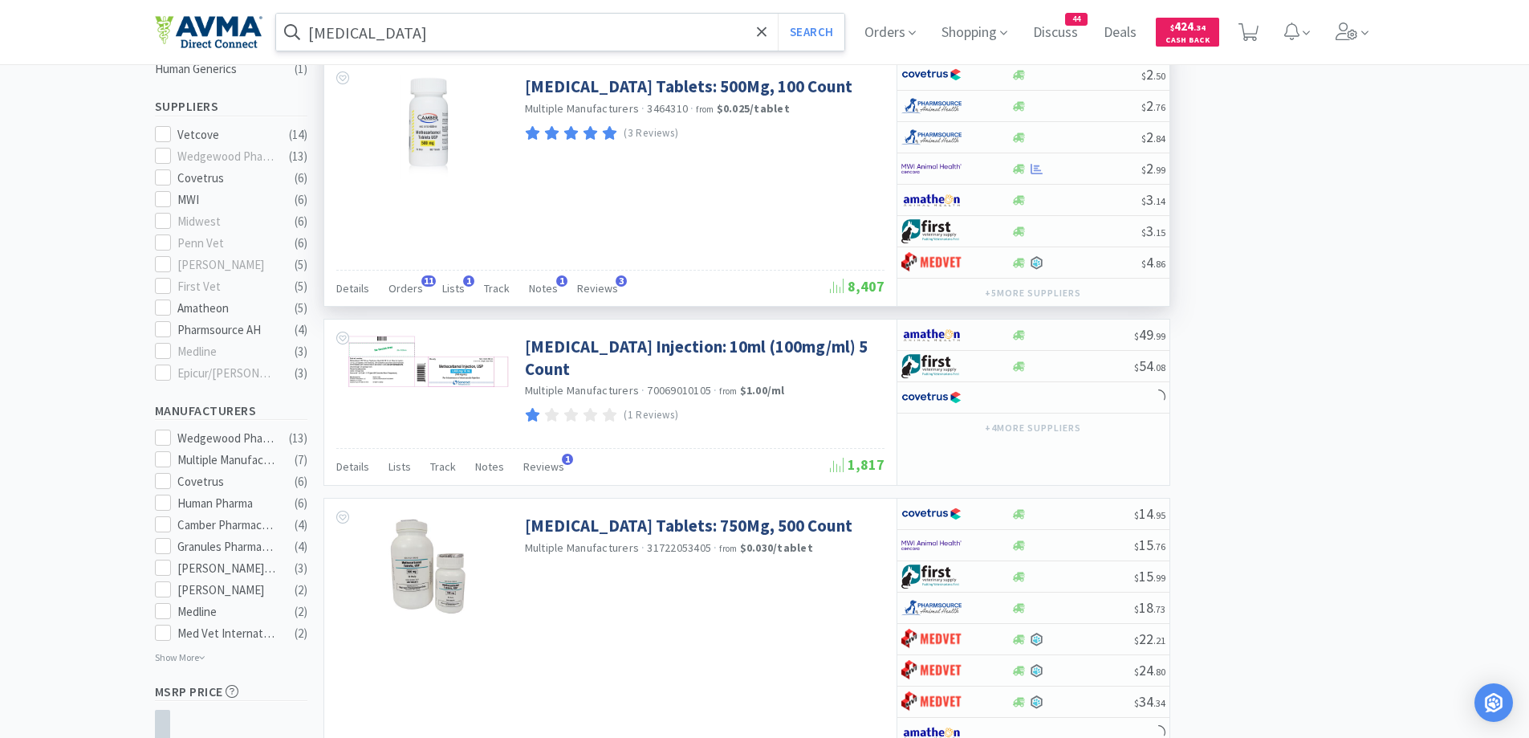
scroll to position [482, 0]
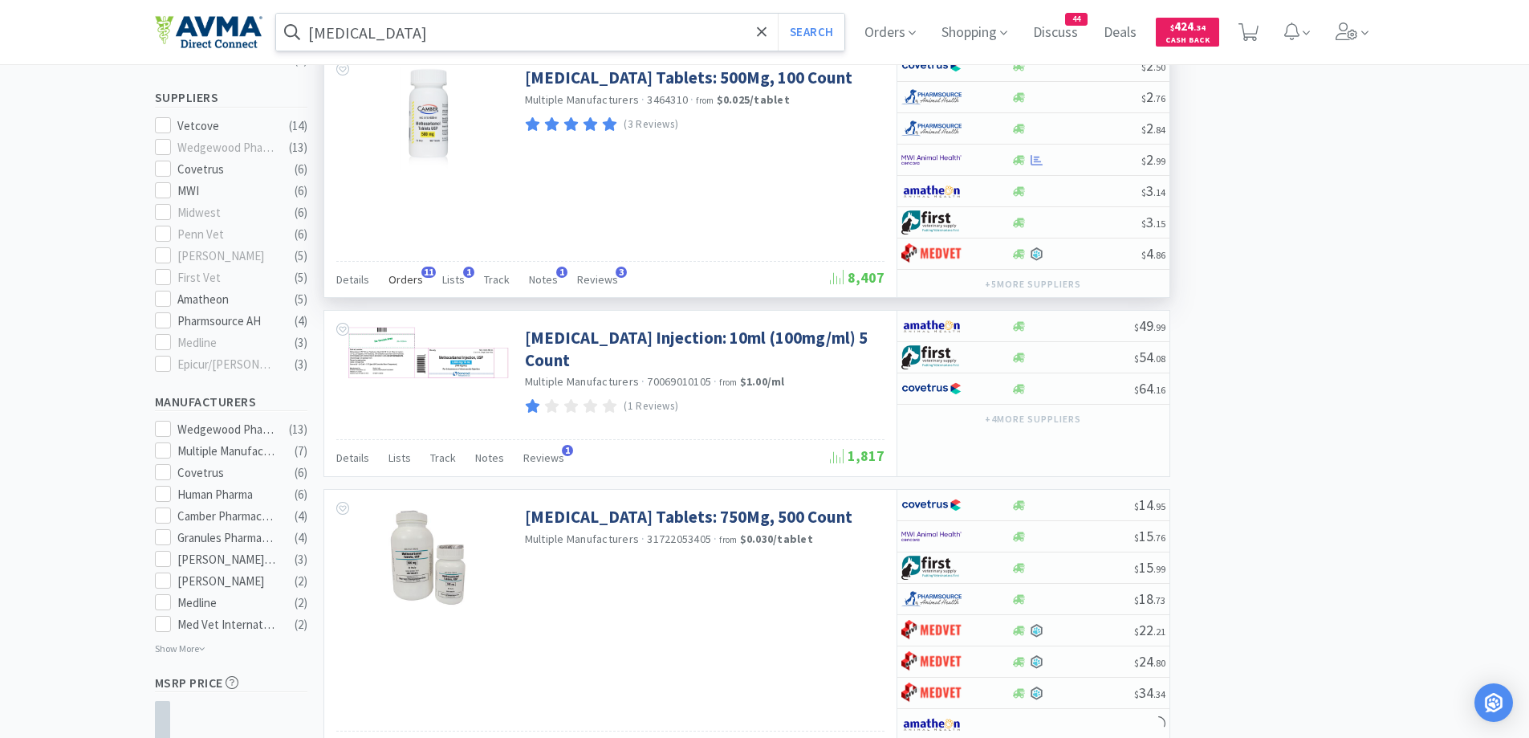
click at [413, 286] on span "Orders" at bounding box center [406, 279] width 35 height 14
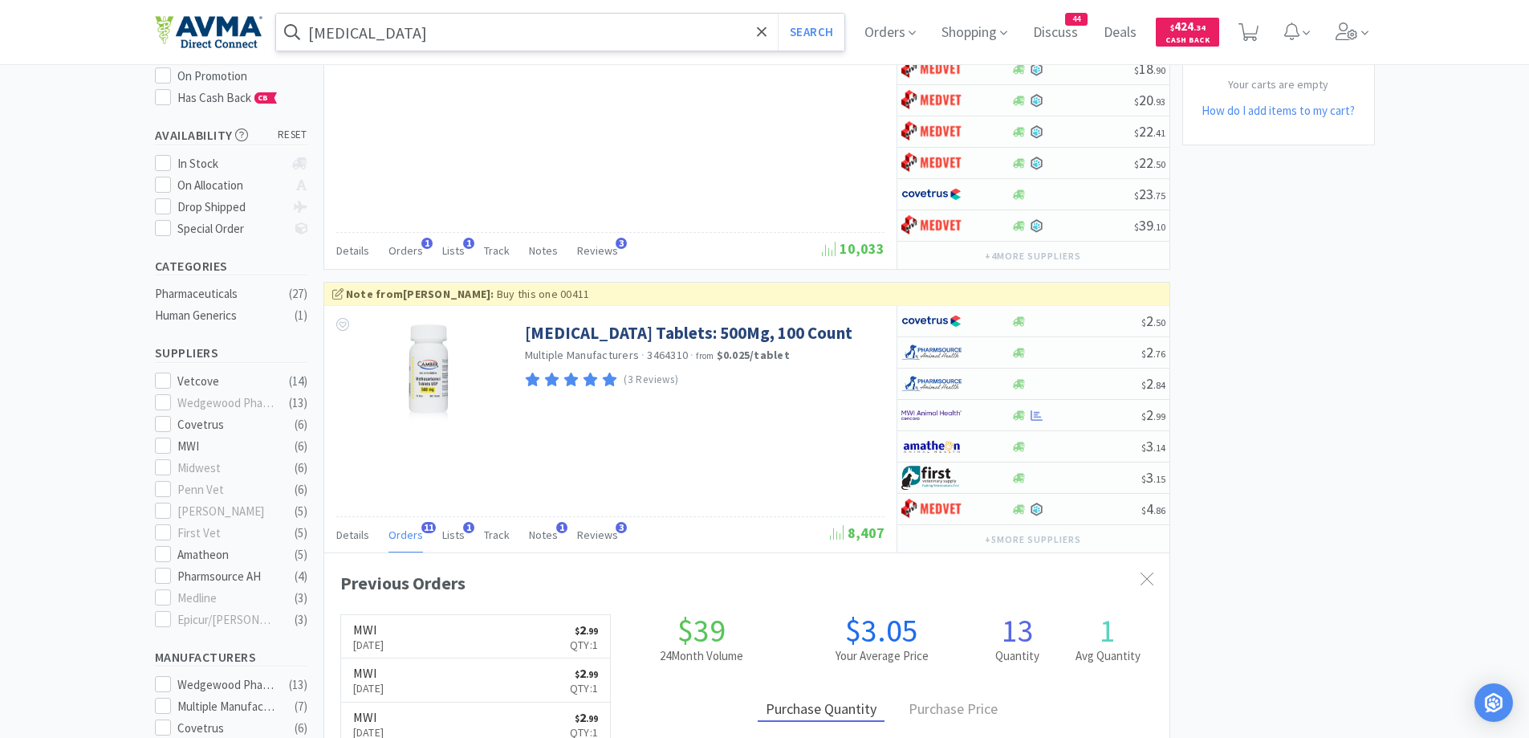
scroll to position [0, 0]
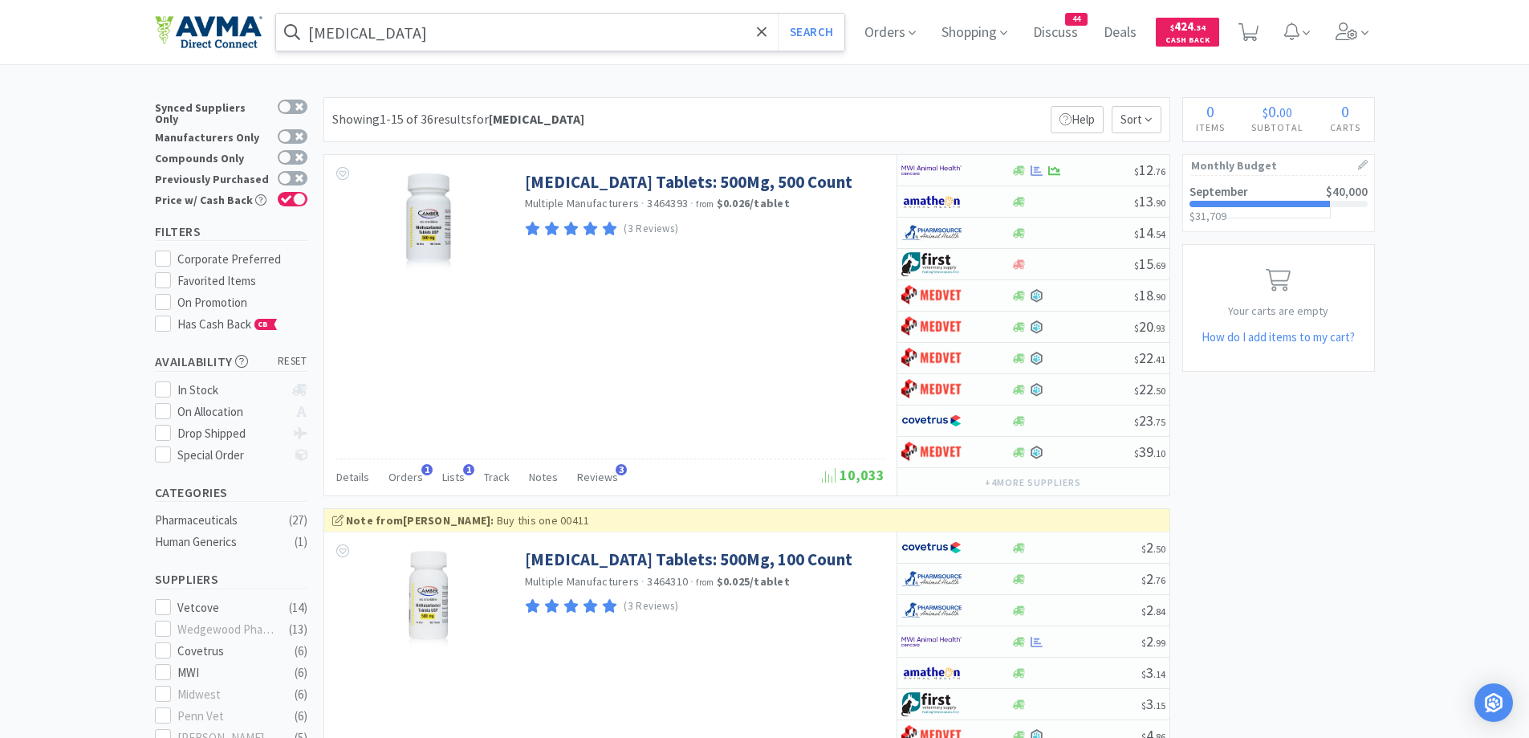
click at [462, 40] on input "[MEDICAL_DATA]" at bounding box center [560, 32] width 569 height 37
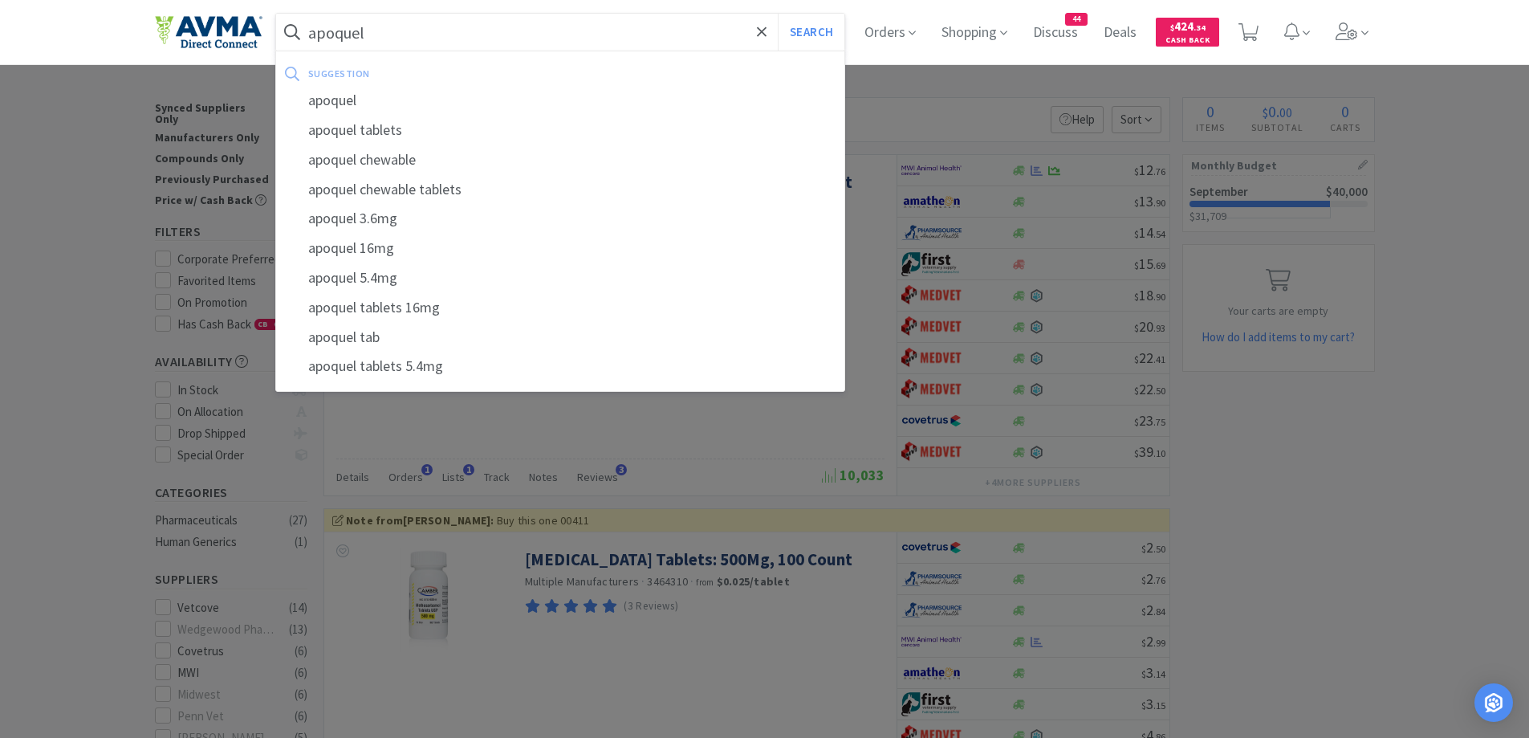
click at [778, 14] on button "Search" at bounding box center [811, 32] width 67 height 37
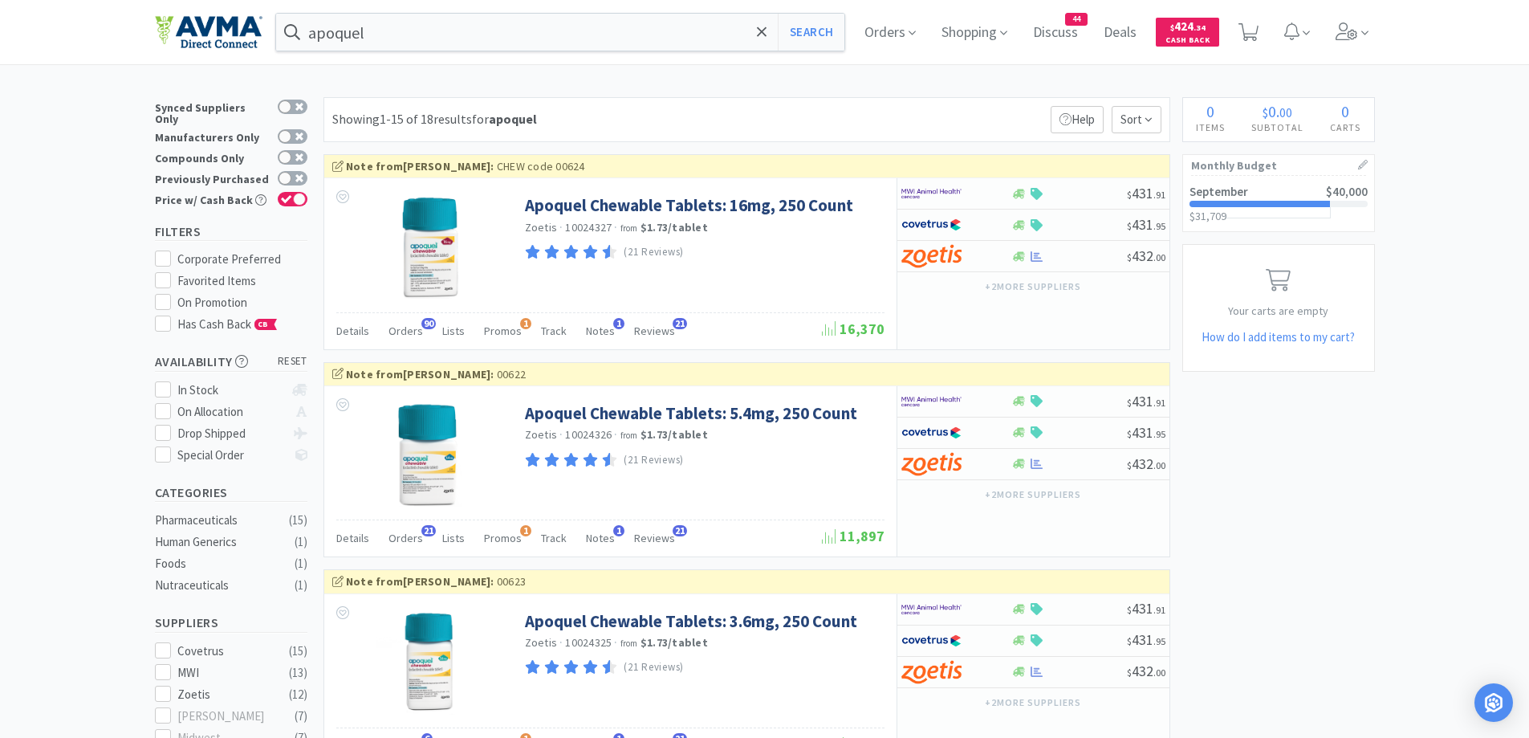
click at [396, 328] on span "Orders" at bounding box center [406, 331] width 35 height 14
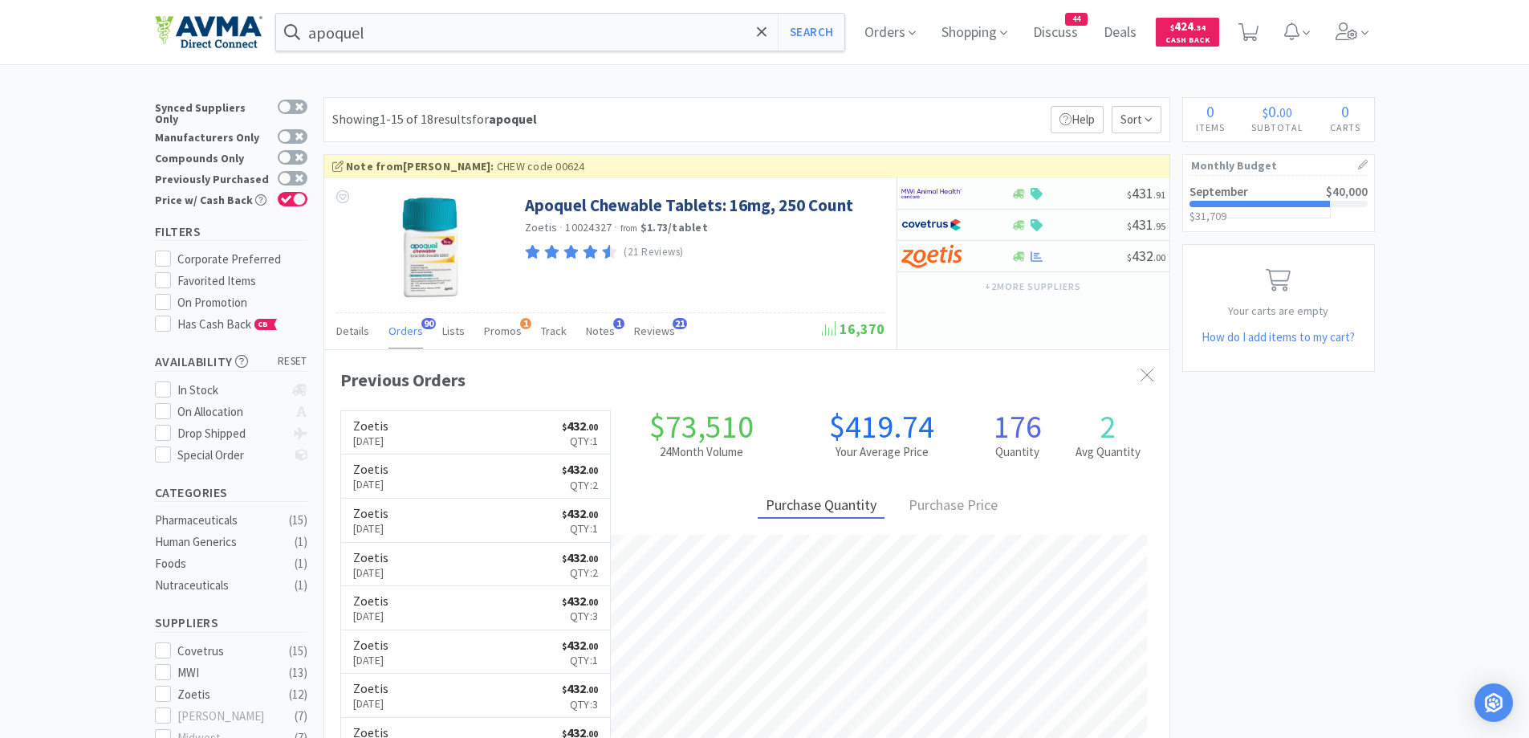
scroll to position [161, 0]
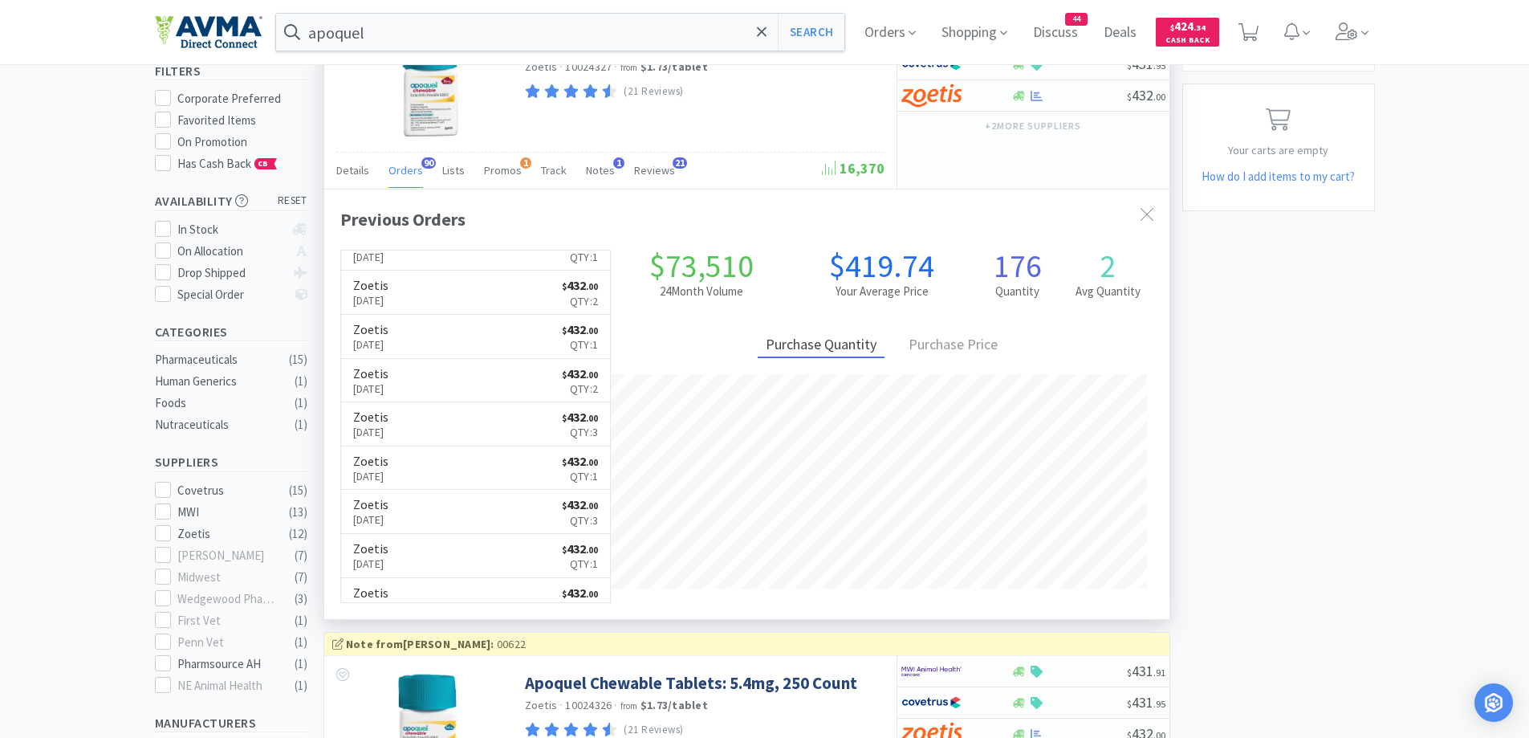
scroll to position [0, 0]
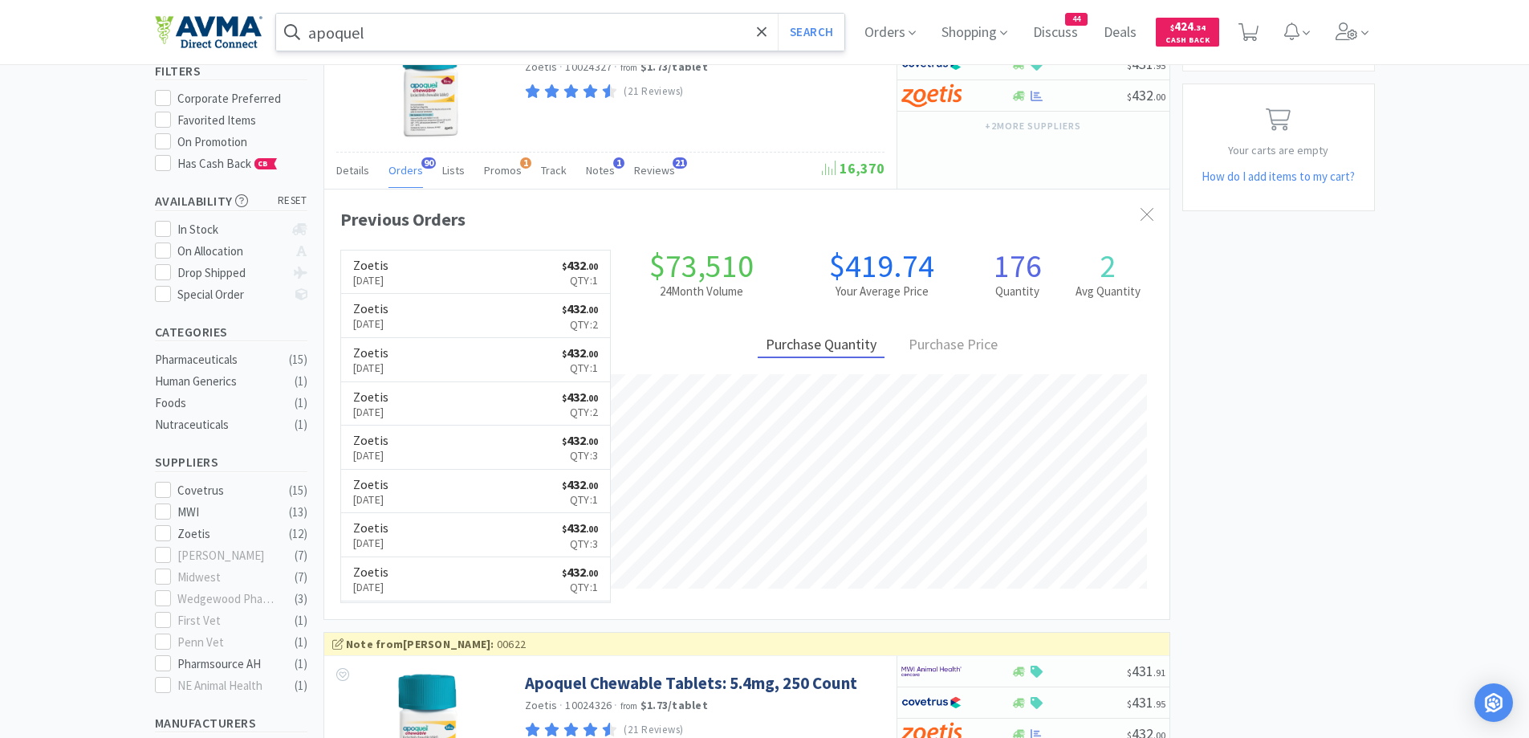
click at [515, 33] on input "apoquel" at bounding box center [560, 32] width 569 height 37
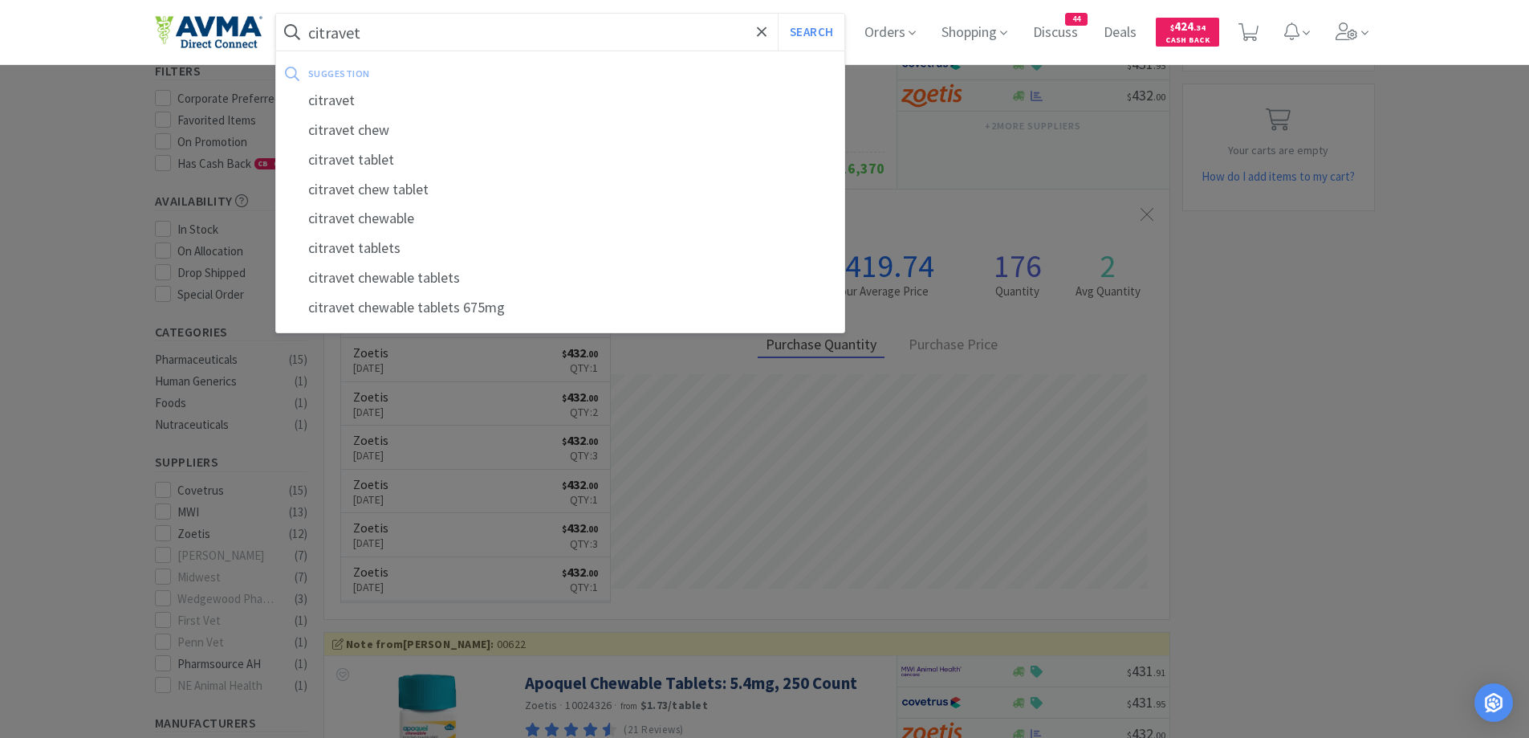
type input "citravet"
click at [778, 14] on button "Search" at bounding box center [811, 32] width 67 height 37
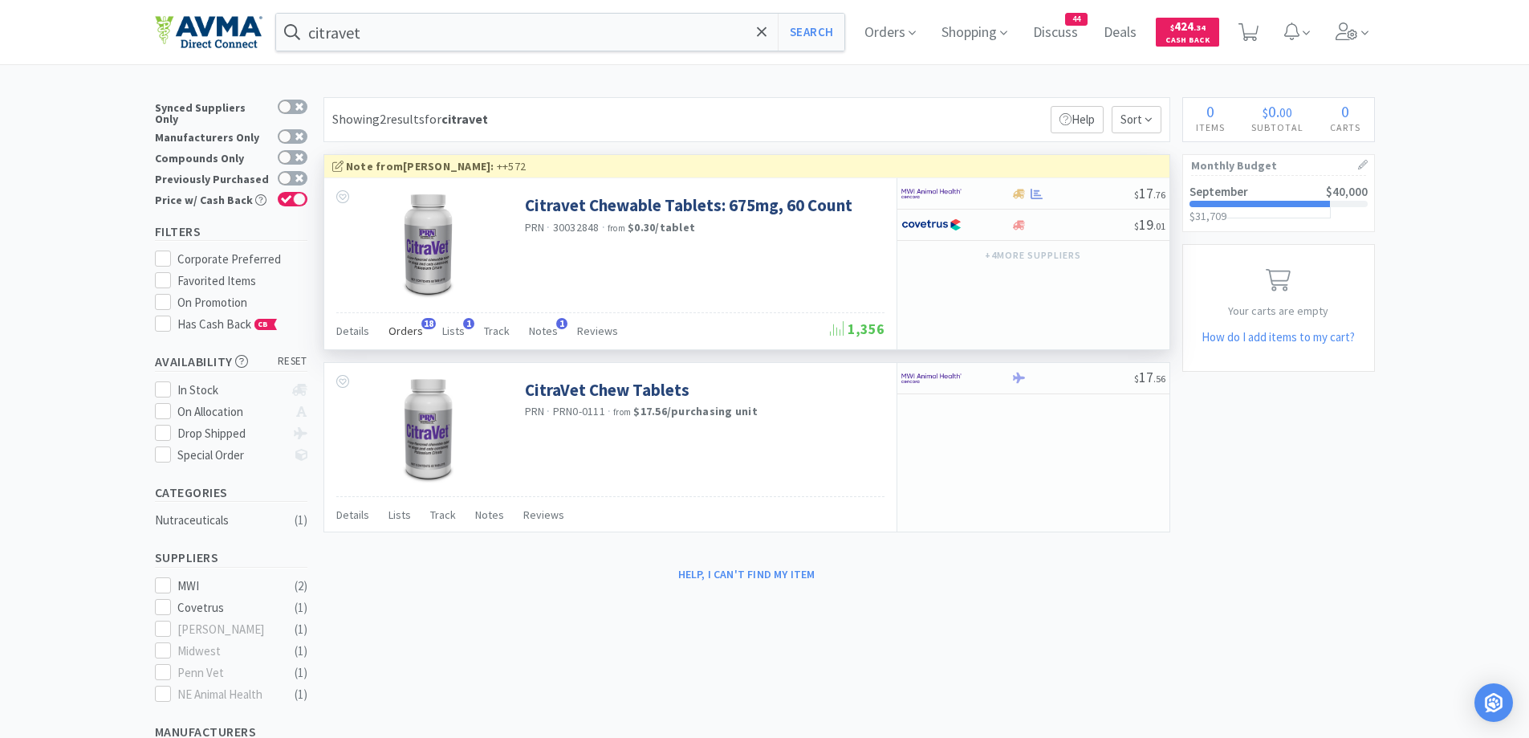
click at [397, 324] on span "Orders" at bounding box center [406, 331] width 35 height 14
